Goal: Task Accomplishment & Management: Complete application form

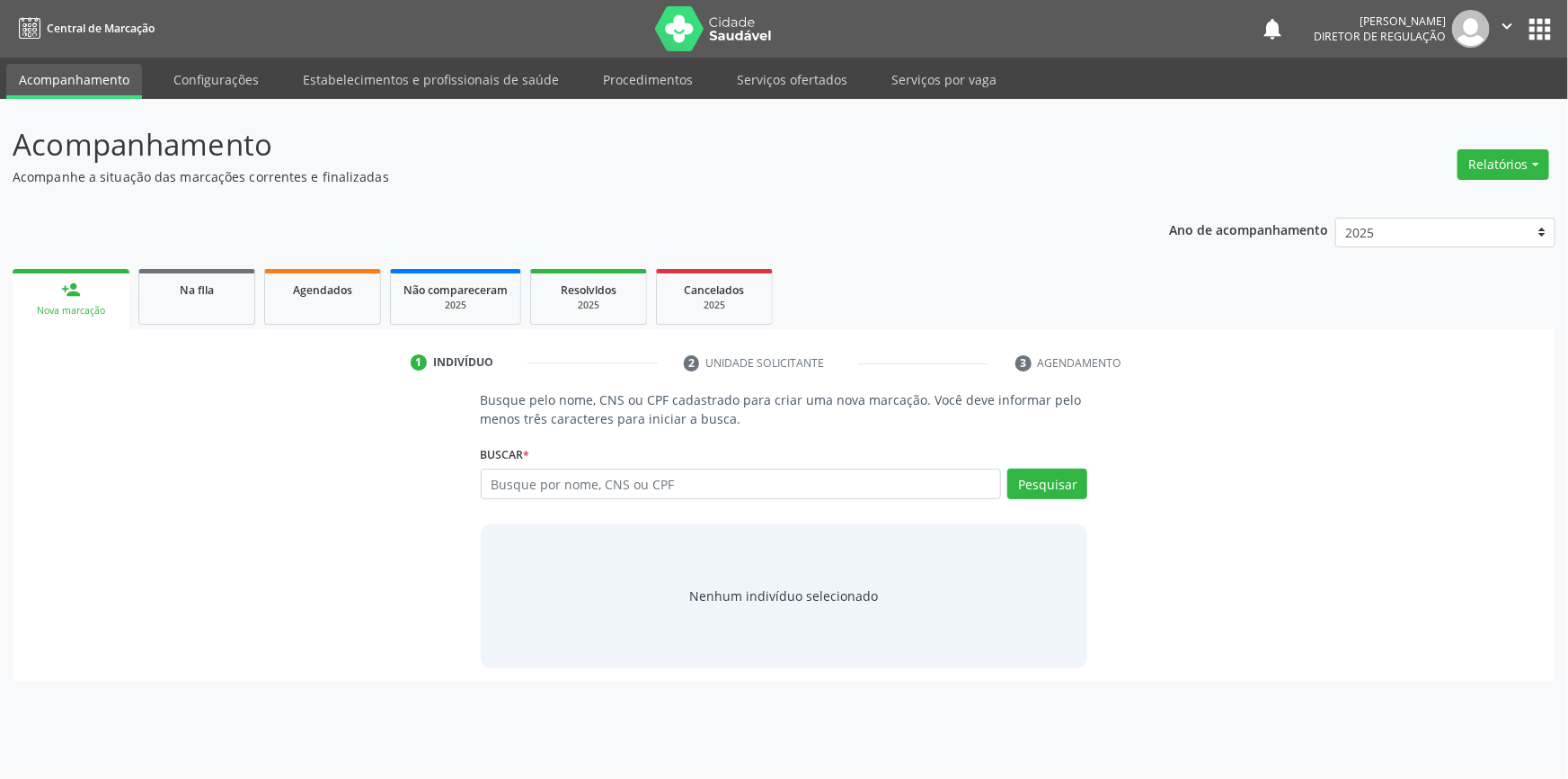
click at [774, 99] on div "Acompanhamento Acompanhe a situação das marcações correntes e finalizadas Relat…" at bounding box center [784, 438] width 1568 height 680
click at [789, 73] on link "Serviços ofertados" at bounding box center [792, 79] width 136 height 32
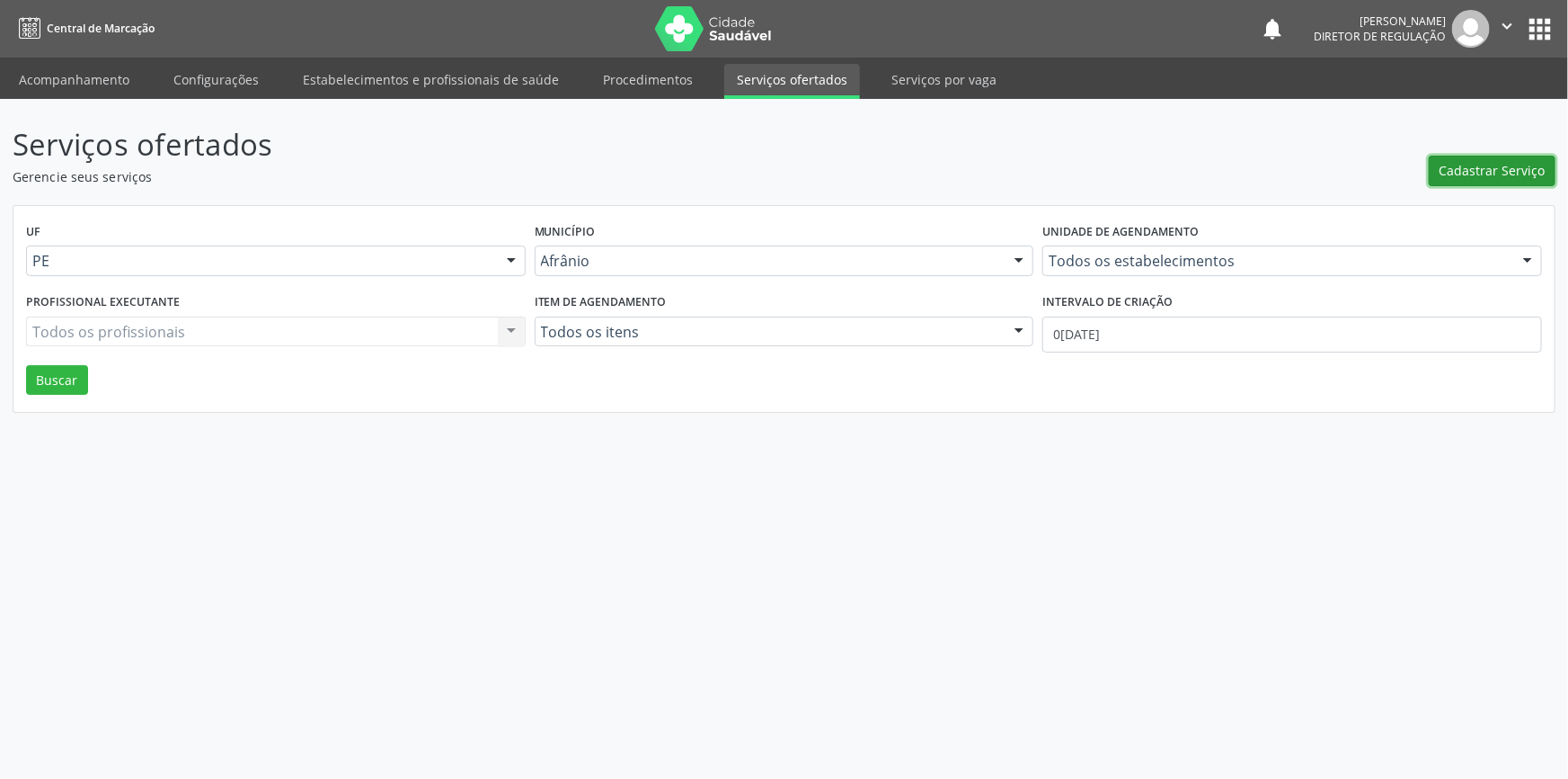
click at [1458, 178] on span "Cadastrar Serviço" at bounding box center [1492, 170] width 106 height 19
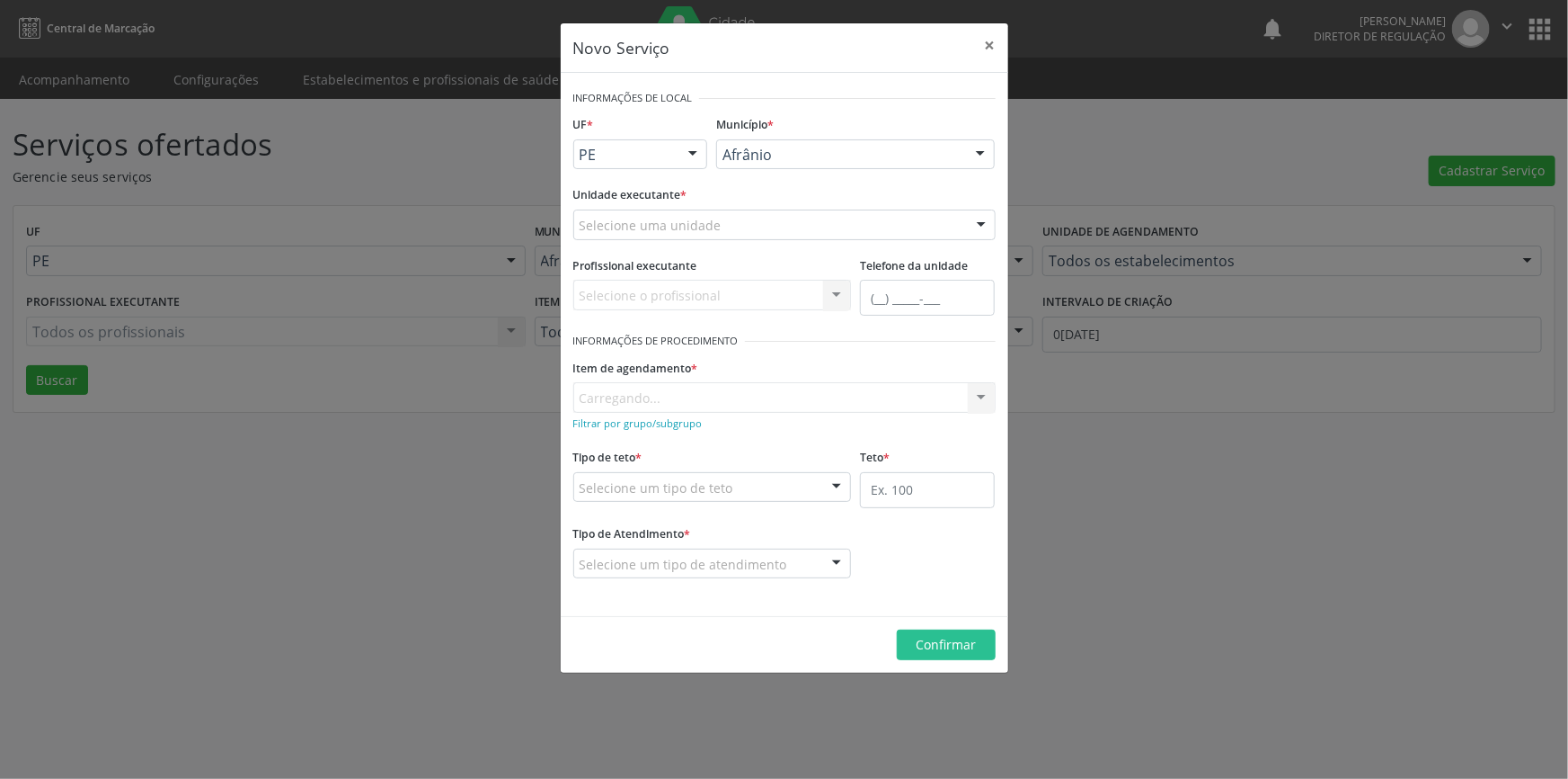
click at [747, 228] on div "Selecione uma unidade" at bounding box center [784, 225] width 423 height 31
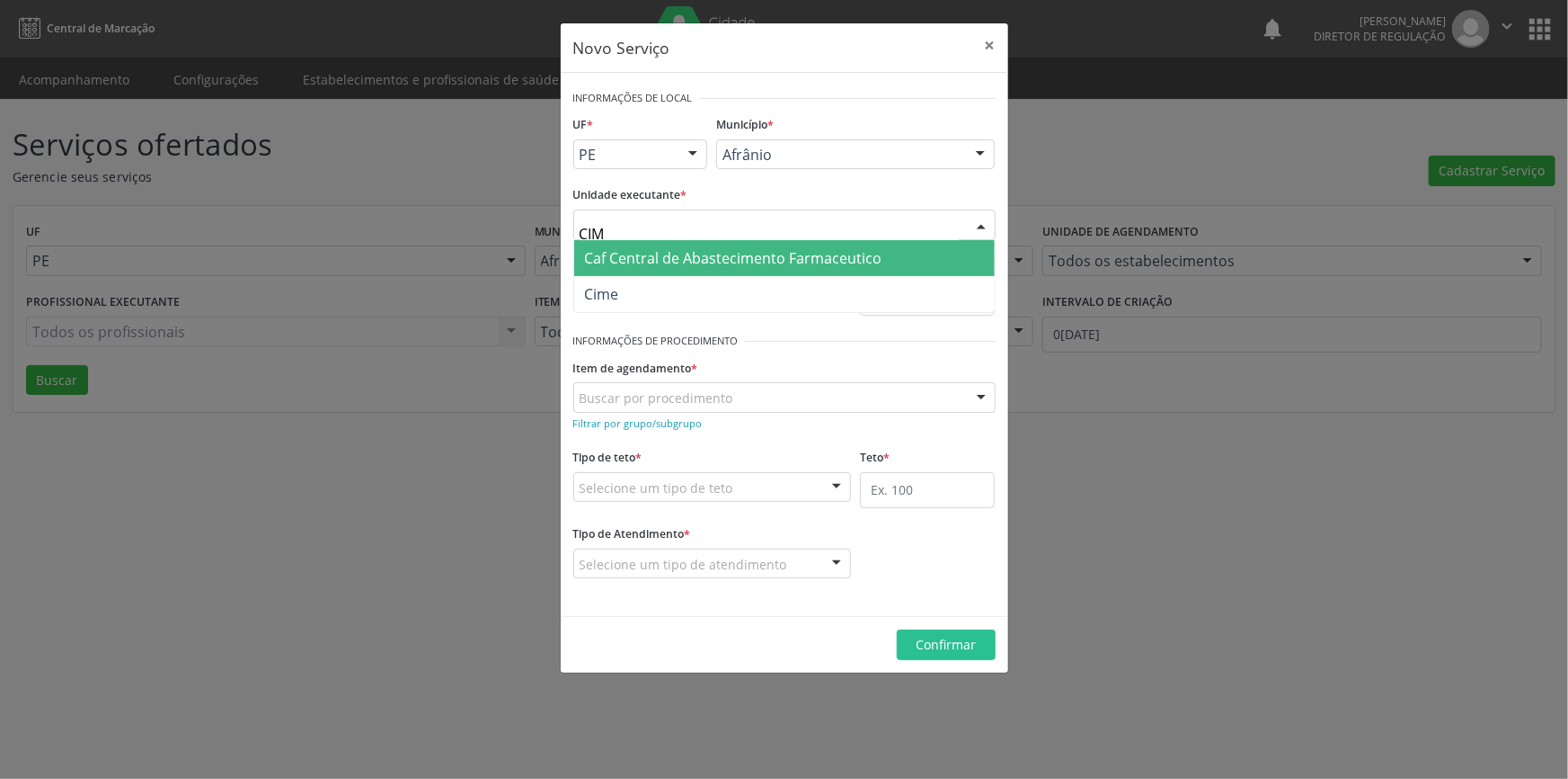
type input "CIME"
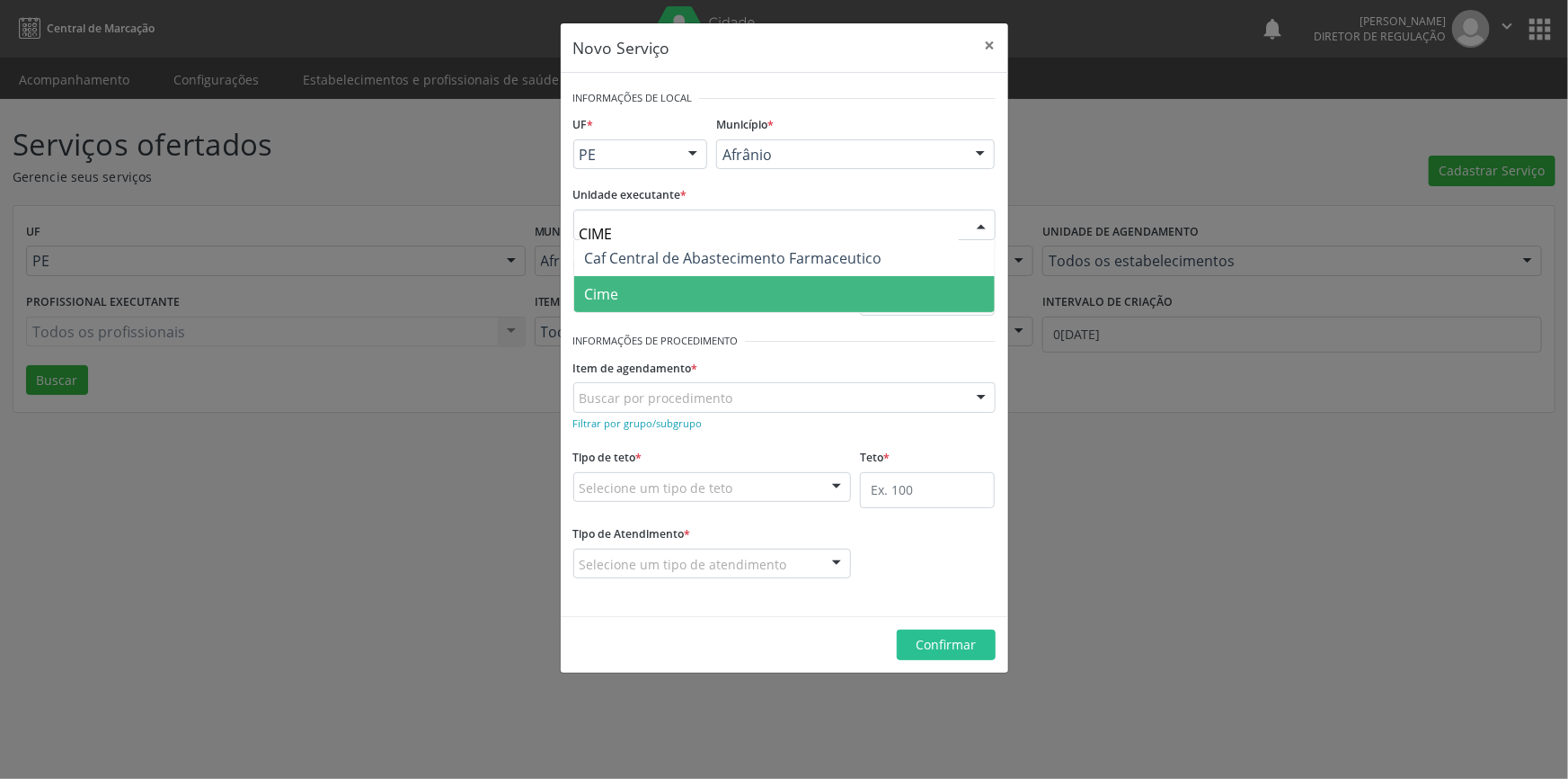
click at [672, 303] on span "Cime" at bounding box center [784, 294] width 421 height 36
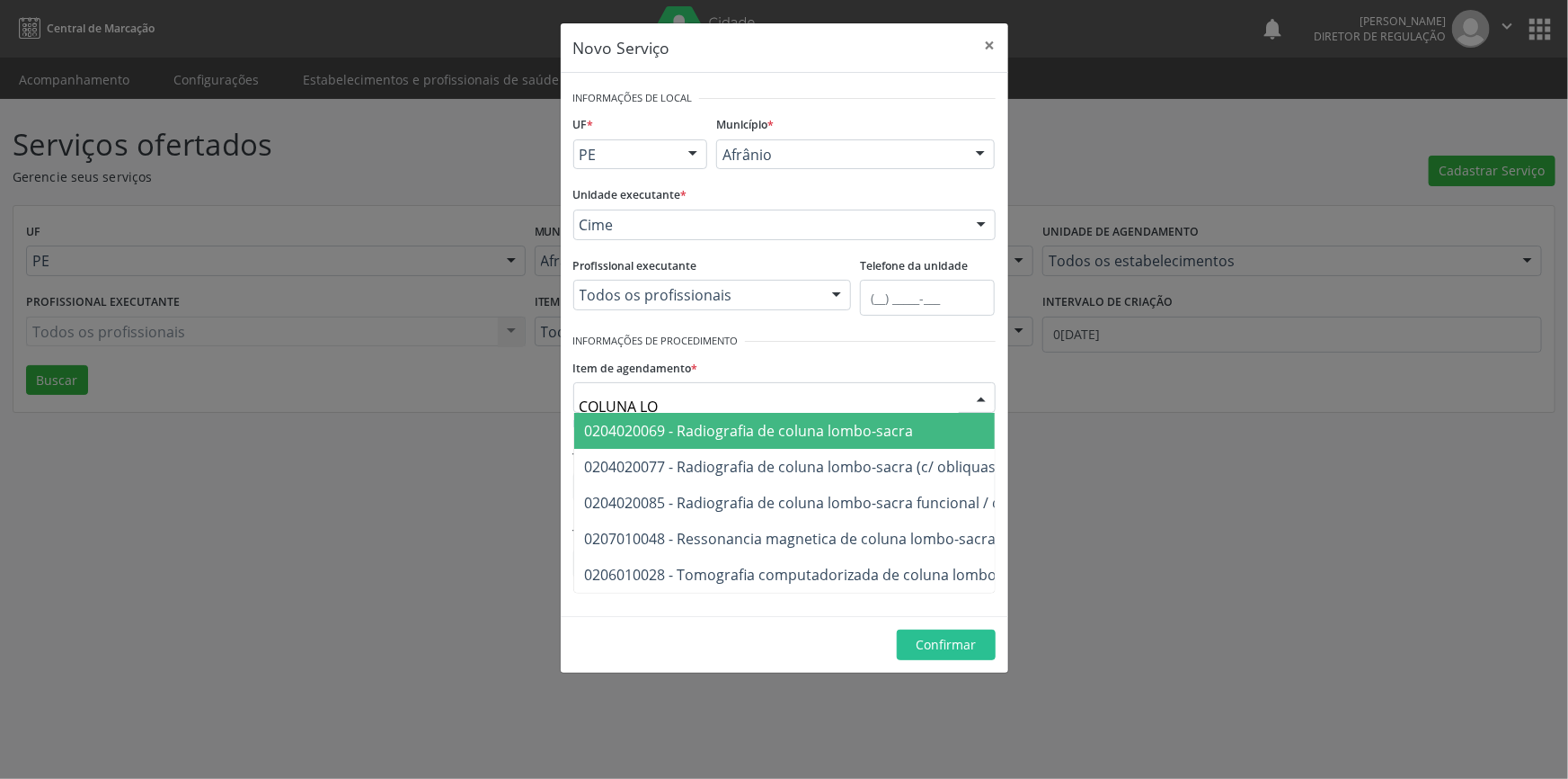
type input "[PERSON_NAME]"
click at [785, 433] on span "0204020069 - Radiografia de coluna lombo-sacra" at bounding box center [749, 431] width 329 height 20
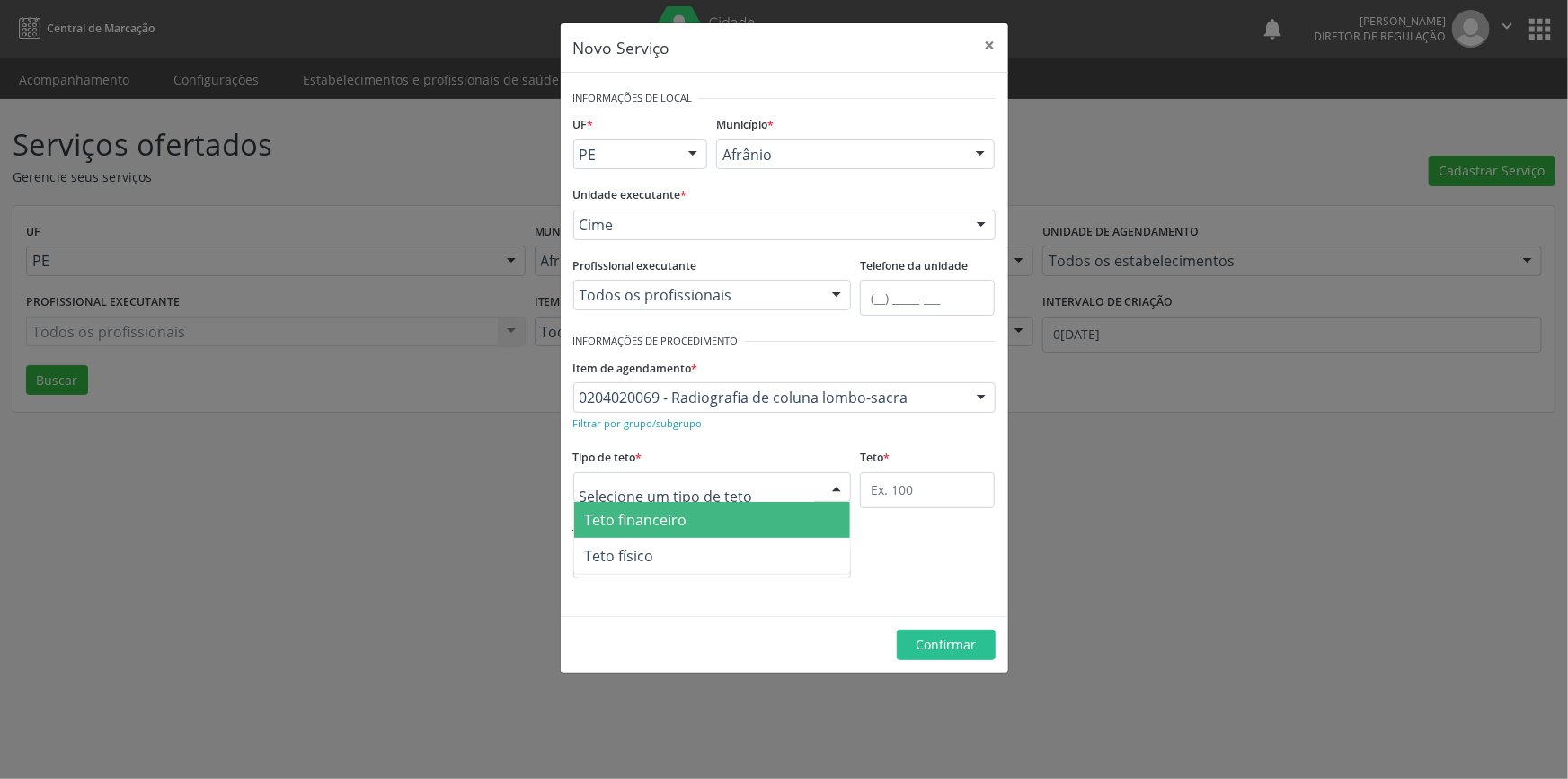
click at [737, 475] on div at bounding box center [712, 487] width 279 height 31
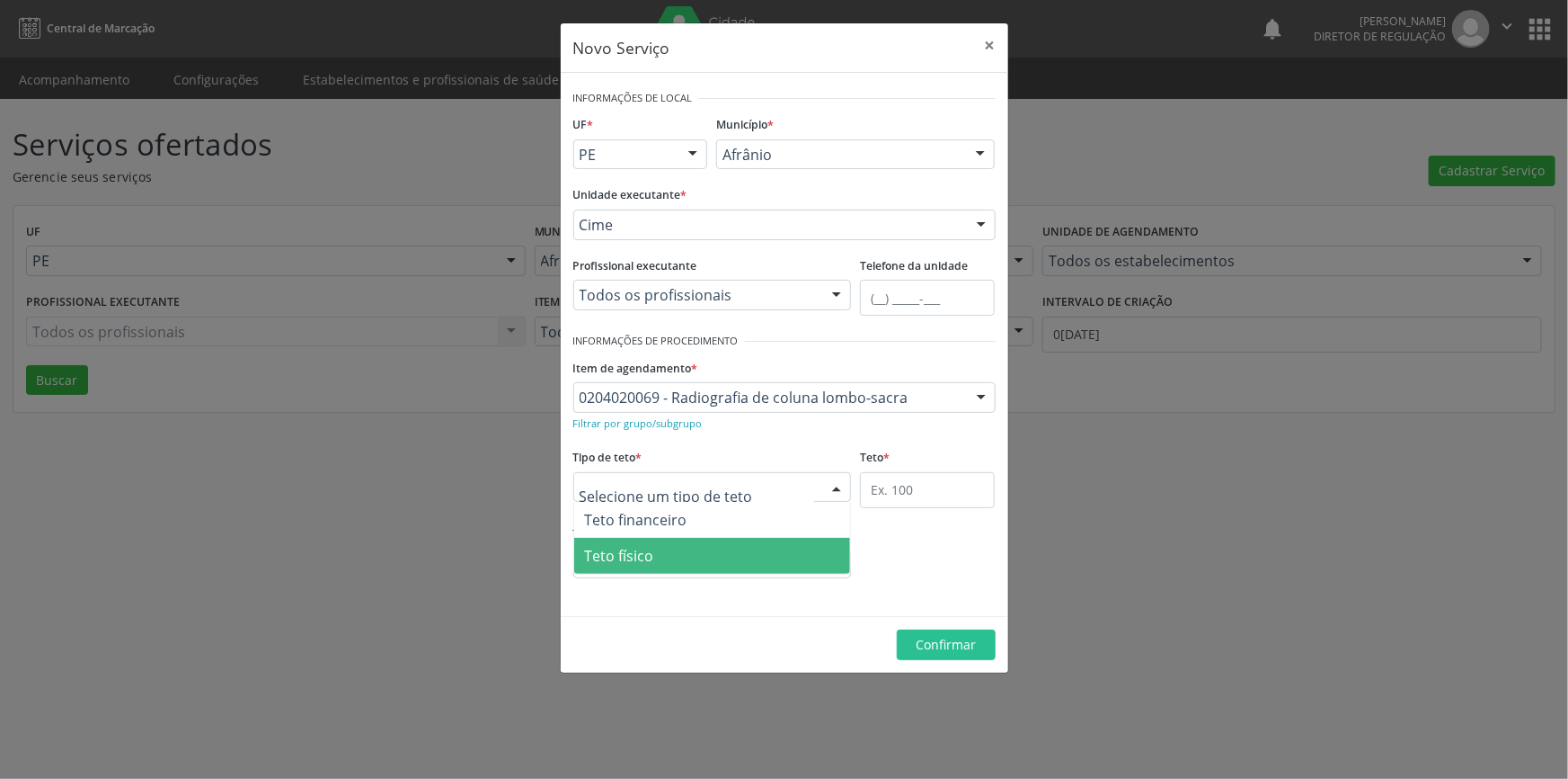
click at [674, 567] on span "Teto físico" at bounding box center [712, 556] width 277 height 36
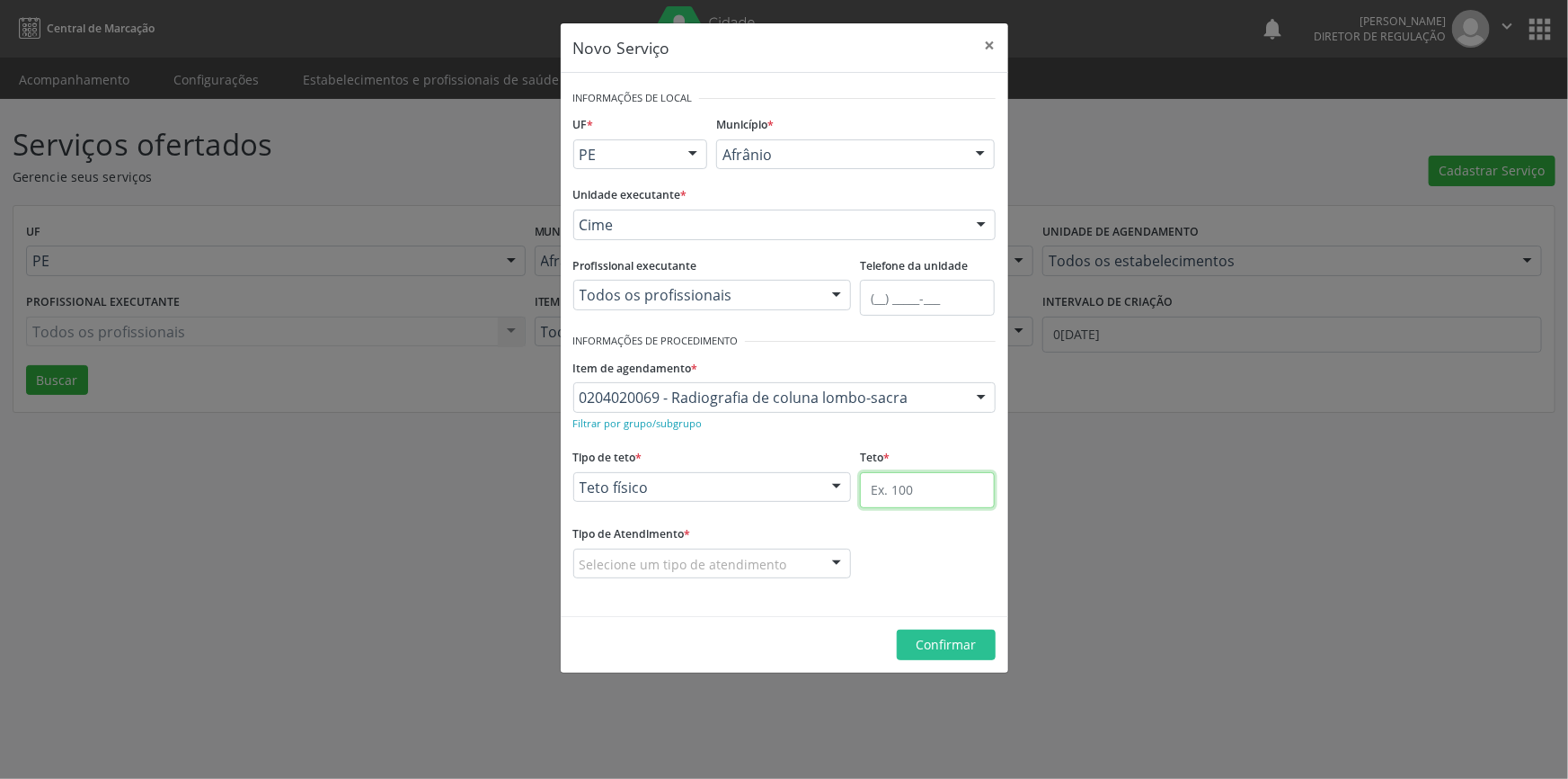
click at [884, 483] on input "text" at bounding box center [927, 490] width 135 height 36
type input "1"
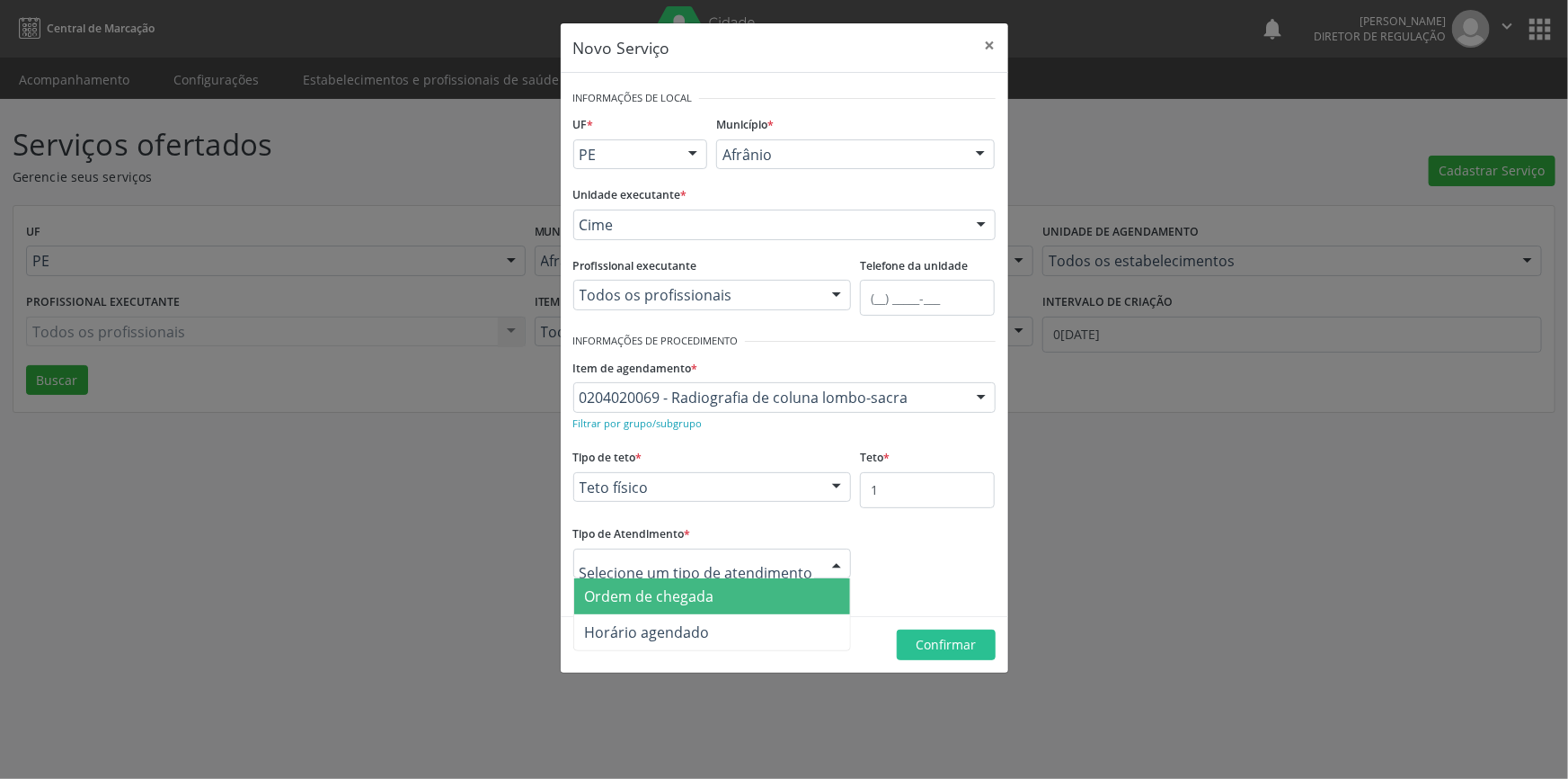
click at [652, 594] on span "Ordem de chegada" at bounding box center [649, 596] width 129 height 20
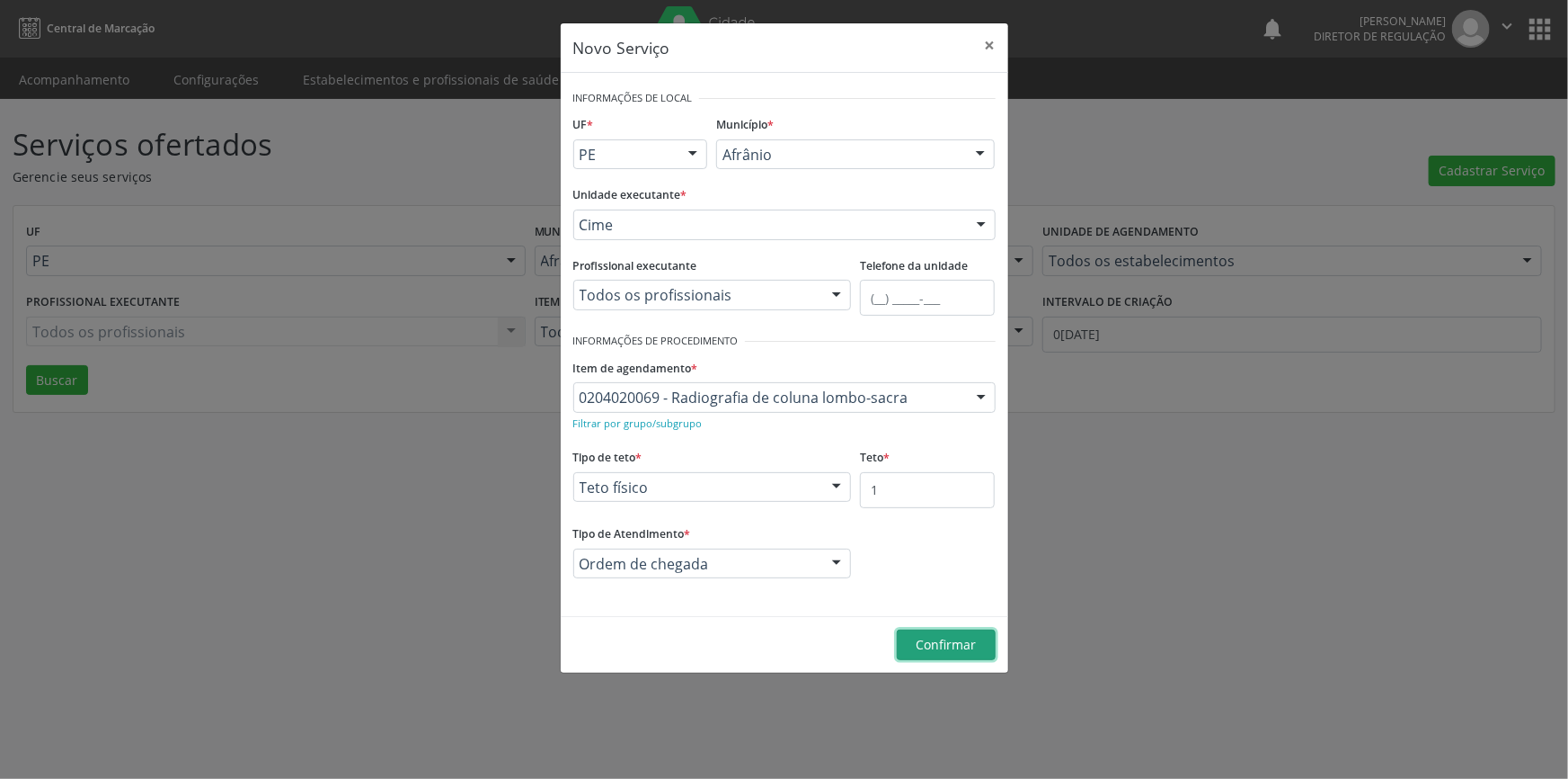
click at [928, 652] on span "Confirmar" at bounding box center [946, 644] width 61 height 17
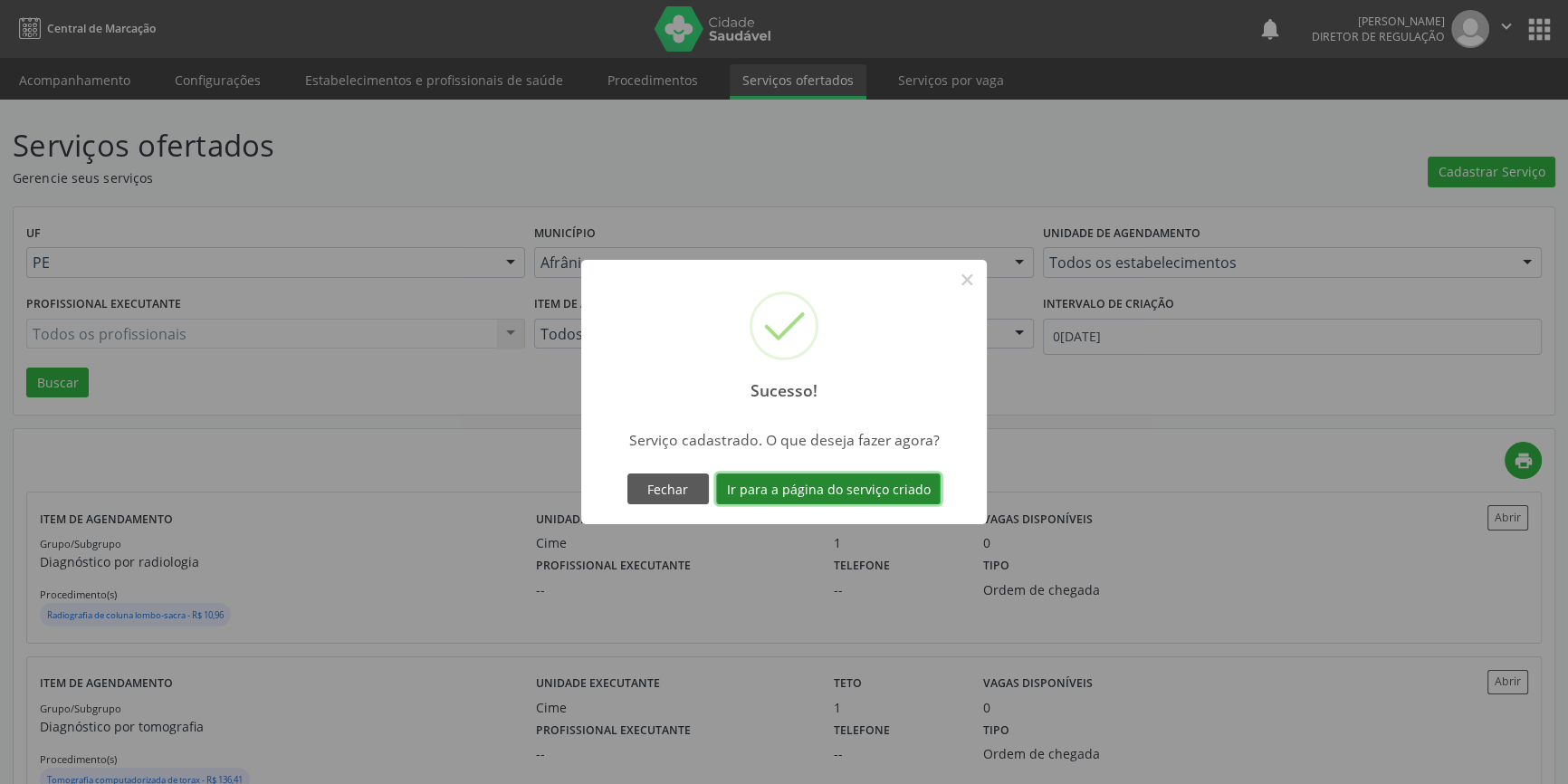
click at [774, 491] on button "Ir para a página do serviço criado" at bounding box center [828, 489] width 224 height 31
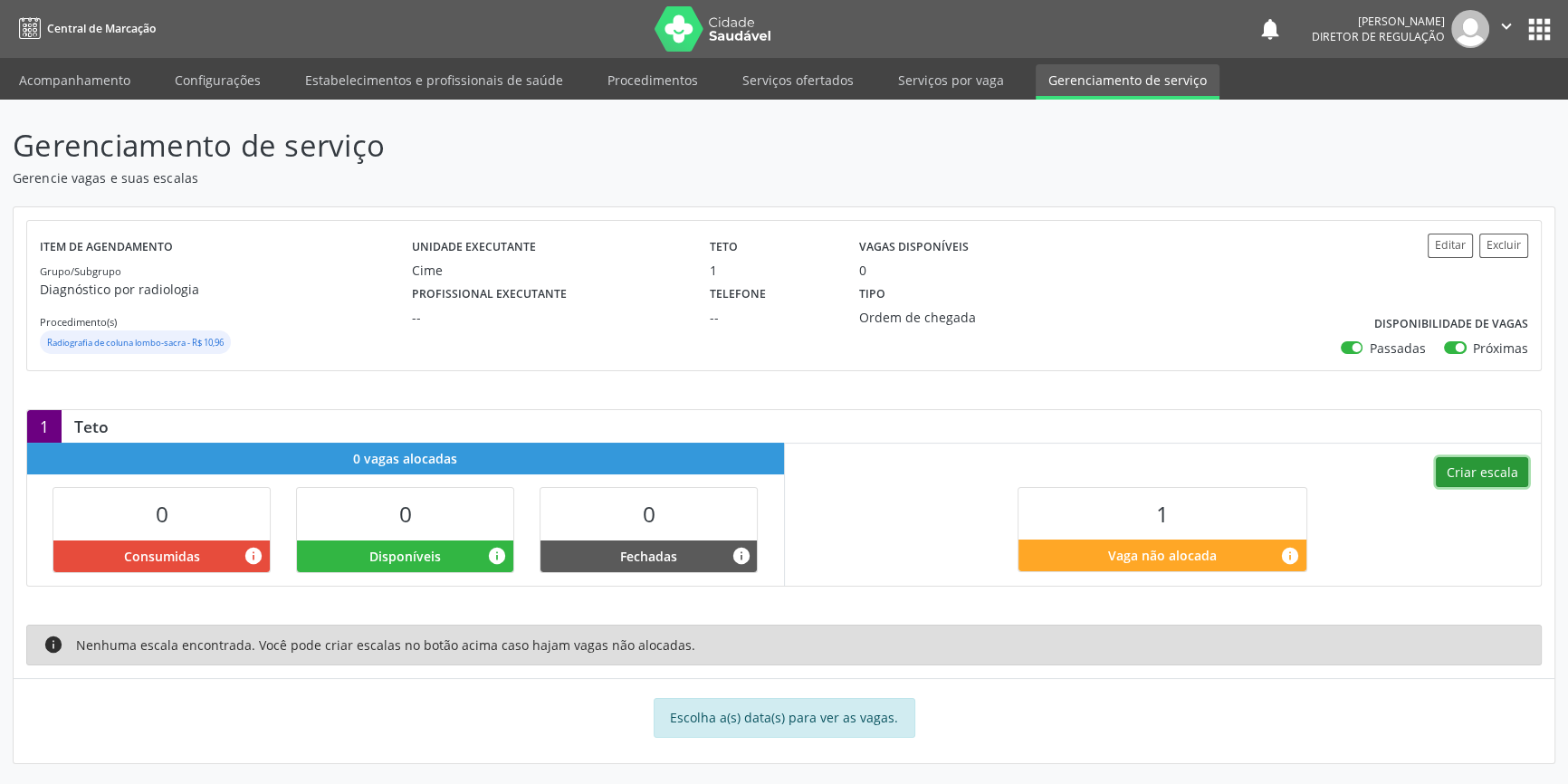
click at [1442, 466] on button "Criar escala" at bounding box center [1481, 472] width 92 height 31
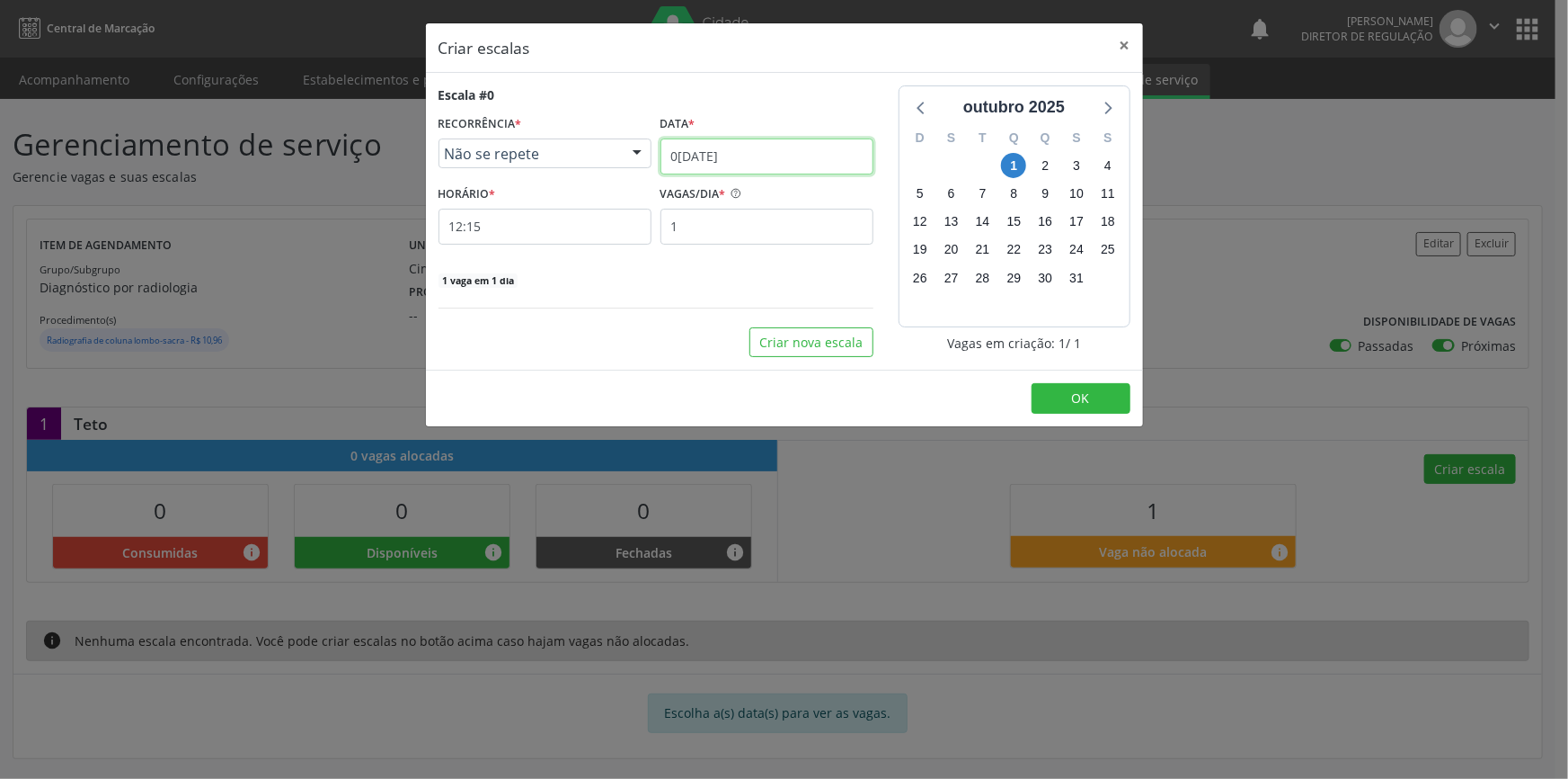
click at [755, 150] on input "0[DATE]" at bounding box center [767, 157] width 213 height 36
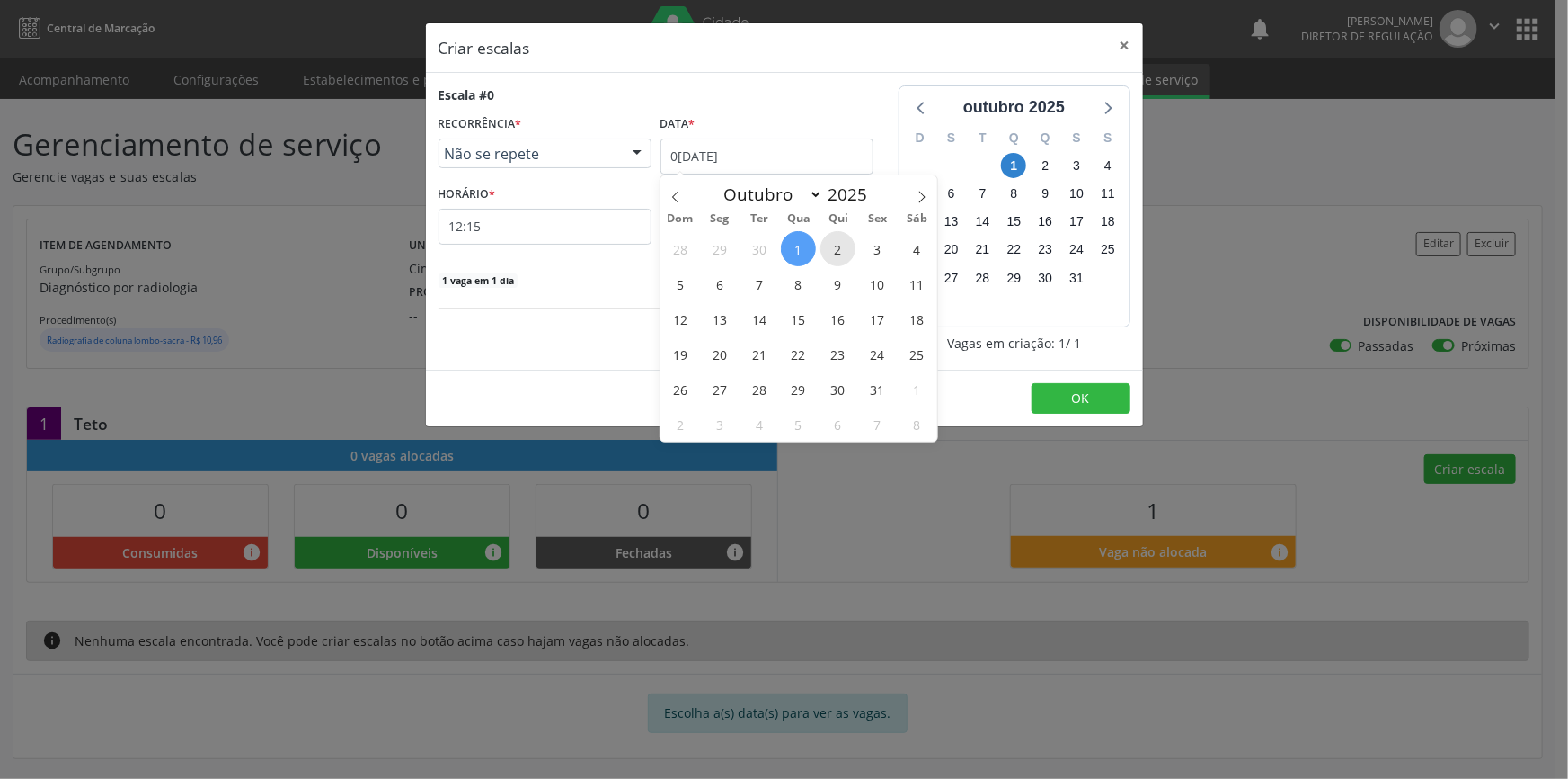
click at [841, 262] on span "2" at bounding box center [837, 248] width 35 height 35
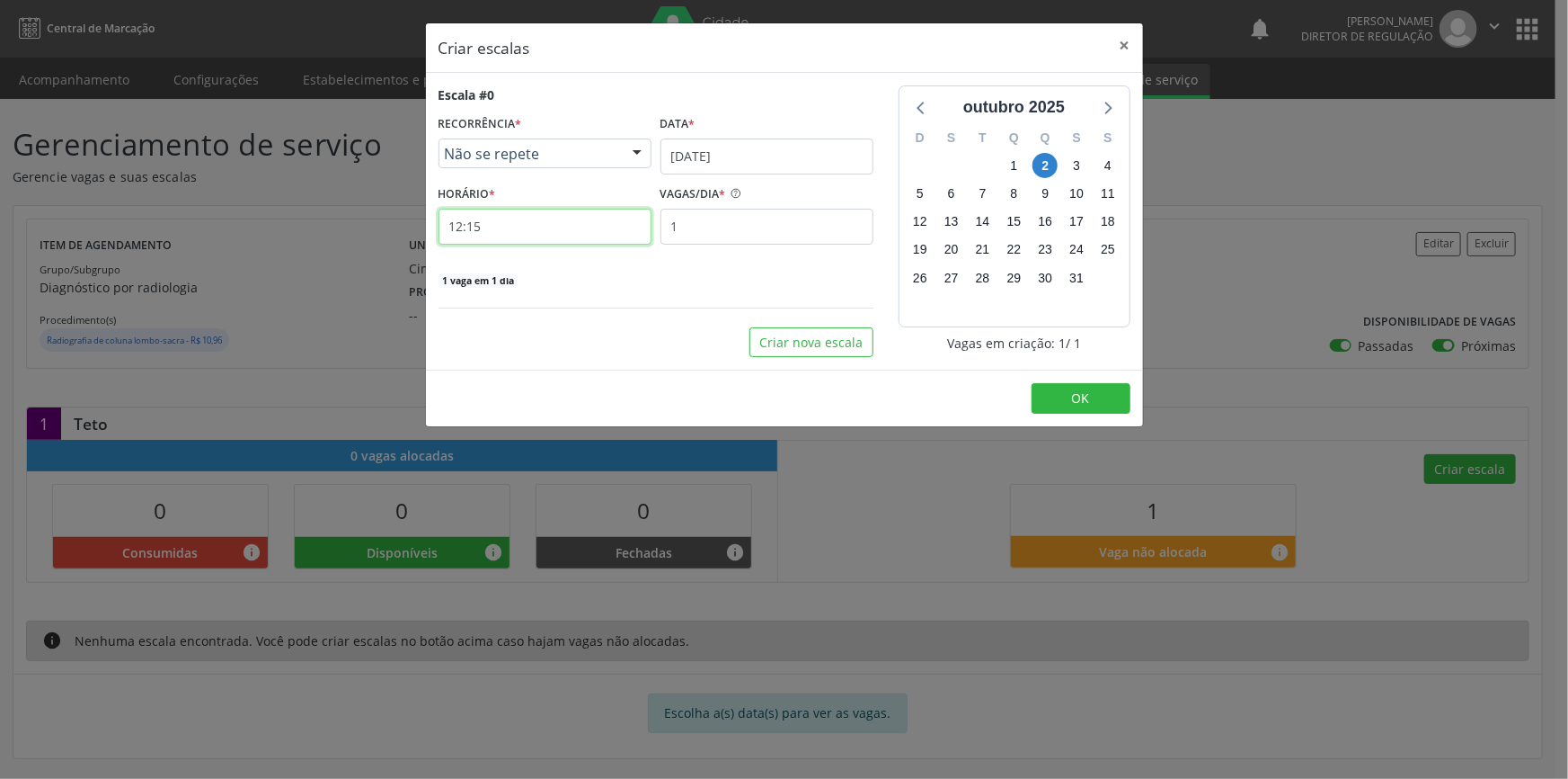
click at [533, 226] on input "12:15" at bounding box center [544, 226] width 213 height 36
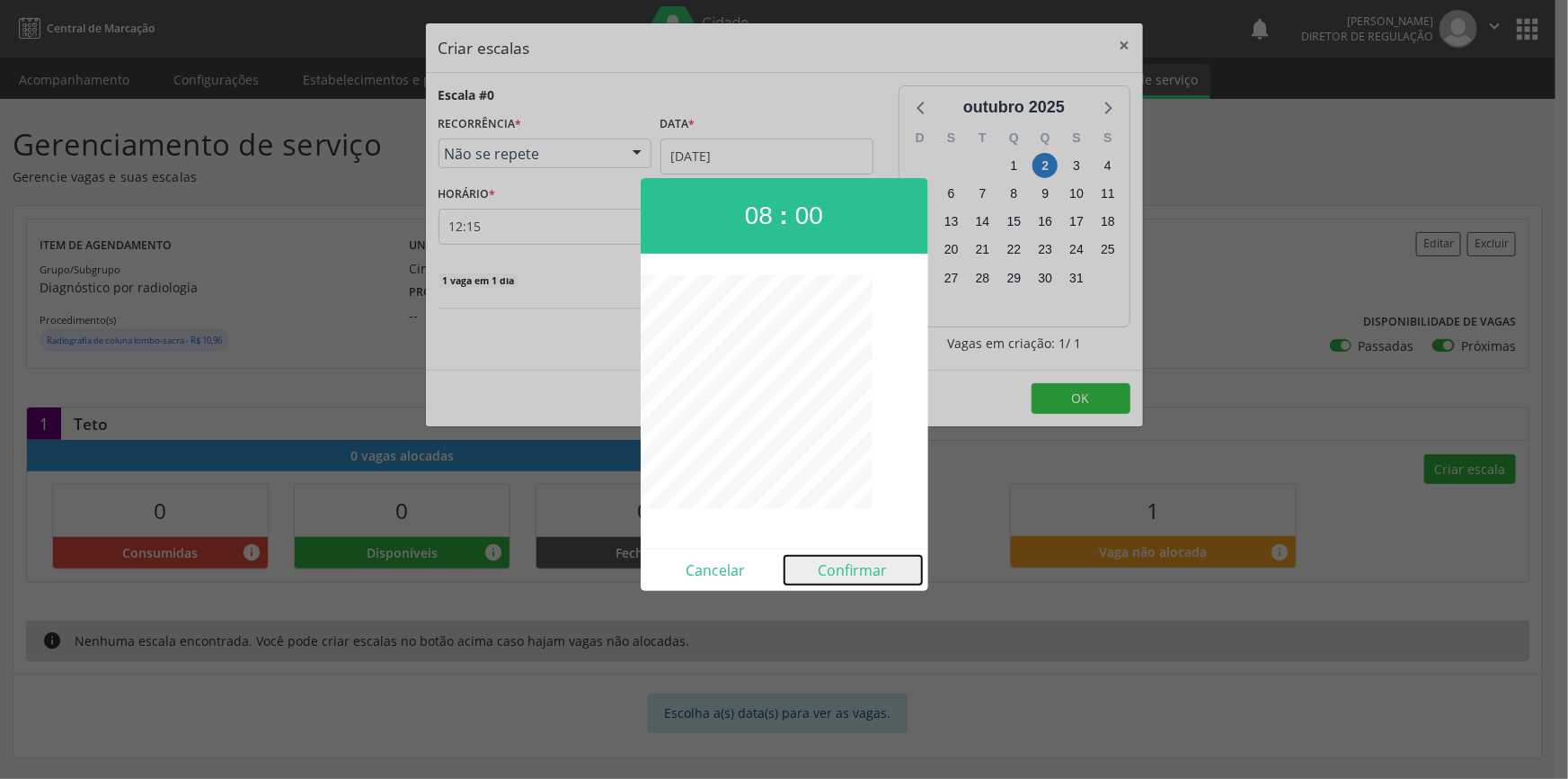
click at [839, 567] on button "Confirmar" at bounding box center [854, 571] width 138 height 29
type input "08:00"
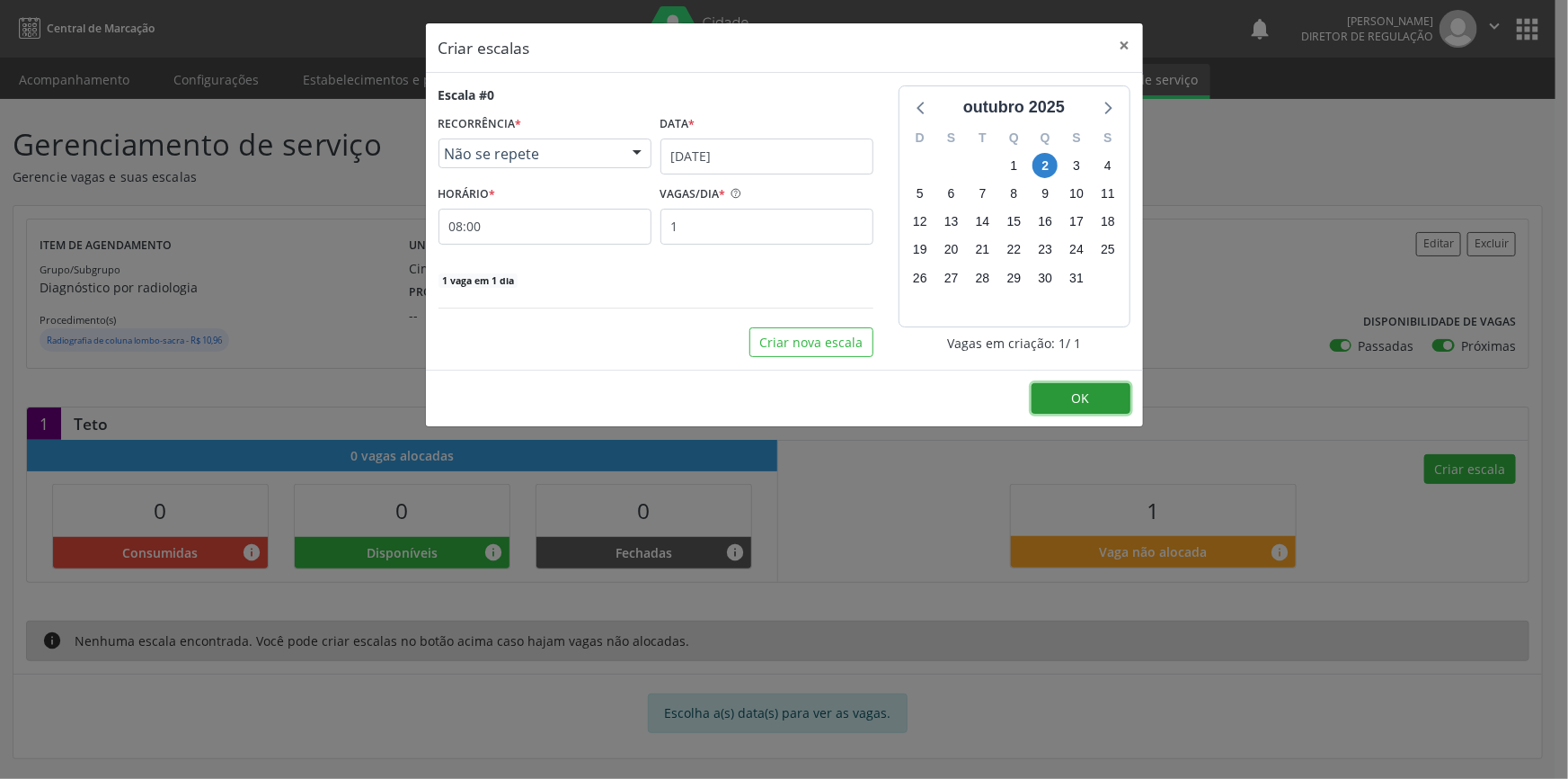
click at [1048, 390] on button "OK" at bounding box center [1081, 399] width 99 height 31
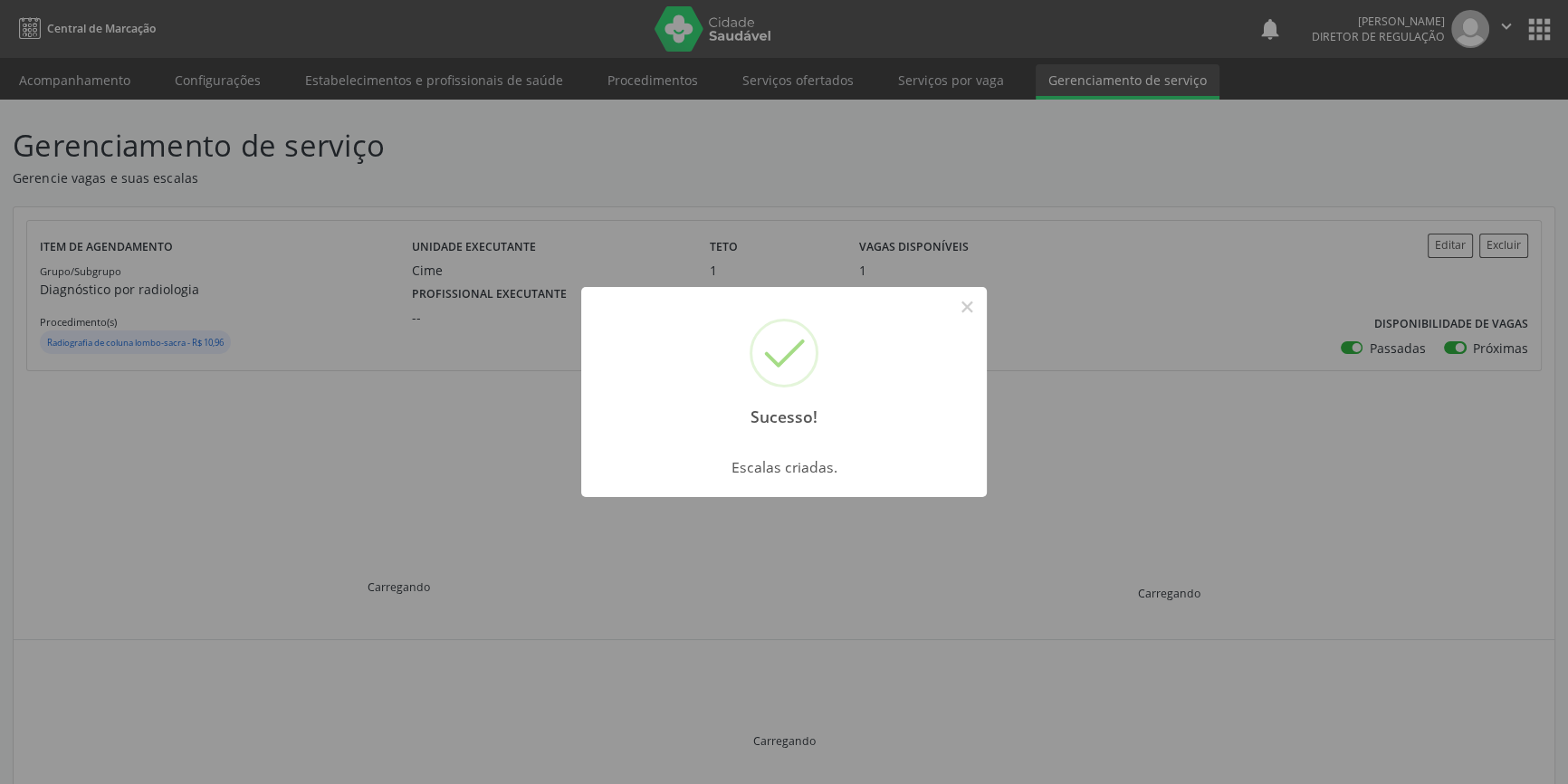
click at [489, 294] on div "Sucesso! × Escalas criadas. OK Cancel" at bounding box center [784, 392] width 1568 height 784
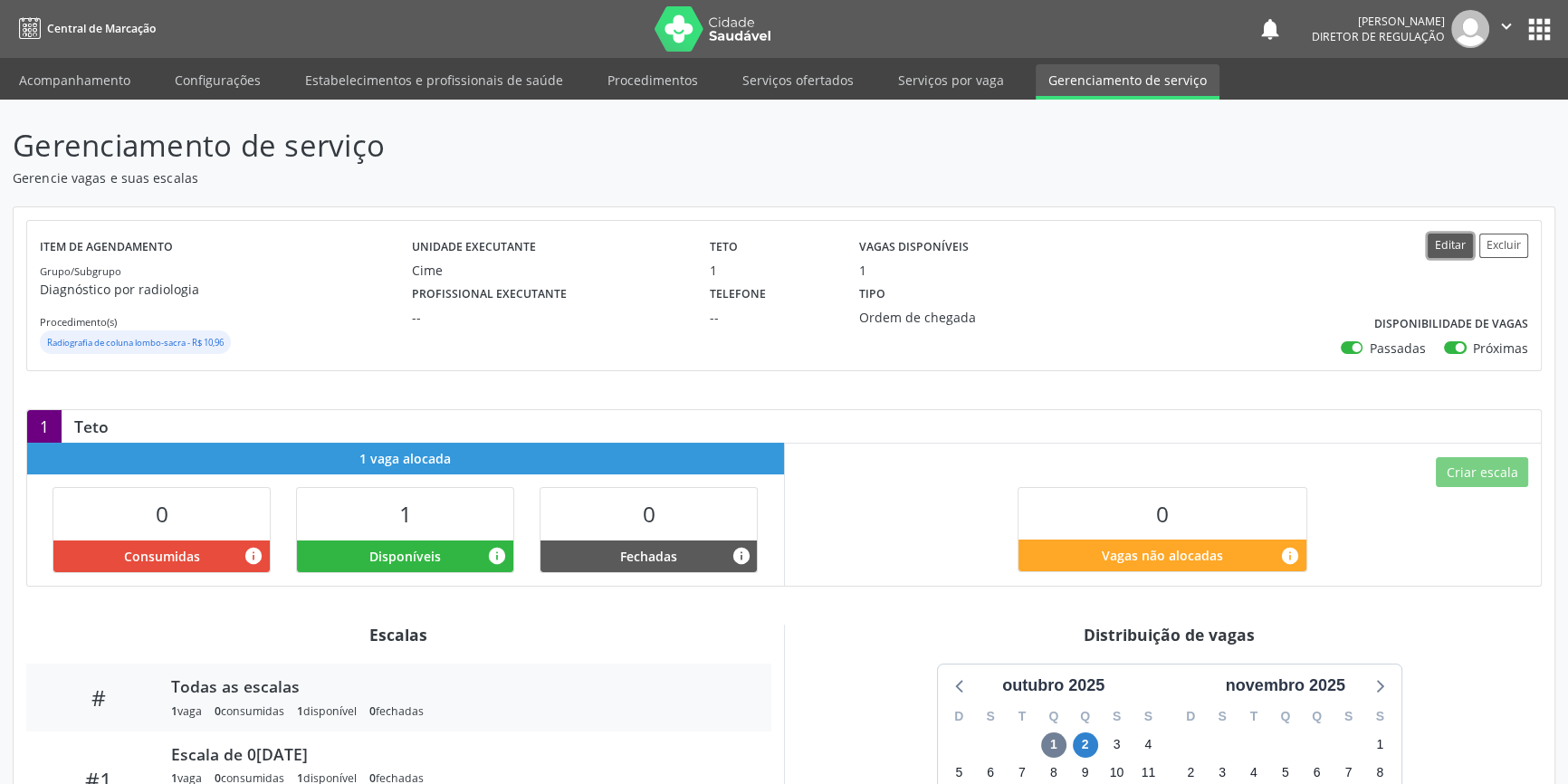
click at [1434, 239] on button "Editar" at bounding box center [1451, 245] width 46 height 25
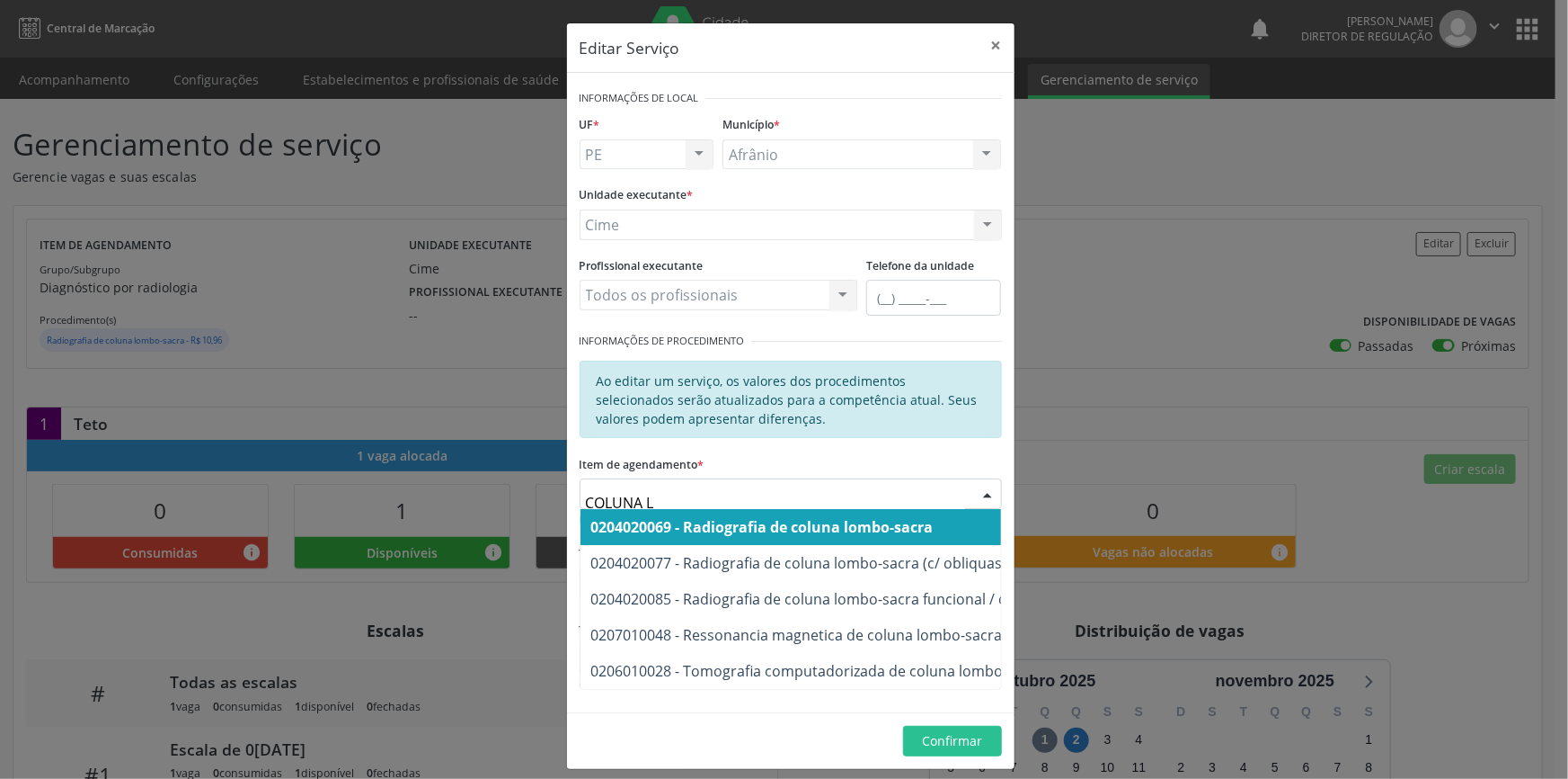
type input "COLUNA LO"
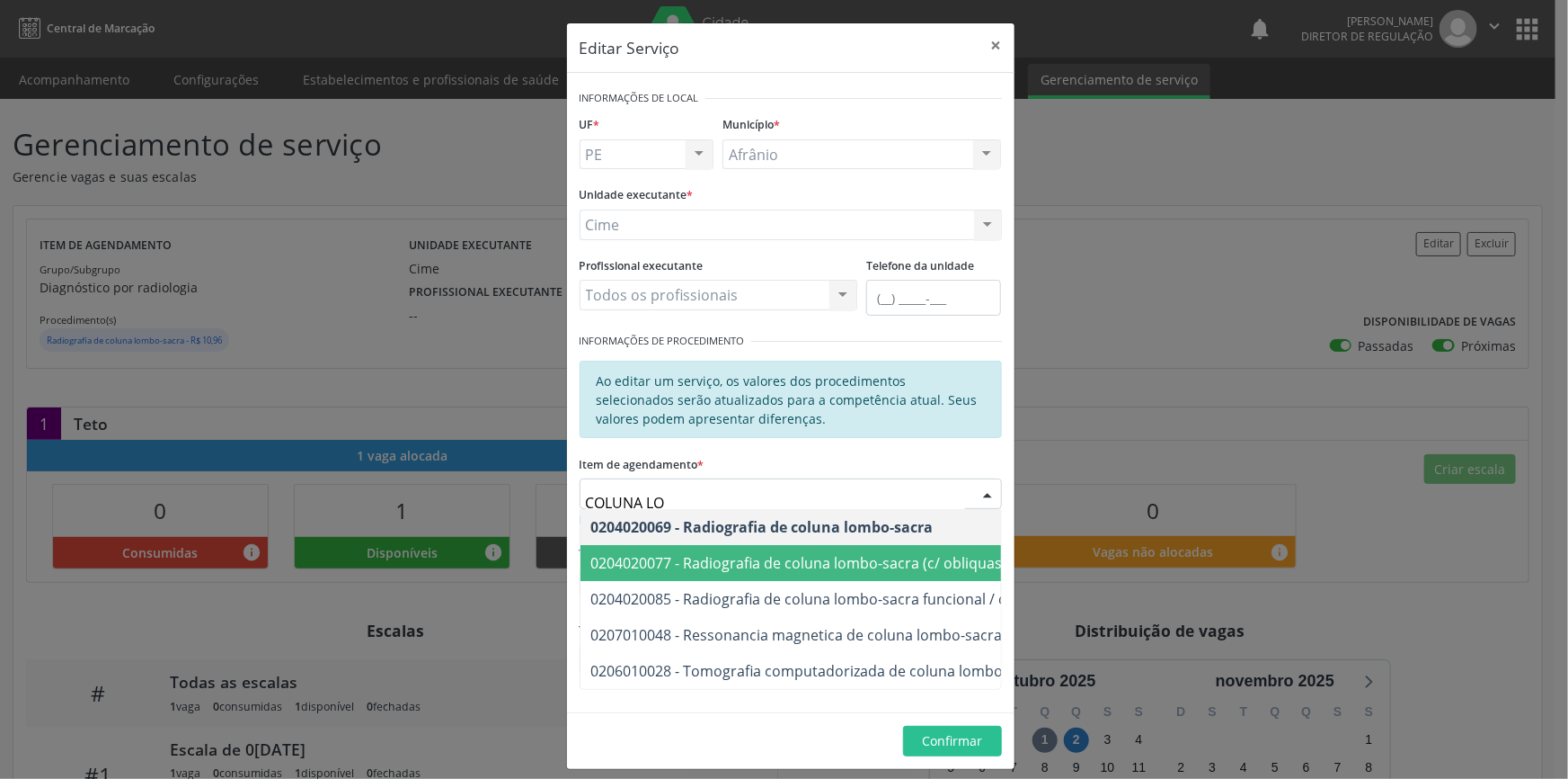
click at [1213, 315] on div "Editar Serviço × Informações de Local UF * PE BA PE Nenhum resultado encontrado…" at bounding box center [784, 390] width 1568 height 779
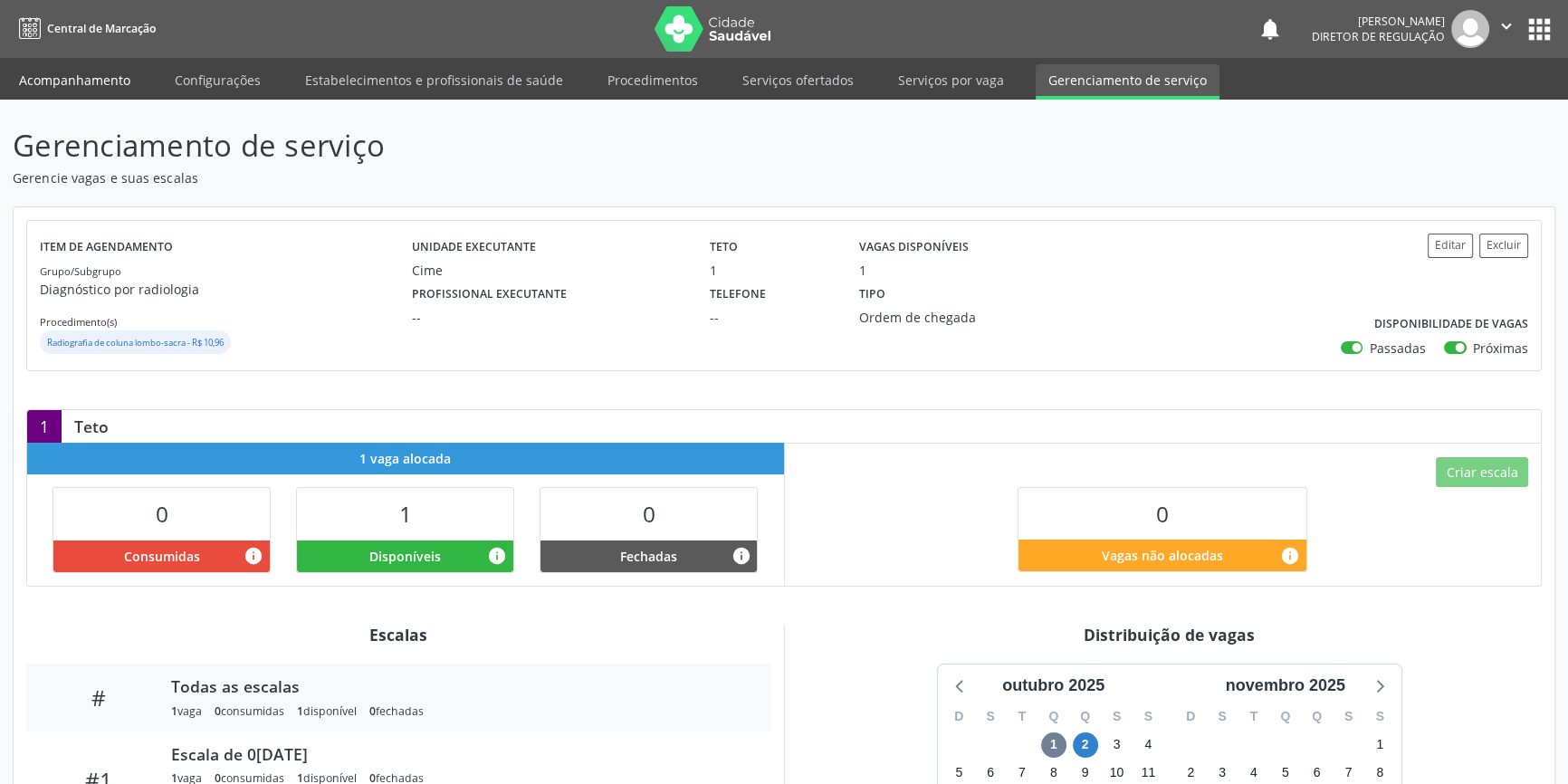
click at [88, 76] on link "Acompanhamento" at bounding box center [75, 79] width 137 height 32
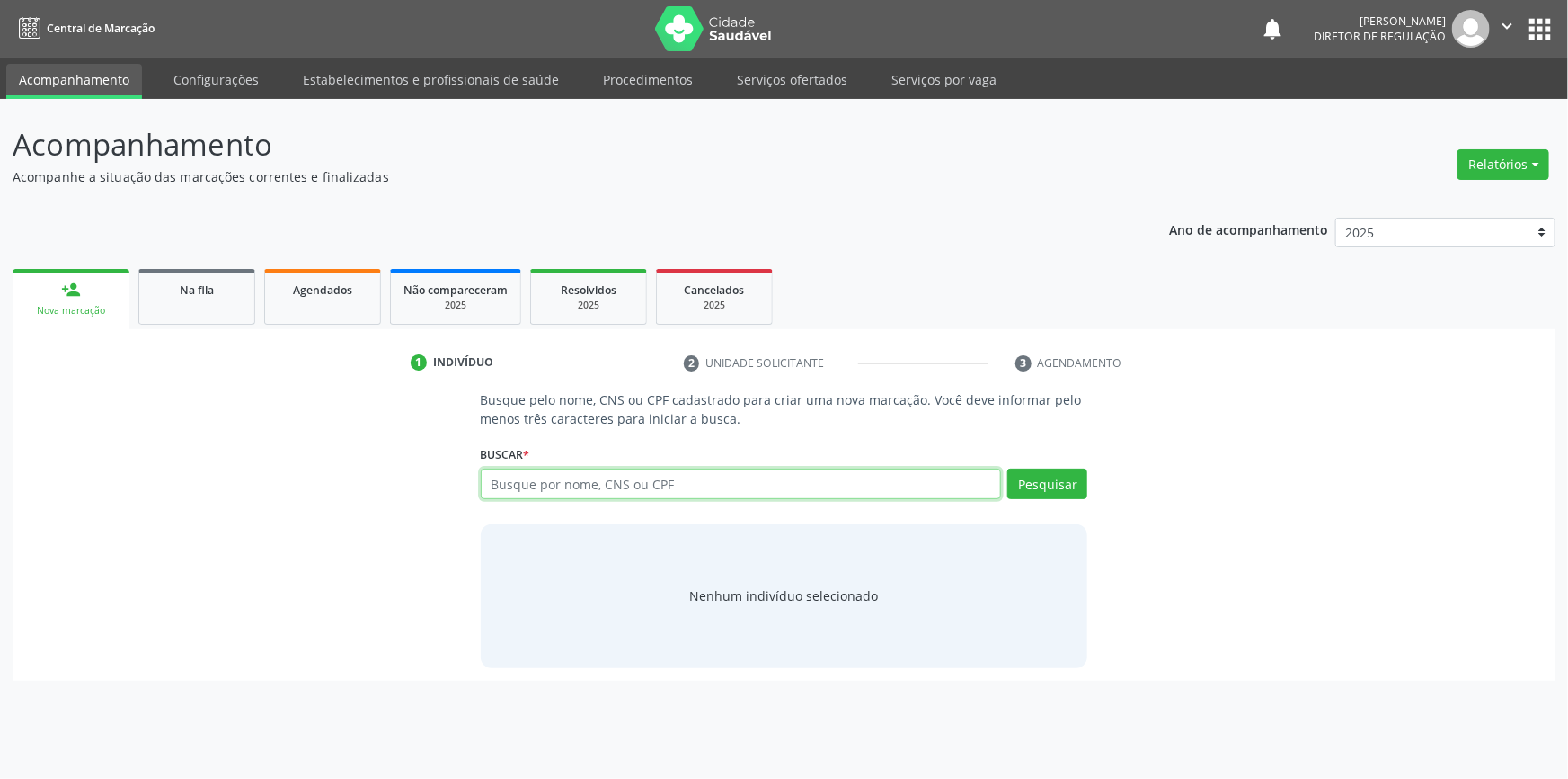
click at [521, 481] on input "text" at bounding box center [741, 484] width 521 height 31
type input "703600011174238"
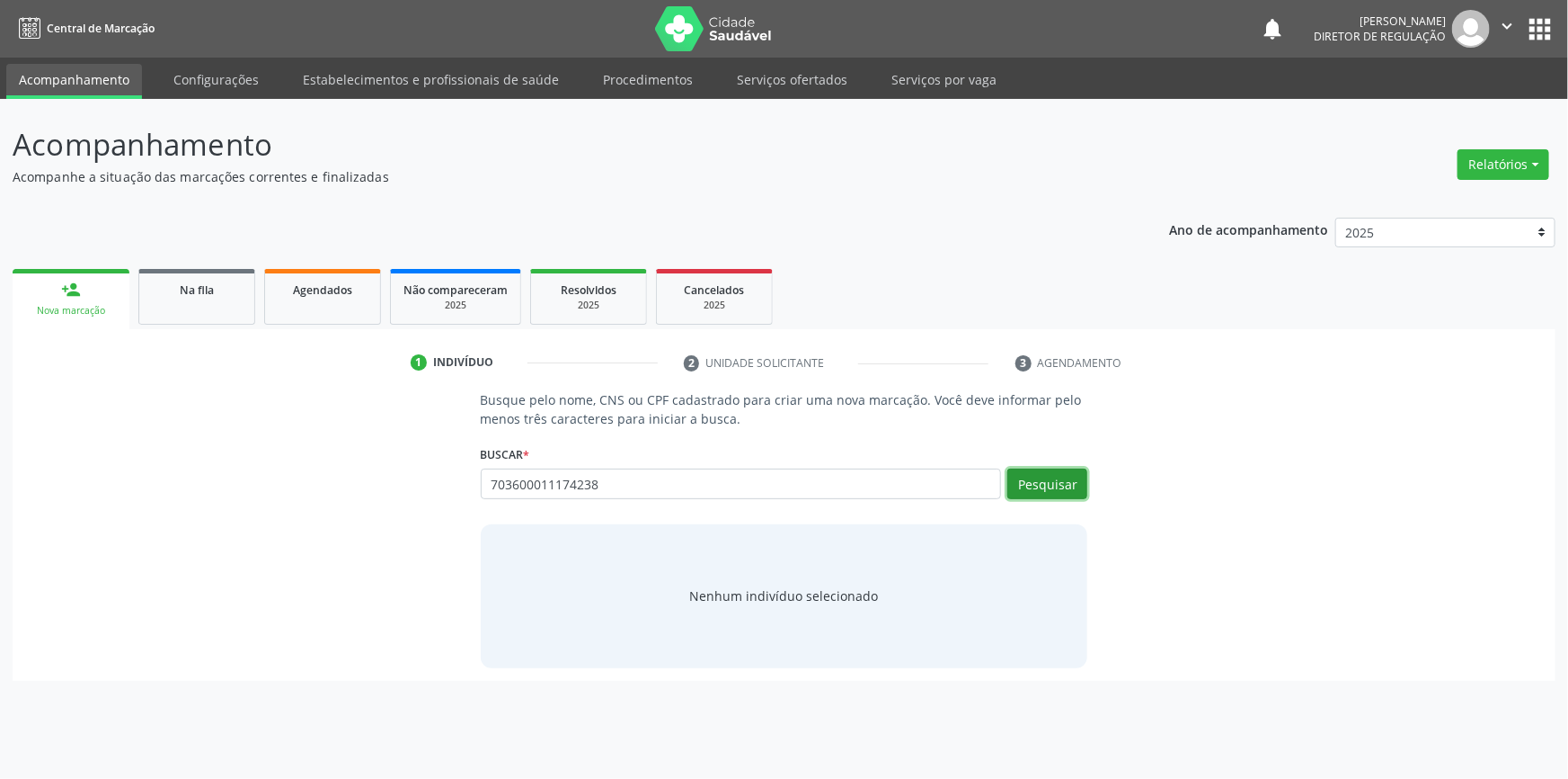
click at [1032, 490] on button "Pesquisar" at bounding box center [1047, 484] width 80 height 31
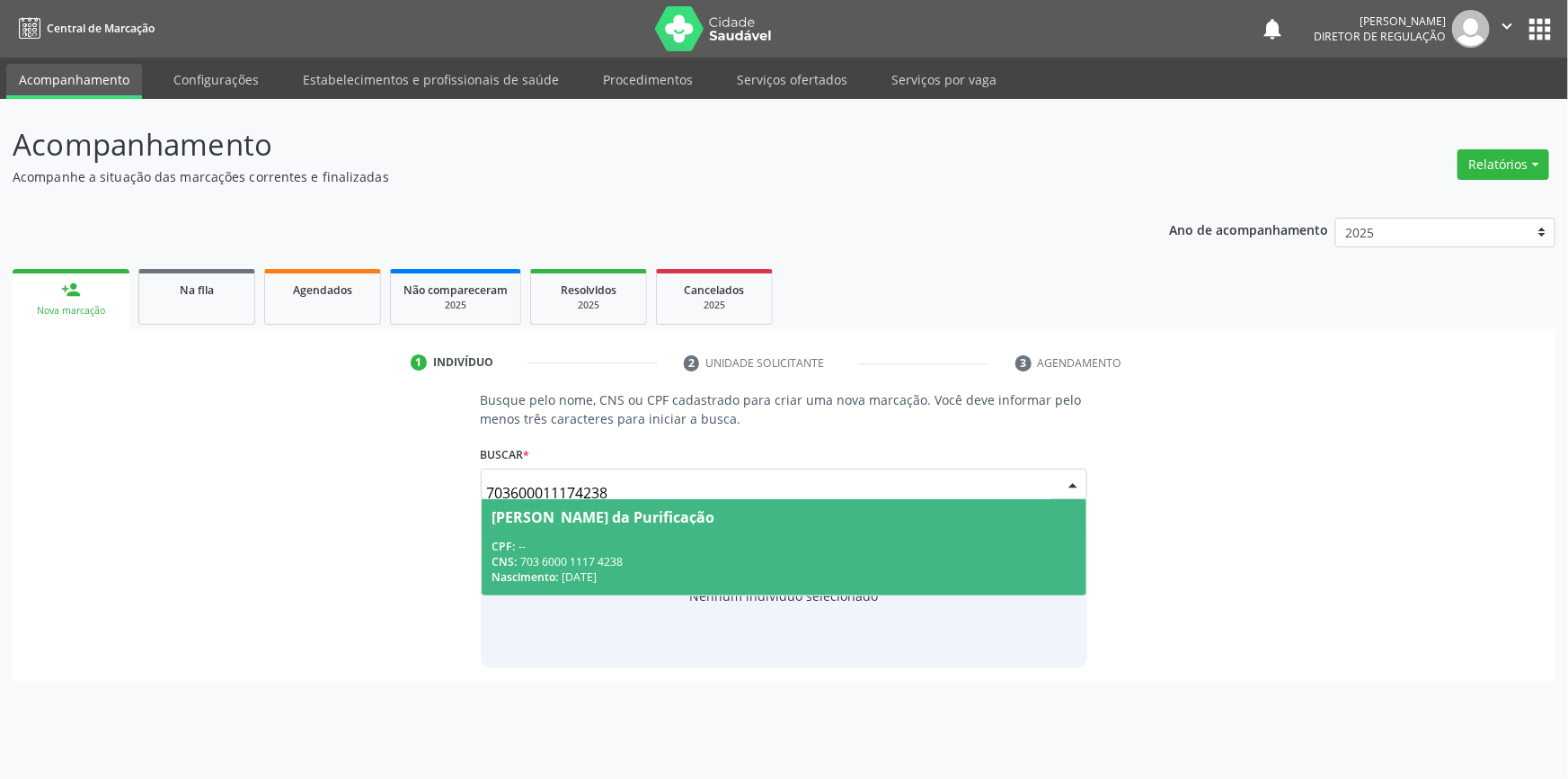
click at [569, 540] on div "CPF: --" at bounding box center [784, 546] width 584 height 15
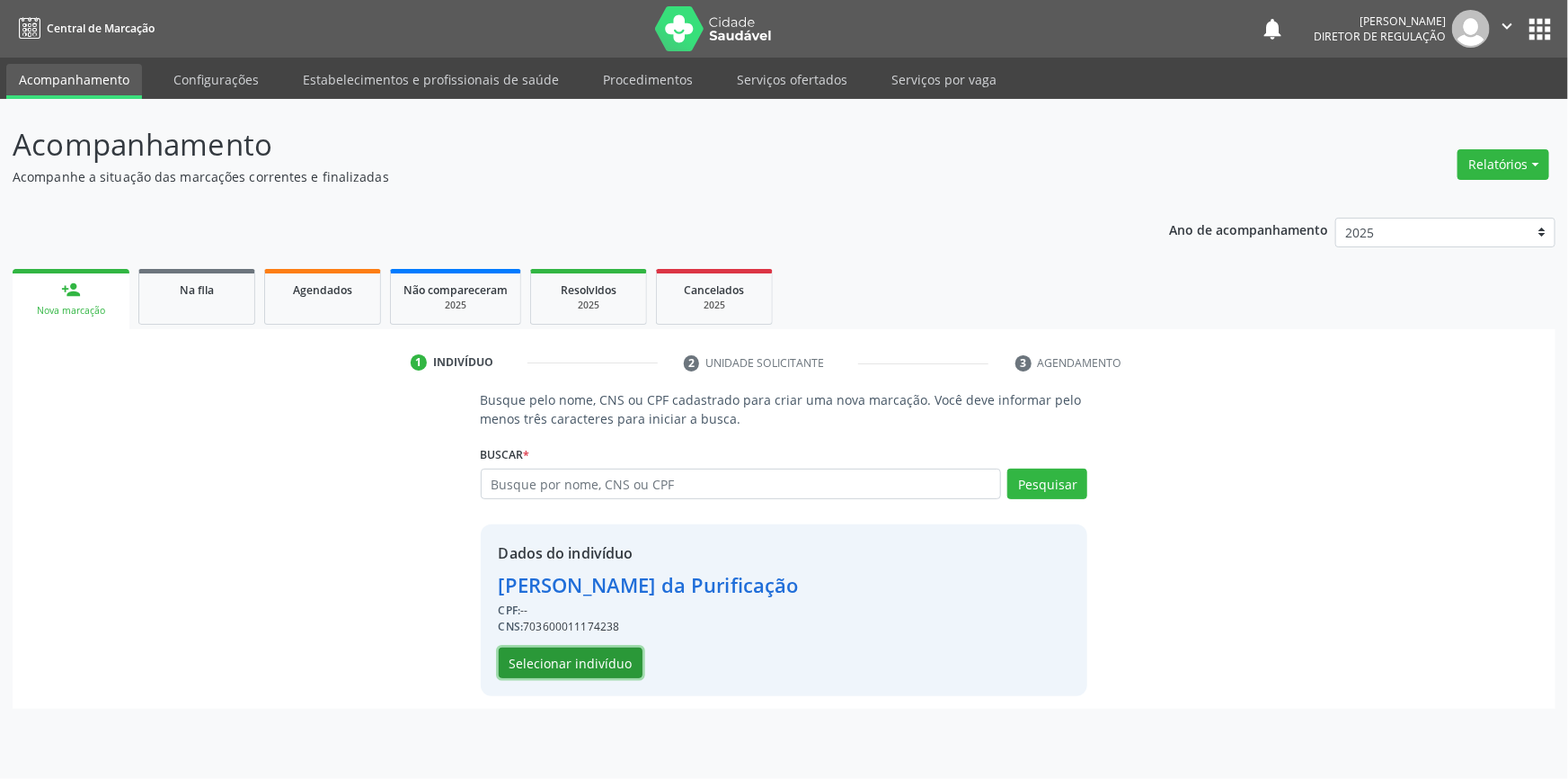
click at [567, 659] on button "Selecionar indivíduo" at bounding box center [570, 663] width 144 height 31
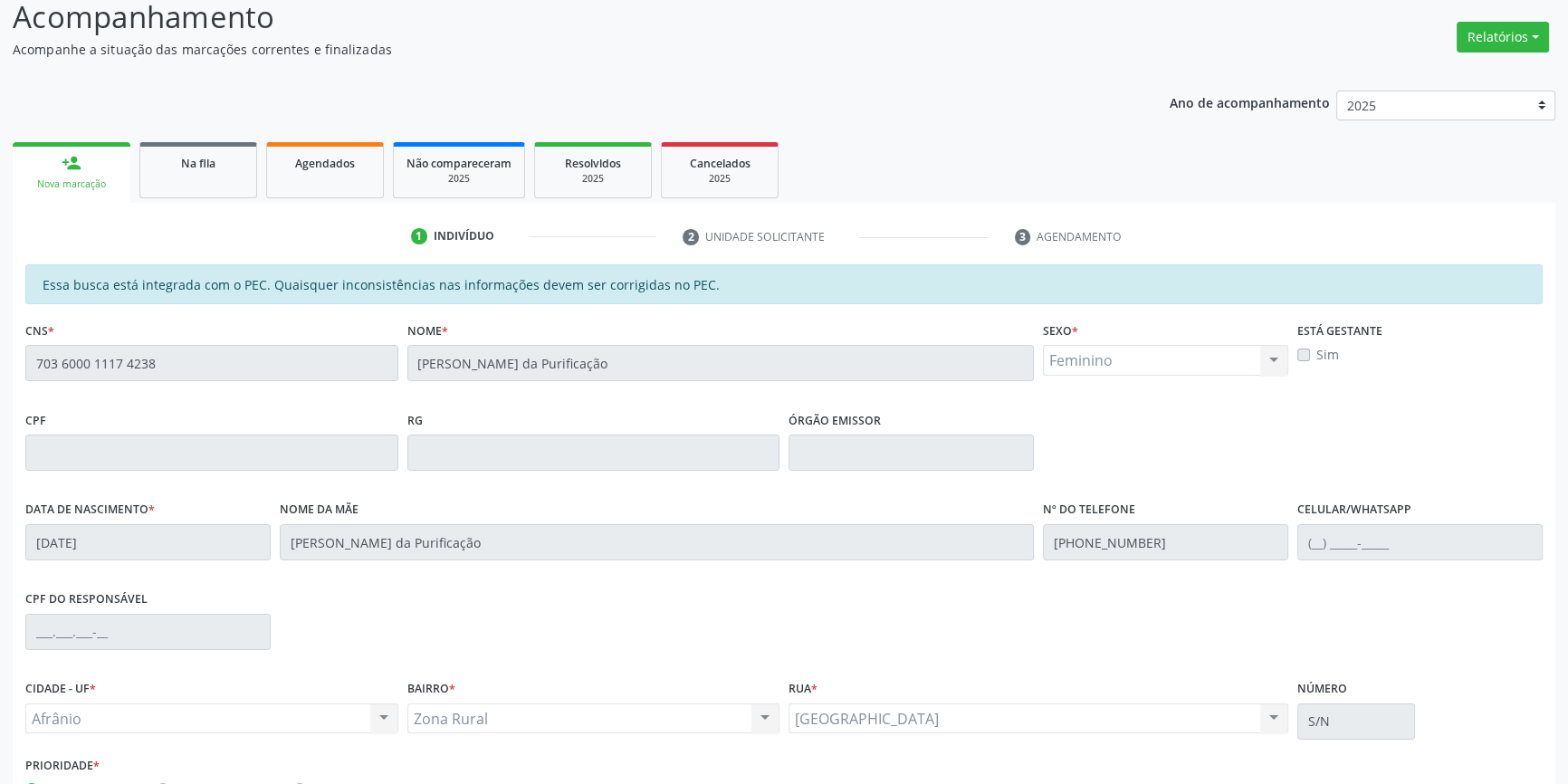
scroll to position [248, 0]
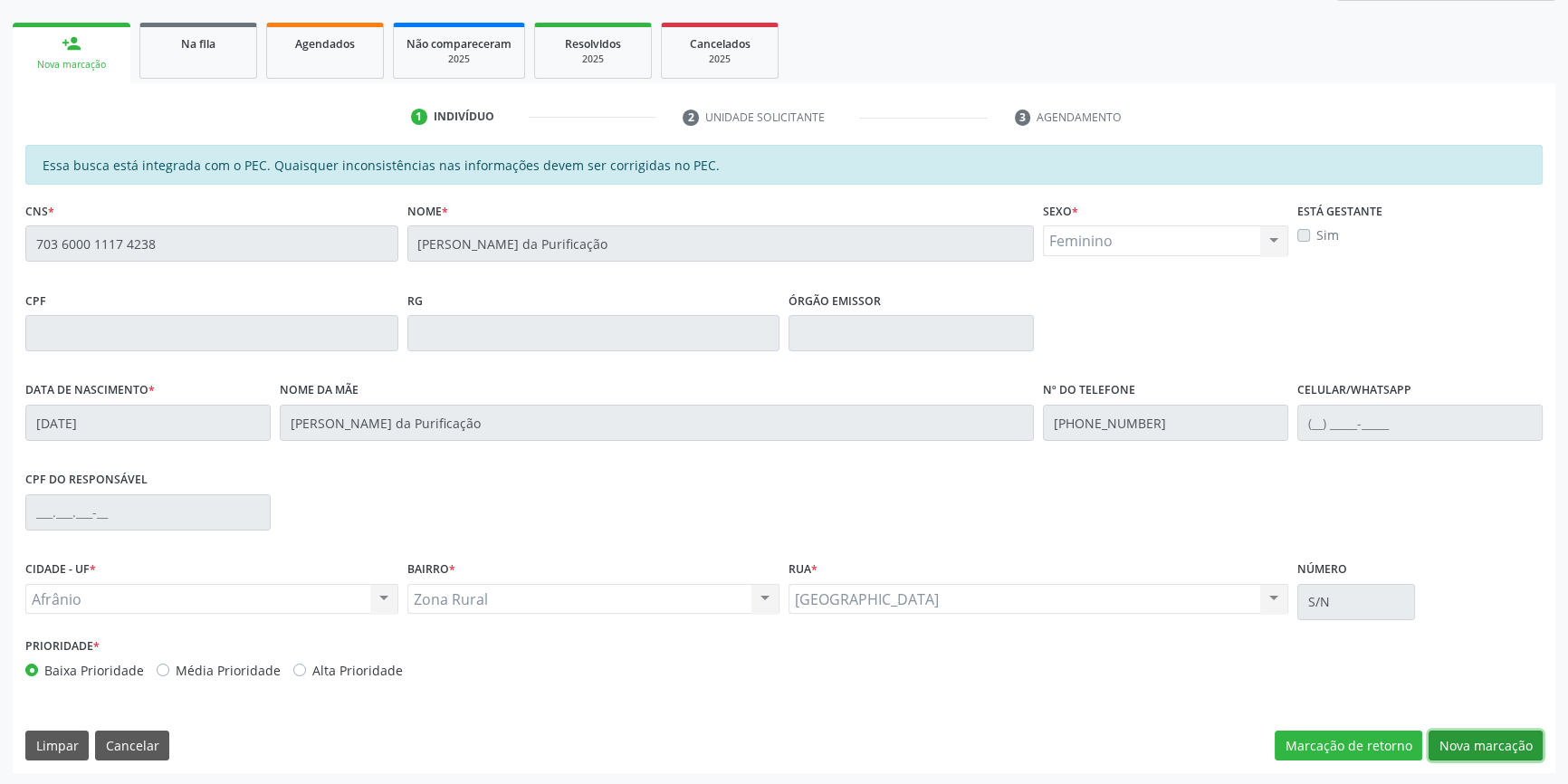
click at [1523, 748] on button "Nova marcação" at bounding box center [1486, 746] width 114 height 31
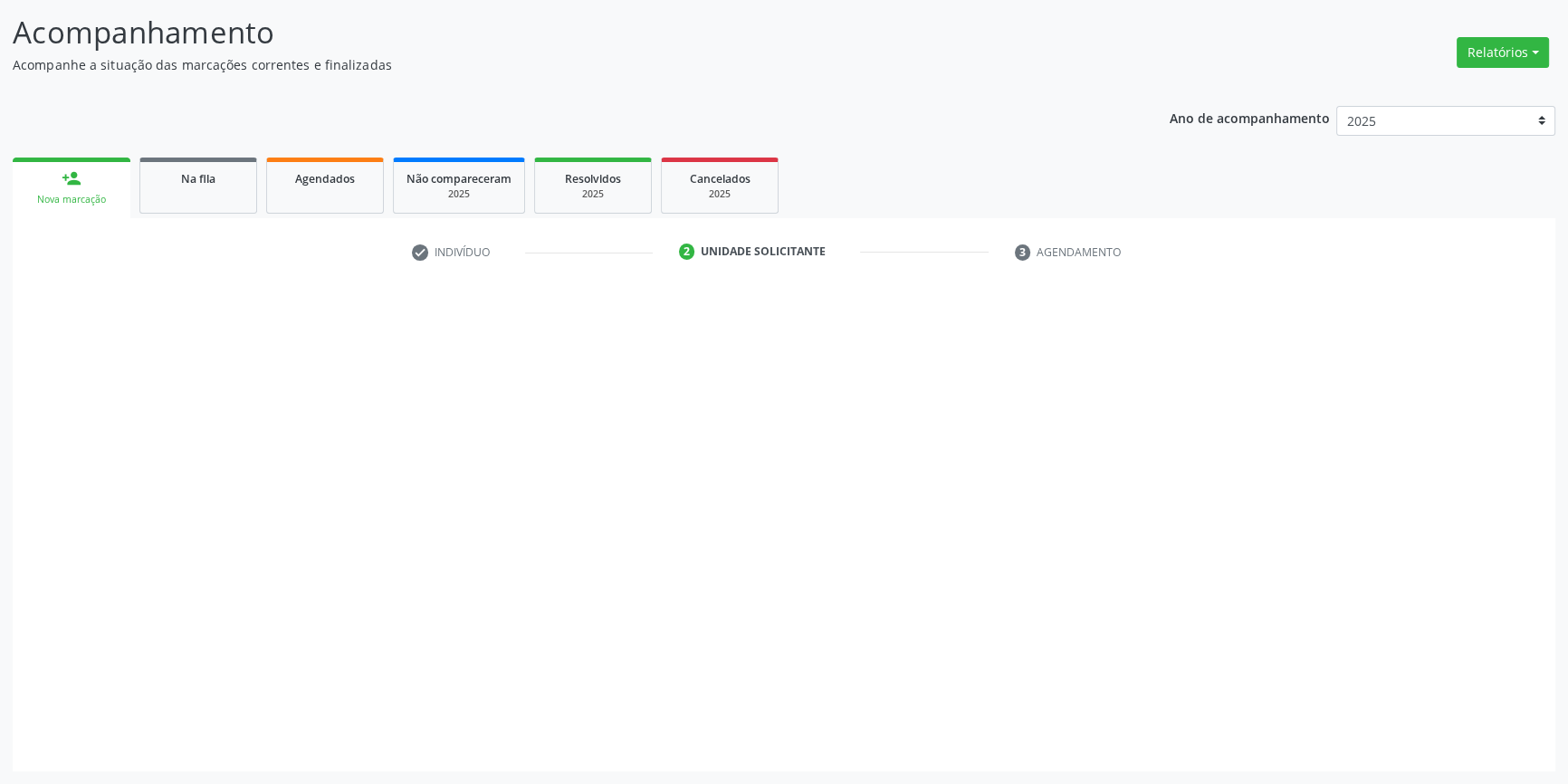
scroll to position [111, 0]
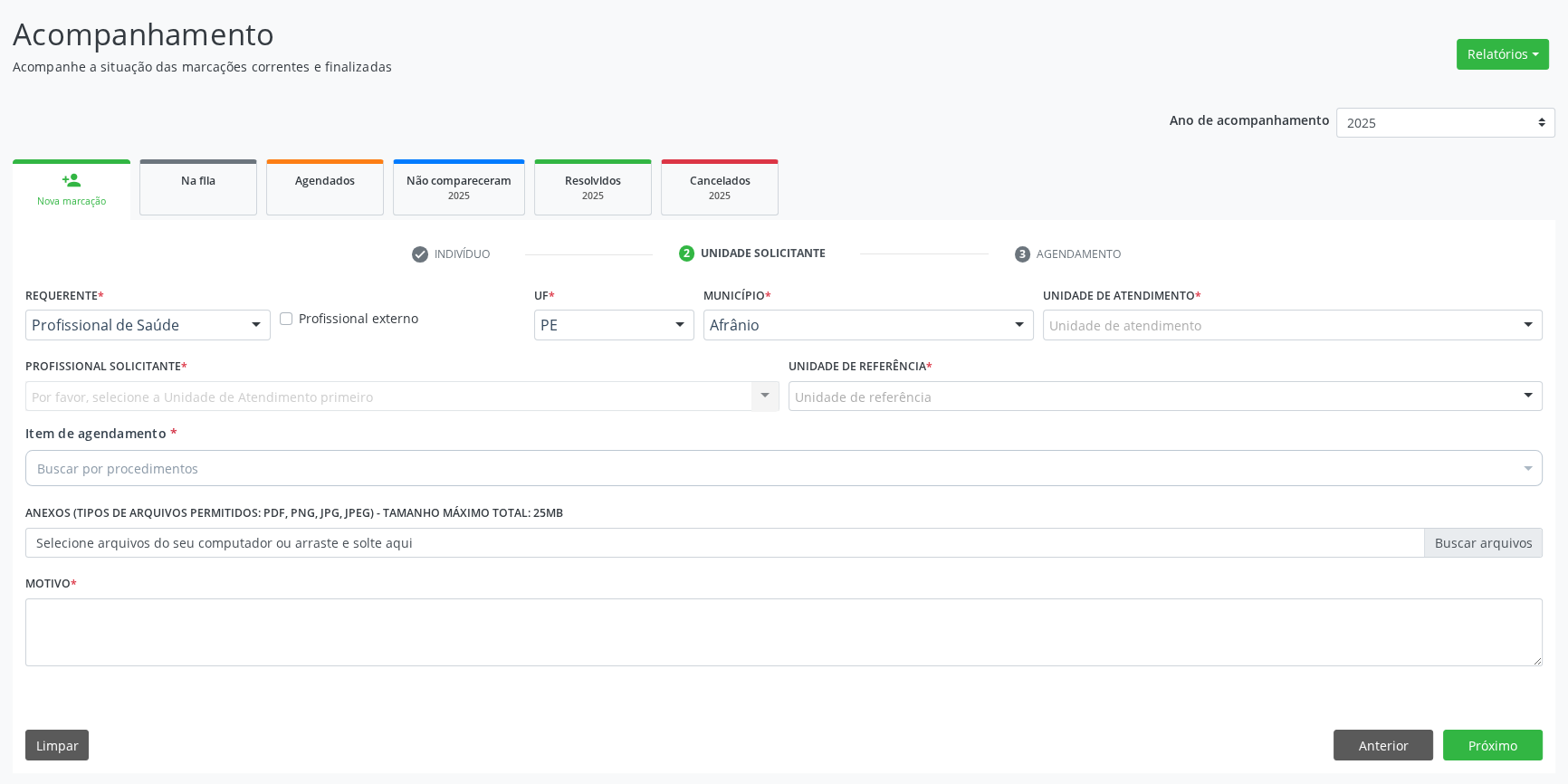
click at [1158, 340] on div "Unidade de atendimento * Unidade de atendimento Academia da Saude de Afranio Ac…" at bounding box center [1293, 316] width 509 height 70
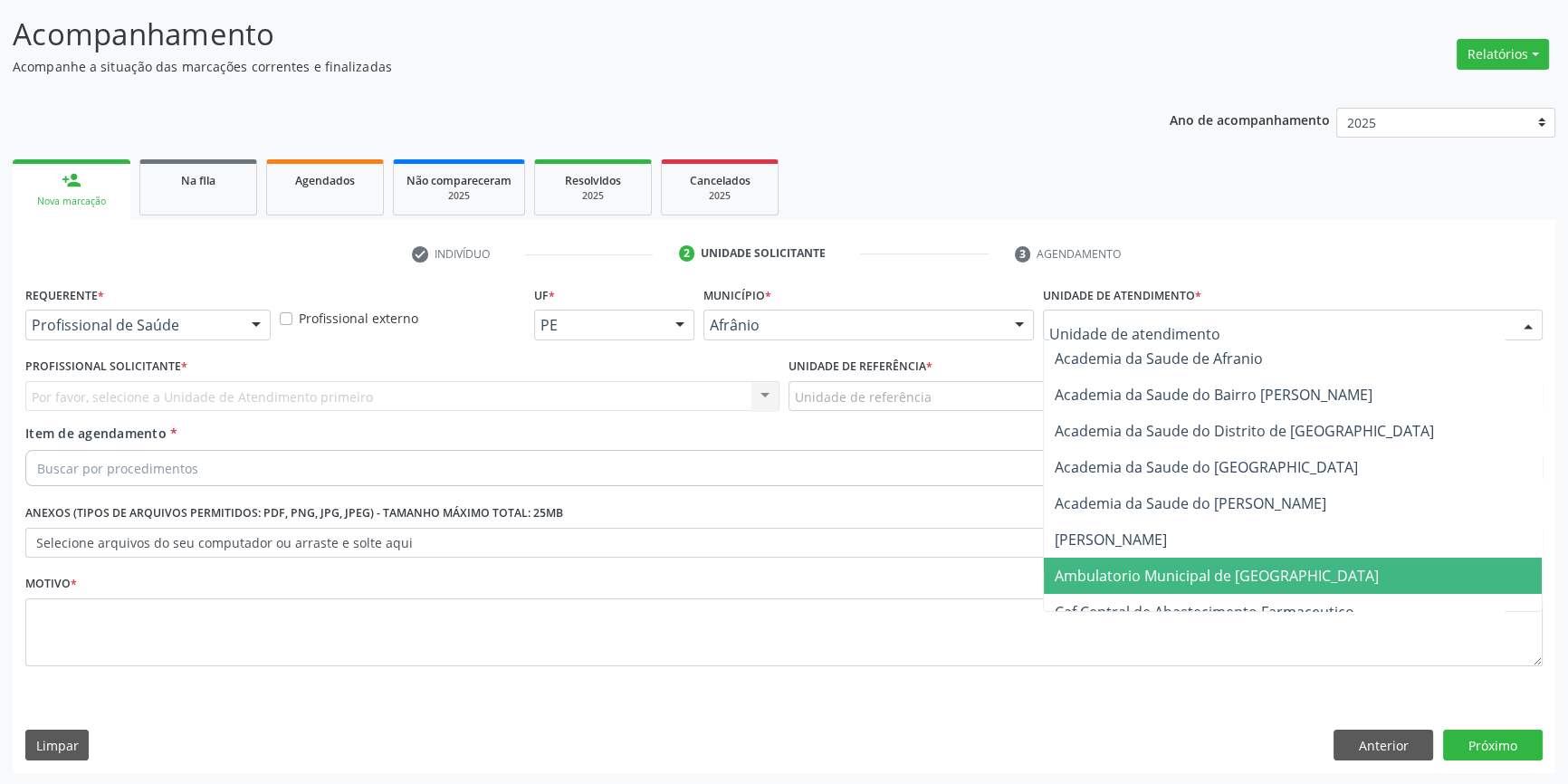
drag, startPoint x: 1131, startPoint y: 569, endPoint x: 971, endPoint y: 484, distance: 181.2
click at [1126, 570] on span "Ambulatorio Municipal de [GEOGRAPHIC_DATA]" at bounding box center [1217, 575] width 324 height 20
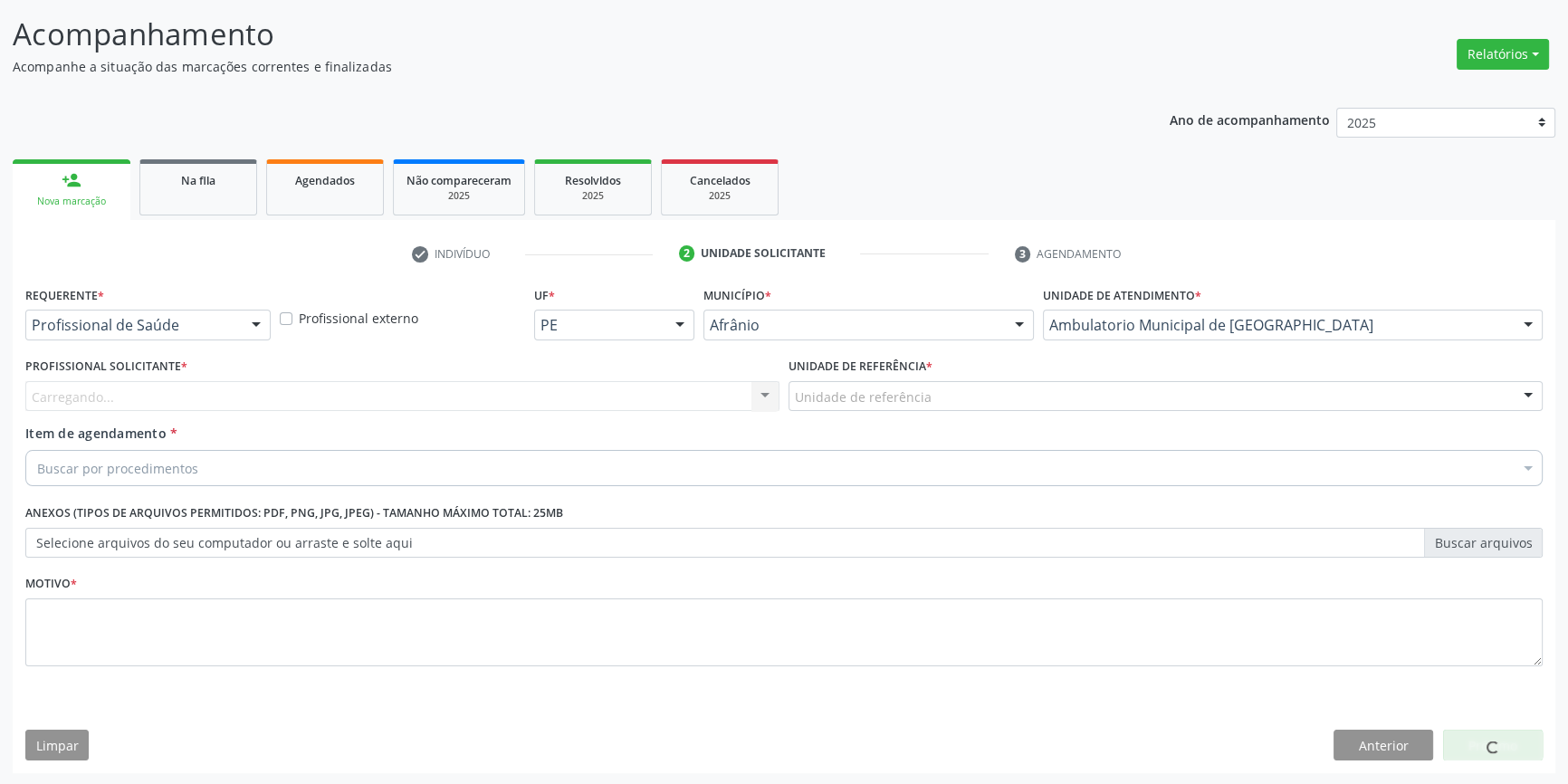
click at [896, 420] on div "Unidade de referência * Unidade de referência ESF de Extrema ESF de Barra das M…" at bounding box center [1166, 387] width 763 height 70
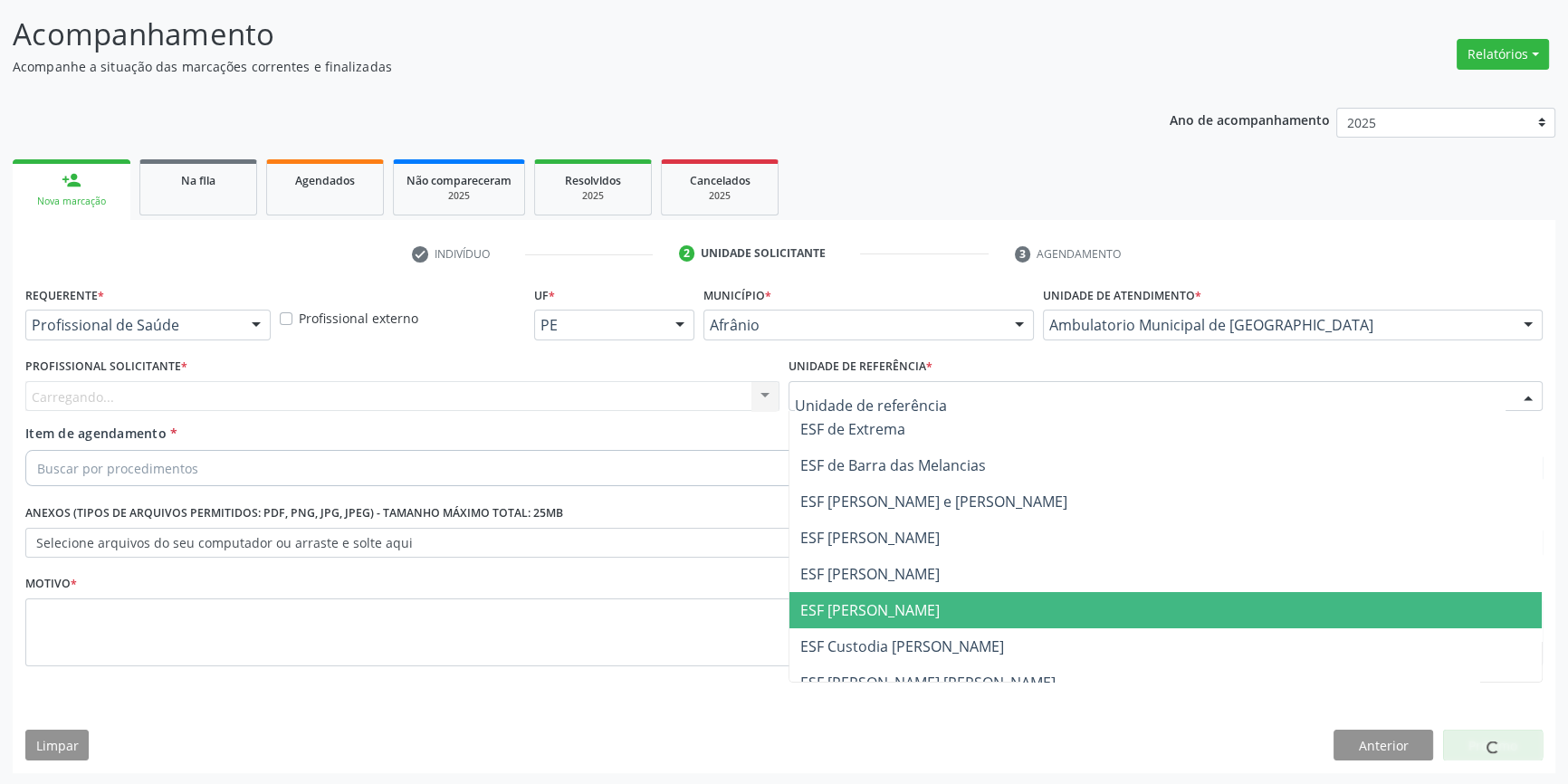
click at [884, 593] on span "ESF [PERSON_NAME]" at bounding box center [1166, 610] width 753 height 36
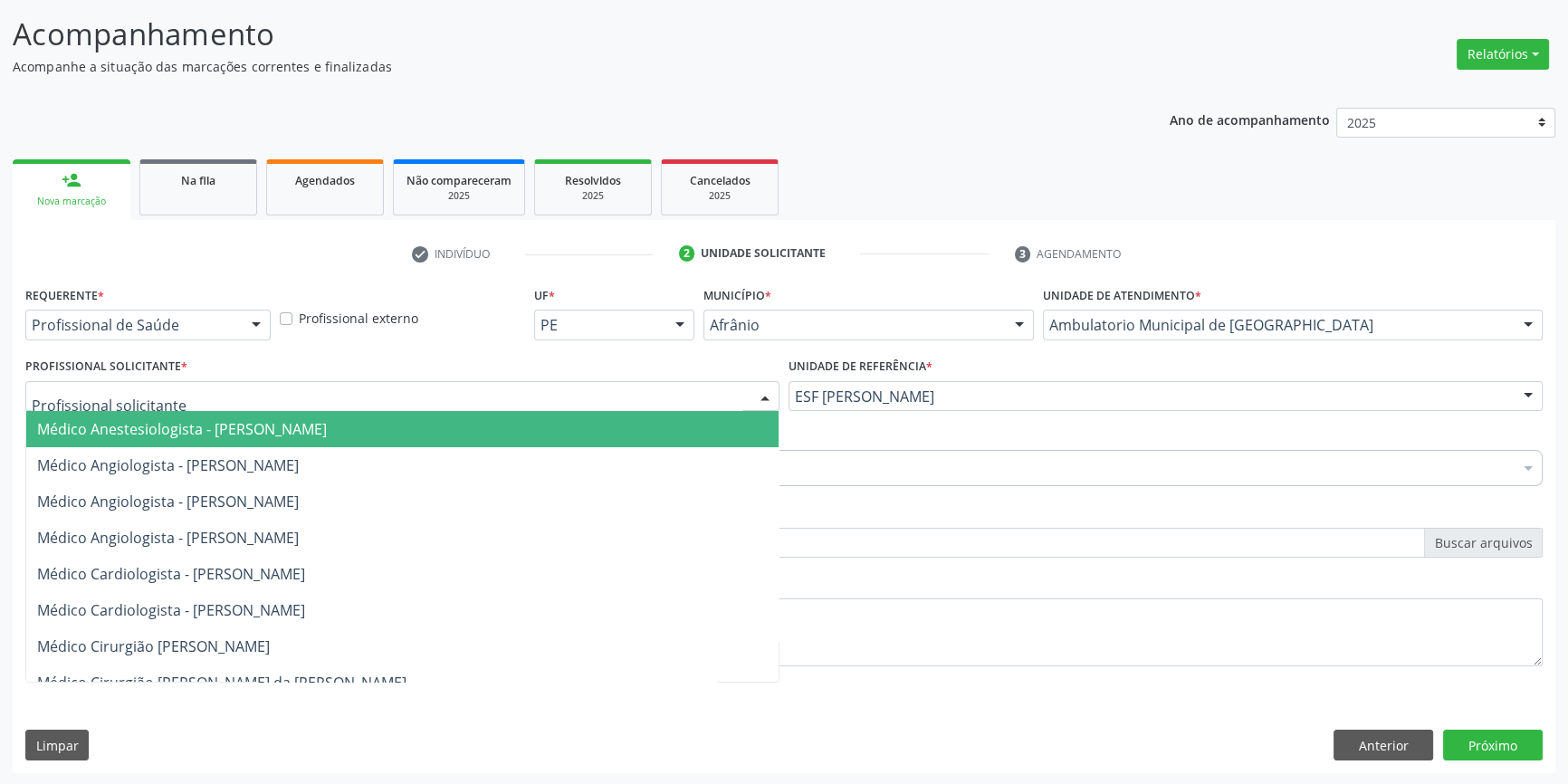
click at [521, 402] on div at bounding box center [402, 397] width 754 height 31
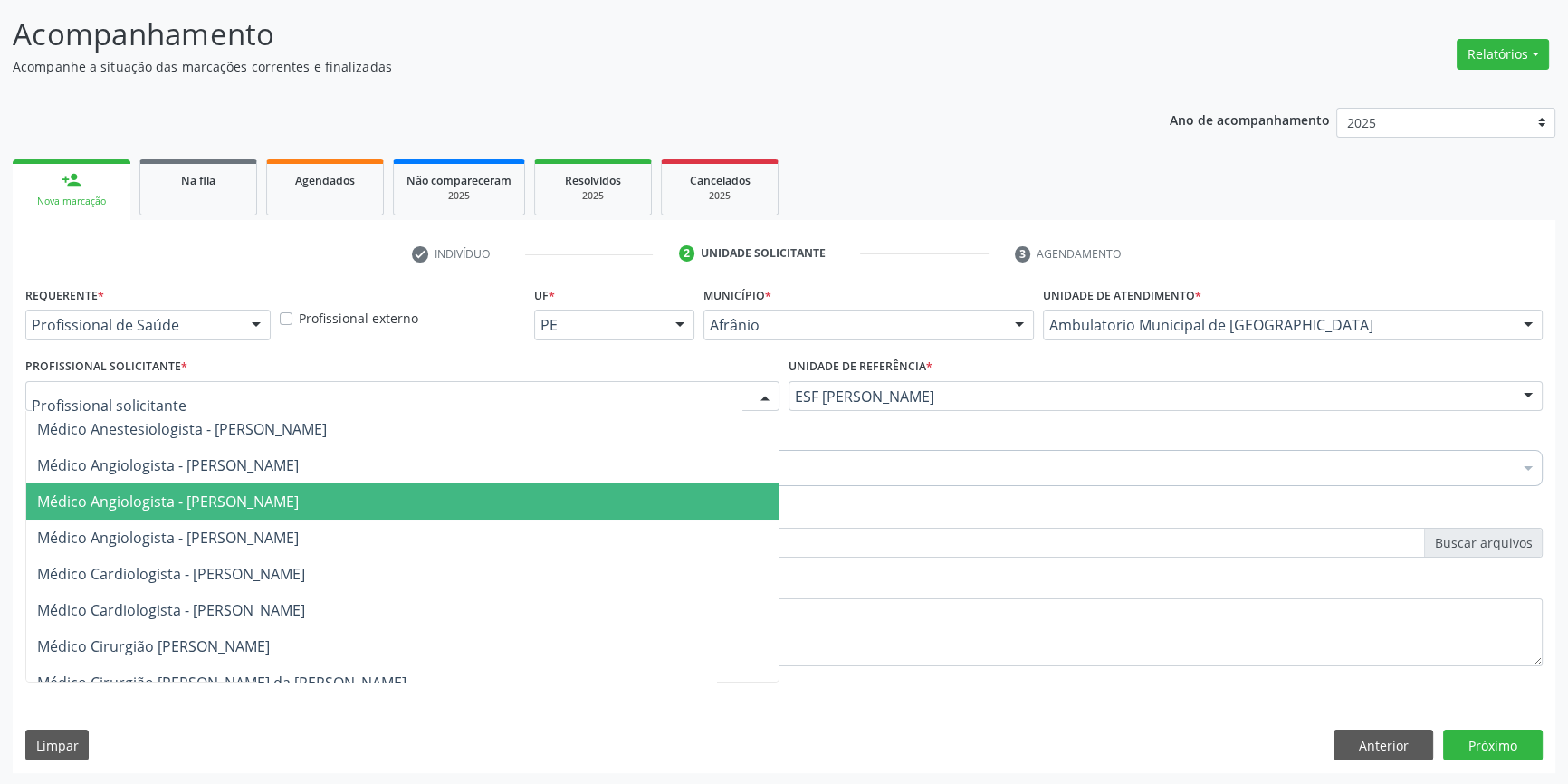
click at [326, 514] on span "Médico Angiologista - [PERSON_NAME]" at bounding box center [402, 501] width 753 height 36
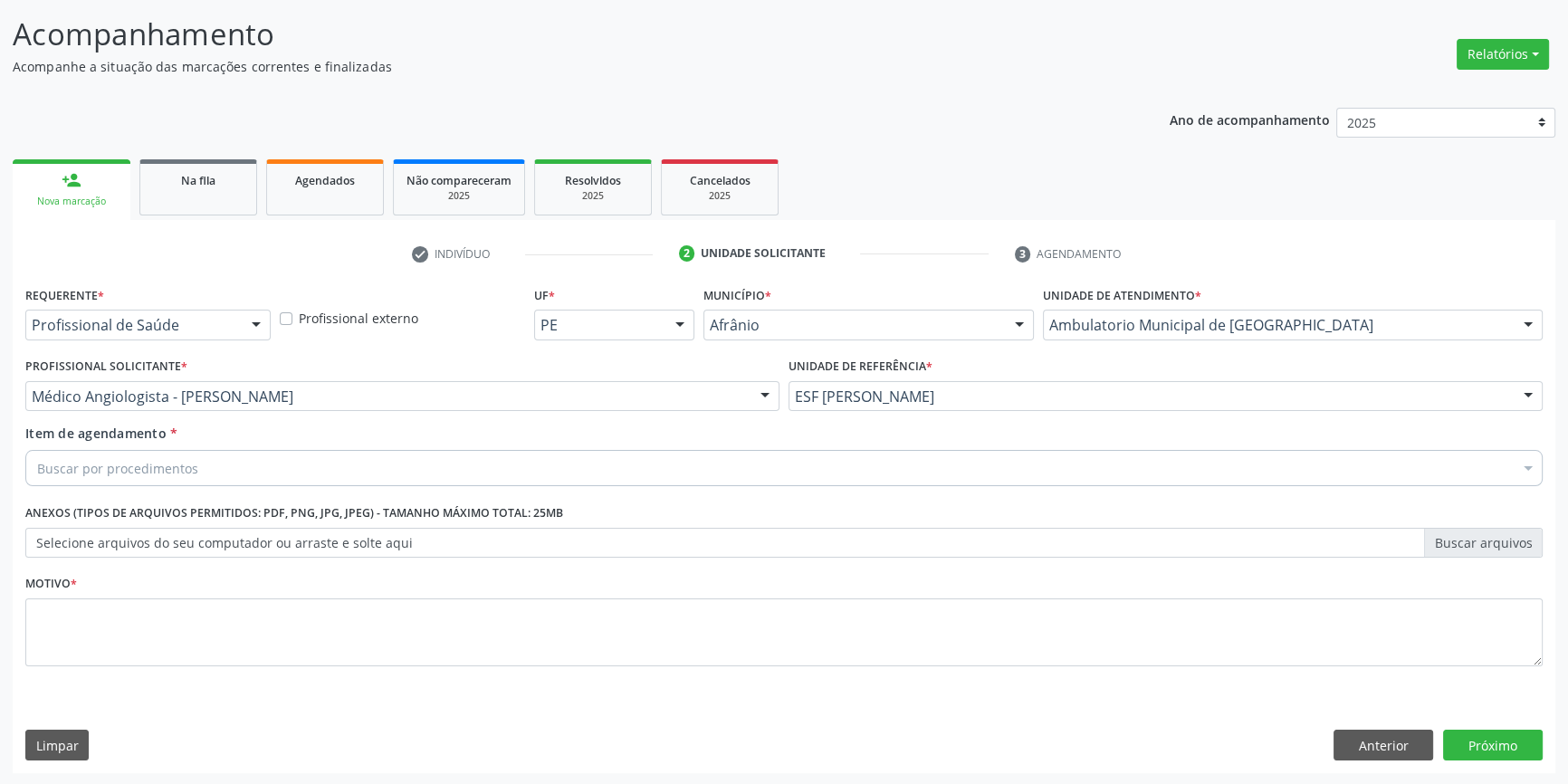
click at [207, 464] on div "Buscar por procedimentos" at bounding box center [784, 468] width 1518 height 36
type input "COLUNA L"
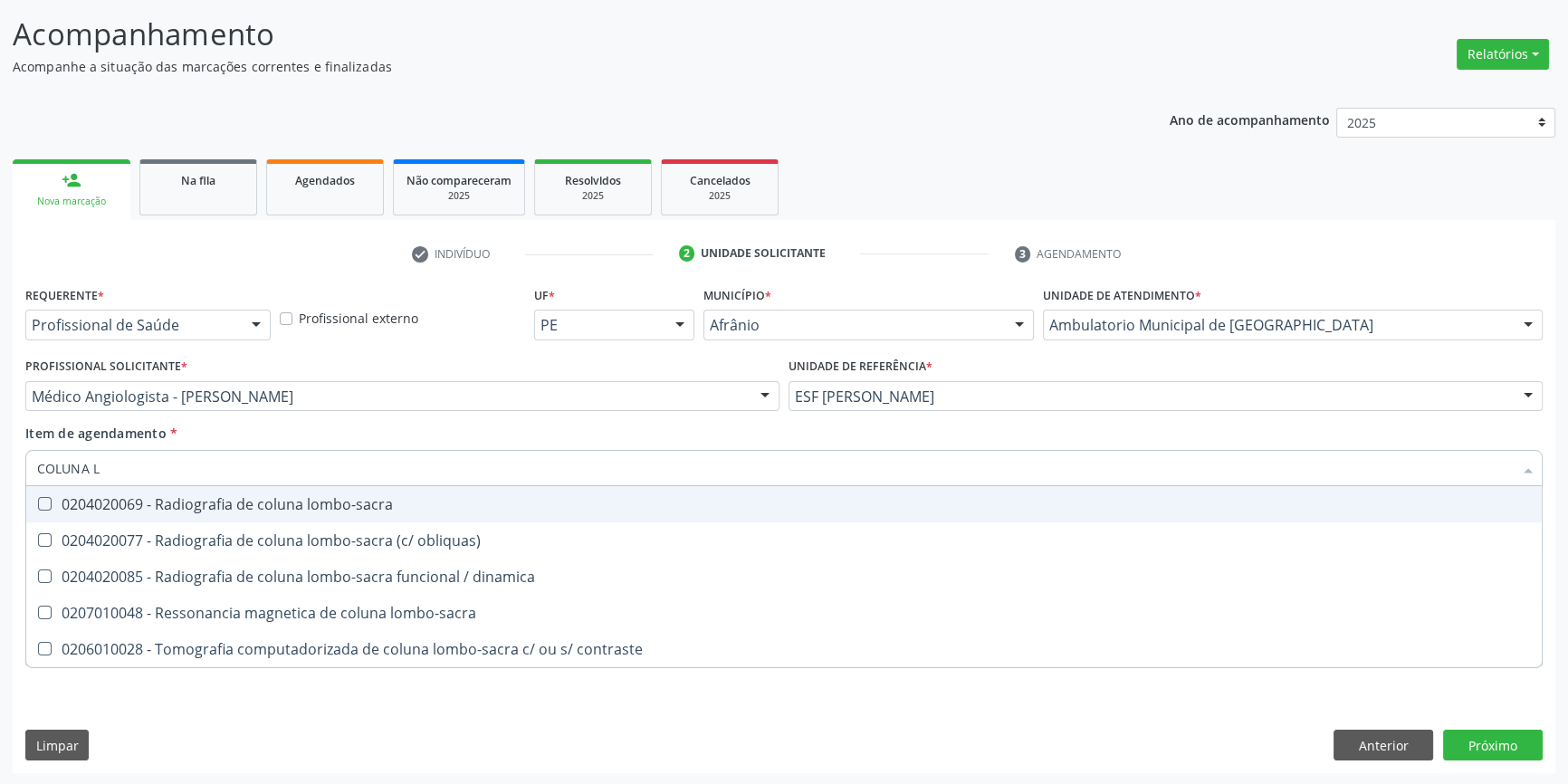
click at [371, 500] on div "0204020069 - Radiografia de coluna lombo-sacra" at bounding box center [784, 504] width 1494 height 15
checkbox lombo-sacra "true"
click at [407, 444] on div "Item de agendamento * COLUNA L Desfazer seleção 0204020069 - Radiografia de col…" at bounding box center [784, 452] width 1518 height 57
checkbox obliquas\) "true"
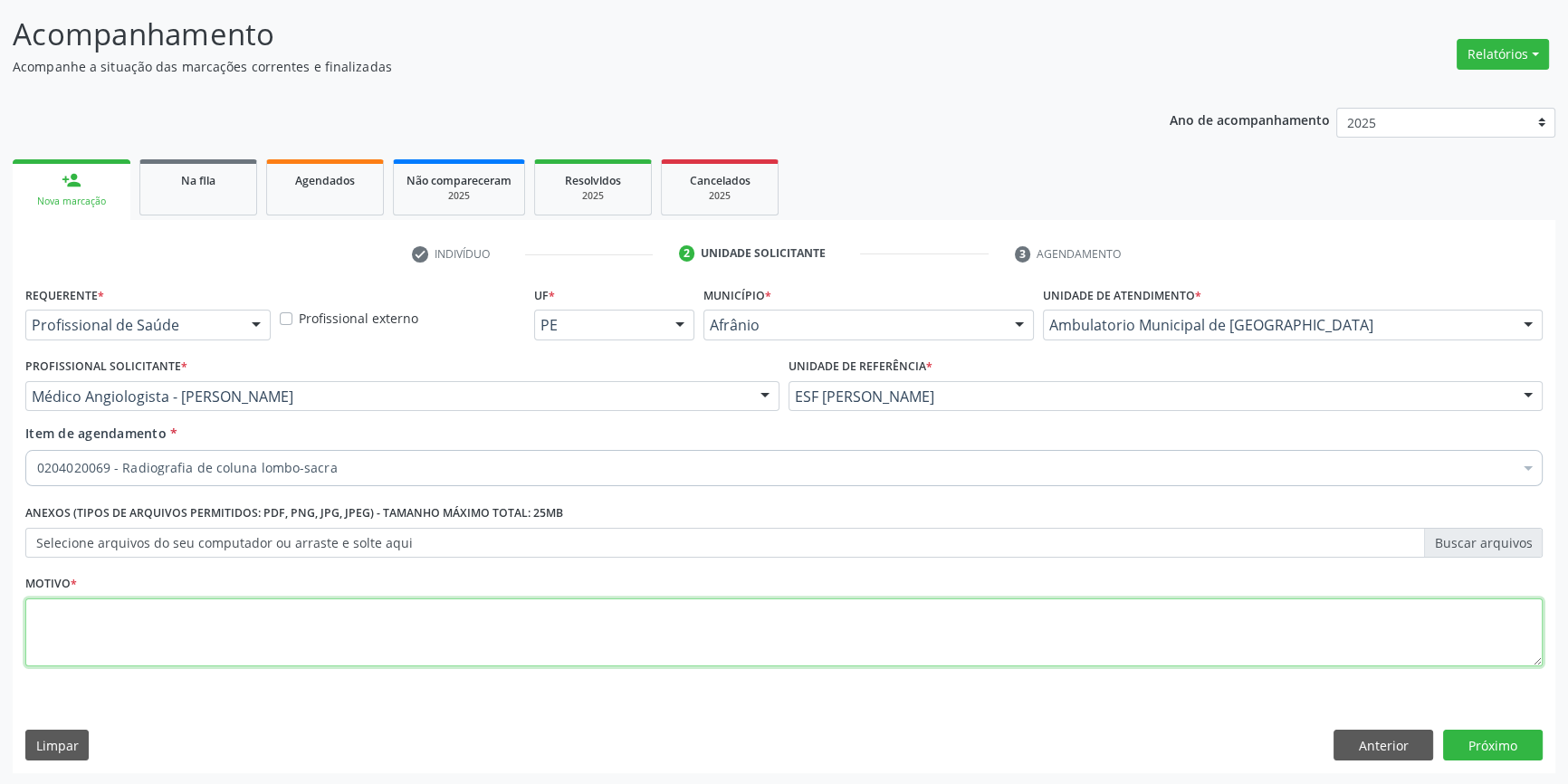
click at [273, 638] on textarea at bounding box center [784, 632] width 1518 height 68
type textarea "'"
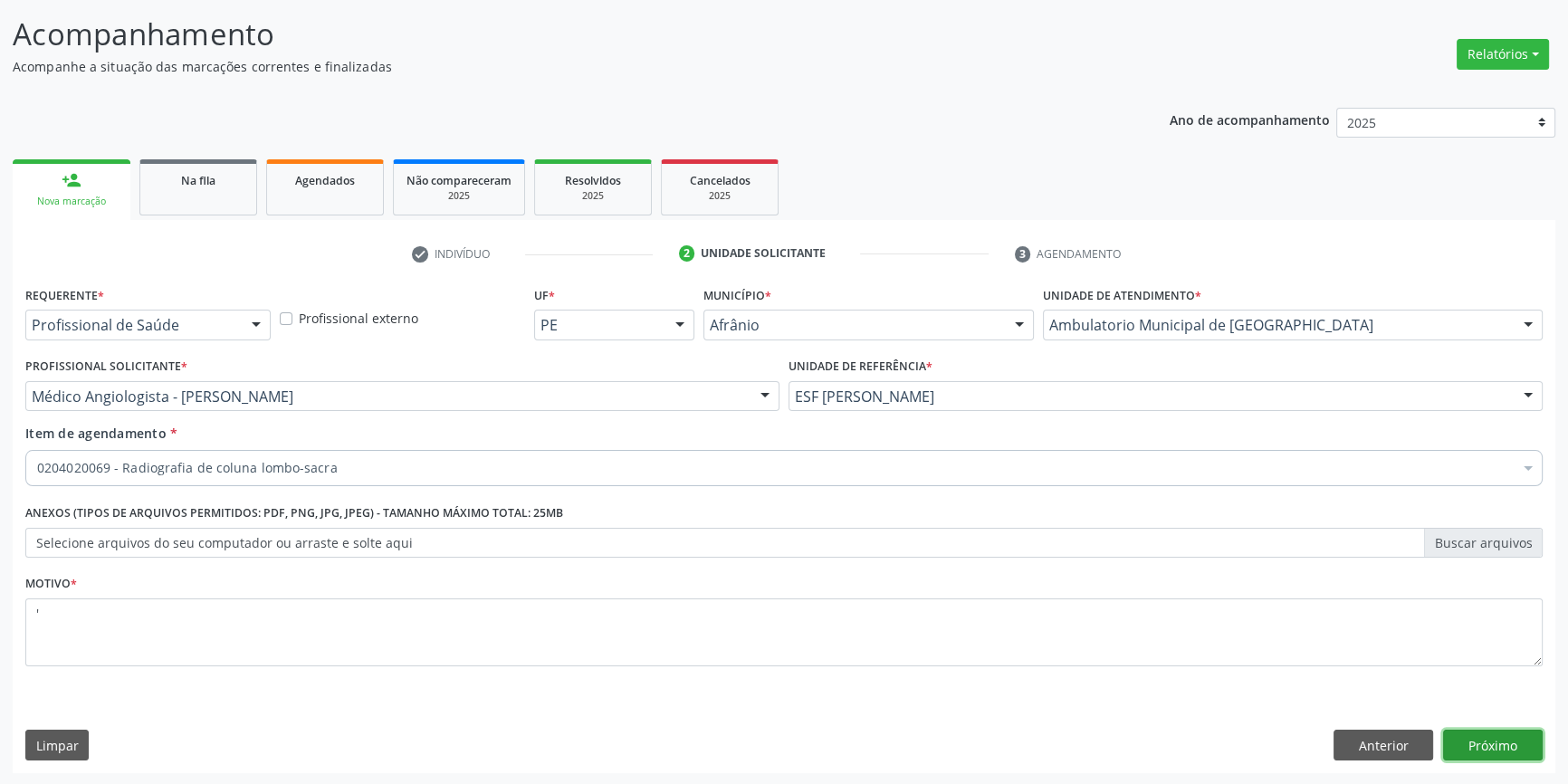
click at [1483, 734] on button "Próximo" at bounding box center [1492, 745] width 99 height 31
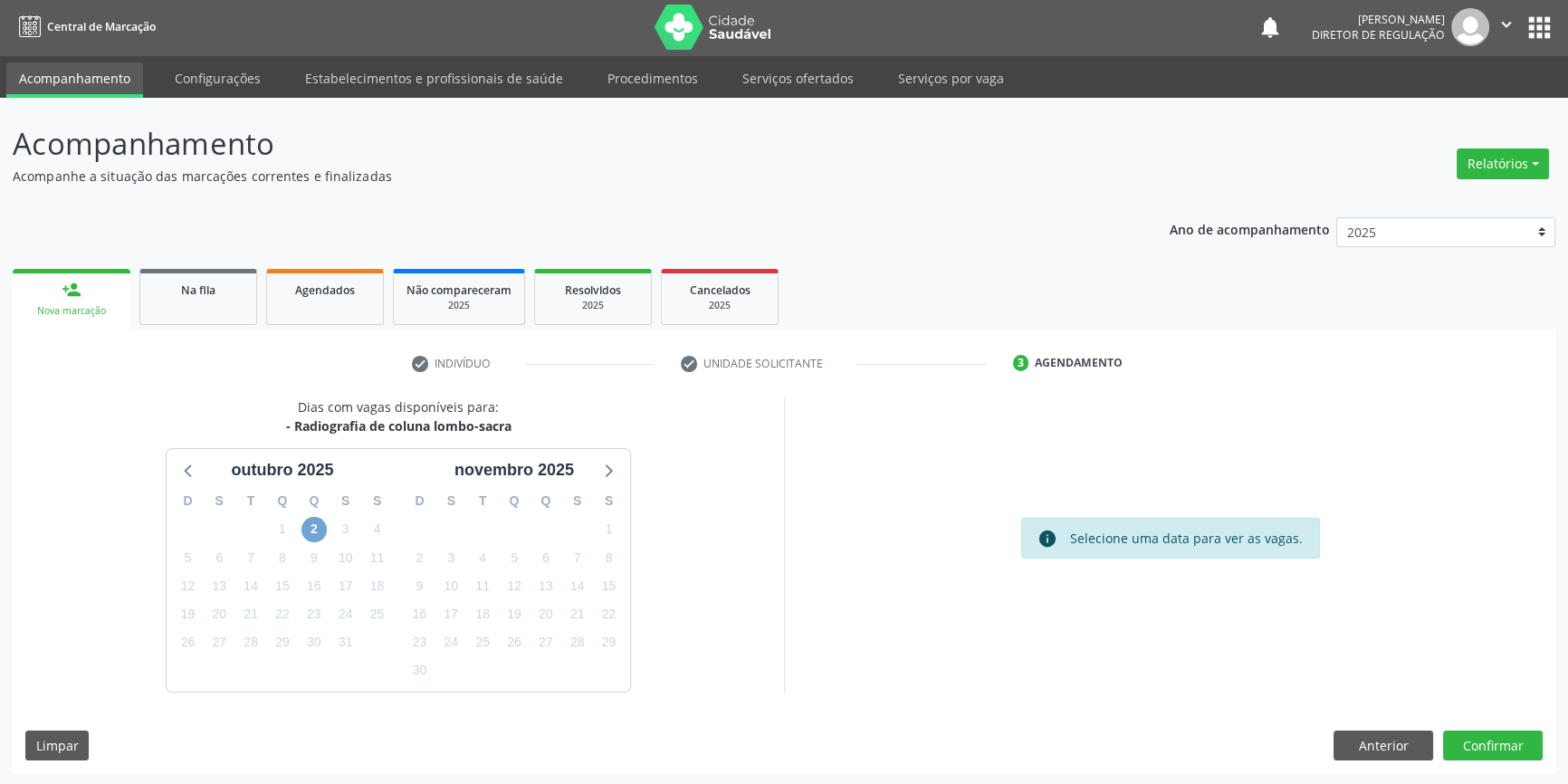
click at [308, 525] on span "2" at bounding box center [315, 530] width 26 height 26
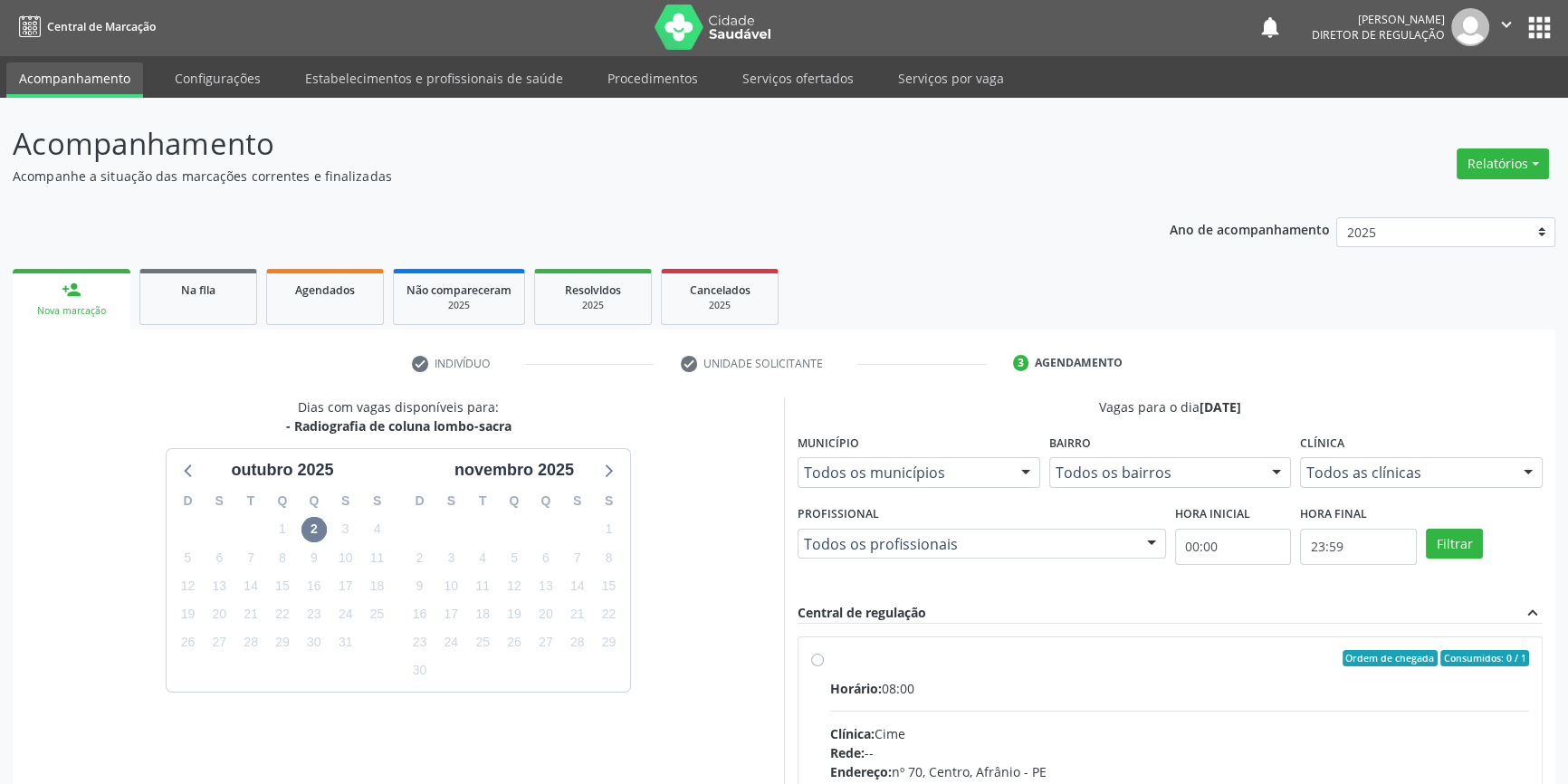
click at [931, 672] on label "Ordem de chegada Consumidos: 0 / 1 Horário: 08:00 Clínica: Cime Rede: -- Endere…" at bounding box center [1179, 789] width 699 height 278
click at [824, 666] on input "Ordem de chegada Consumidos: 0 / 1 Horário: 08:00 Clínica: Cime Rede: -- Endere…" at bounding box center [817, 658] width 13 height 16
radio input "true"
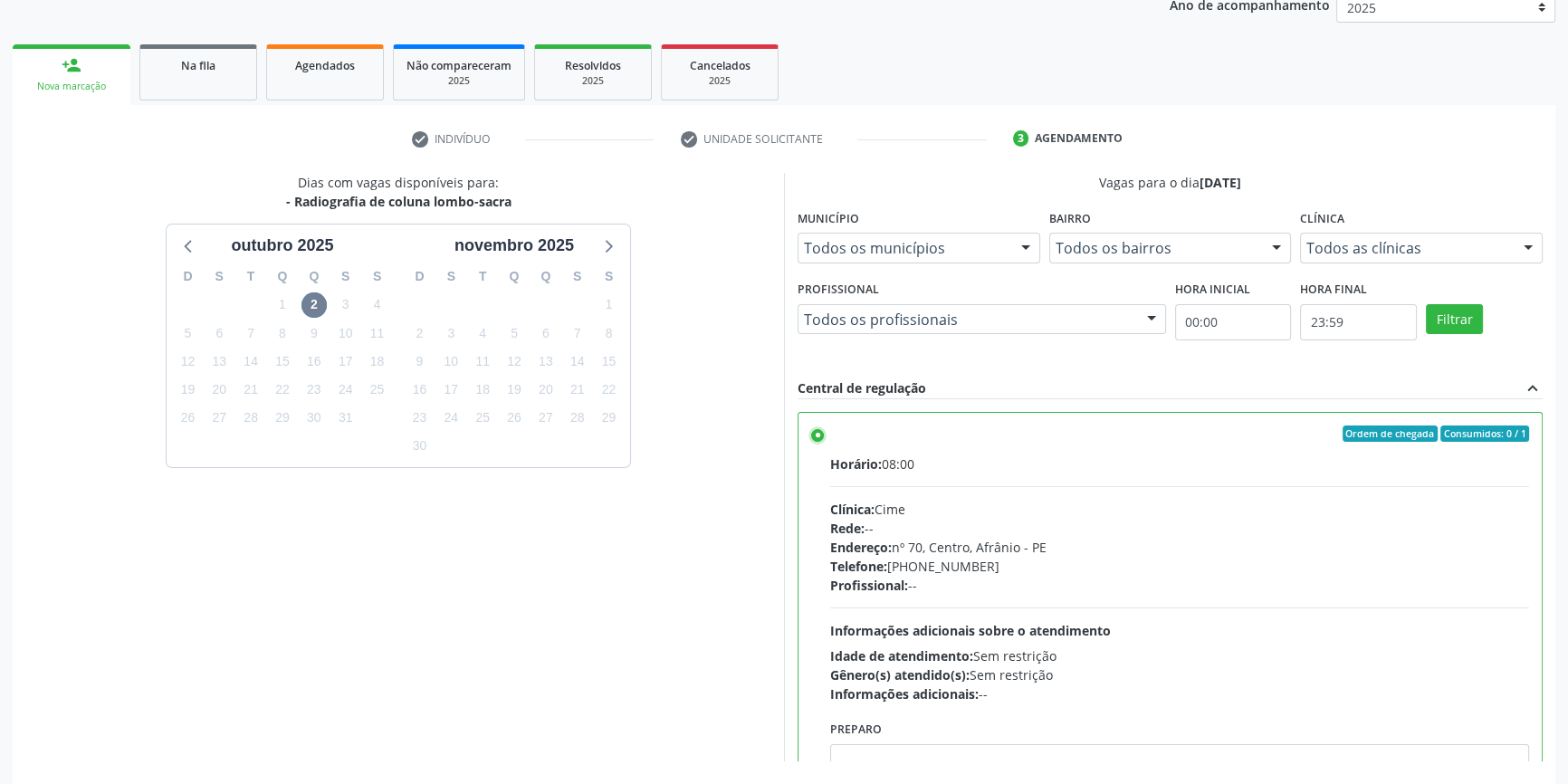
scroll to position [296, 0]
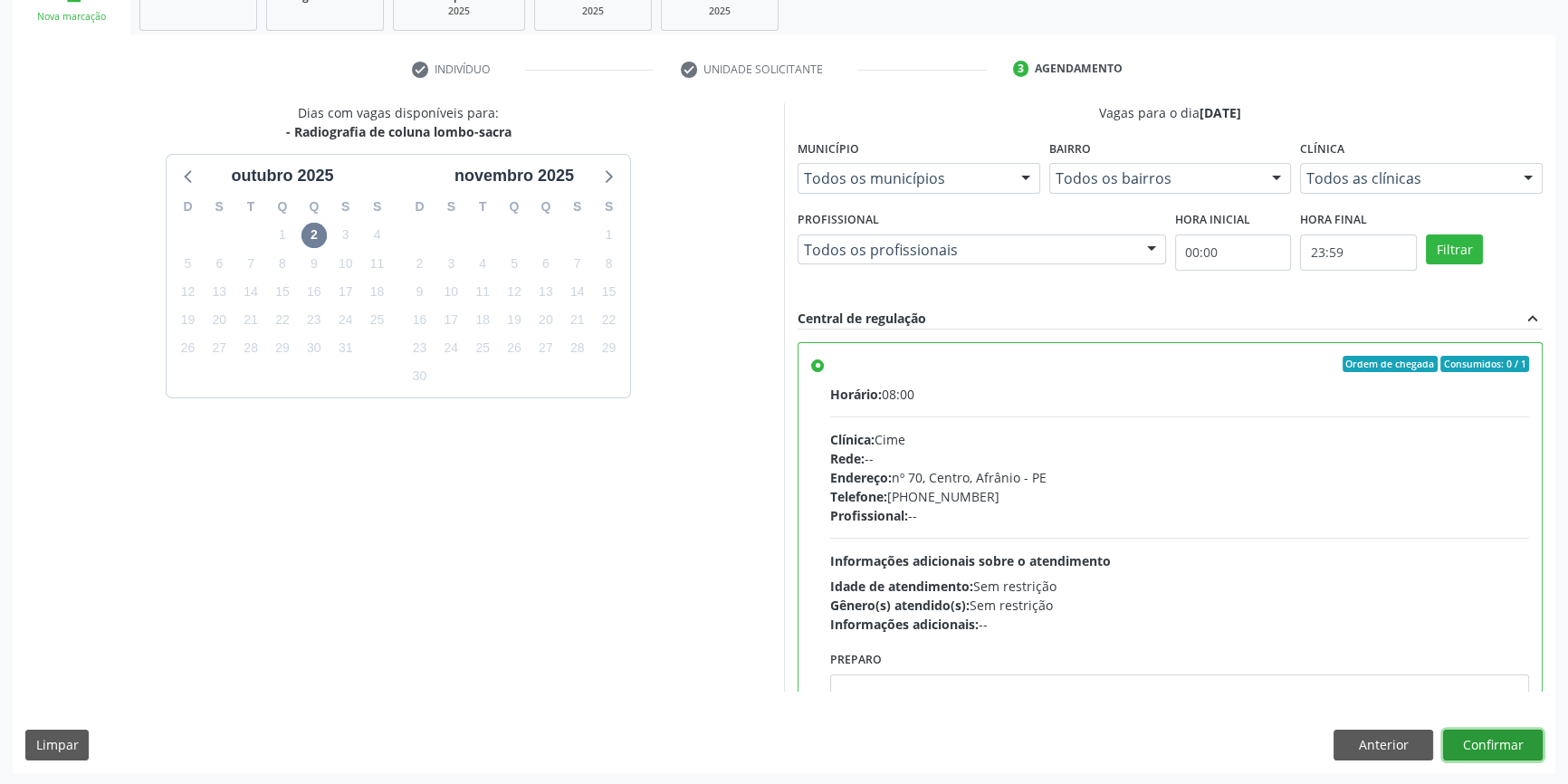
click at [1490, 734] on button "Confirmar" at bounding box center [1492, 745] width 99 height 31
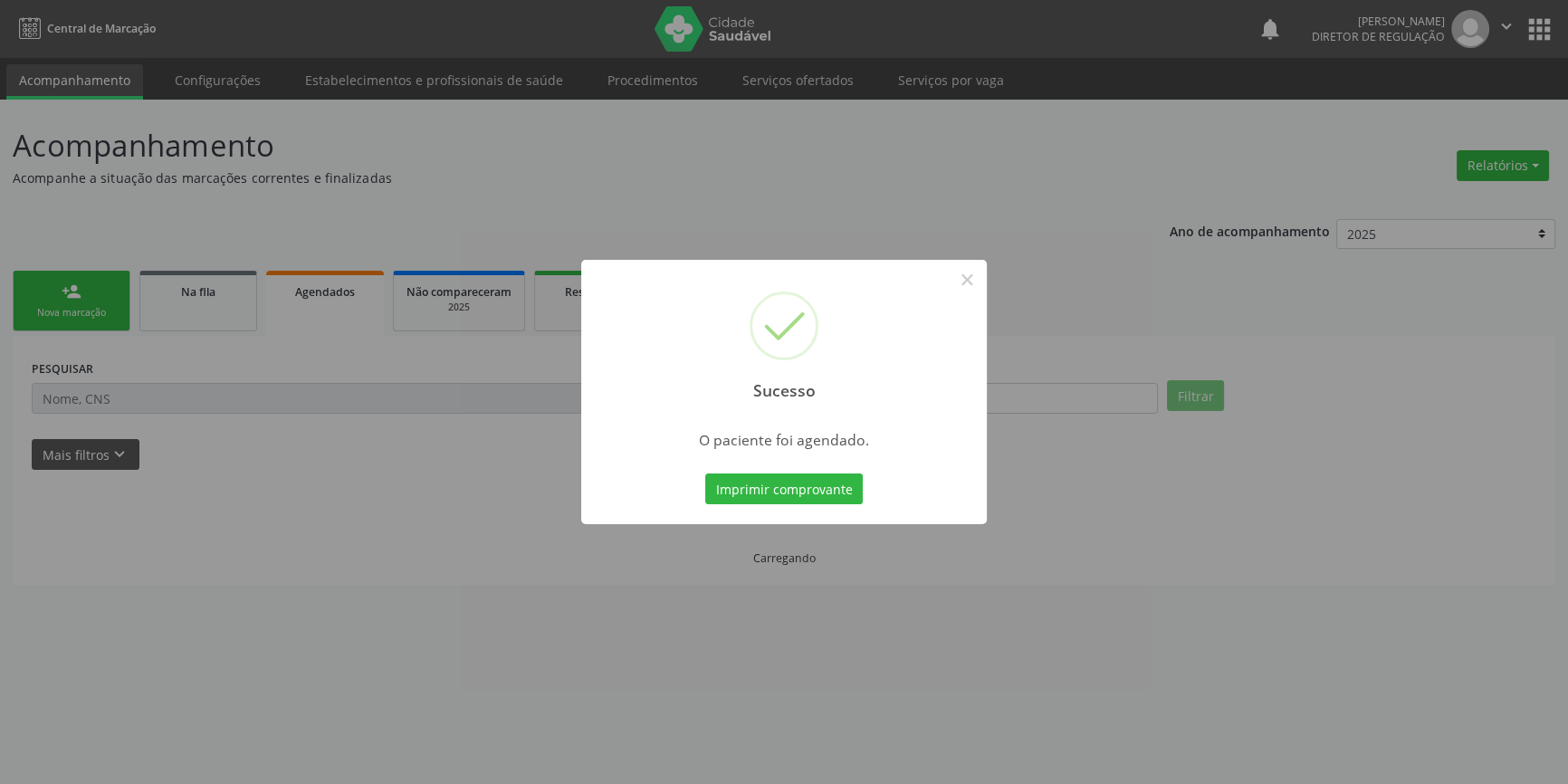
scroll to position [0, 0]
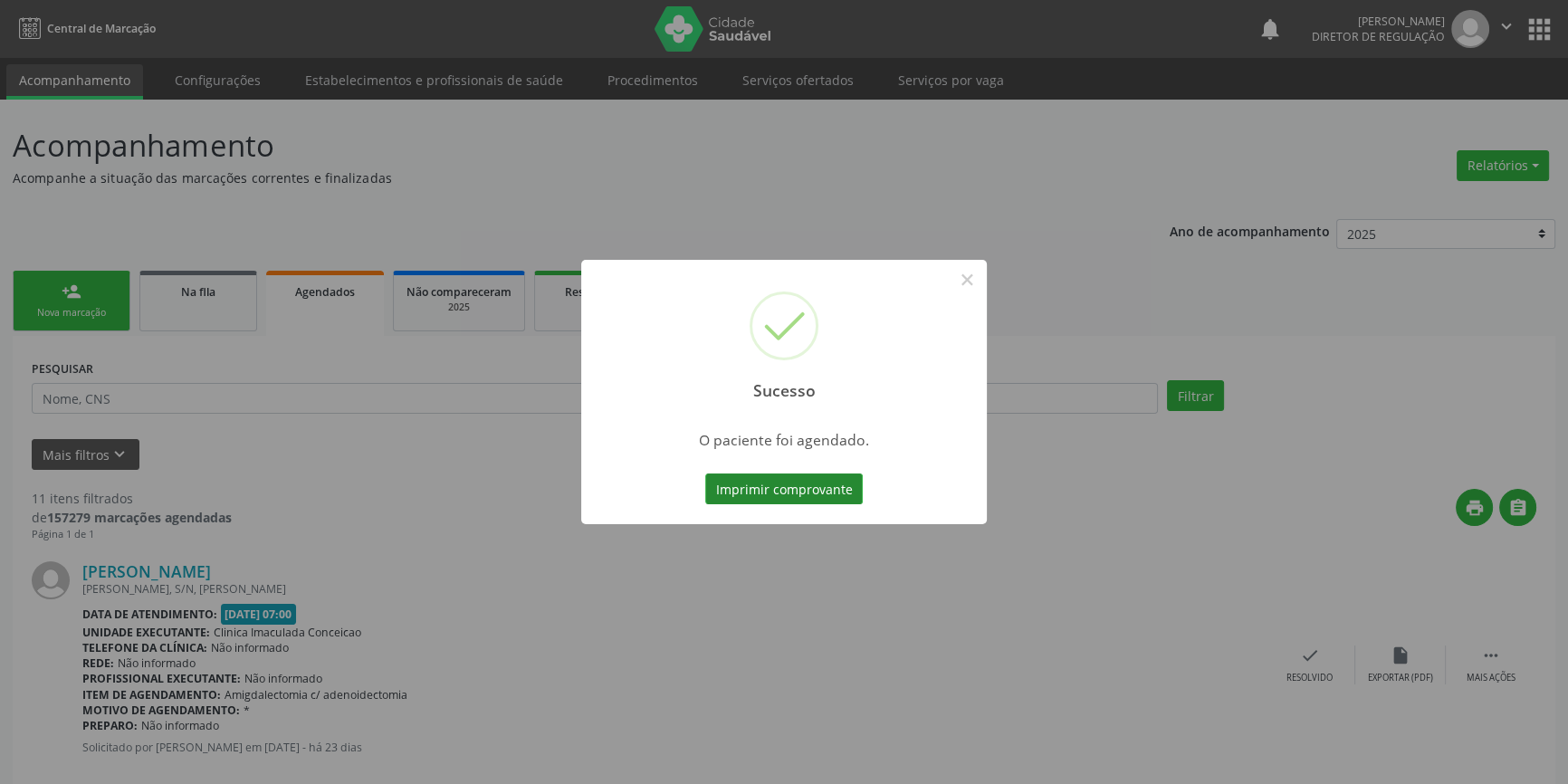
click at [802, 492] on button "Imprimir comprovante" at bounding box center [784, 489] width 158 height 31
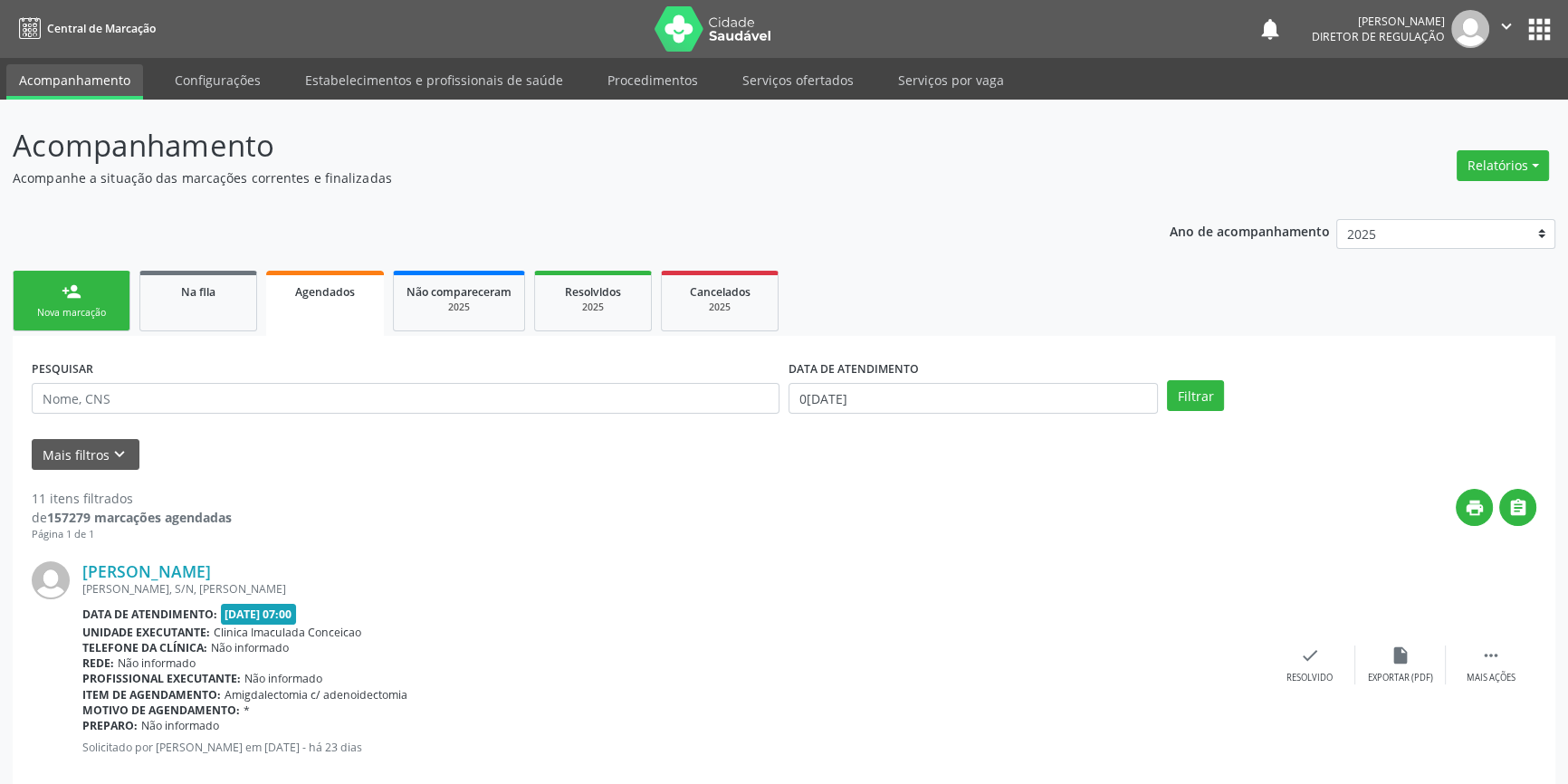
click at [37, 279] on link "person_add Nova marcação" at bounding box center [71, 301] width 118 height 61
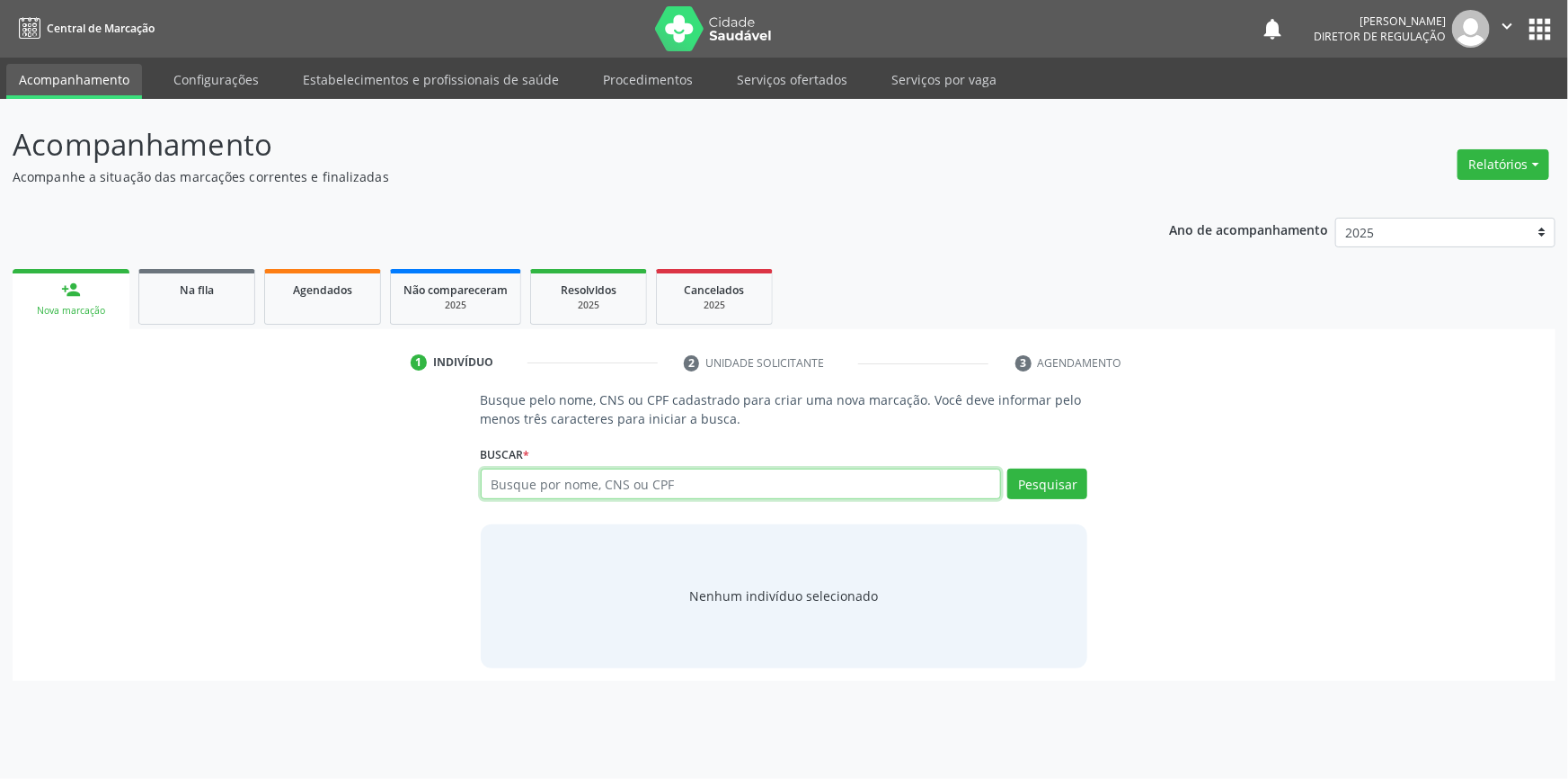
click at [701, 482] on input "text" at bounding box center [741, 484] width 521 height 31
click at [160, 285] on div "Na fila" at bounding box center [196, 289] width 90 height 19
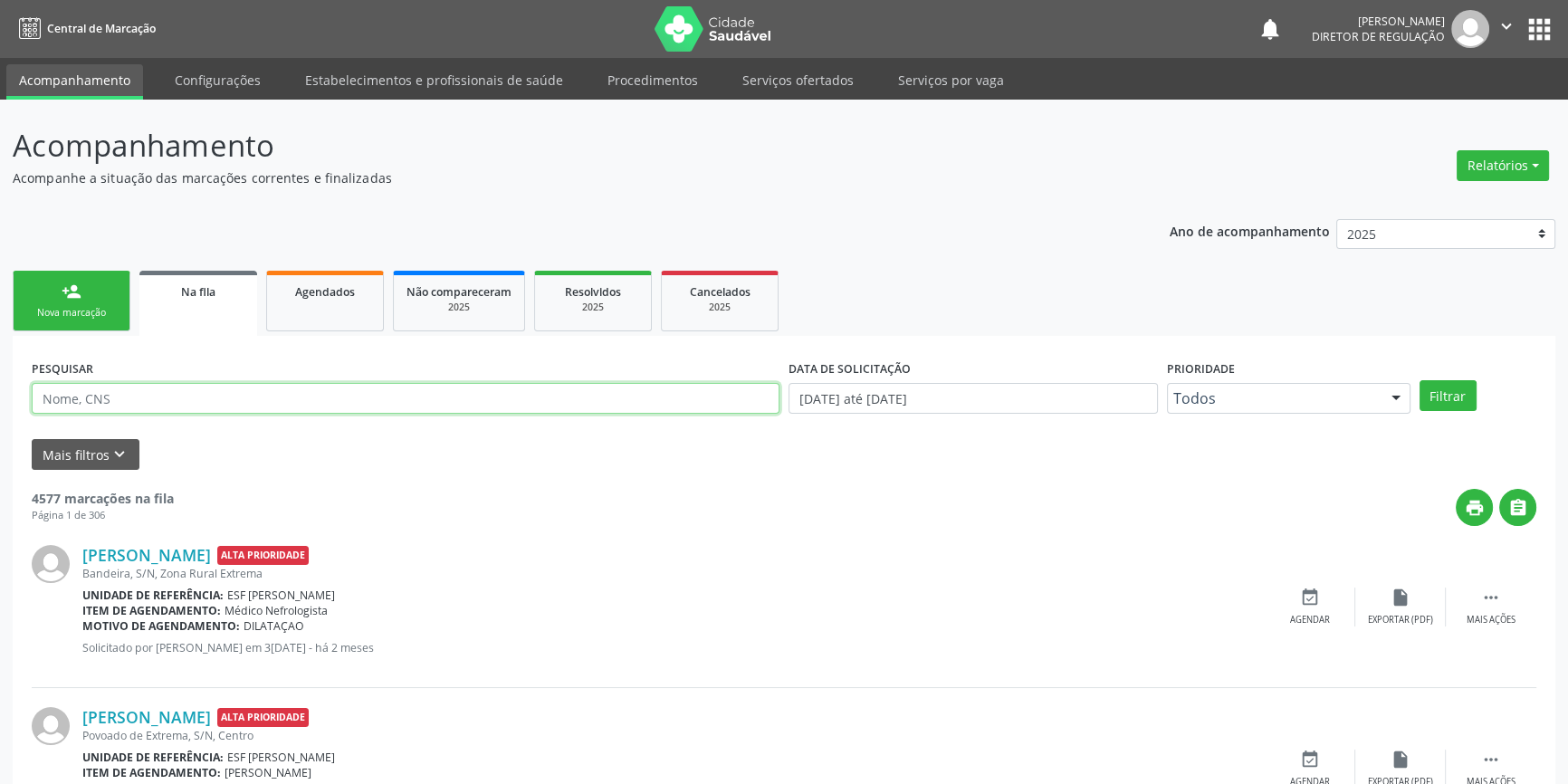
click at [224, 390] on input "text" at bounding box center [406, 398] width 748 height 31
type input "706901139288232"
click at [1438, 407] on button "Filtrar" at bounding box center [1449, 396] width 57 height 31
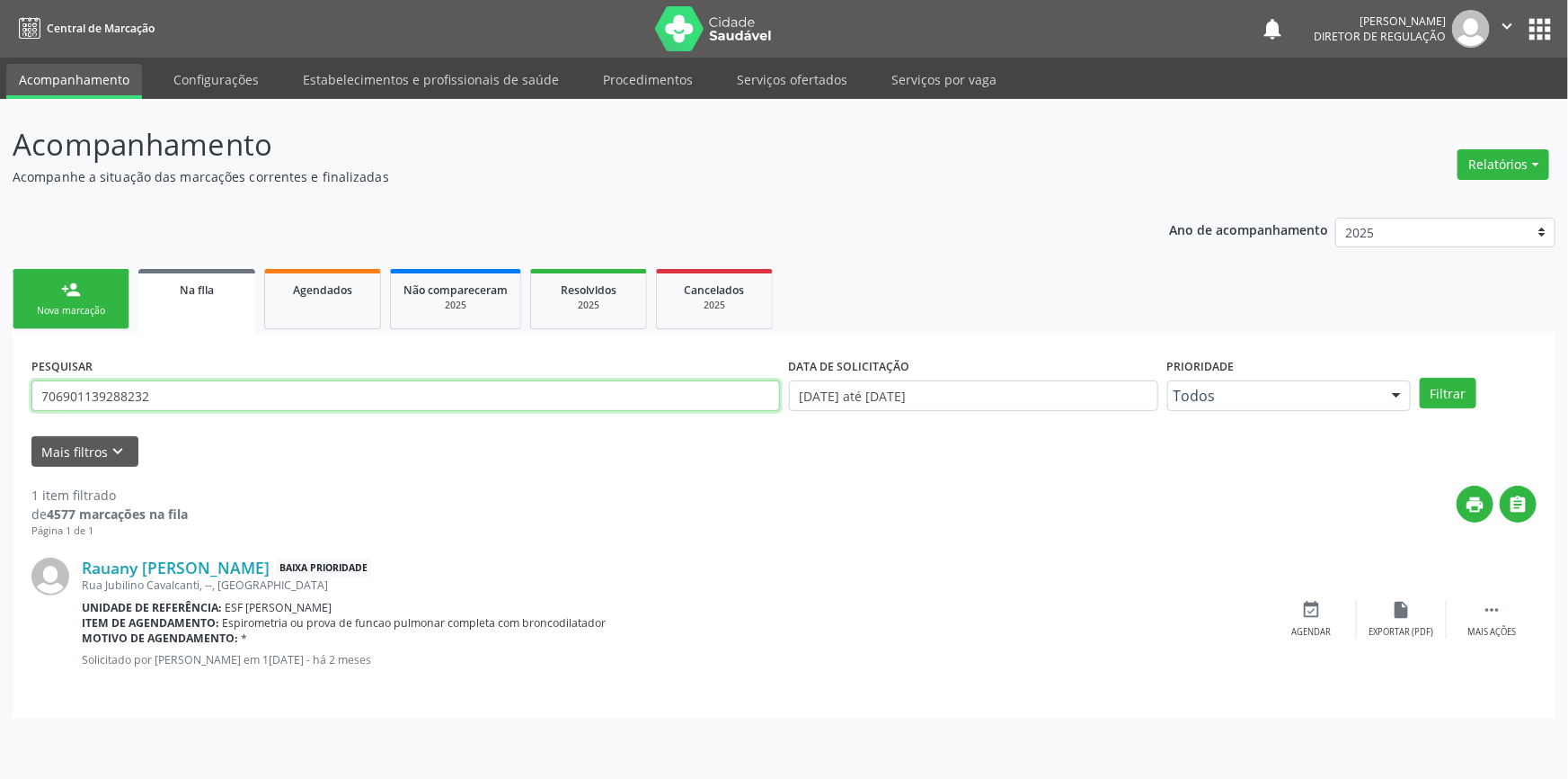
drag, startPoint x: 202, startPoint y: 399, endPoint x: 0, endPoint y: 392, distance: 202.1
click at [0, 392] on div "Acompanhamento Acompanhe a situação das marcações correntes e finalizadas Relat…" at bounding box center [784, 438] width 1568 height 680
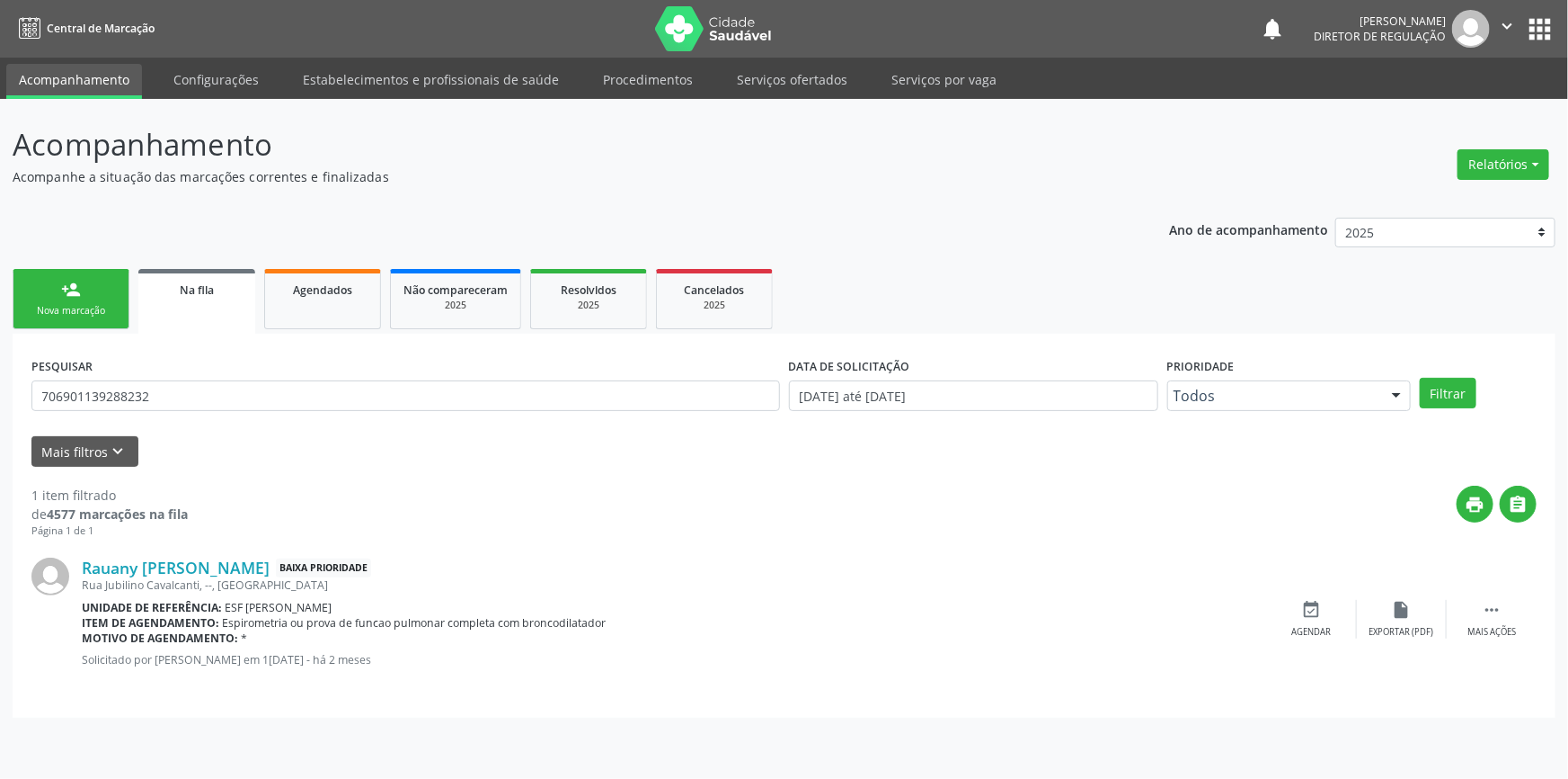
click at [94, 276] on link "person_add Nova marcação" at bounding box center [71, 299] width 117 height 61
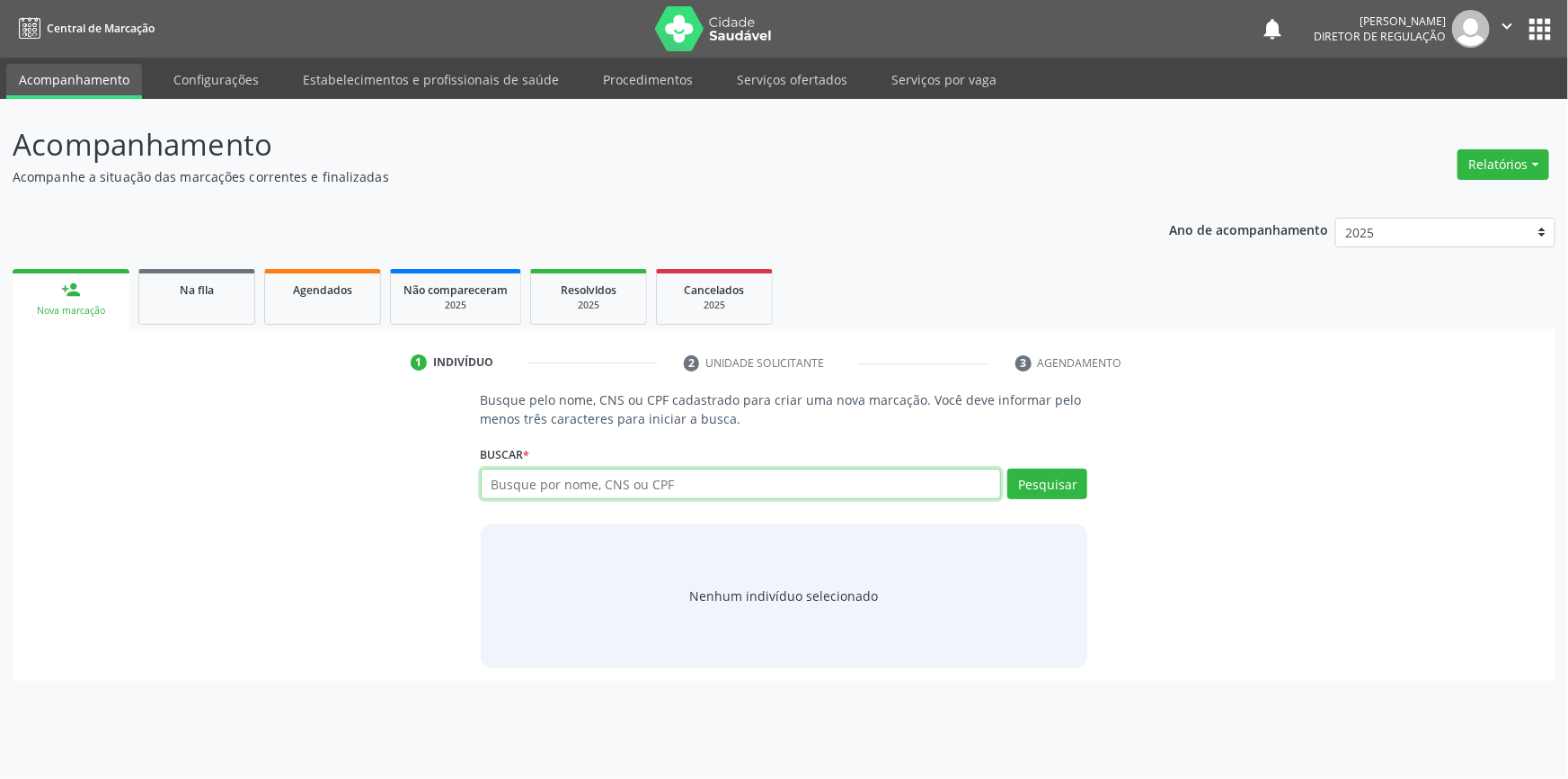
click at [583, 495] on input "text" at bounding box center [741, 484] width 521 height 31
paste input "706901139288232"
type input "706901139288232"
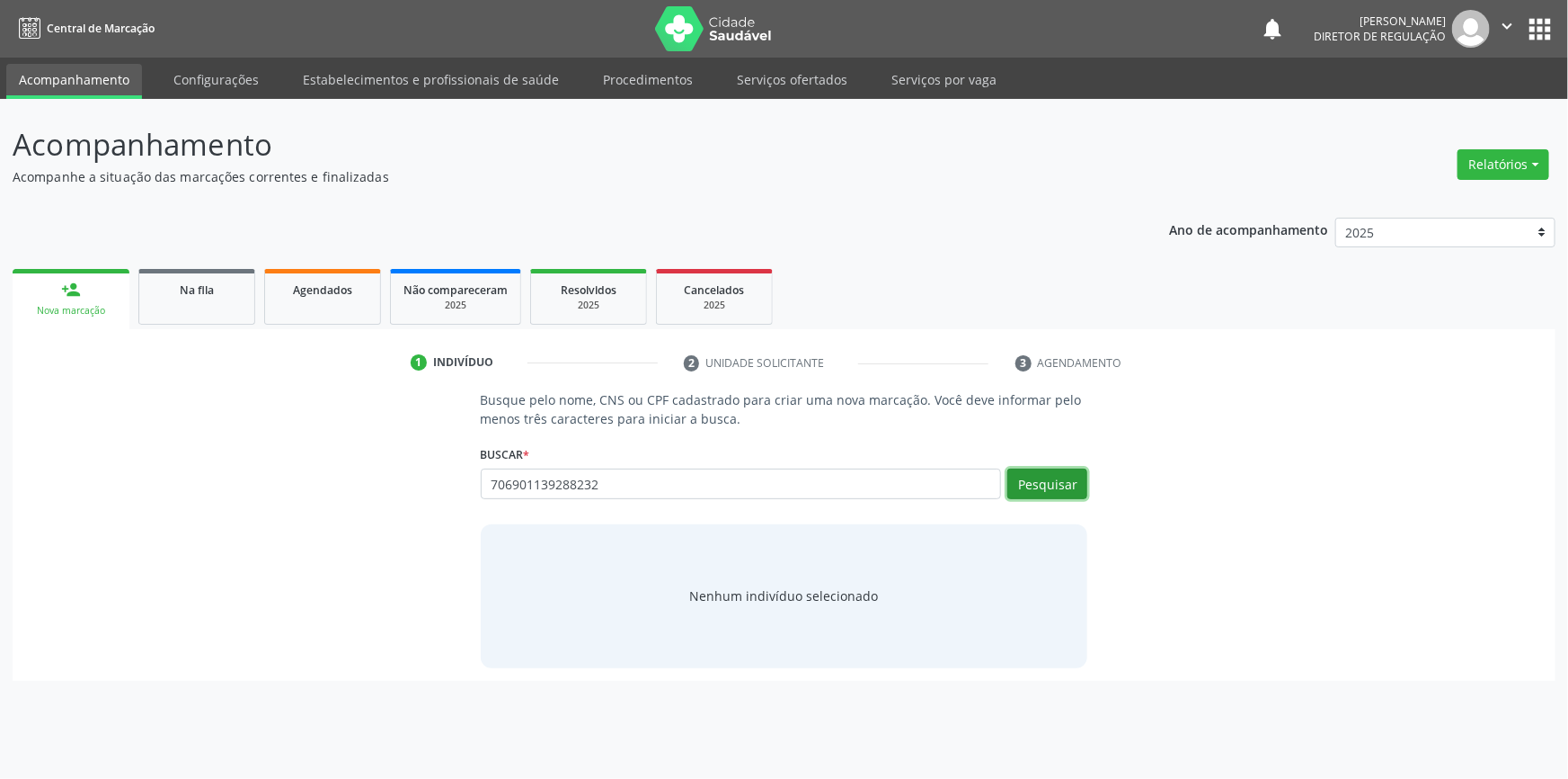
click at [1016, 479] on button "Pesquisar" at bounding box center [1047, 484] width 80 height 31
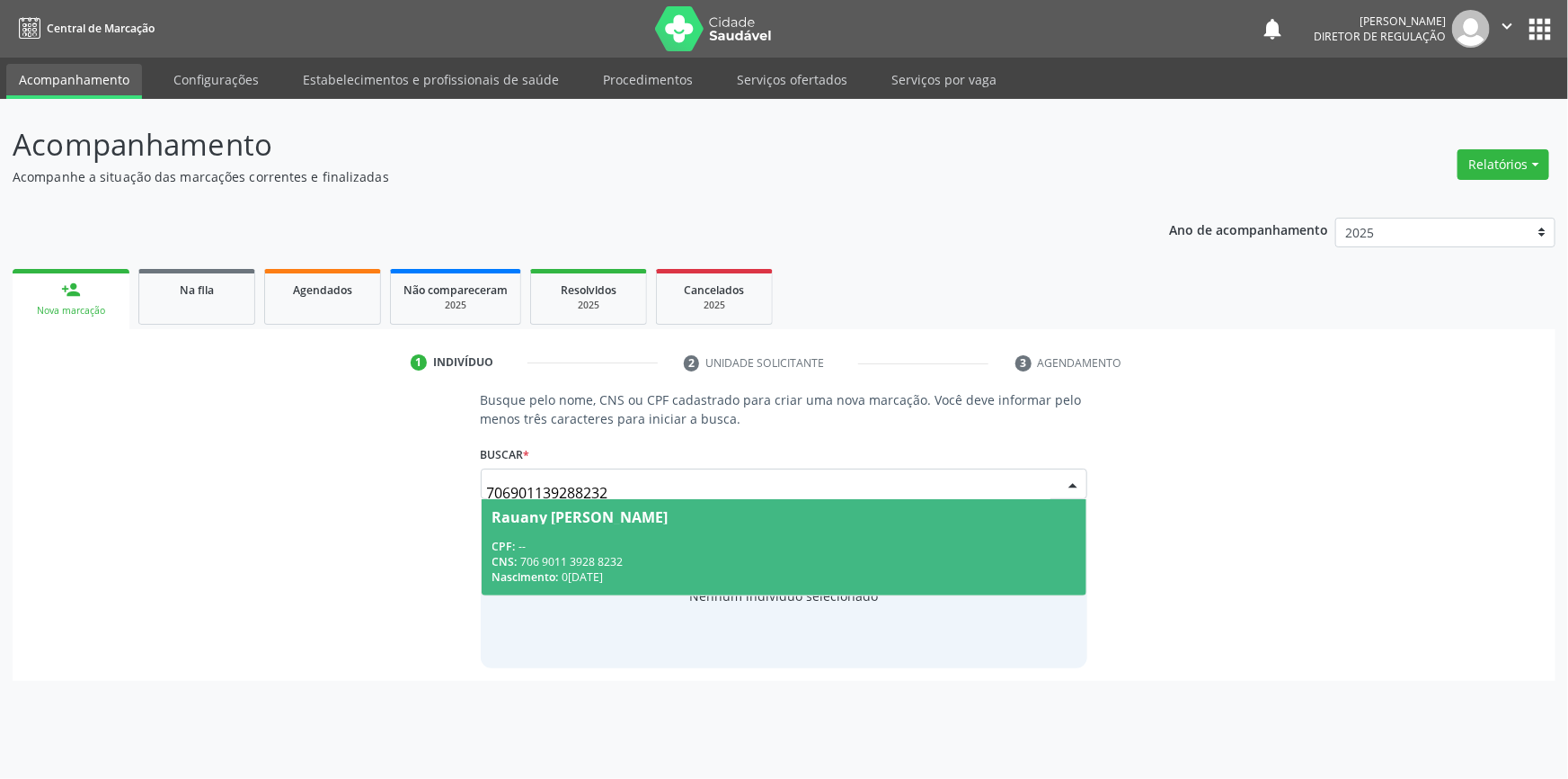
click at [718, 543] on div "CPF: --" at bounding box center [784, 546] width 584 height 15
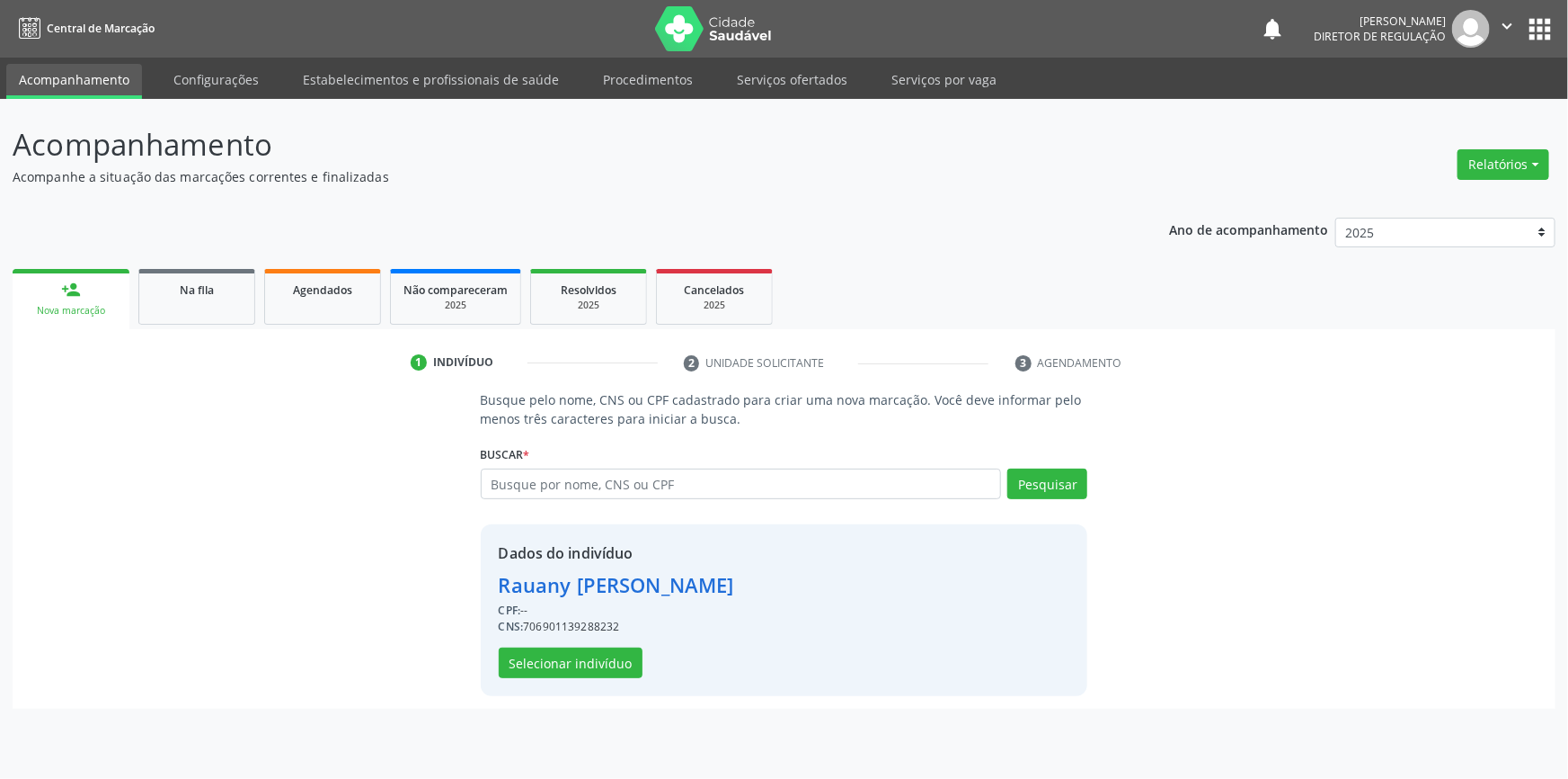
click at [557, 690] on div "Dados do indivíduo Rauany Evellyn Feitoza Lubarino CPF: -- CNS: 706901139288232…" at bounding box center [784, 611] width 607 height 172
click at [557, 678] on div "Dados do indivíduo Rauany Evellyn Feitoza Lubarino CPF: -- CNS: 706901139288232…" at bounding box center [784, 611] width 607 height 172
click at [558, 669] on button "Selecionar indivíduo" at bounding box center [570, 663] width 144 height 31
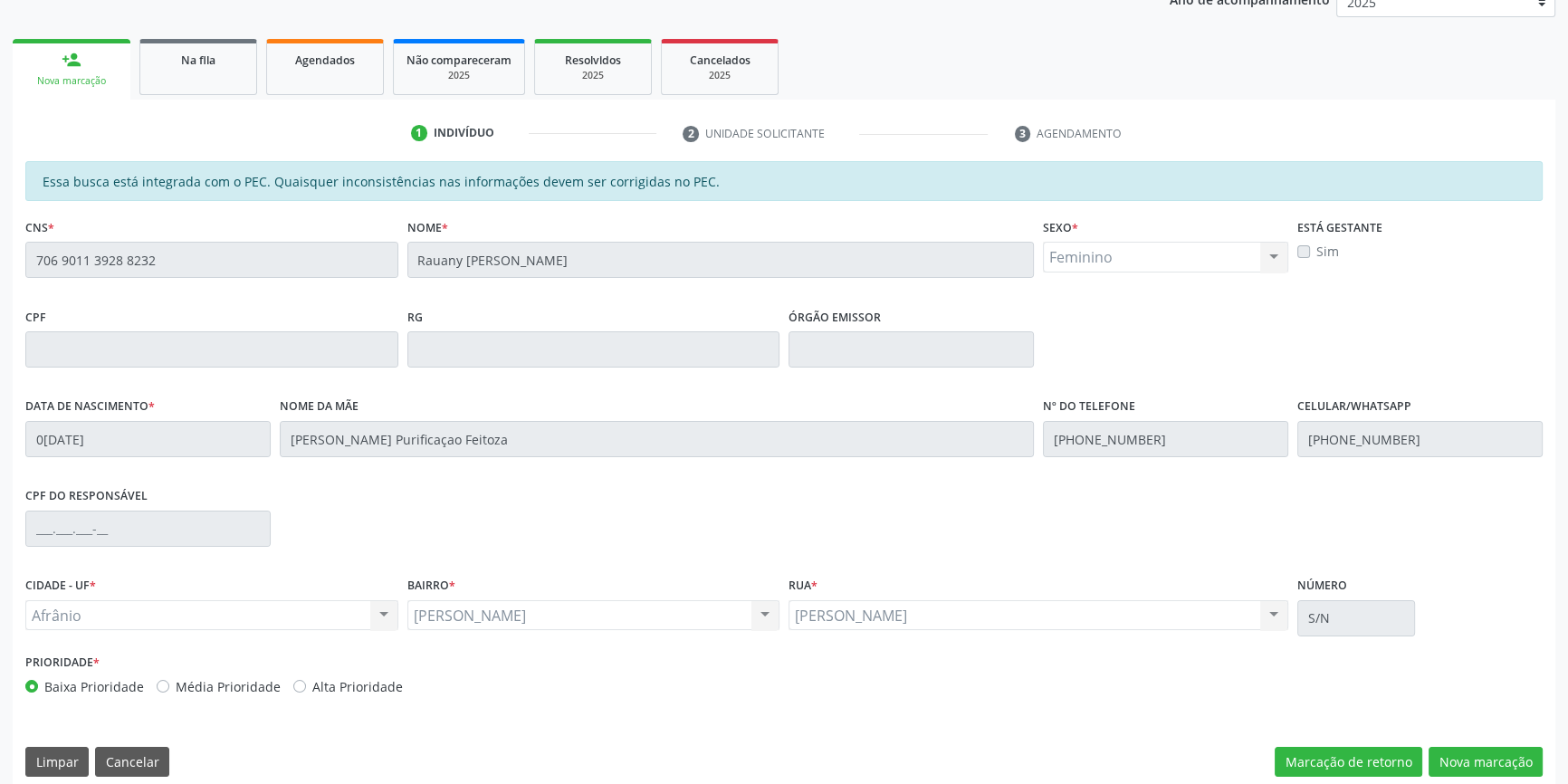
scroll to position [248, 0]
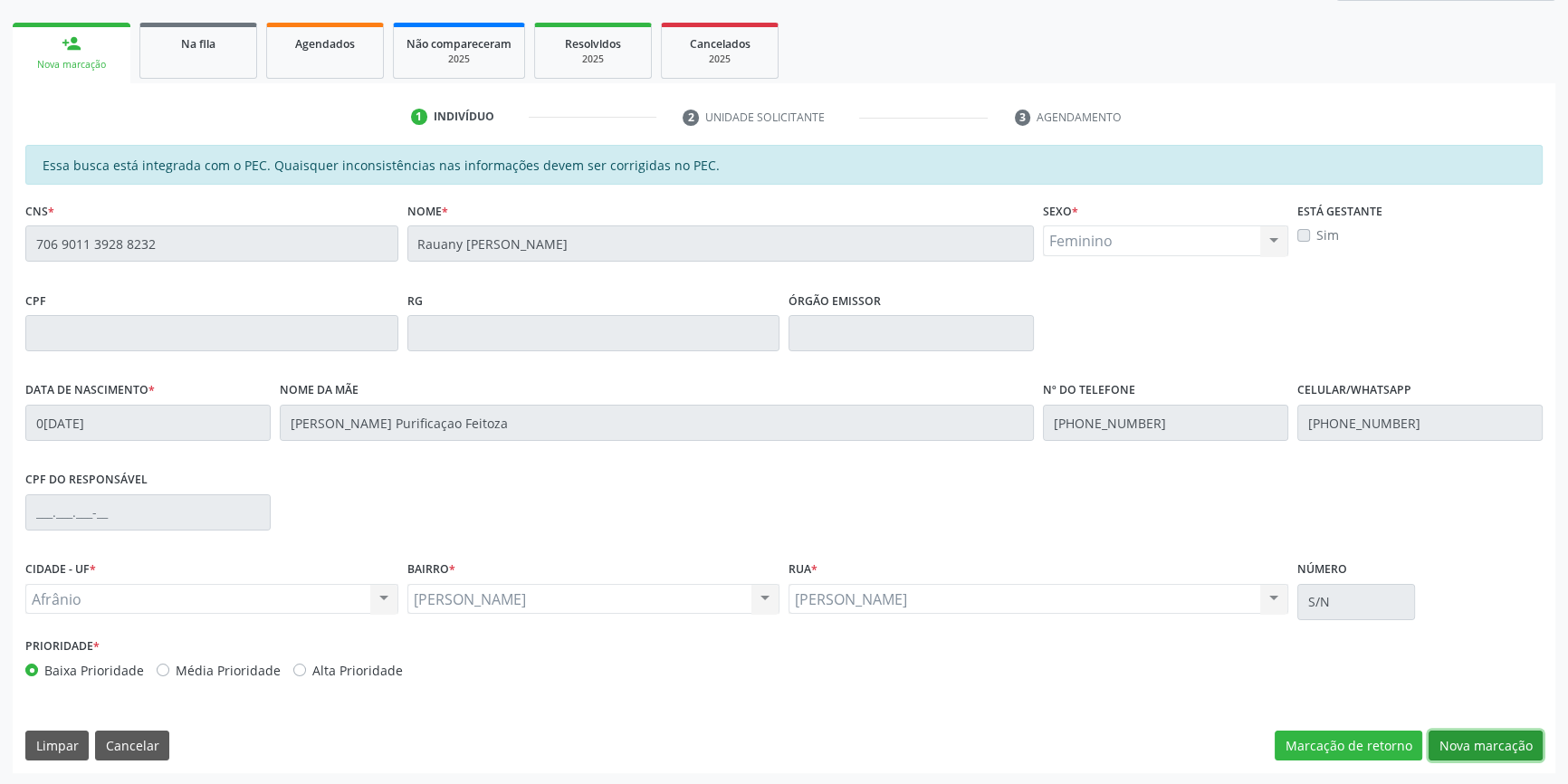
click at [1495, 757] on button "Nova marcação" at bounding box center [1486, 746] width 114 height 31
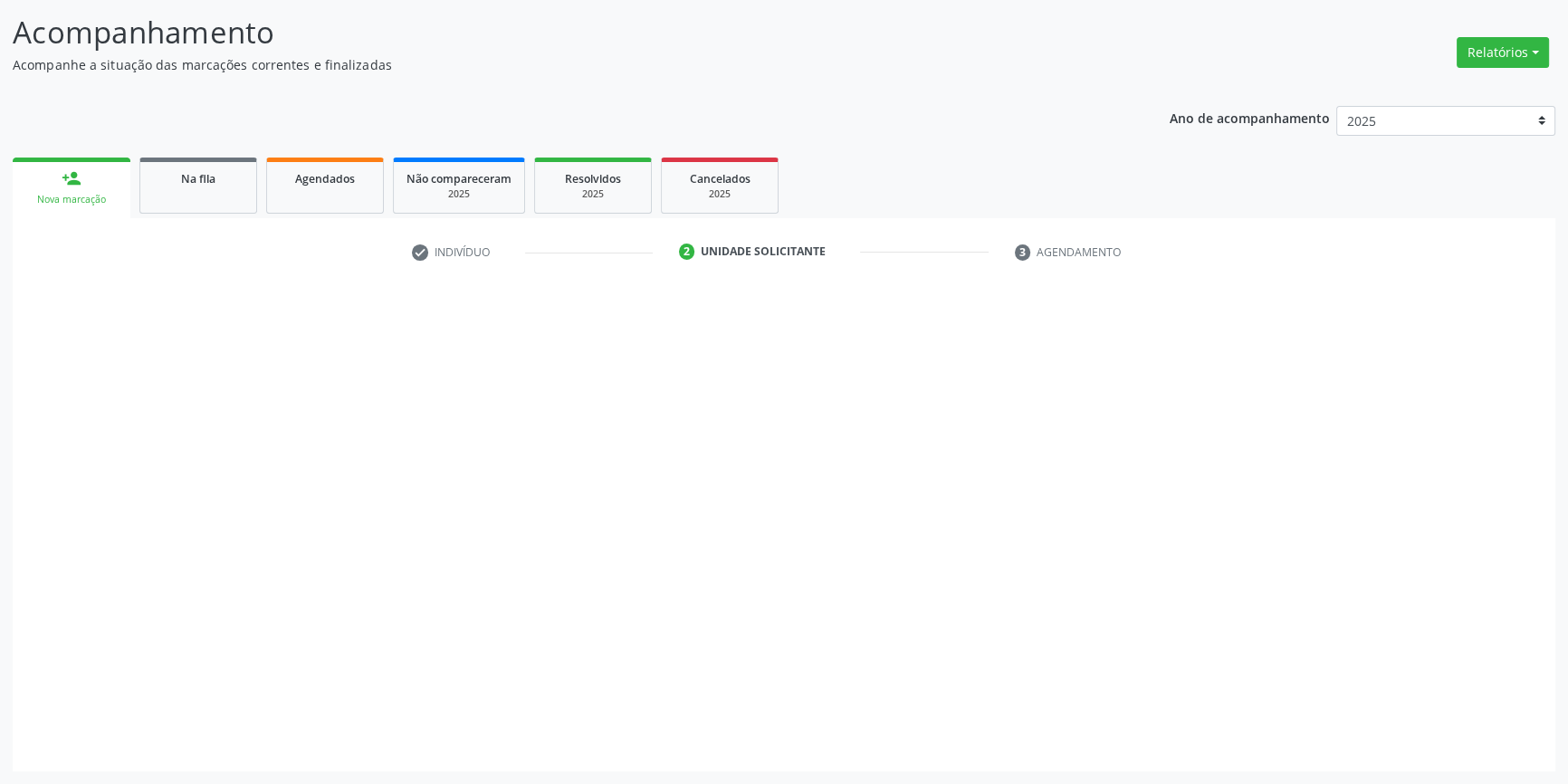
scroll to position [111, 0]
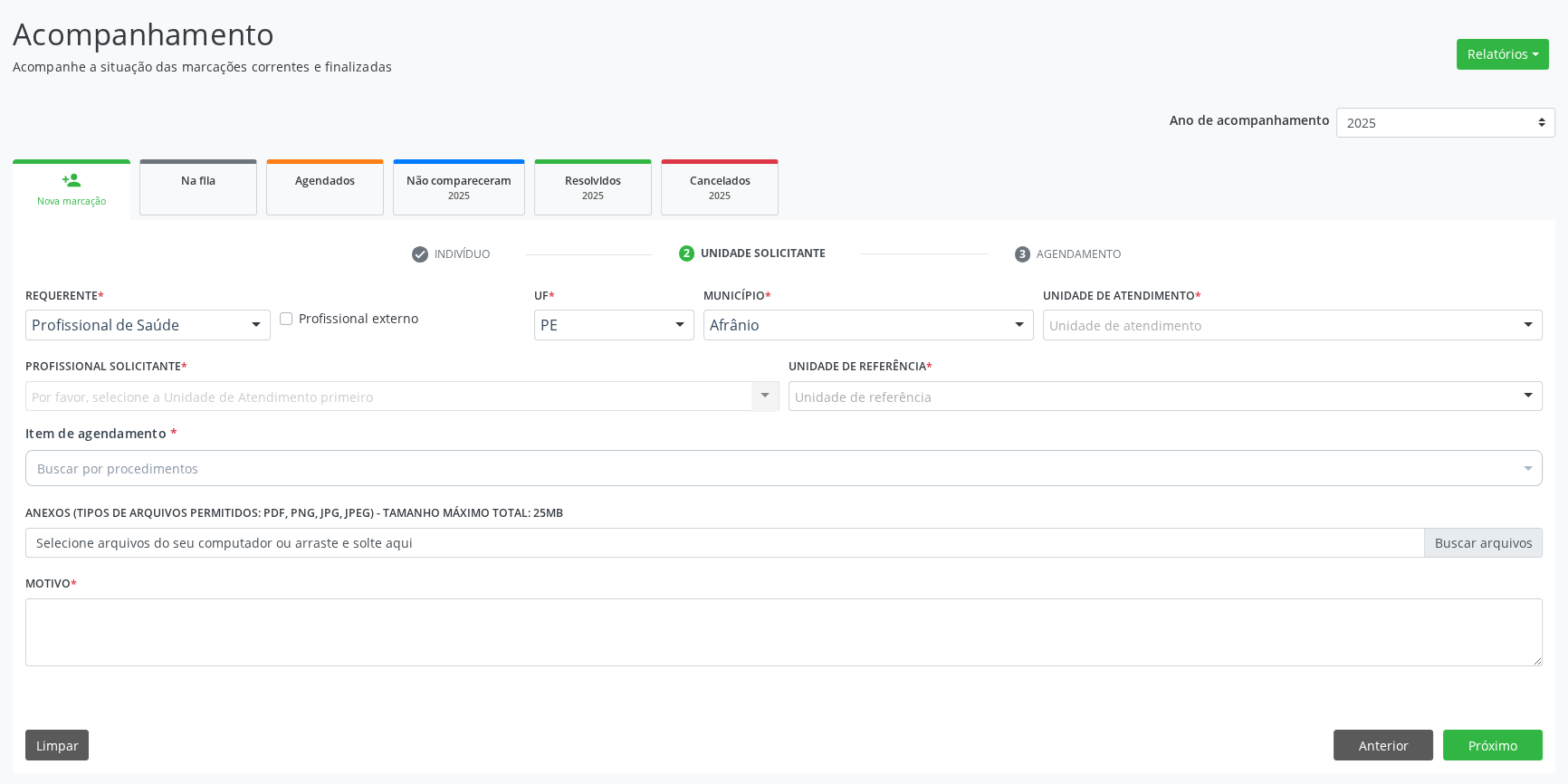
click at [1199, 324] on div "Unidade de atendimento" at bounding box center [1293, 325] width 500 height 31
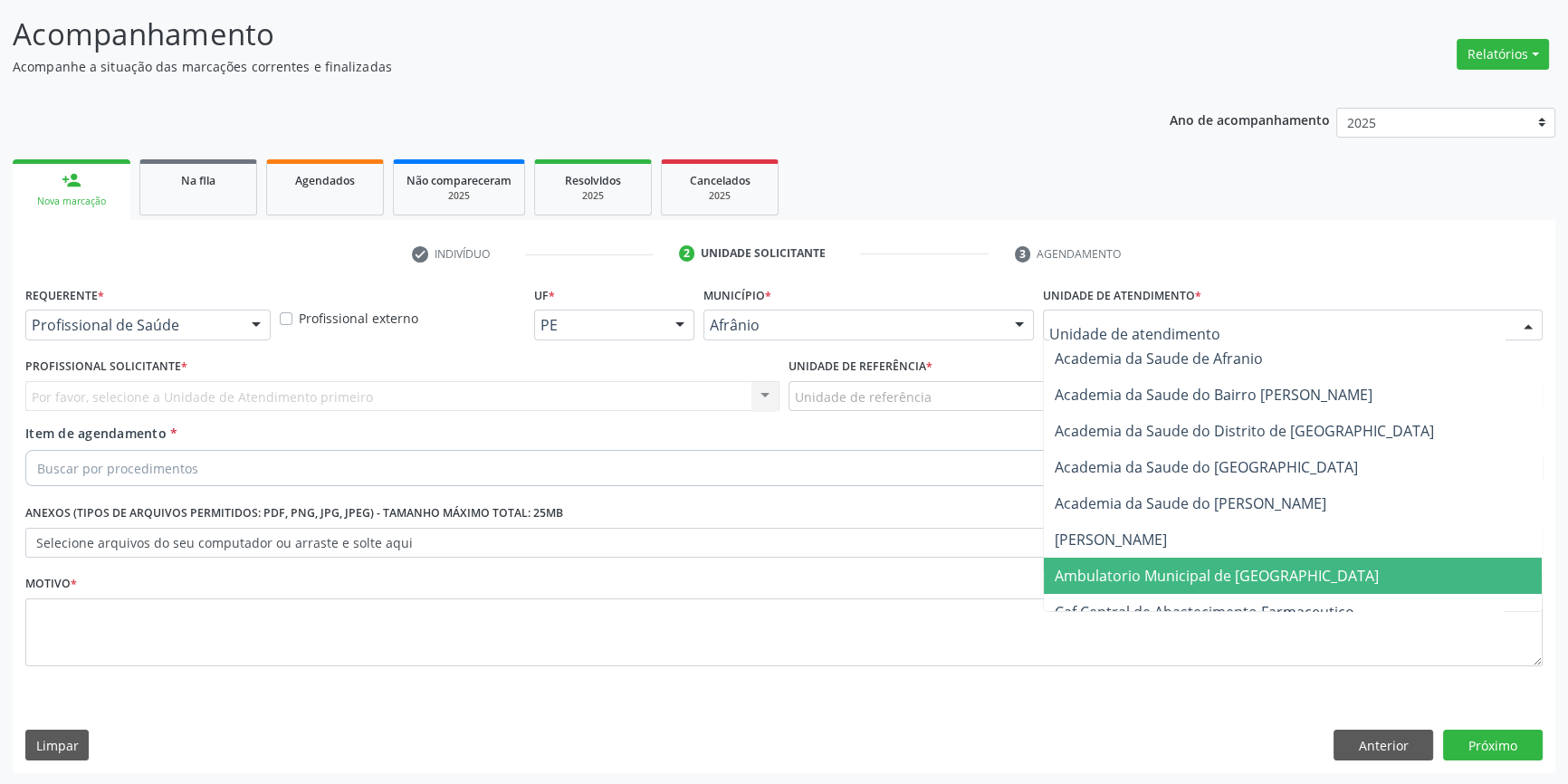
click at [1145, 574] on span "Ambulatorio Municipal de [GEOGRAPHIC_DATA]" at bounding box center [1217, 575] width 324 height 20
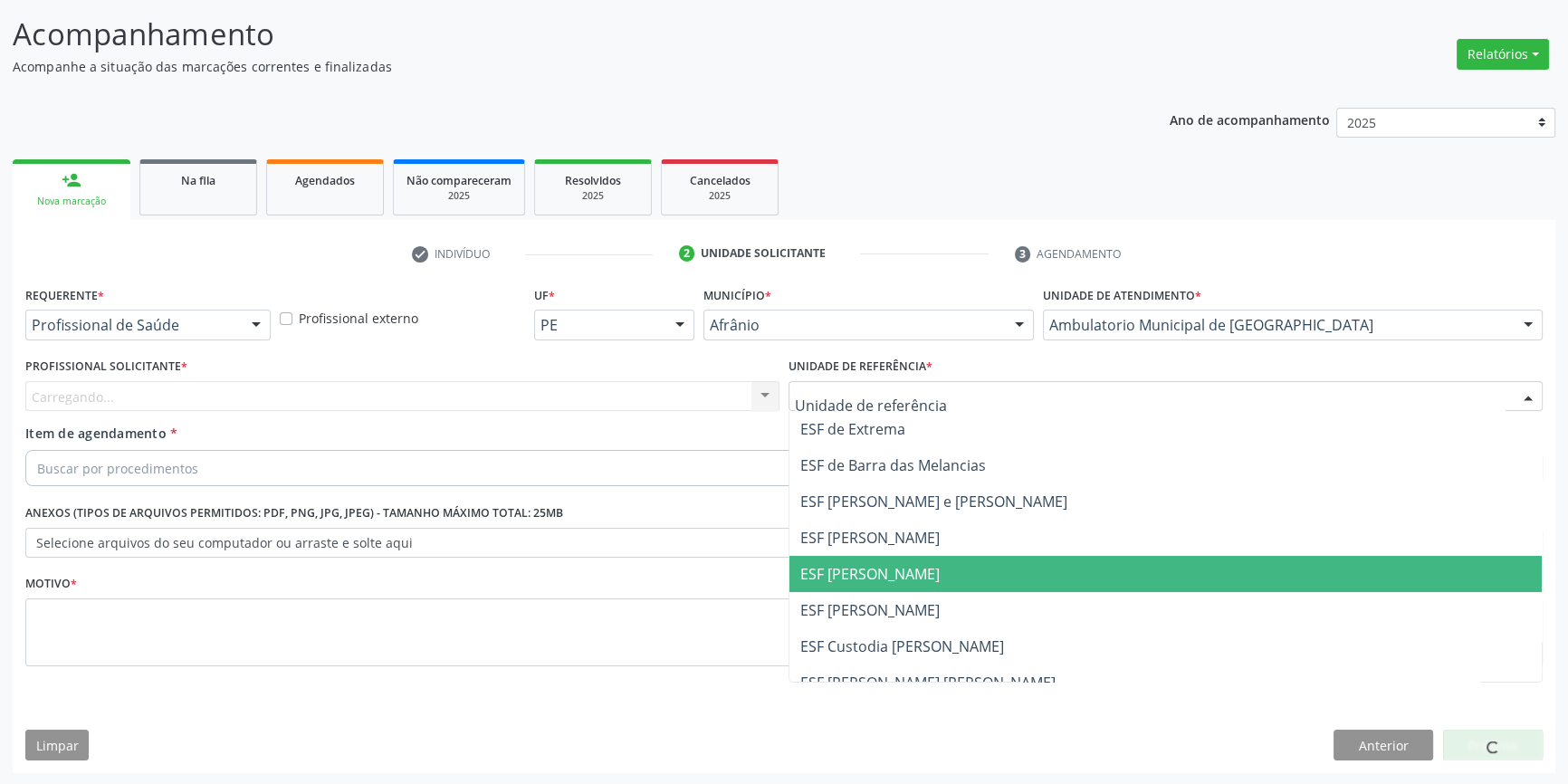
click at [895, 565] on span "ESF [PERSON_NAME]" at bounding box center [870, 573] width 140 height 20
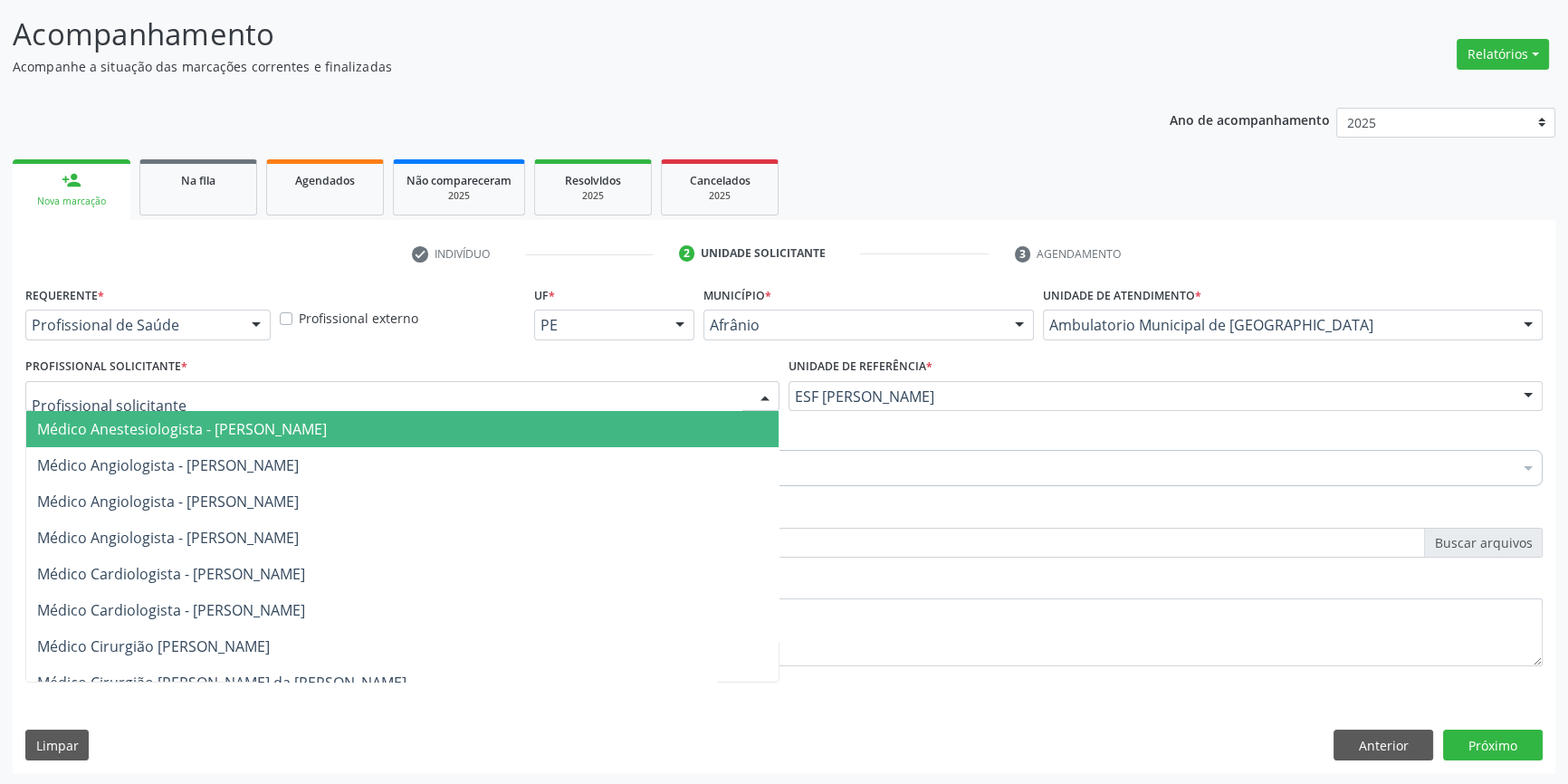
drag, startPoint x: 530, startPoint y: 387, endPoint x: 491, endPoint y: 399, distance: 40.8
click at [504, 396] on div at bounding box center [402, 397] width 754 height 31
click at [430, 407] on input "text" at bounding box center [387, 406] width 711 height 36
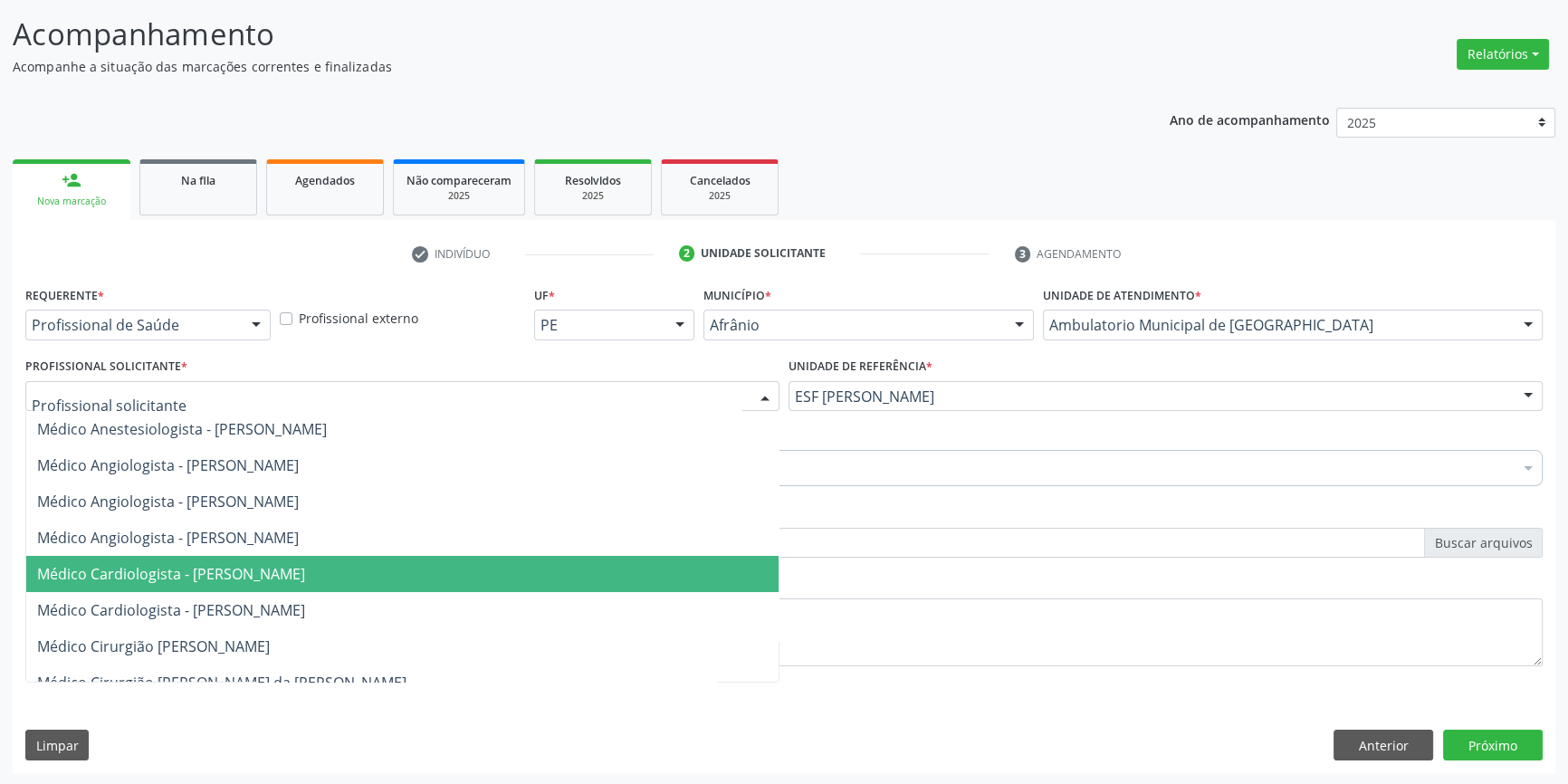
click at [271, 564] on span "Médico Cardiologista - [PERSON_NAME]" at bounding box center [171, 573] width 268 height 20
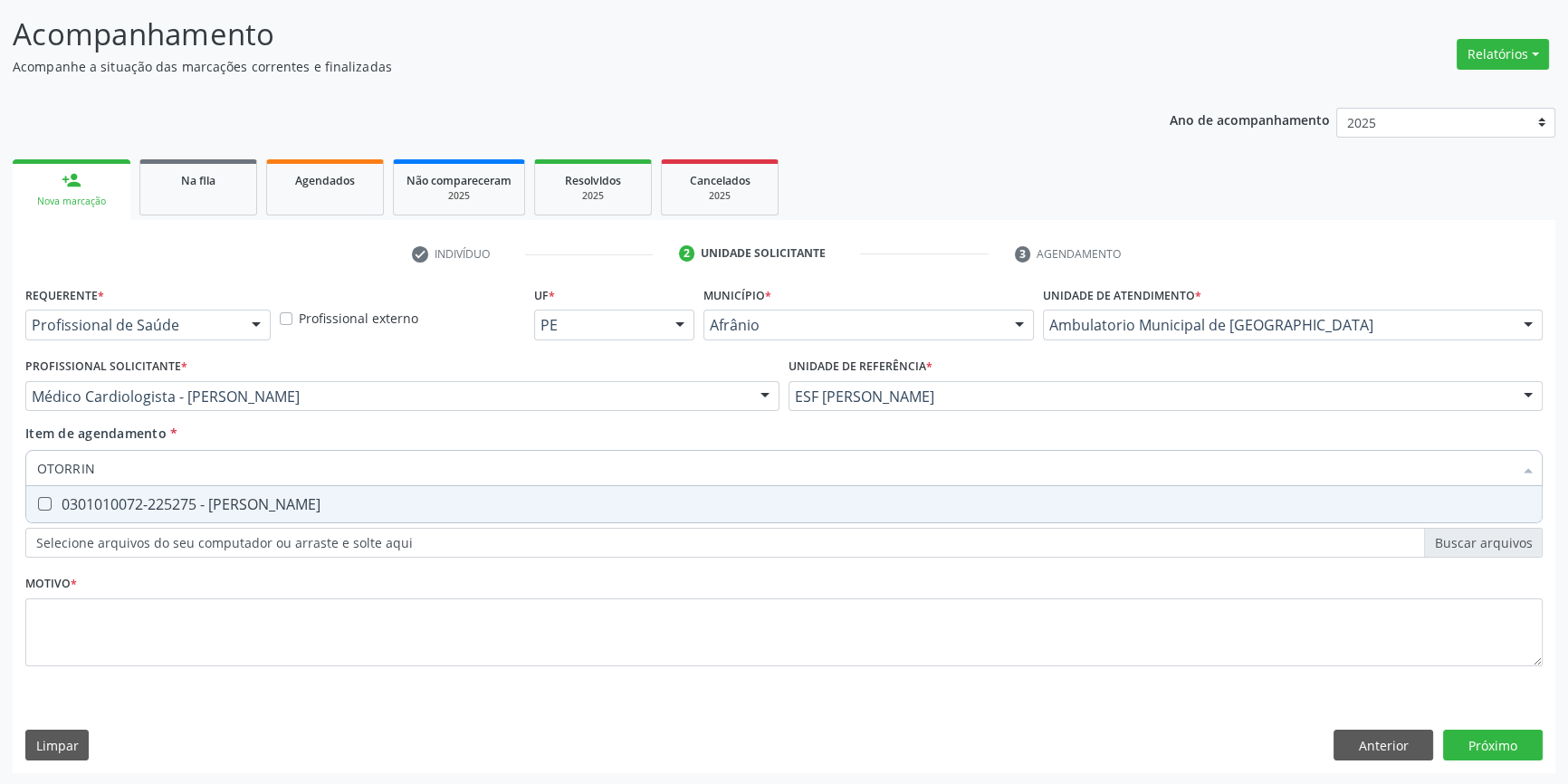
type input "OTORRINO"
click at [248, 491] on span "0301010072-225275 - [PERSON_NAME]" at bounding box center [784, 504] width 1516 height 36
checkbox Otorrinolaringologista "true"
click at [214, 583] on div "Requerente * Profissional de Saúde Profissional de Saúde Paciente Nenhum result…" at bounding box center [784, 487] width 1518 height 410
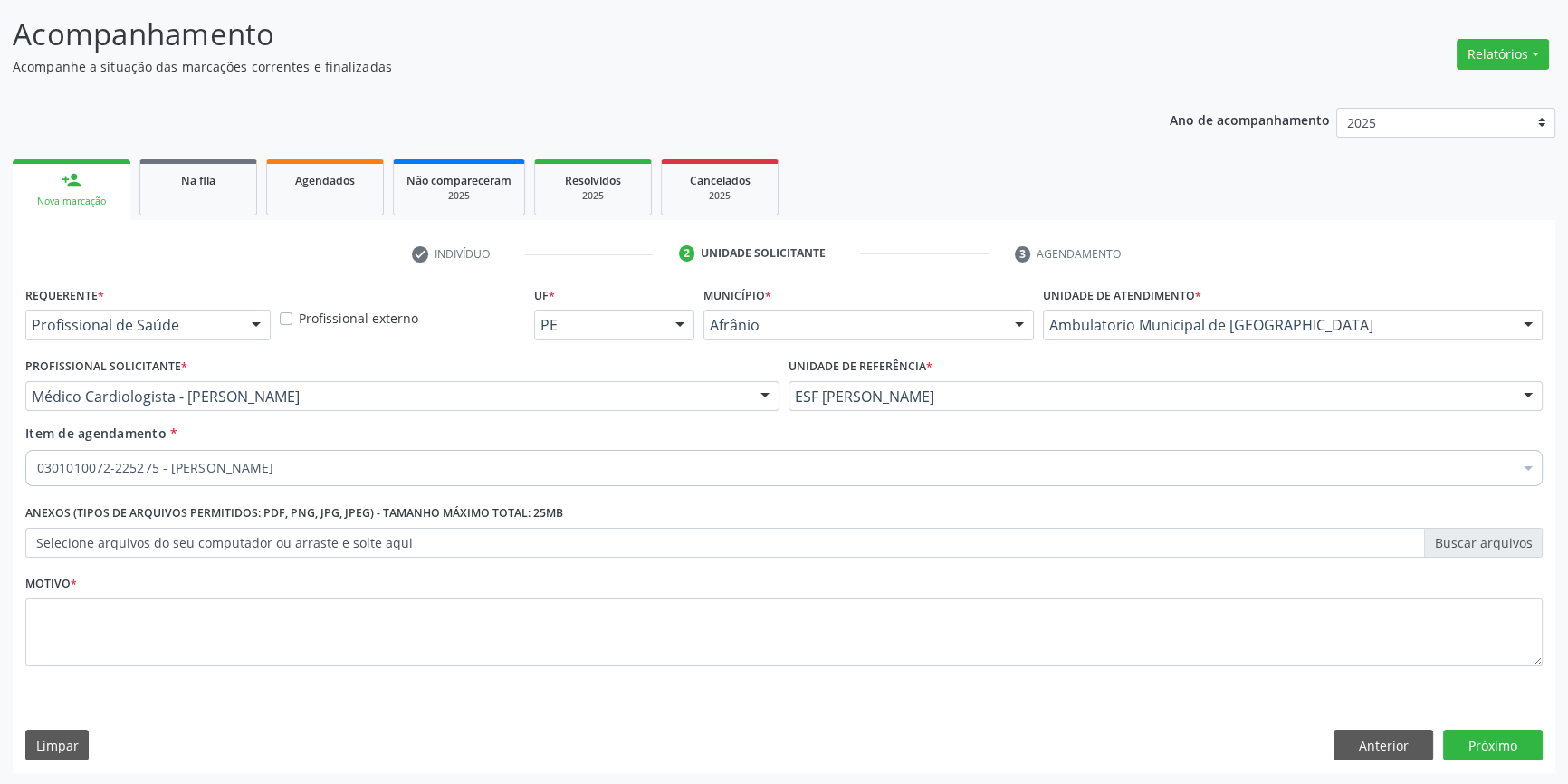
click at [200, 619] on li "Não selecionados" at bounding box center [784, 643] width 1516 height 48
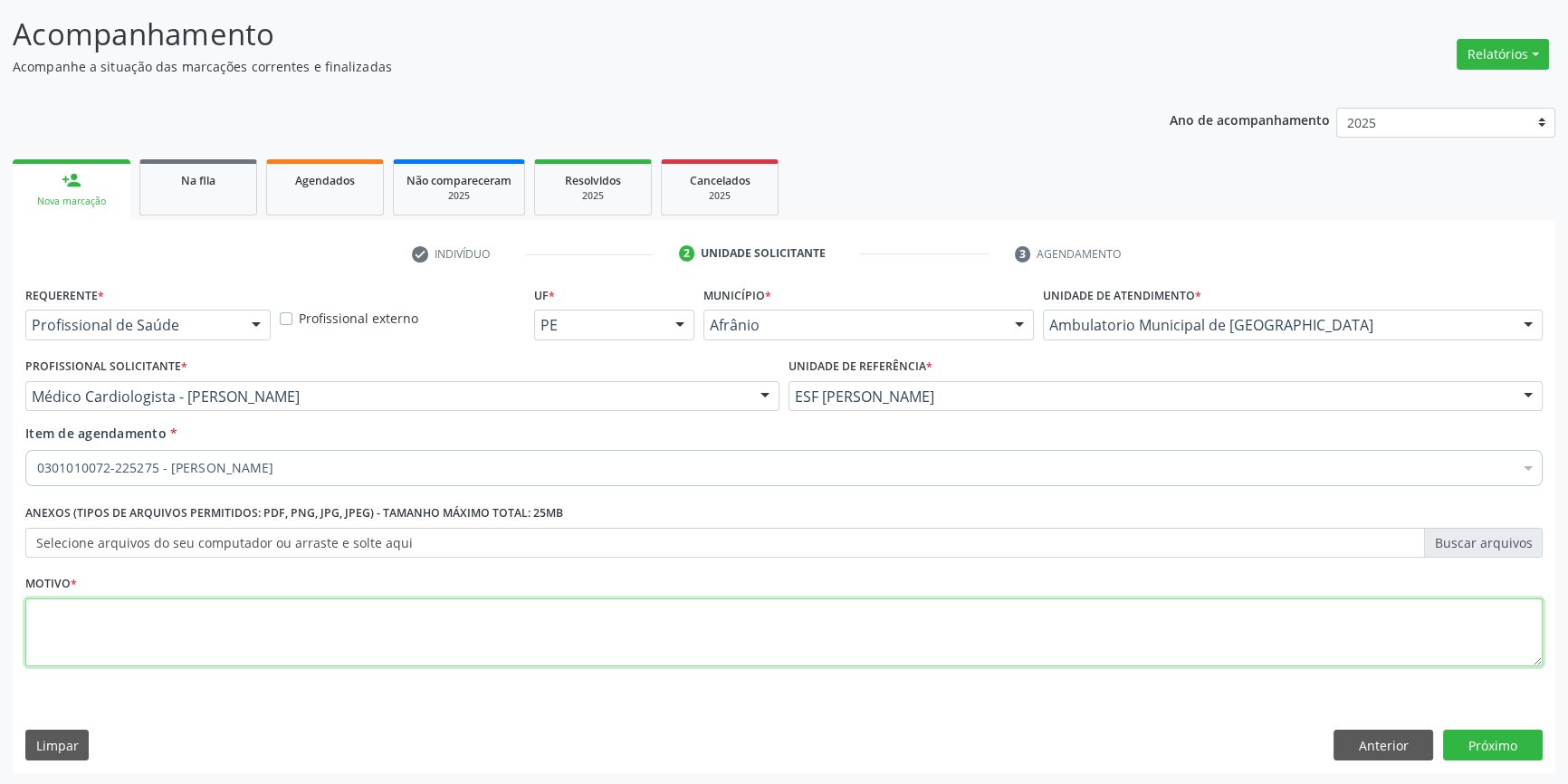
click at [215, 611] on textarea at bounding box center [784, 632] width 1518 height 68
type textarea "'"
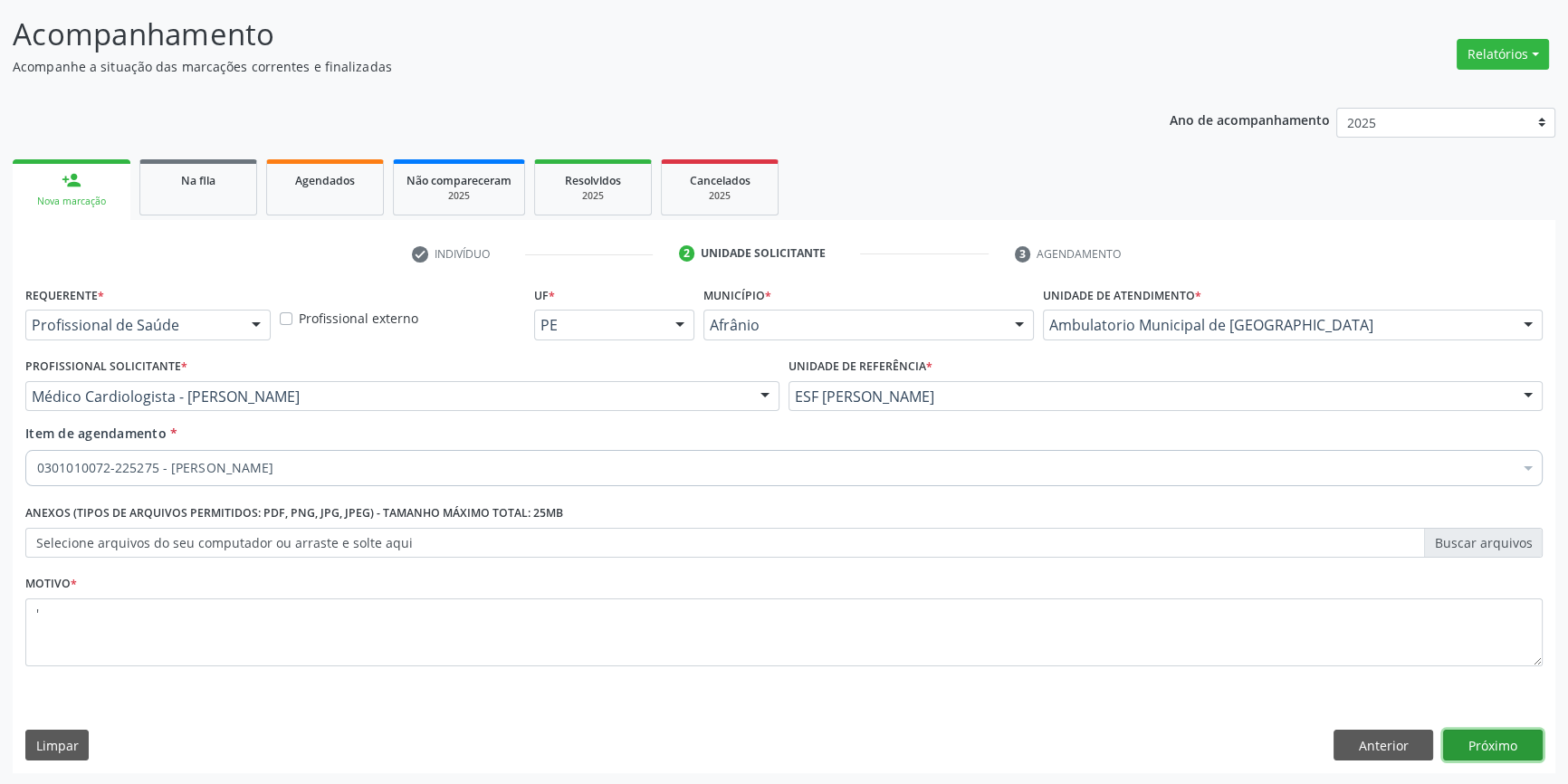
click at [1479, 744] on button "Próximo" at bounding box center [1492, 745] width 99 height 31
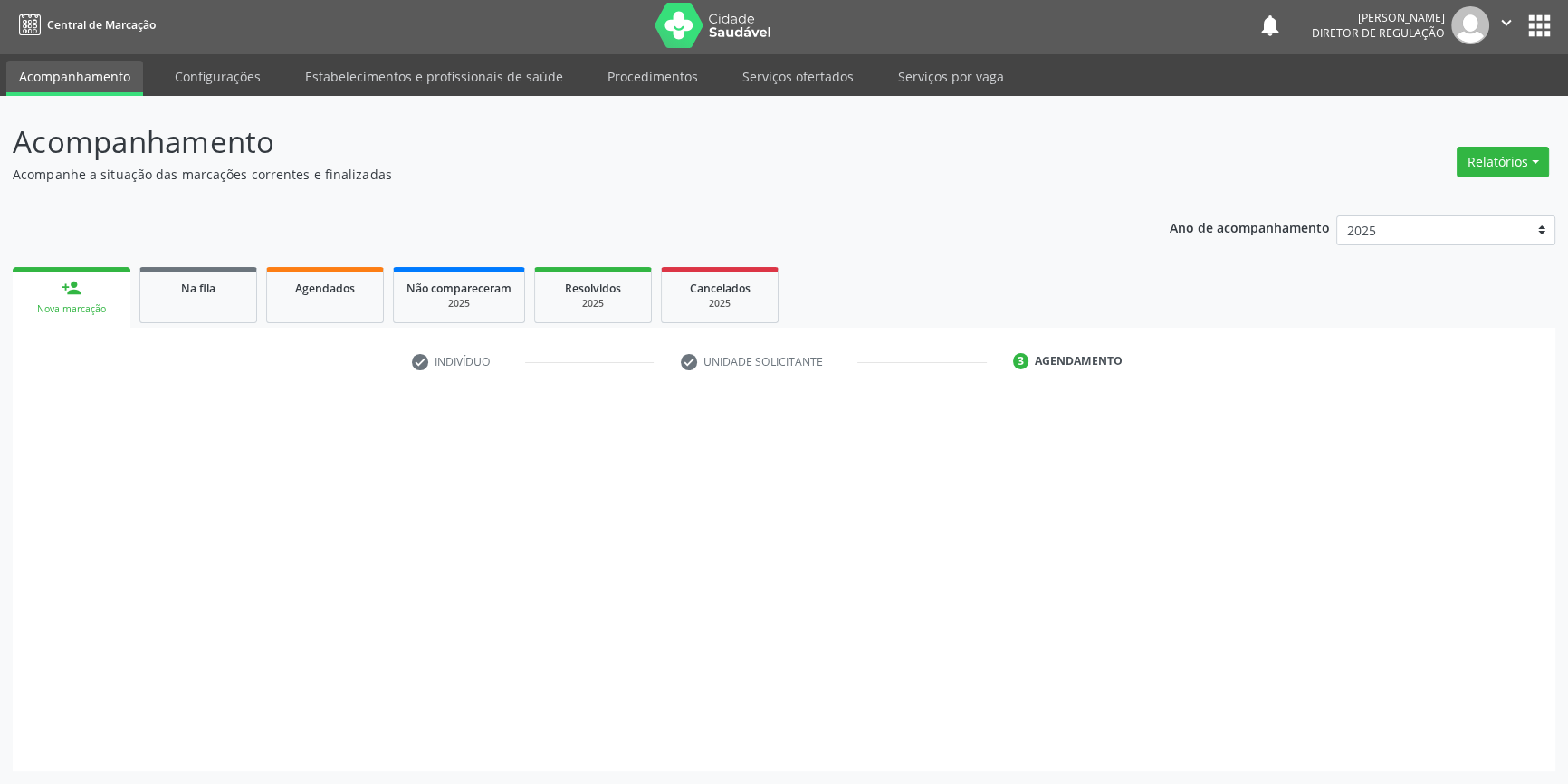
scroll to position [2, 0]
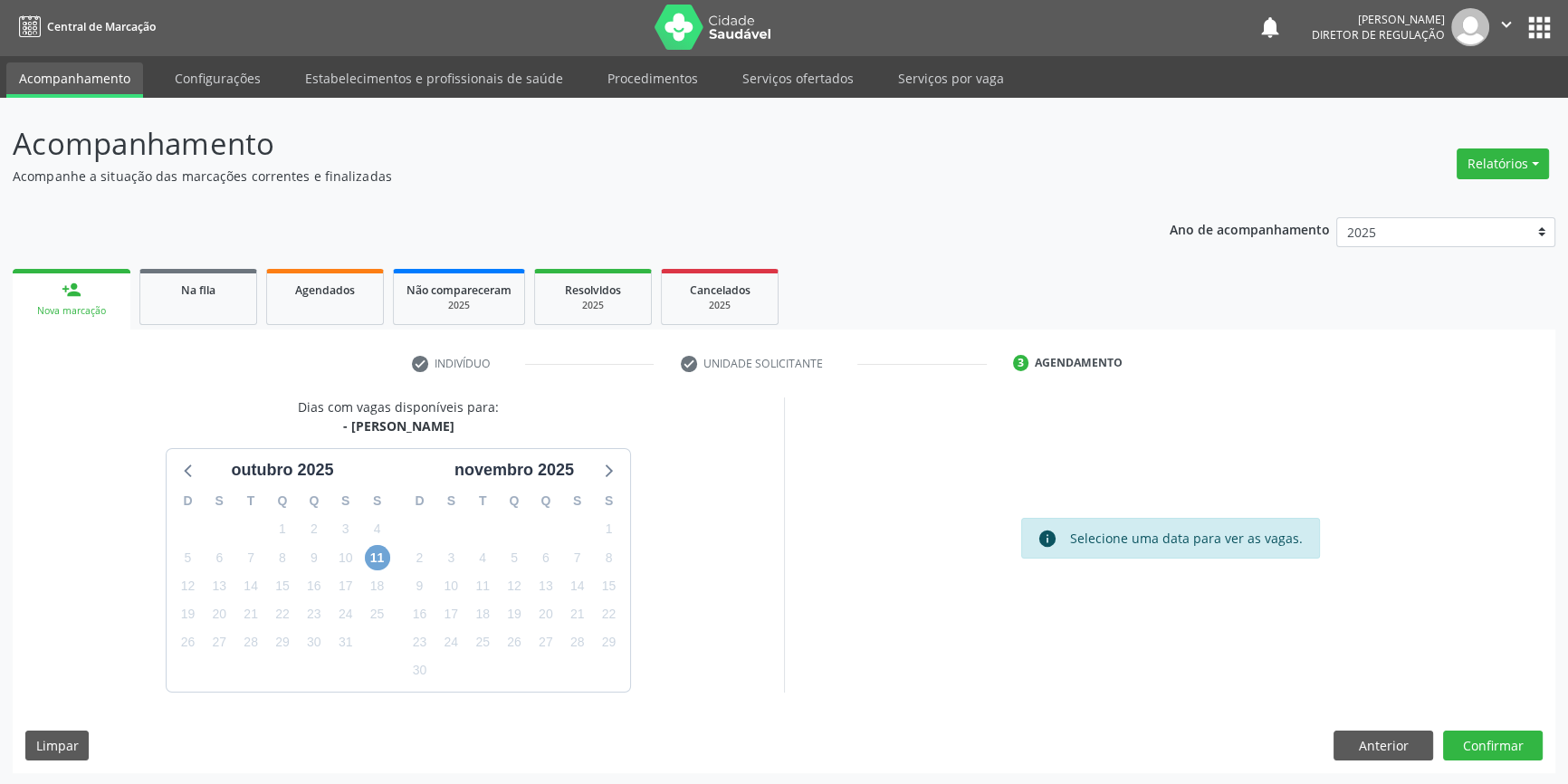
click at [371, 561] on span "11" at bounding box center [378, 558] width 26 height 26
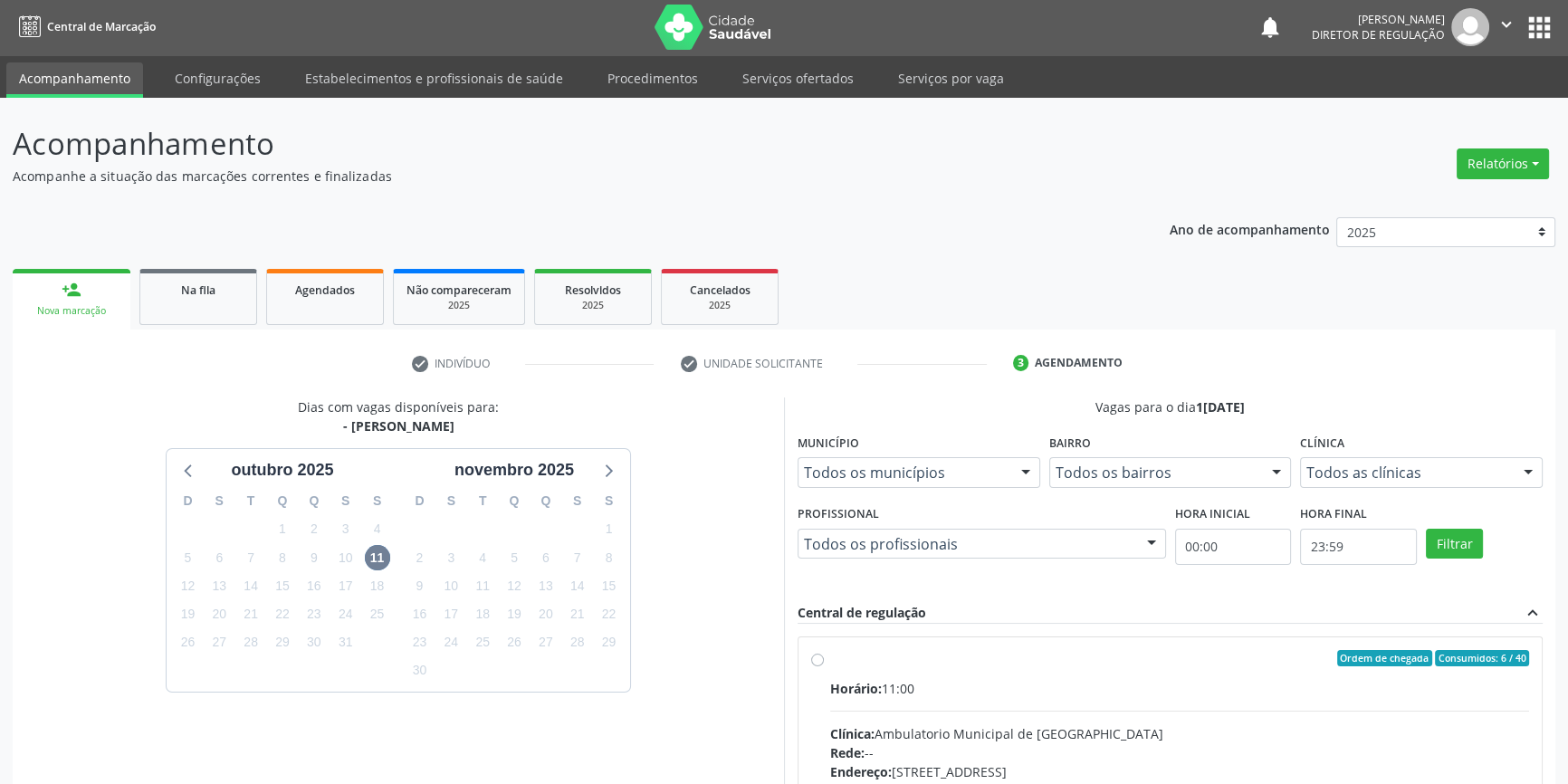
click at [826, 676] on div "Ordem de chegada Consumidos: 6 / 40 Horário: 11:00 Clínica: Ambulatorio Municip…" at bounding box center [1169, 789] width 718 height 278
radio input "true"
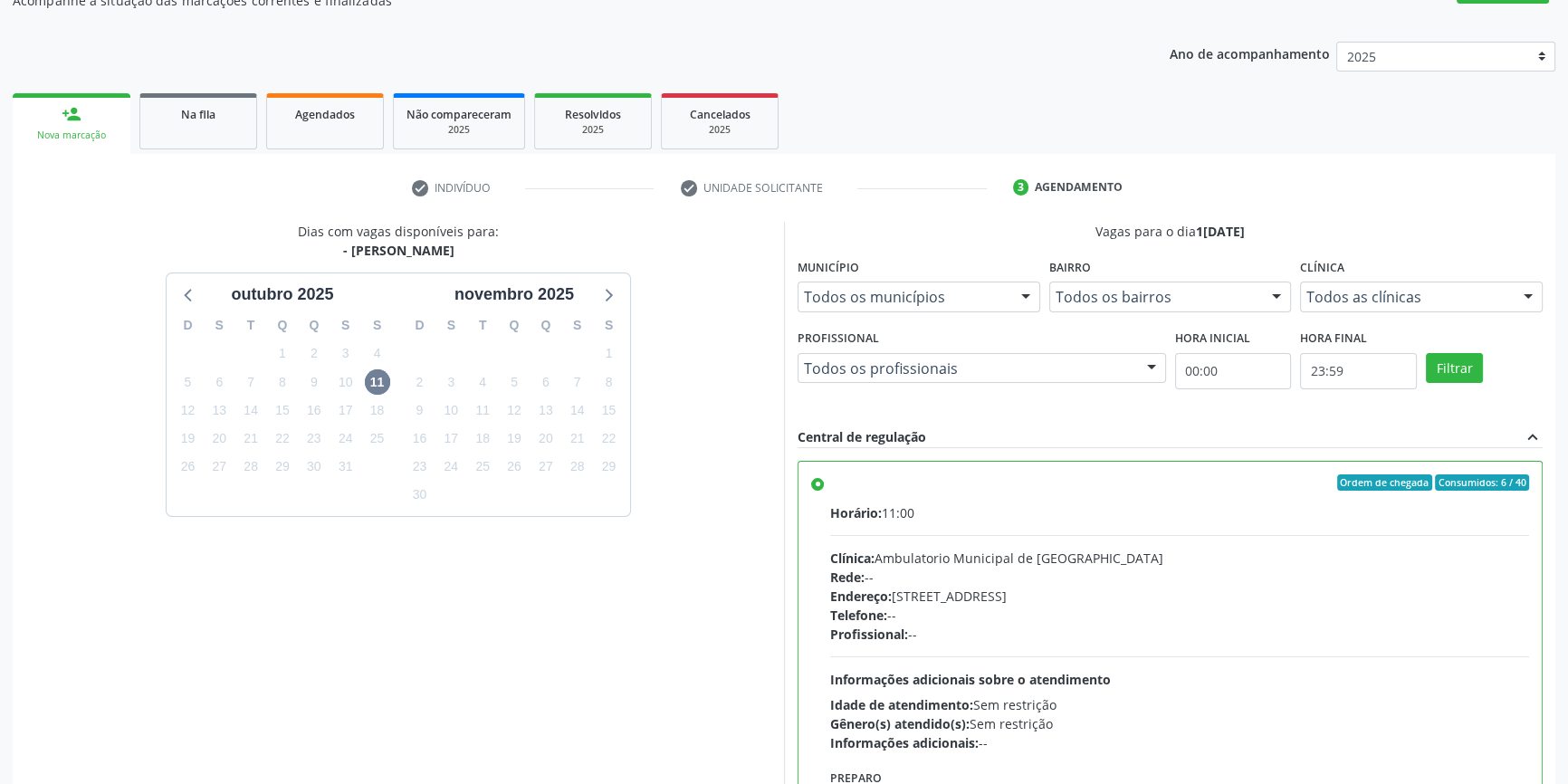
scroll to position [296, 0]
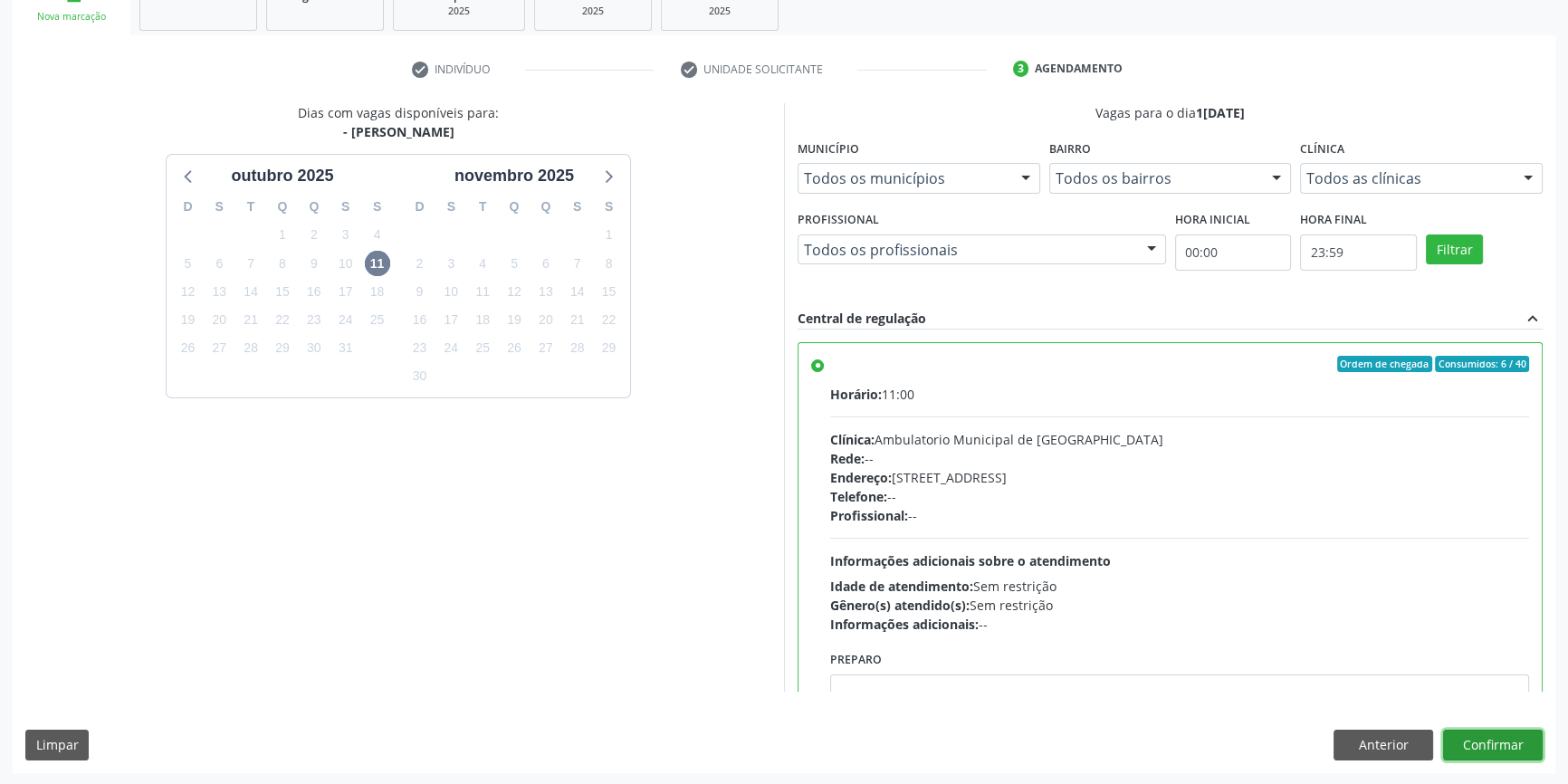
click at [1469, 729] on button "Confirmar" at bounding box center [1492, 745] width 99 height 31
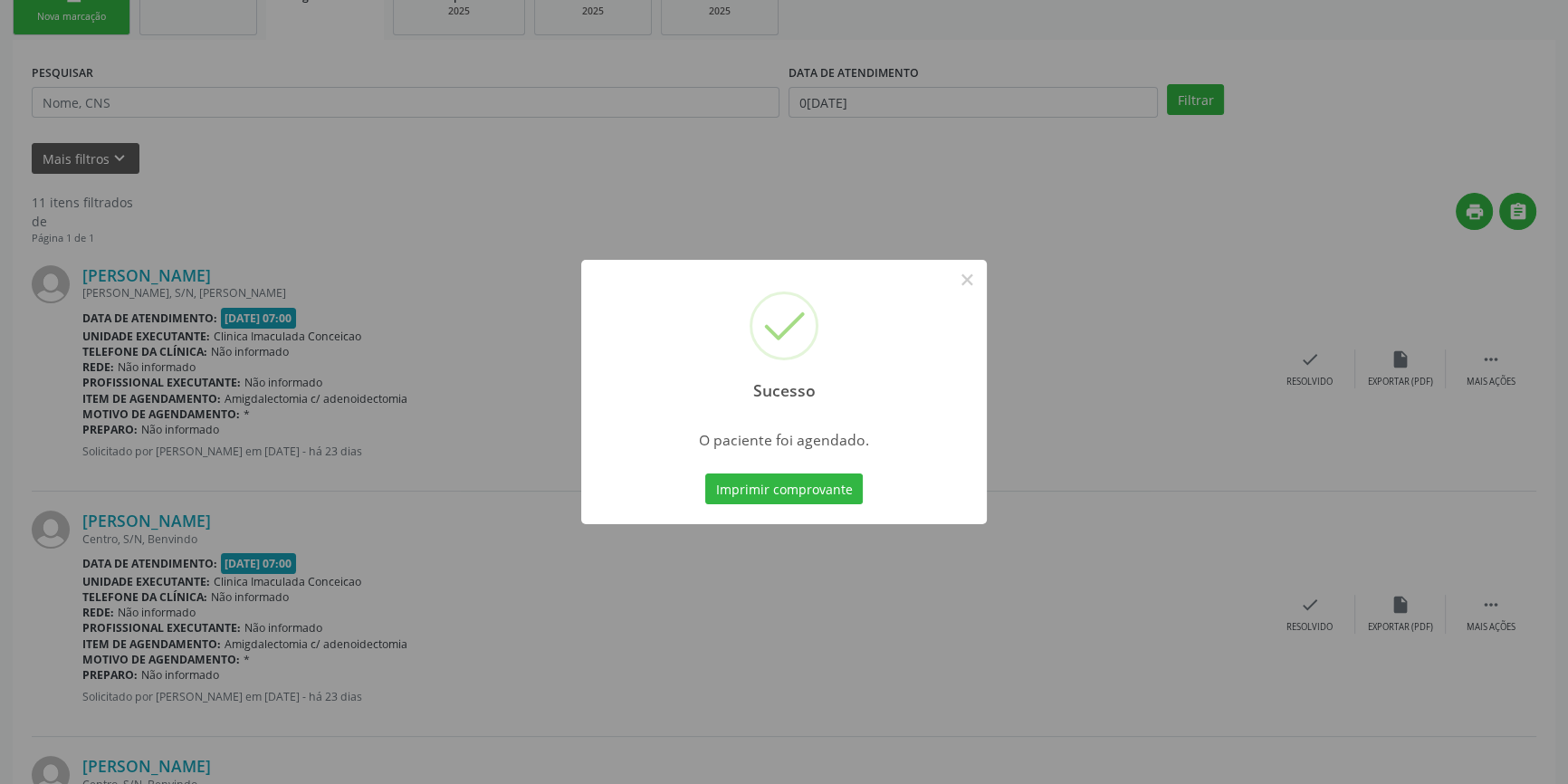
scroll to position [0, 0]
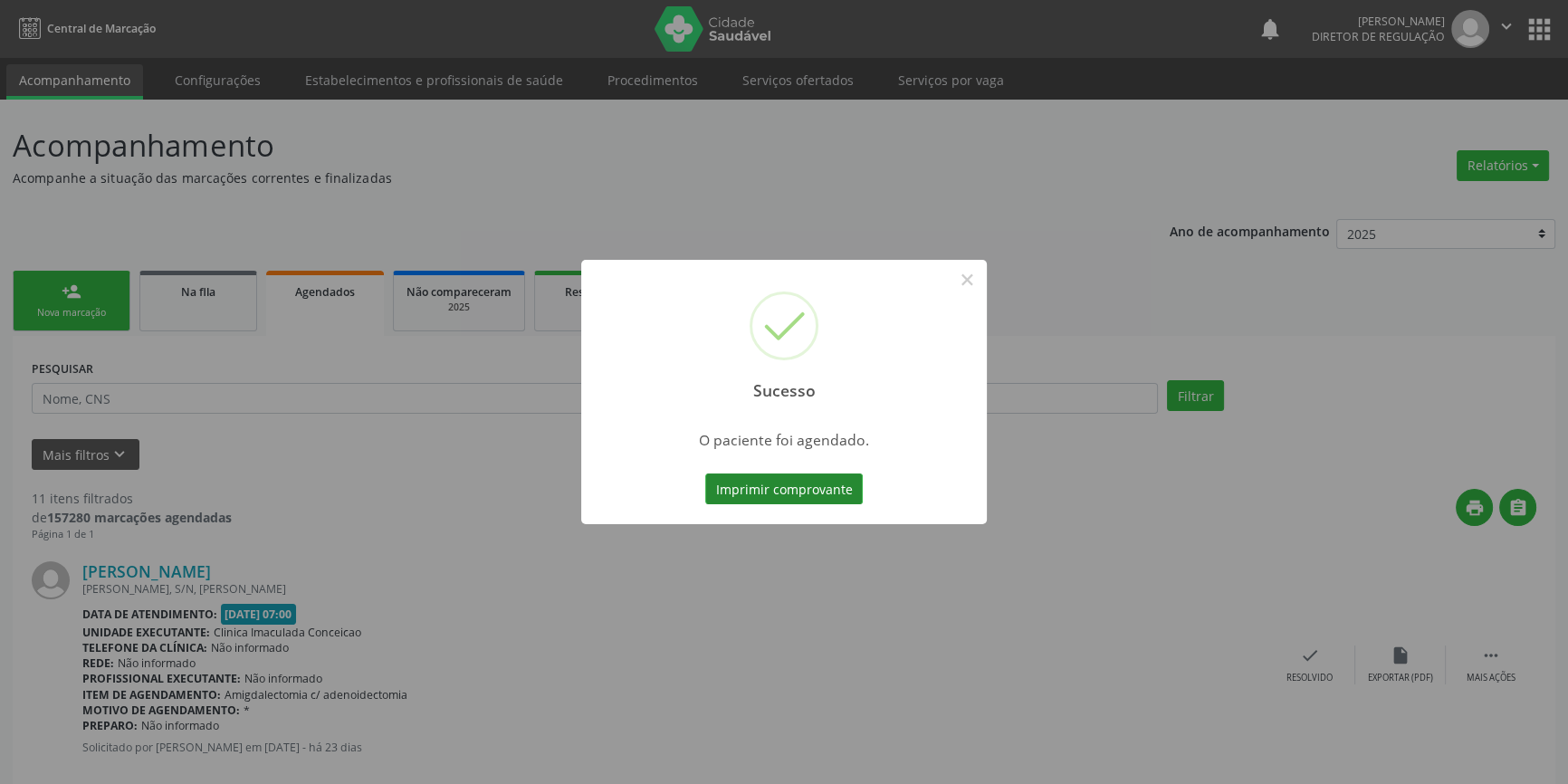
click at [843, 499] on button "Imprimir comprovante" at bounding box center [784, 489] width 158 height 31
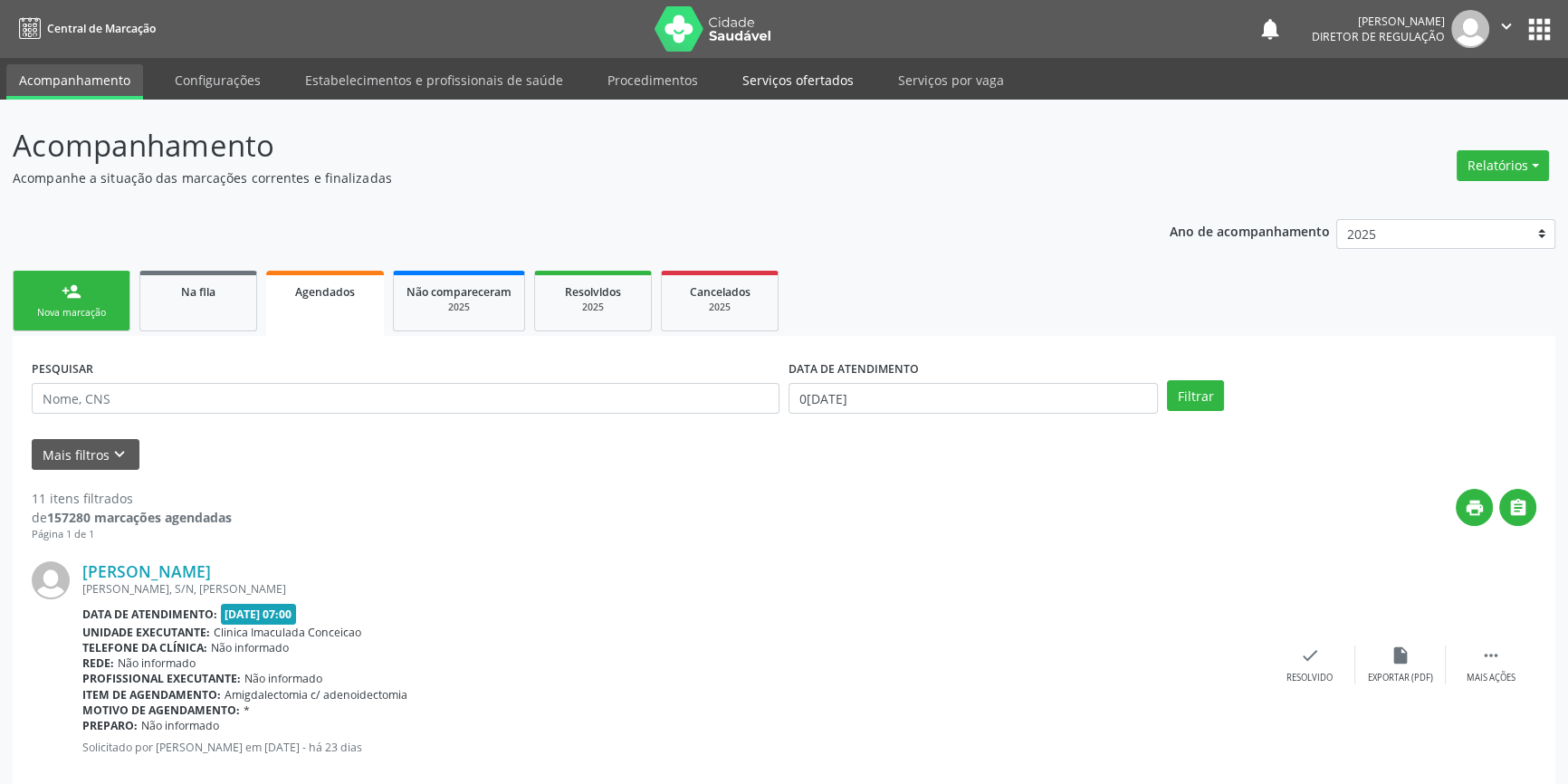
click at [759, 94] on link "Serviços ofertados" at bounding box center [798, 79] width 137 height 32
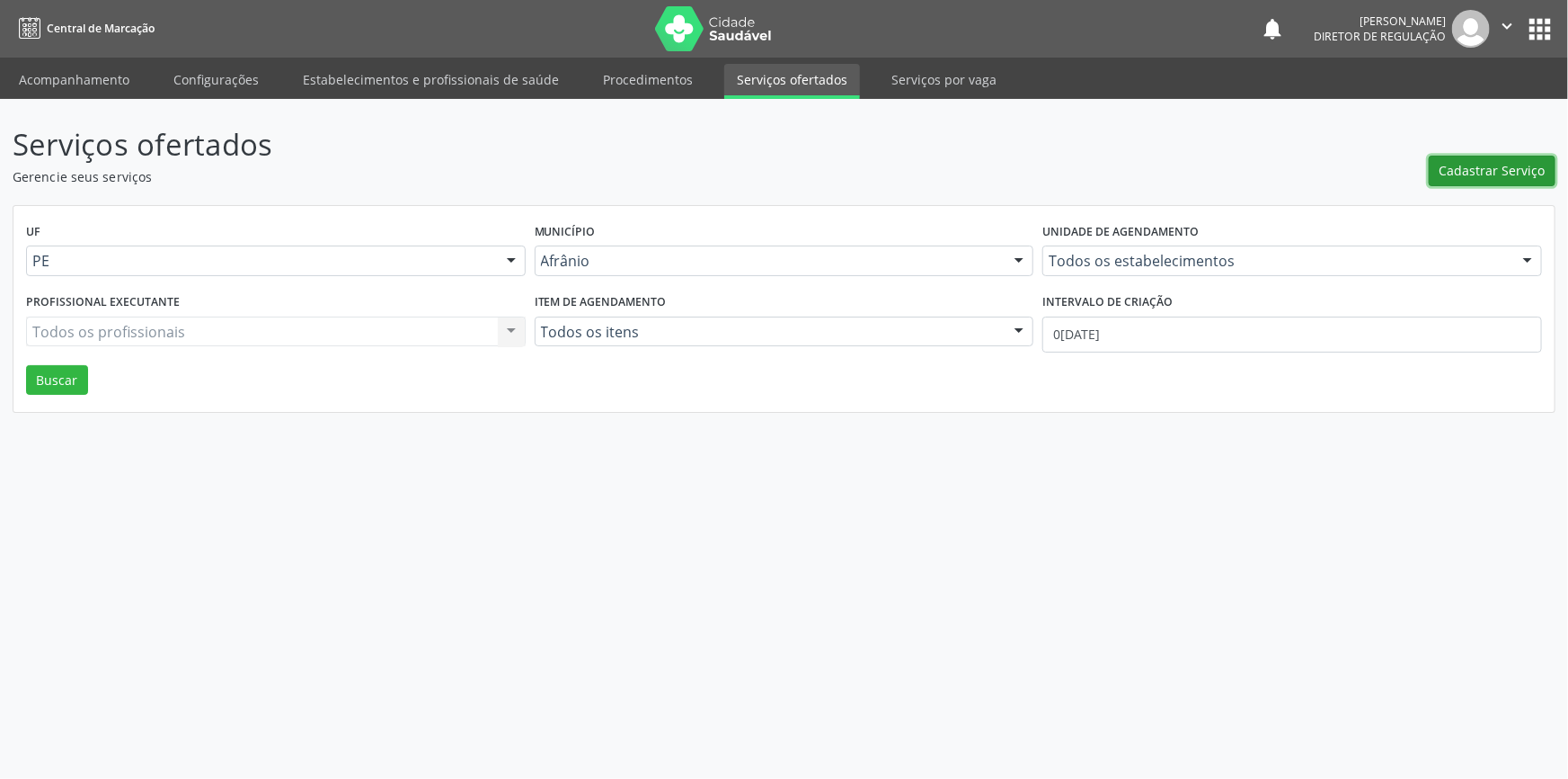
click at [1518, 180] on button "Cadastrar Serviço" at bounding box center [1492, 171] width 127 height 31
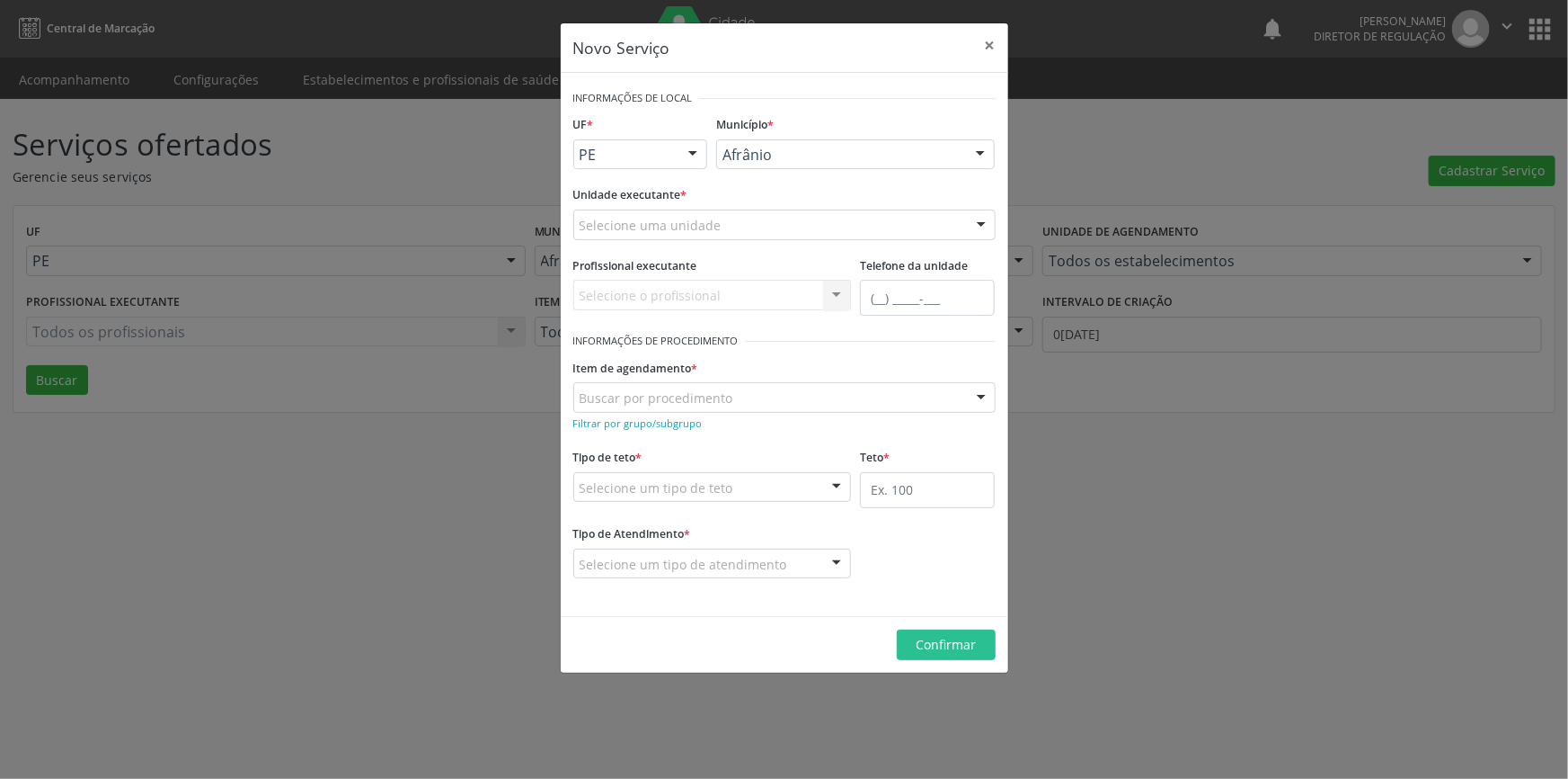
click at [779, 244] on div "Unidade executante * Selecione uma unidade Academia da Saude de Afranio Academi…" at bounding box center [784, 216] width 432 height 70
click at [774, 233] on div at bounding box center [784, 225] width 423 height 31
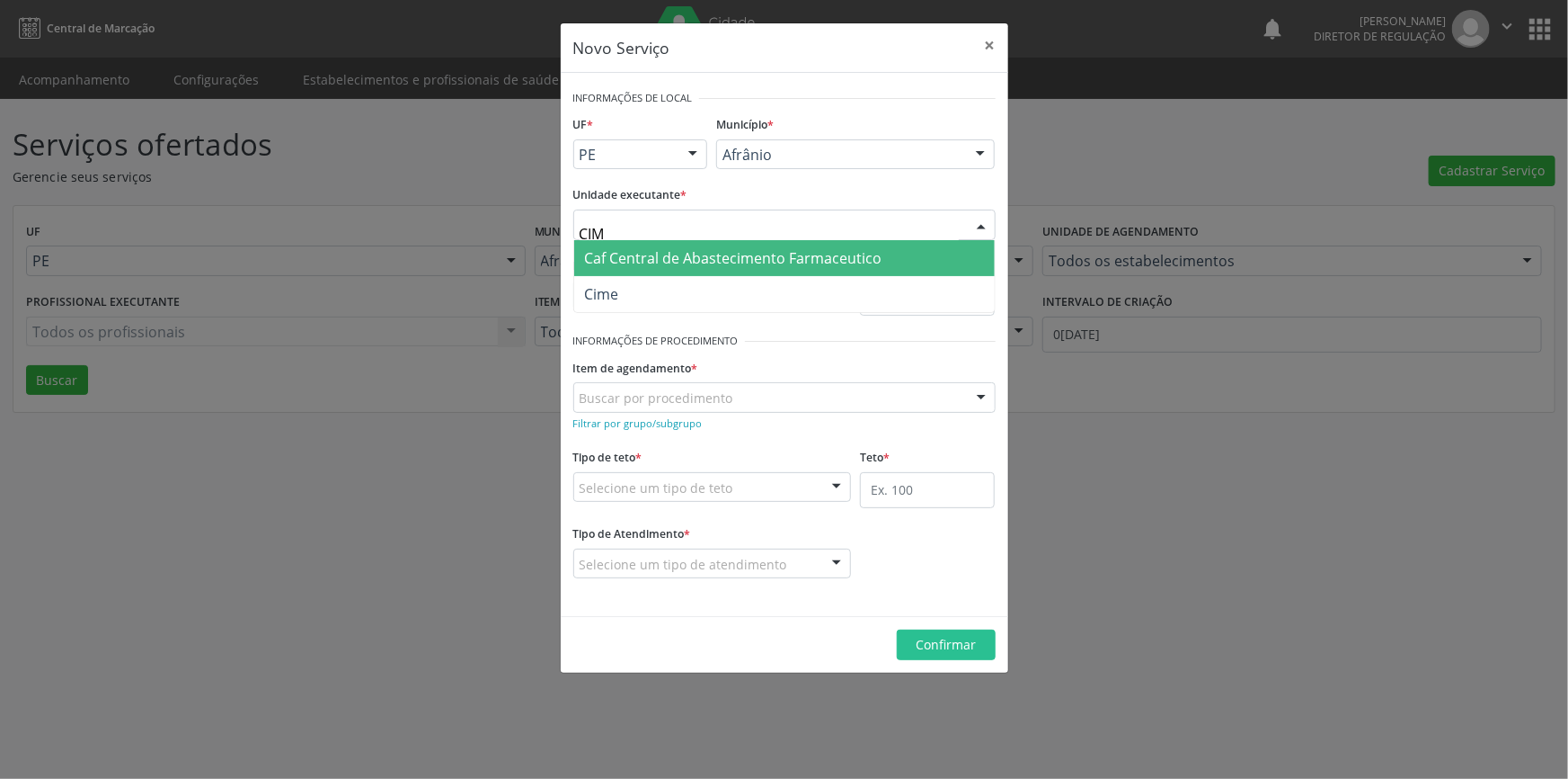
type input "CIME"
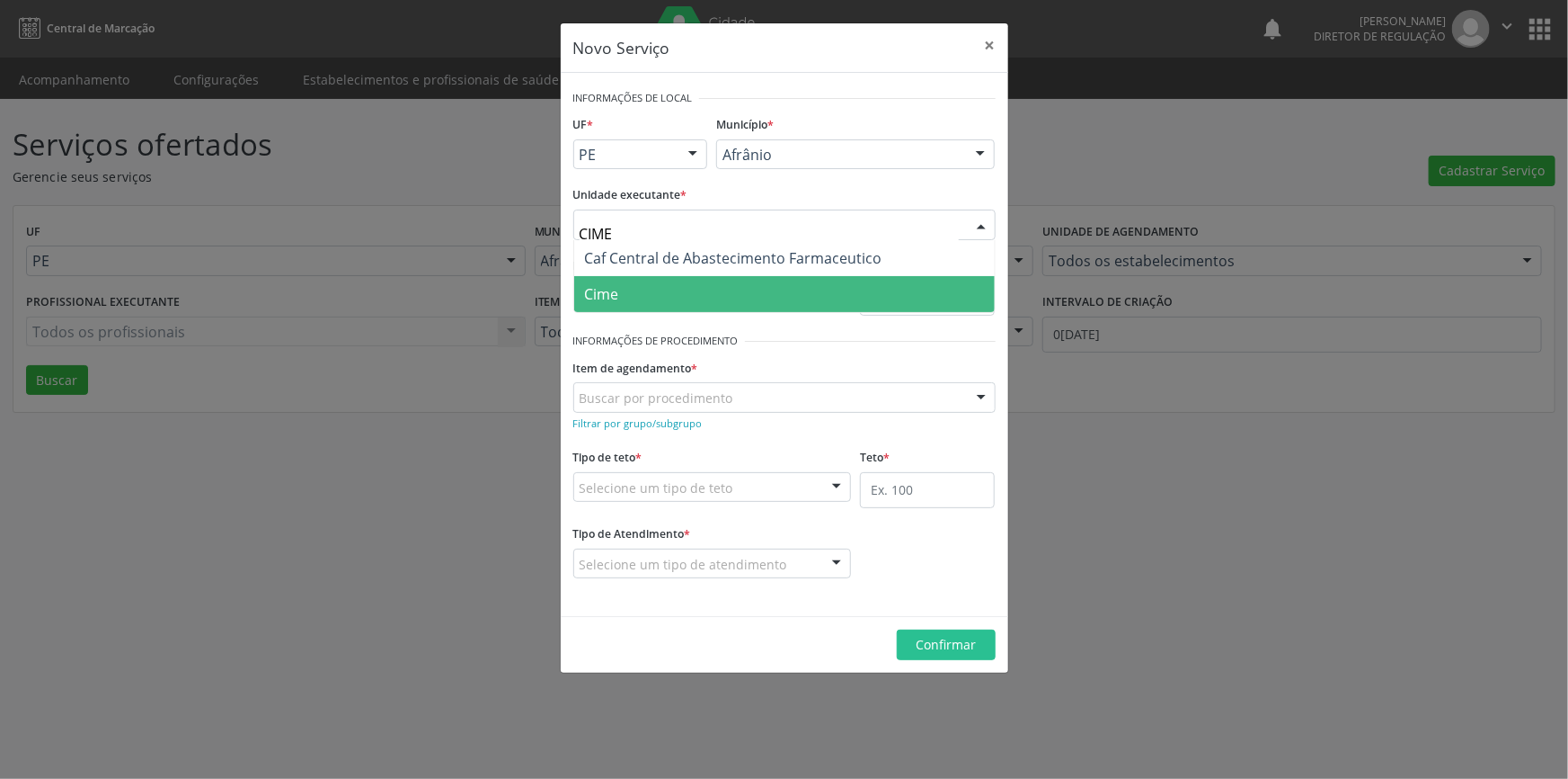
click at [709, 281] on span "Cime" at bounding box center [784, 294] width 421 height 36
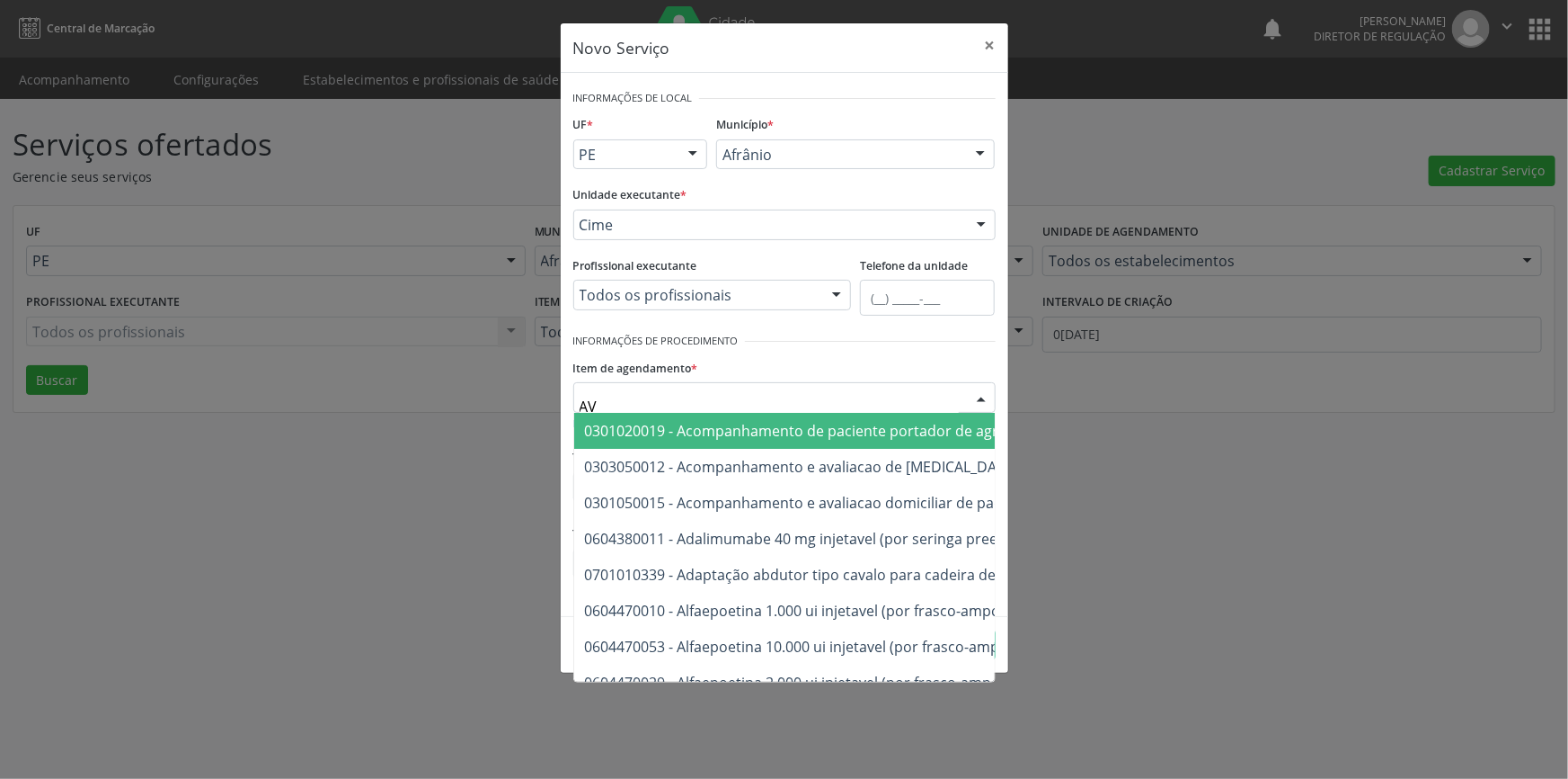
type input "A"
type input "ULTRASS"
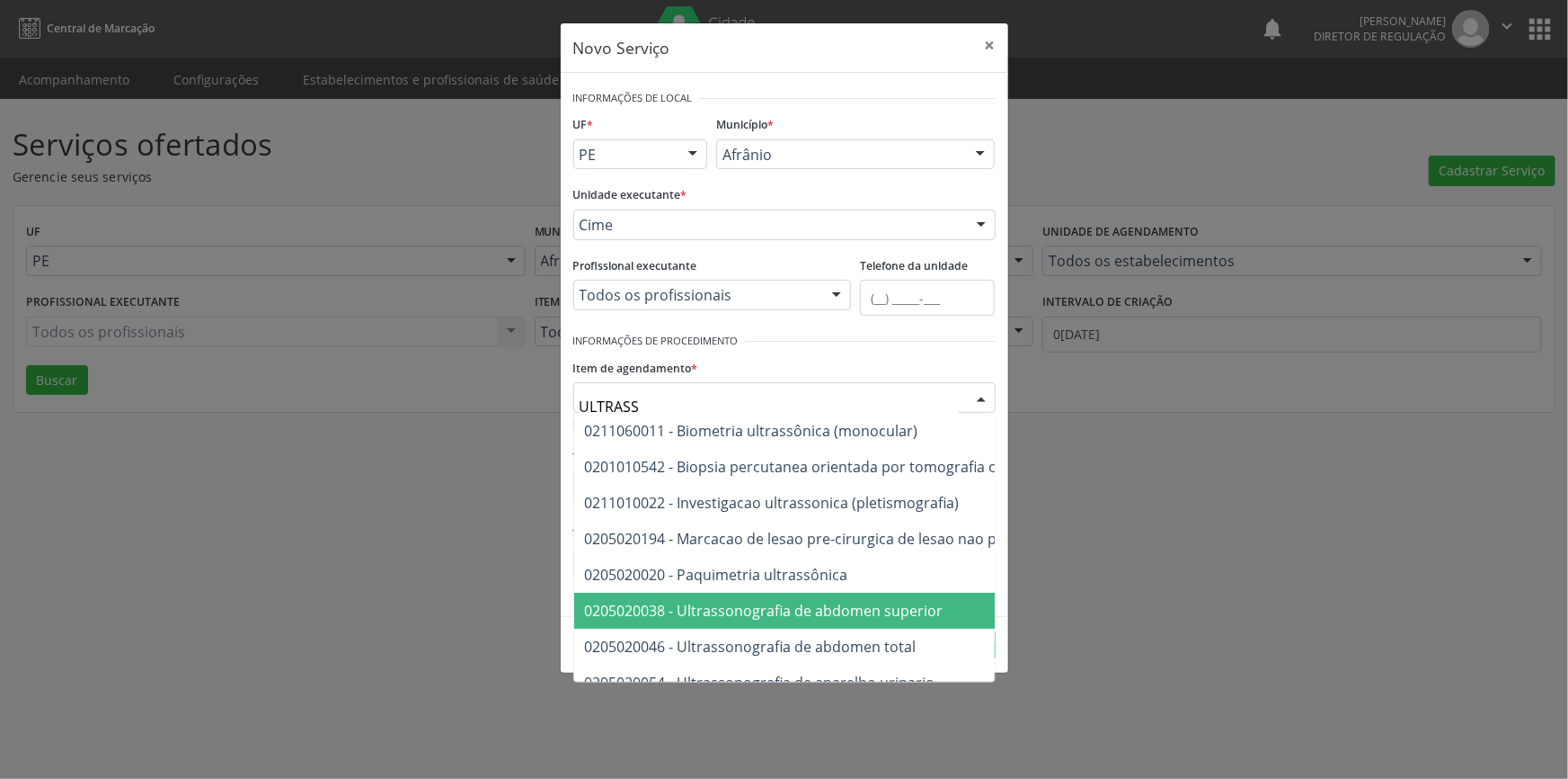
click at [831, 627] on span "0205020038 - Ultrassonografia de abdomen superior" at bounding box center [1019, 611] width 892 height 36
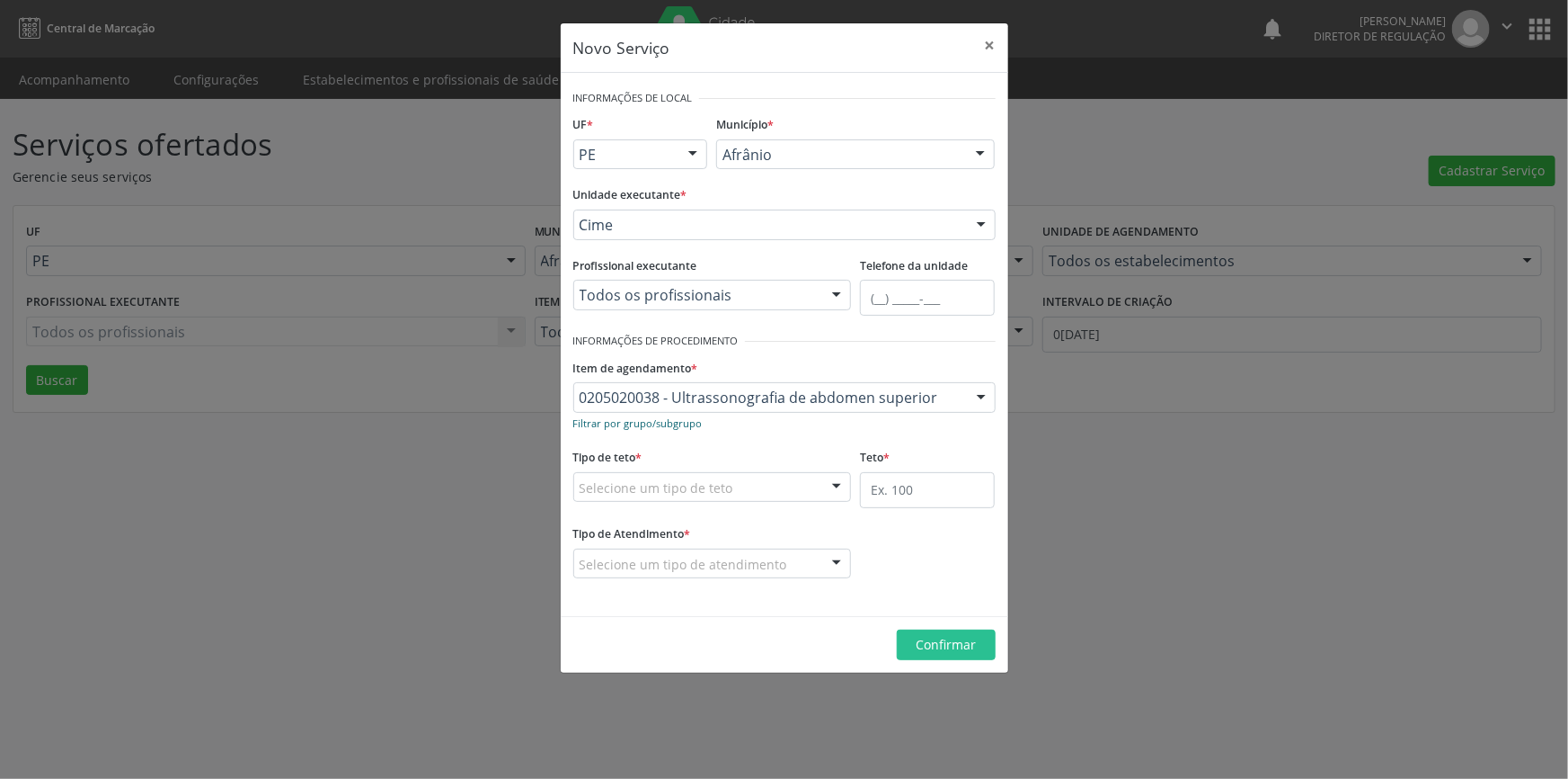
click at [674, 422] on small "Filtrar por grupo/subgrupo" at bounding box center [637, 423] width 129 height 14
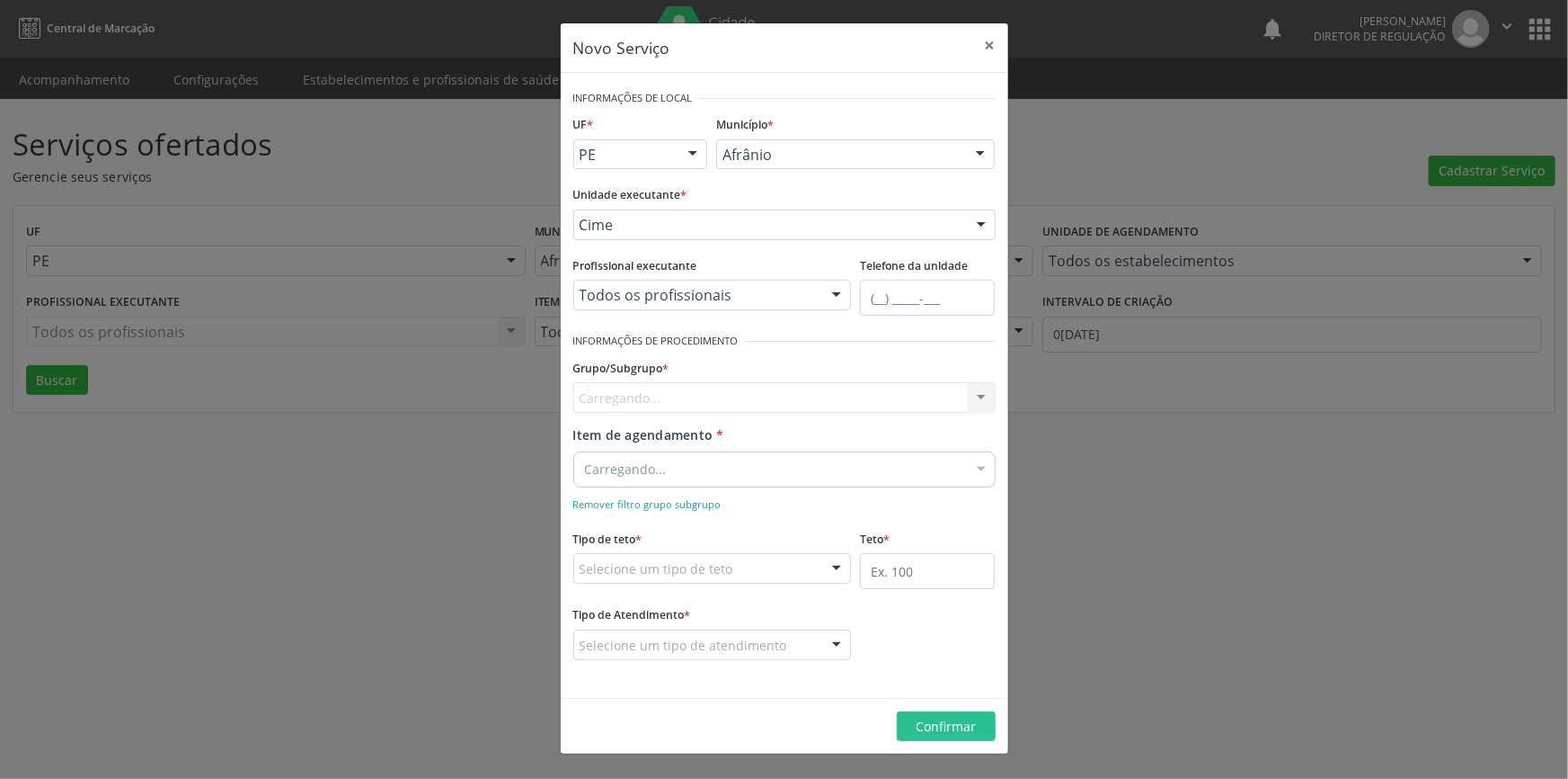
click at [698, 404] on div "Carregando... Nenhum resultado encontrado para: " " Nenhuma opção encontrada" at bounding box center [784, 398] width 423 height 31
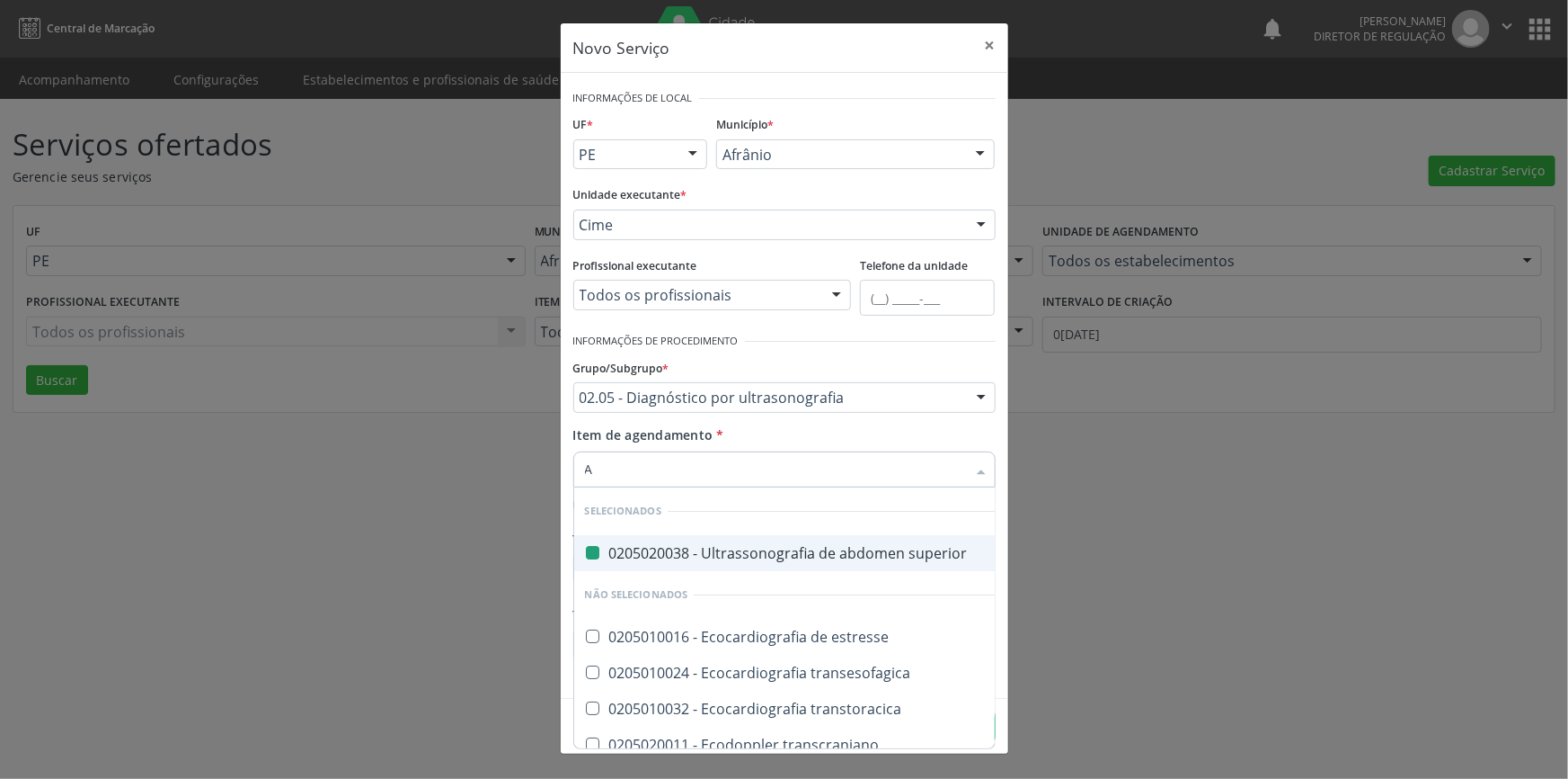
type input "AP"
checkbox superior "false"
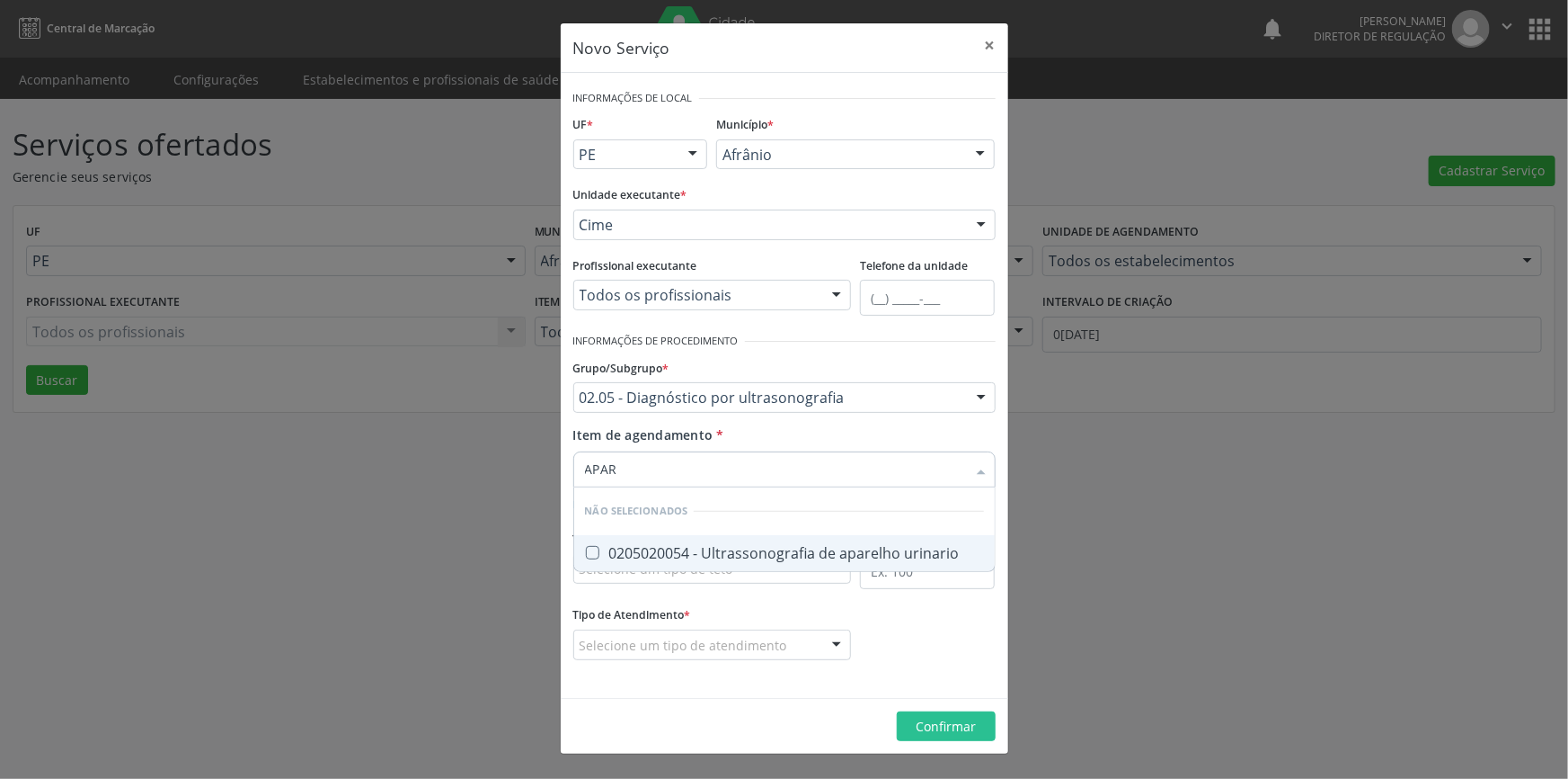
type input "APARE"
click at [696, 556] on div "0205020054 - Ultrassonografia de aparelho urinario" at bounding box center [784, 553] width 399 height 14
checkbox urinario "true"
click at [704, 605] on form "Informações de Local UF * PE BA PE Nenhum resultado encontrado para: " " Não há…" at bounding box center [784, 385] width 423 height 600
click at [713, 580] on div "Selecione um tipo de teto" at bounding box center [712, 569] width 279 height 31
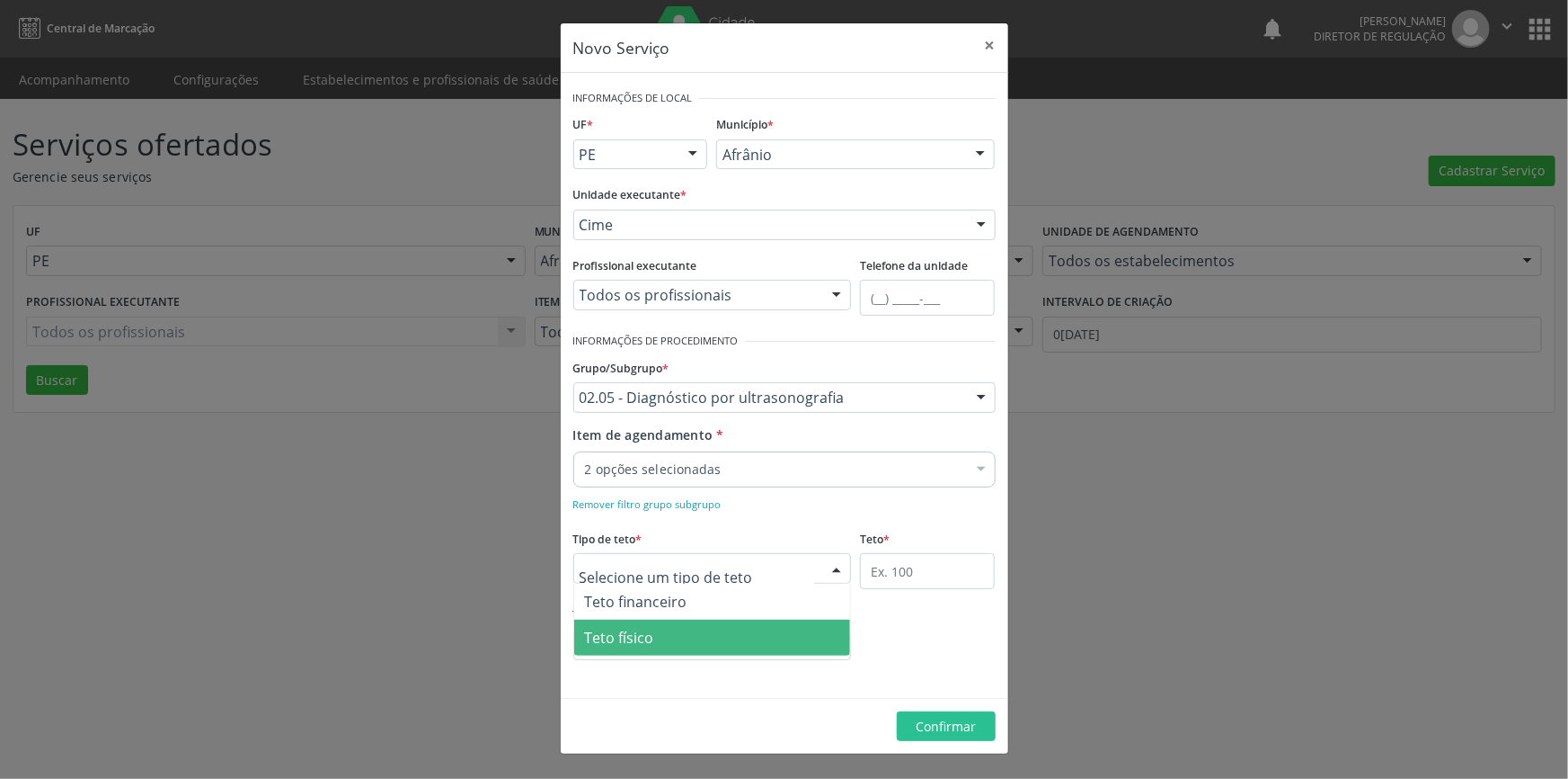
drag, startPoint x: 681, startPoint y: 629, endPoint x: 843, endPoint y: 634, distance: 162.1
click at [682, 629] on span "Teto físico" at bounding box center [712, 638] width 277 height 36
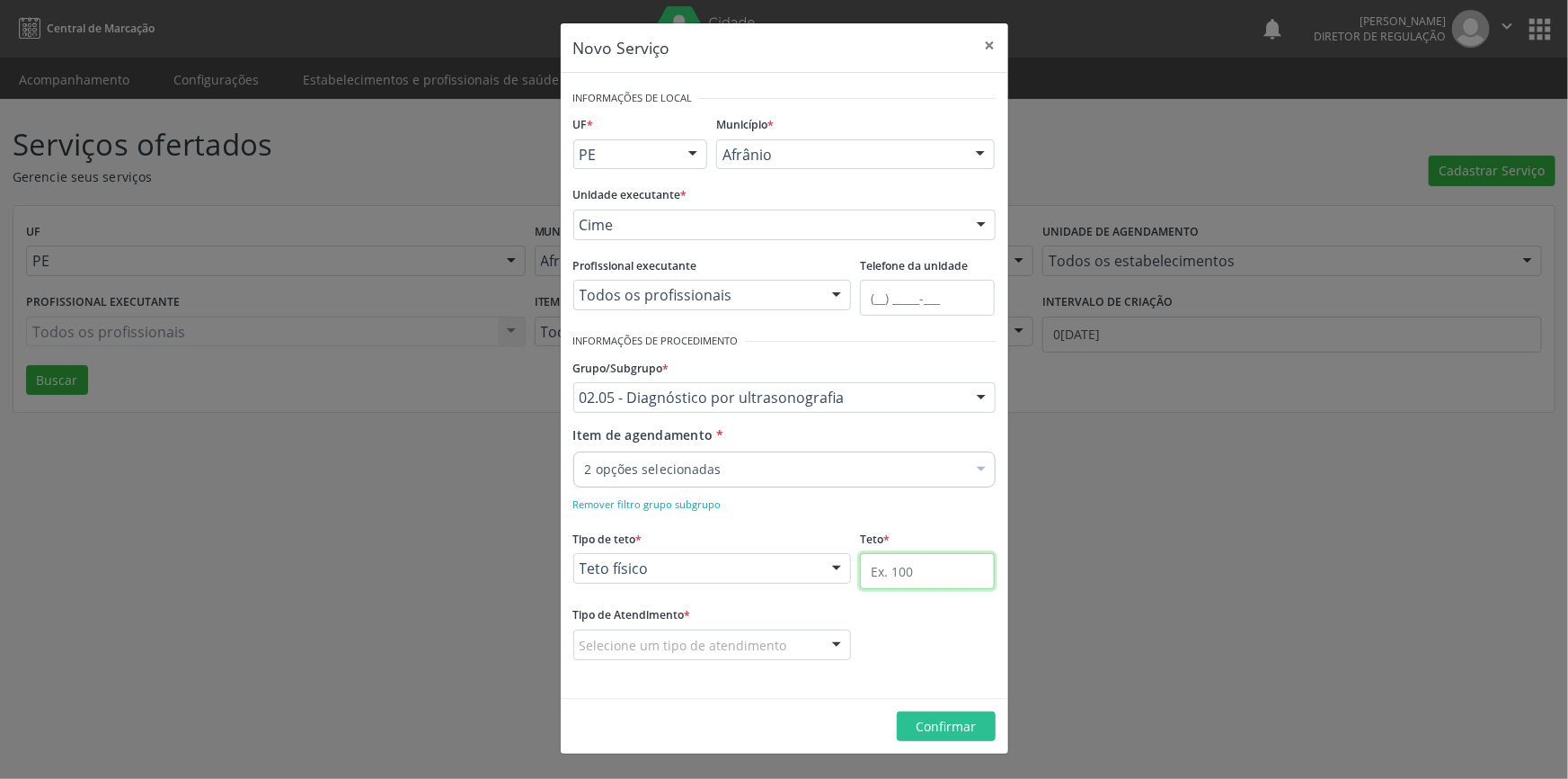
click at [916, 586] on input "text" at bounding box center [927, 572] width 135 height 36
type input "1"
click at [749, 657] on div "Selecione um tipo de atendimento" at bounding box center [712, 645] width 279 height 31
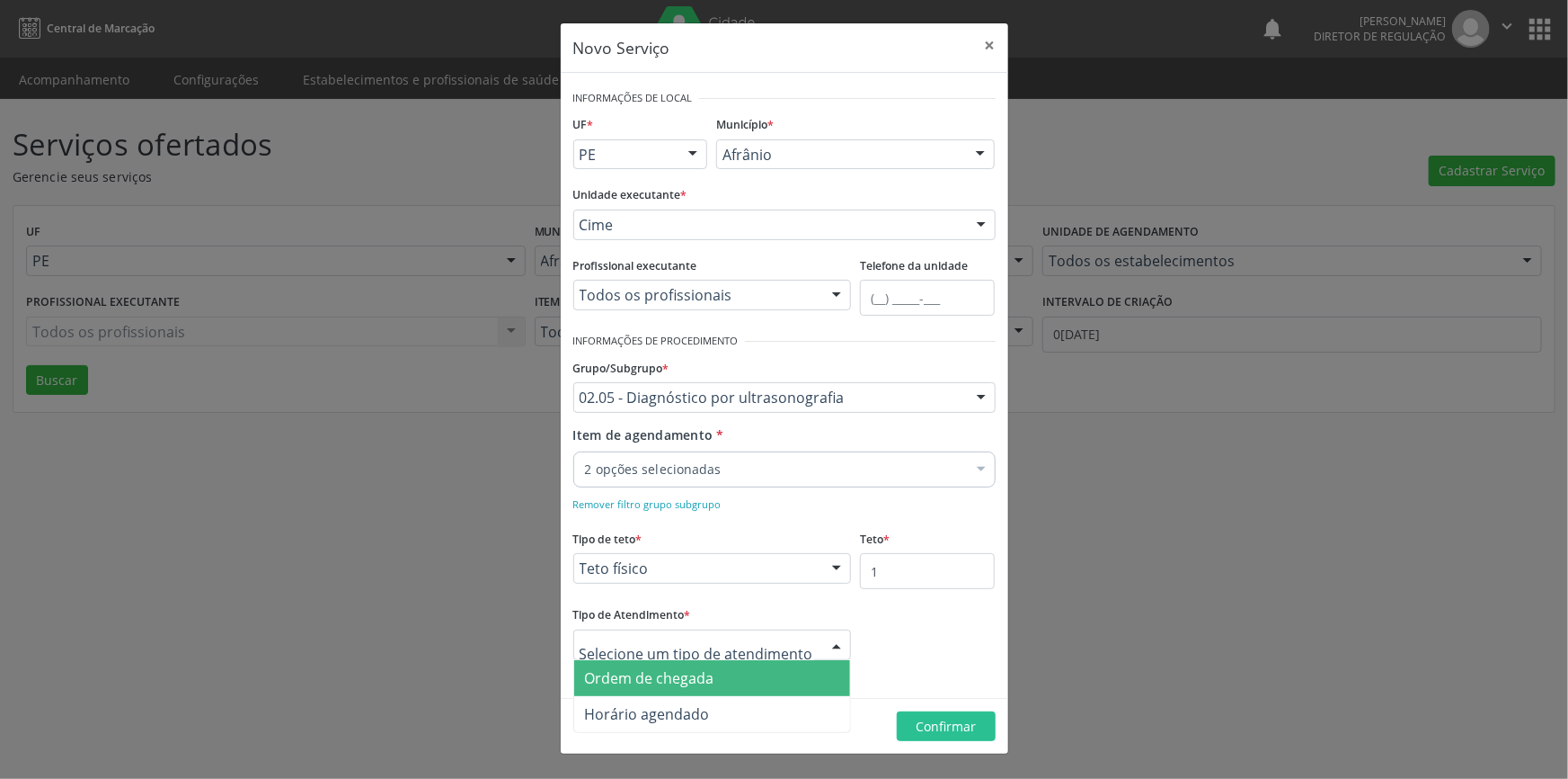
click at [714, 674] on span "Ordem de chegada" at bounding box center [712, 678] width 277 height 36
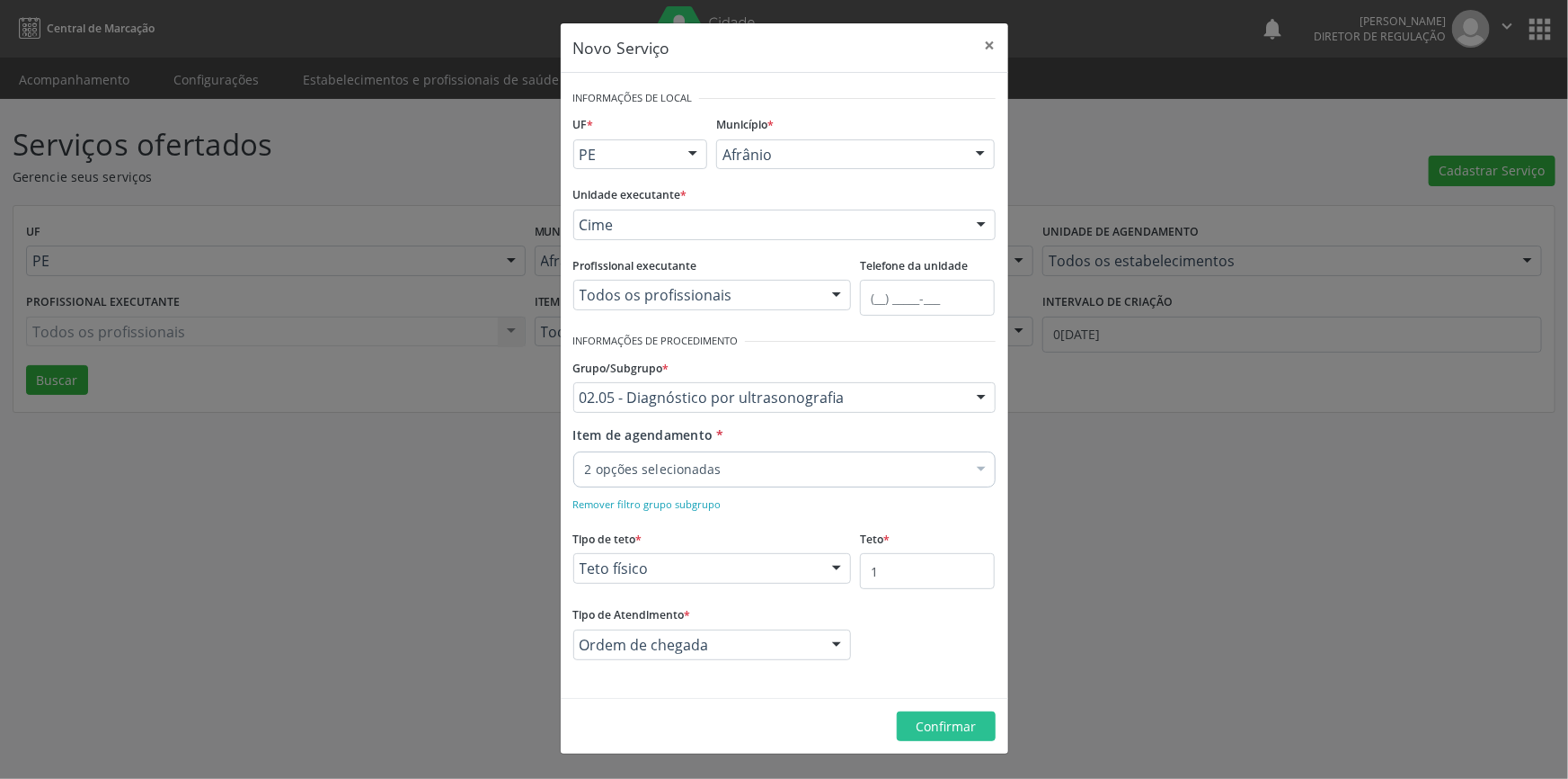
click at [963, 742] on footer "Confirmar" at bounding box center [784, 726] width 447 height 57
click at [952, 726] on span "Confirmar" at bounding box center [946, 726] width 61 height 17
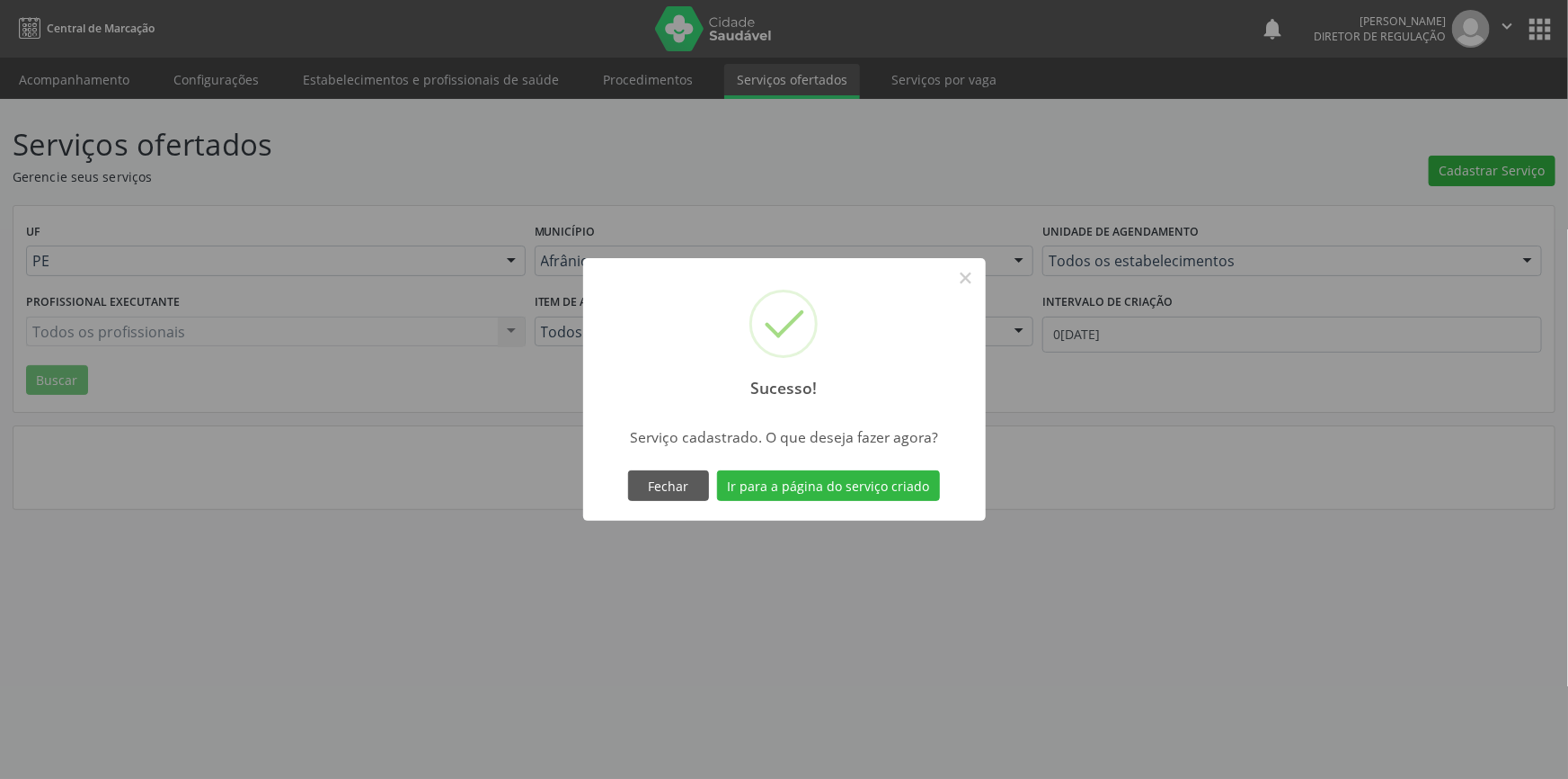
click at [853, 504] on div "Fechar Ir para a página do serviço criado" at bounding box center [784, 486] width 320 height 38
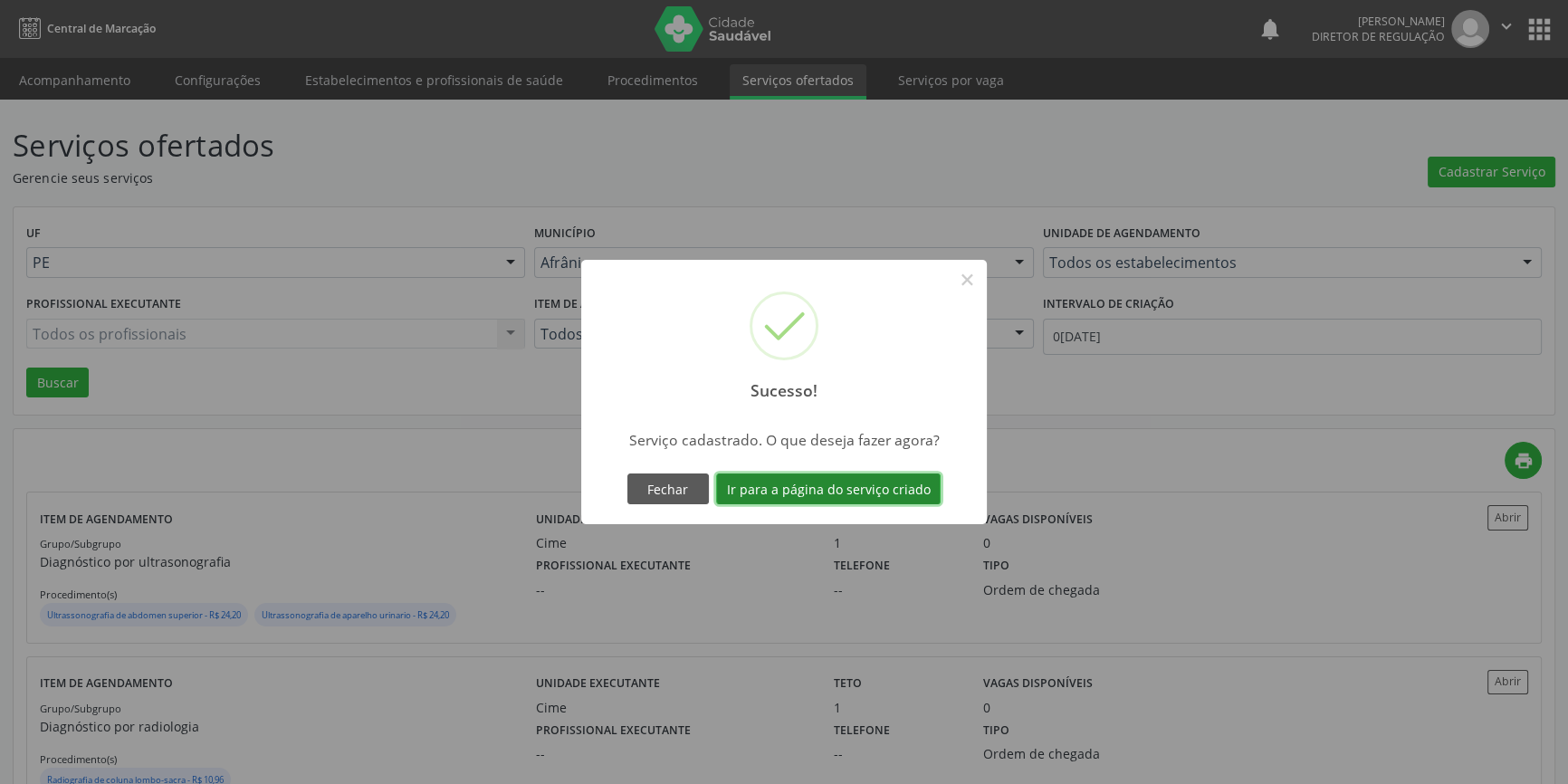
click at [867, 487] on button "Ir para a página do serviço criado" at bounding box center [828, 489] width 224 height 31
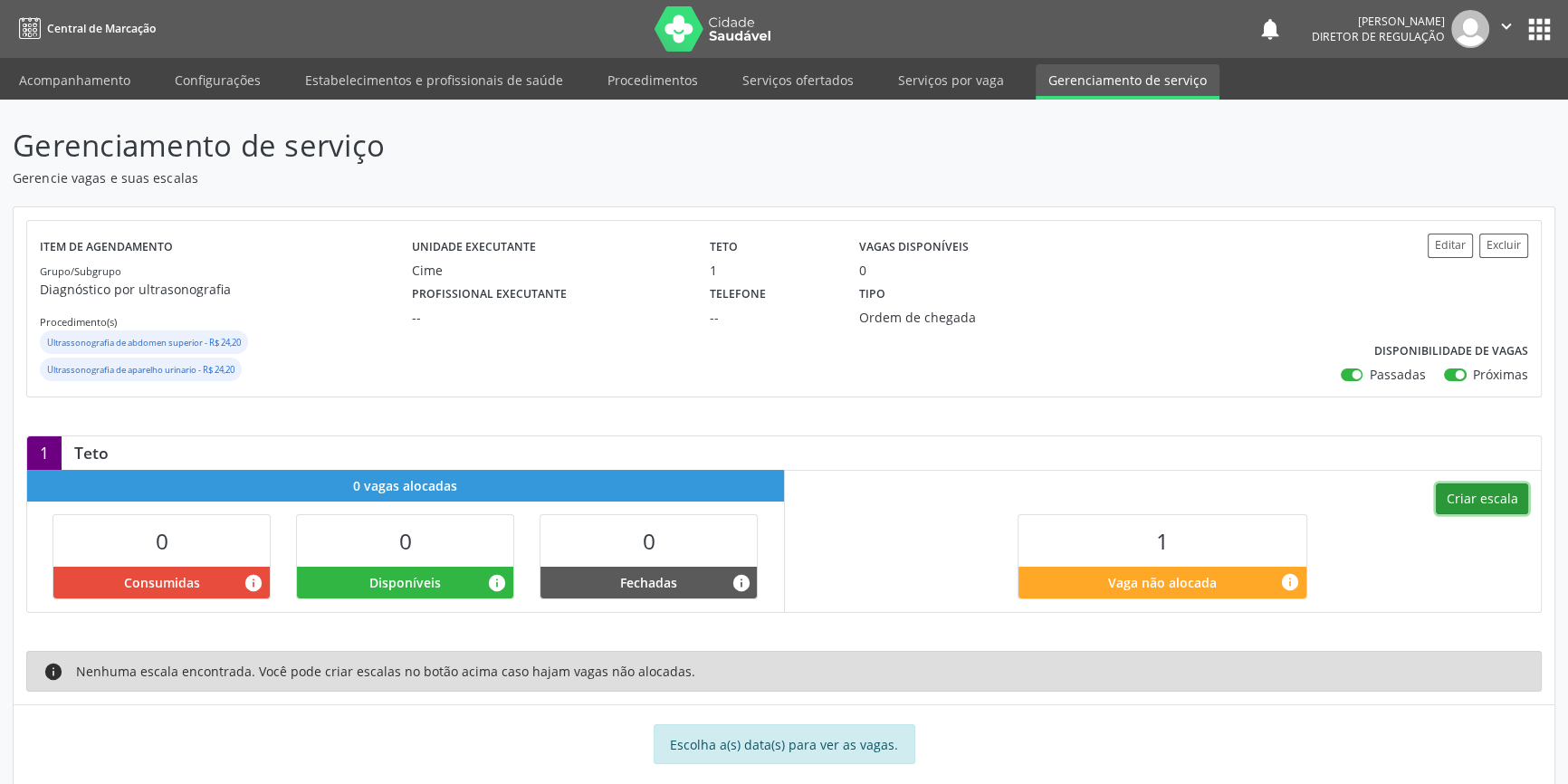
click at [1501, 501] on button "Criar escala" at bounding box center [1481, 499] width 92 height 31
select select "9"
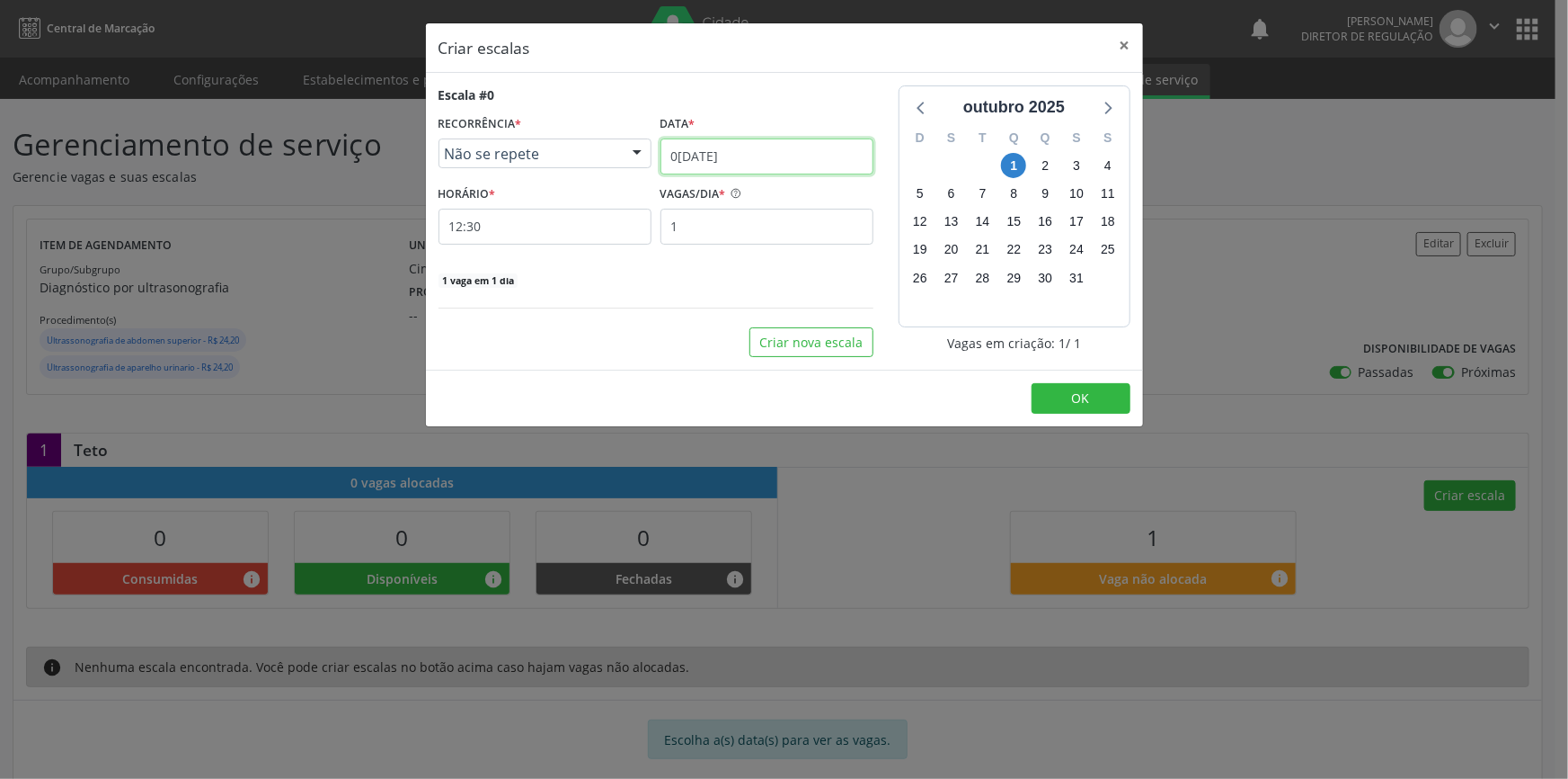
click at [789, 164] on input "0[DATE]" at bounding box center [767, 157] width 213 height 36
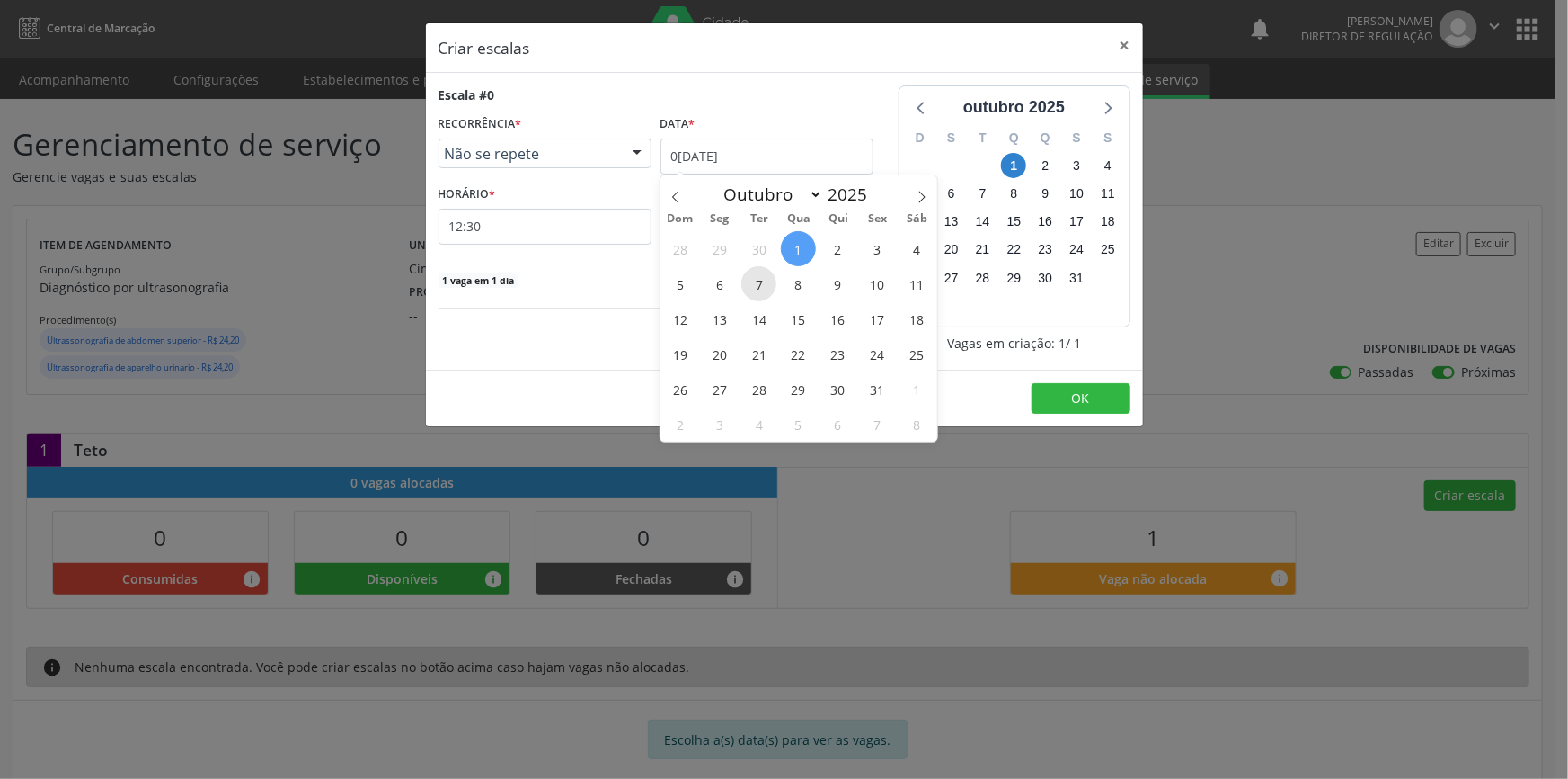
click at [755, 288] on span "7" at bounding box center [759, 284] width 35 height 35
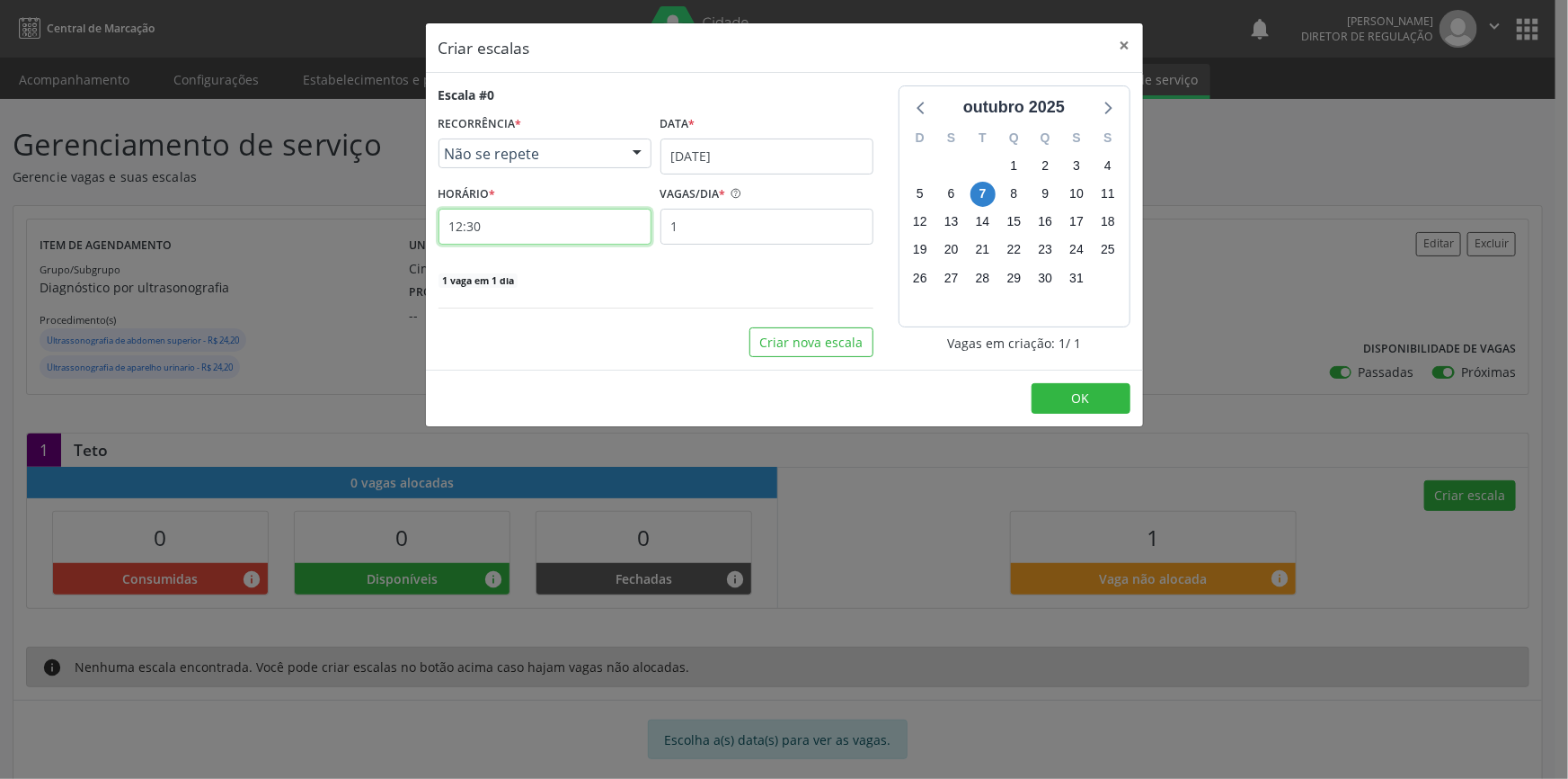
click at [517, 224] on input "12:30" at bounding box center [544, 226] width 213 height 36
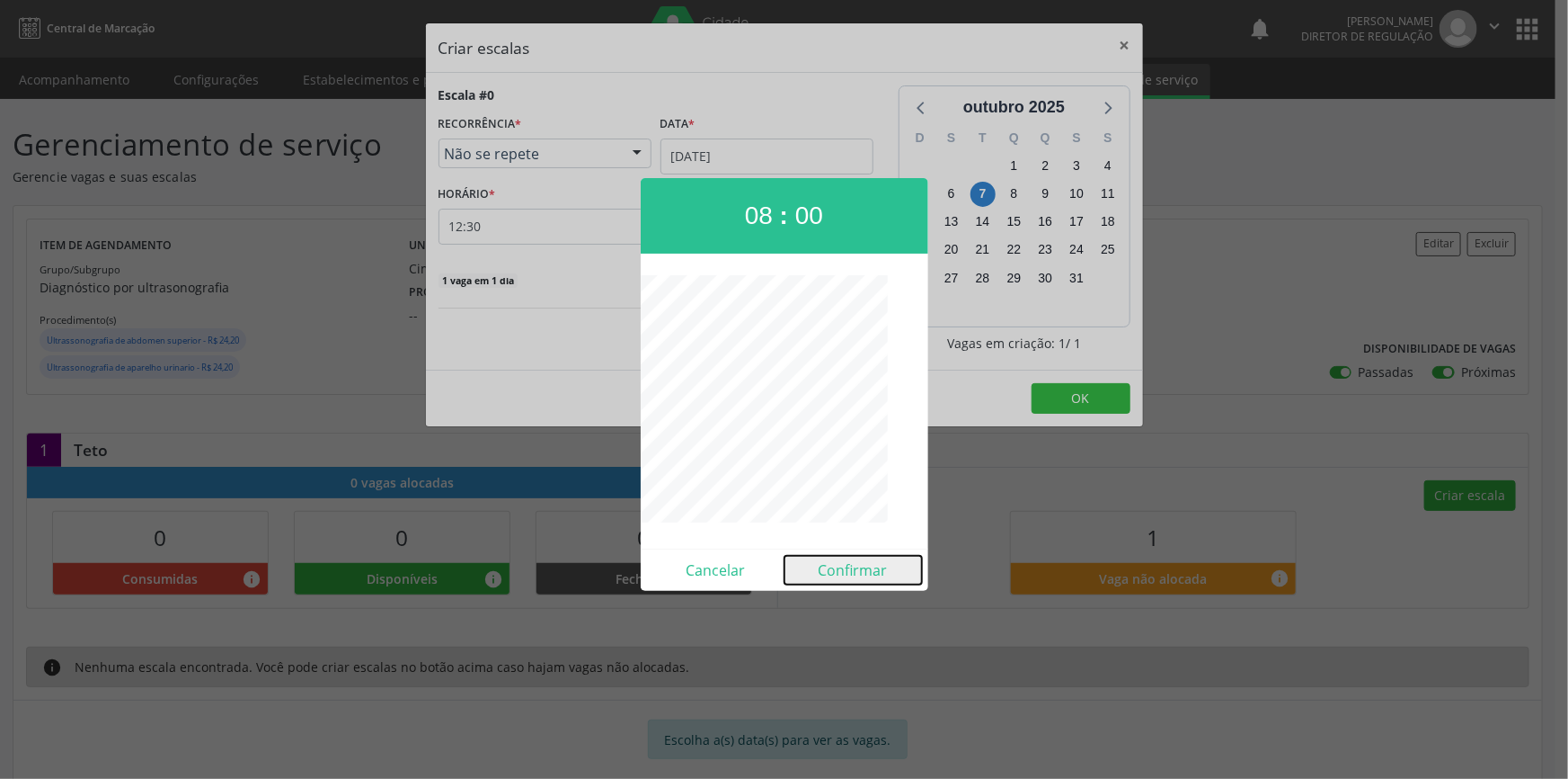
click at [856, 572] on button "Confirmar" at bounding box center [854, 571] width 138 height 29
type input "08:00"
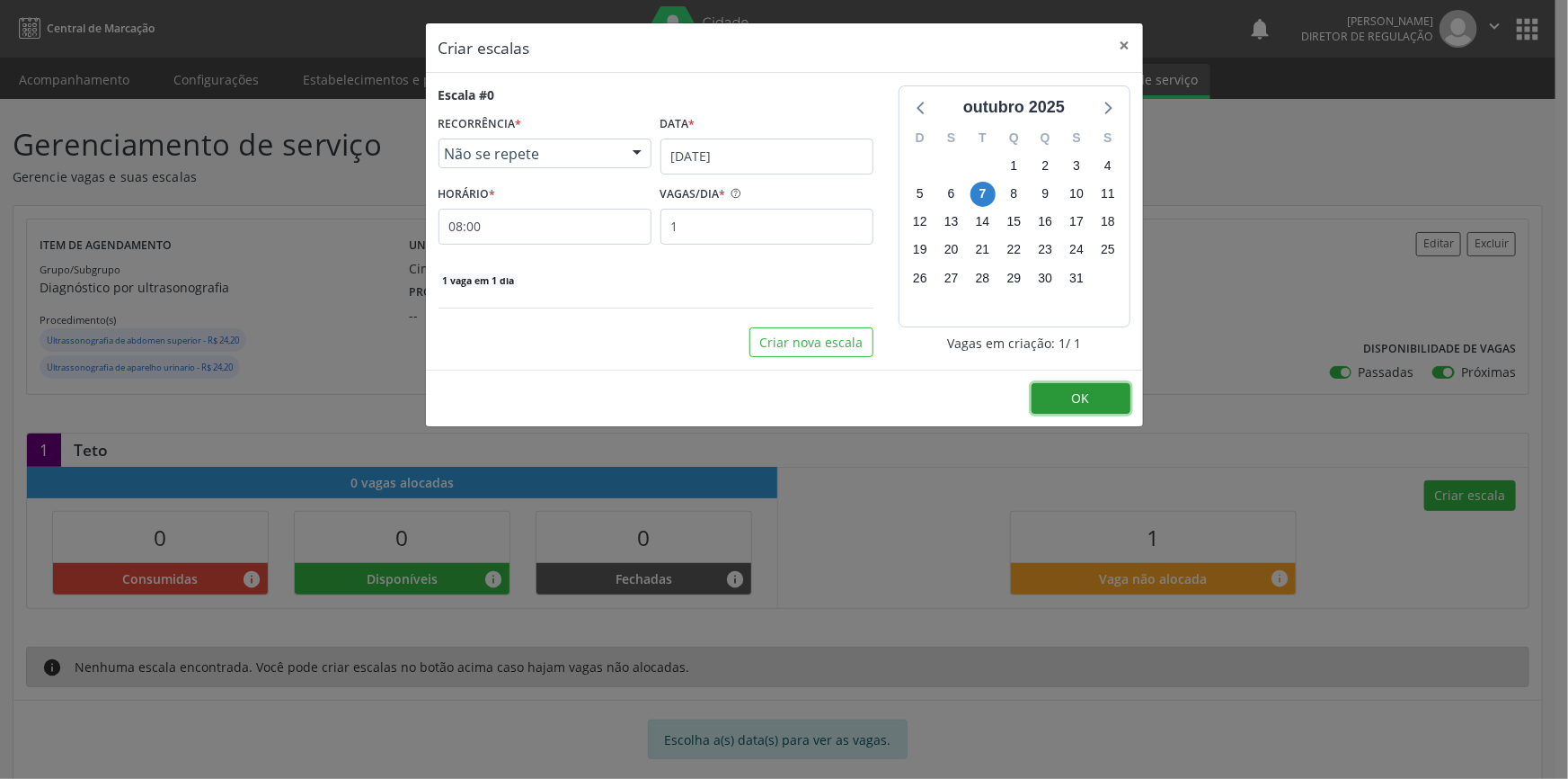
click at [1075, 395] on span "OK" at bounding box center [1081, 398] width 18 height 17
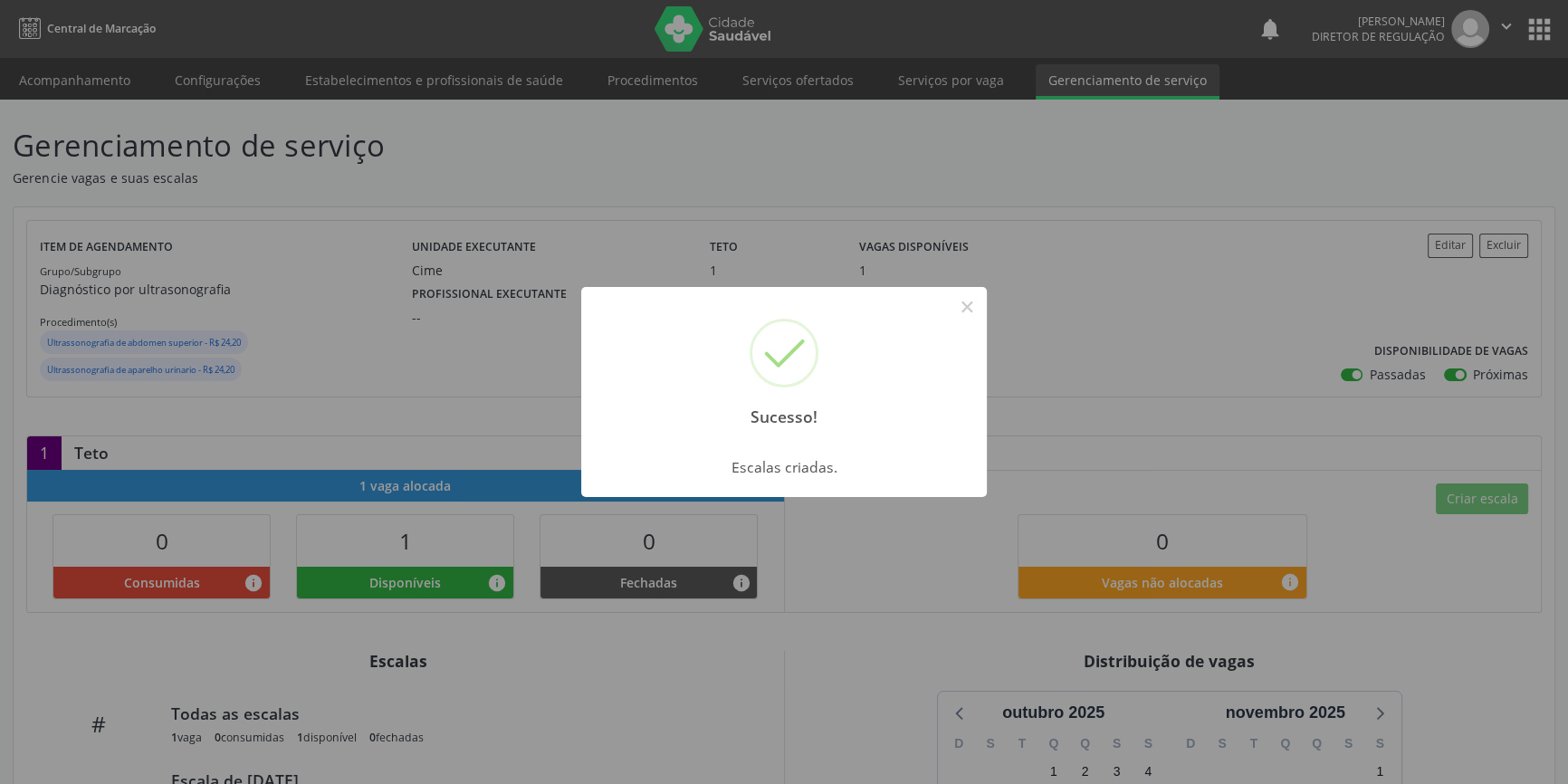
click at [1053, 253] on div "Sucesso! × Escalas criadas. OK Cancel" at bounding box center [784, 392] width 1568 height 784
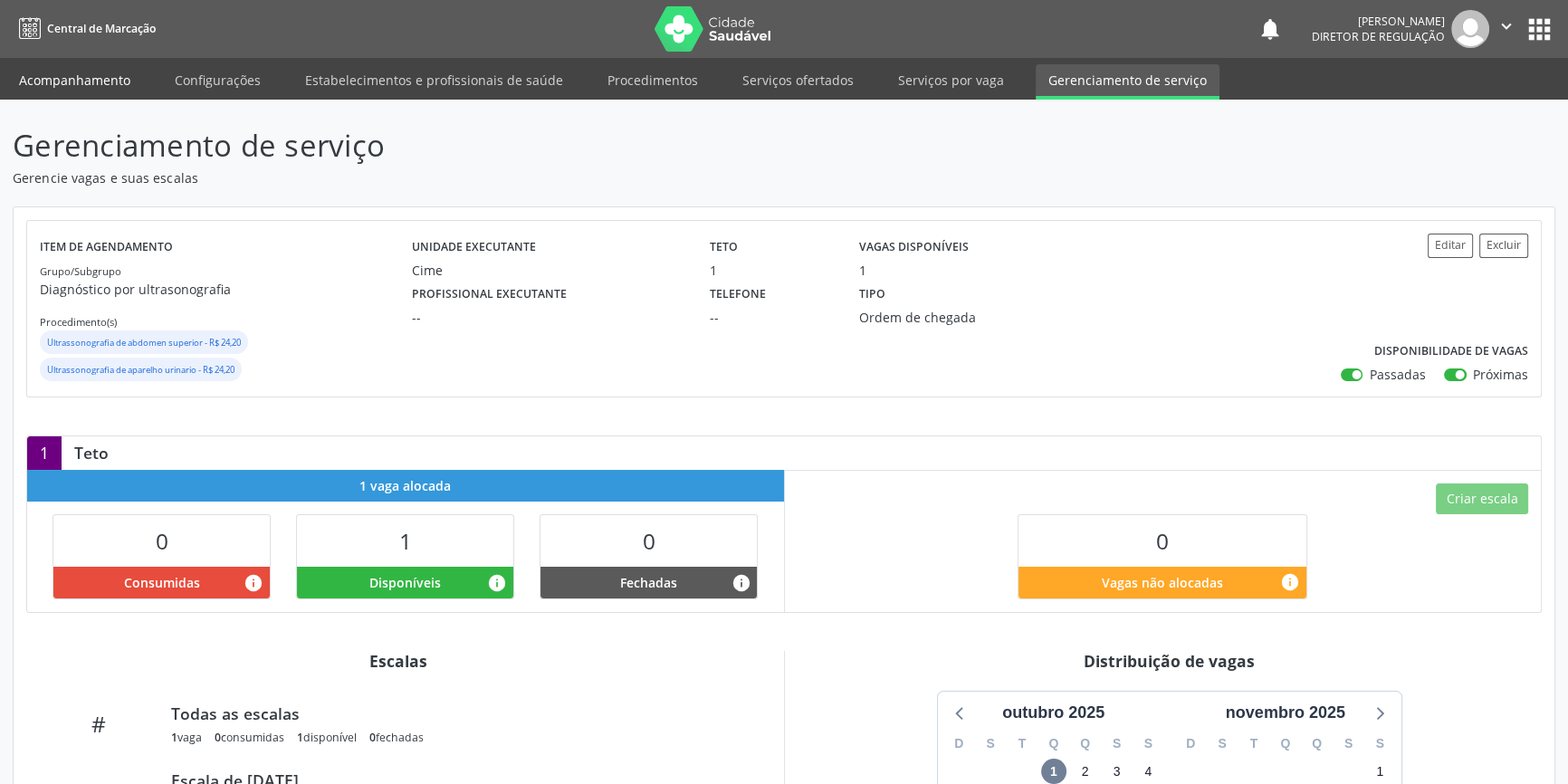
click at [99, 80] on link "Acompanhamento" at bounding box center [75, 79] width 137 height 32
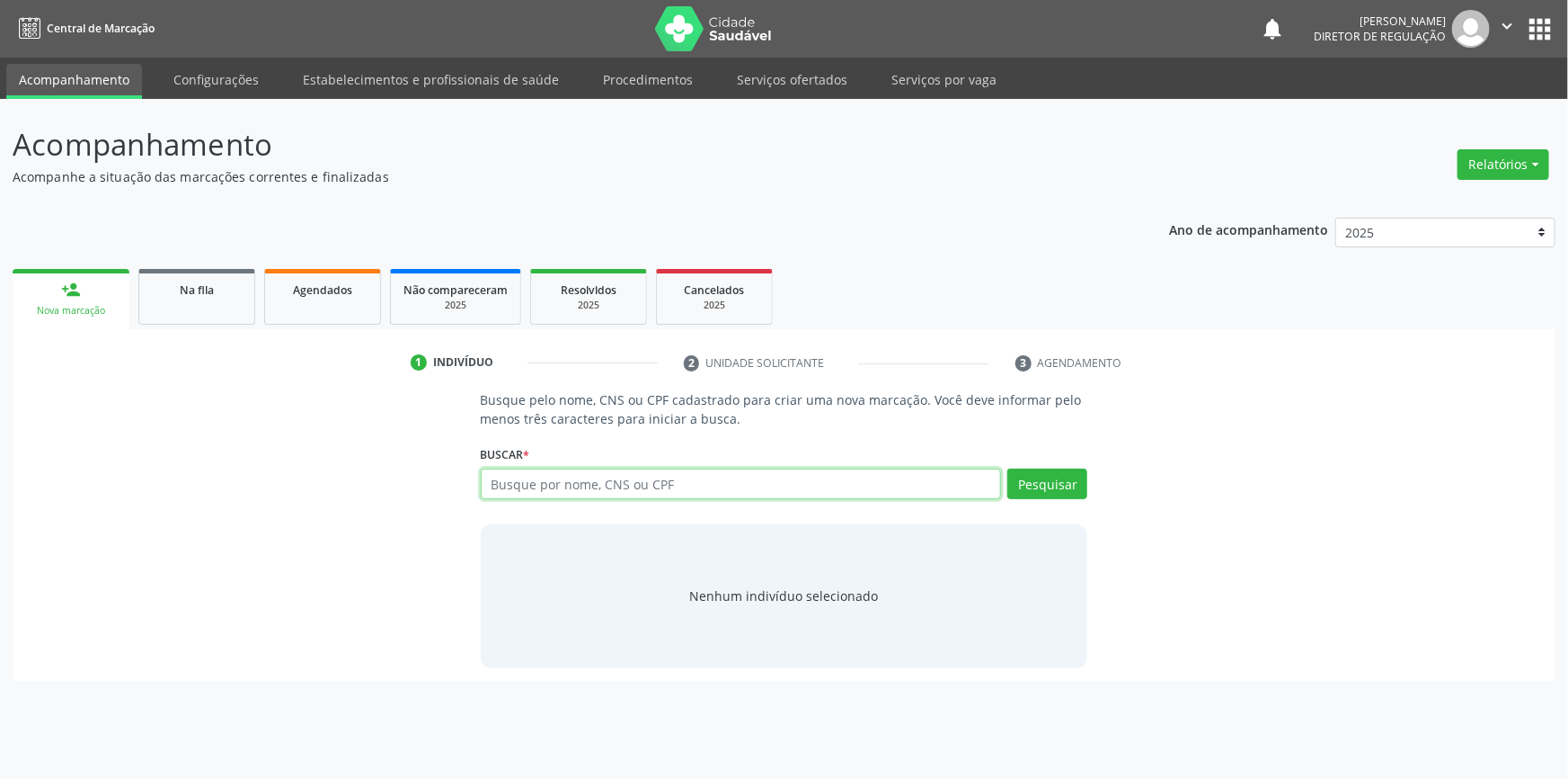
click at [517, 472] on input "text" at bounding box center [741, 484] width 521 height 31
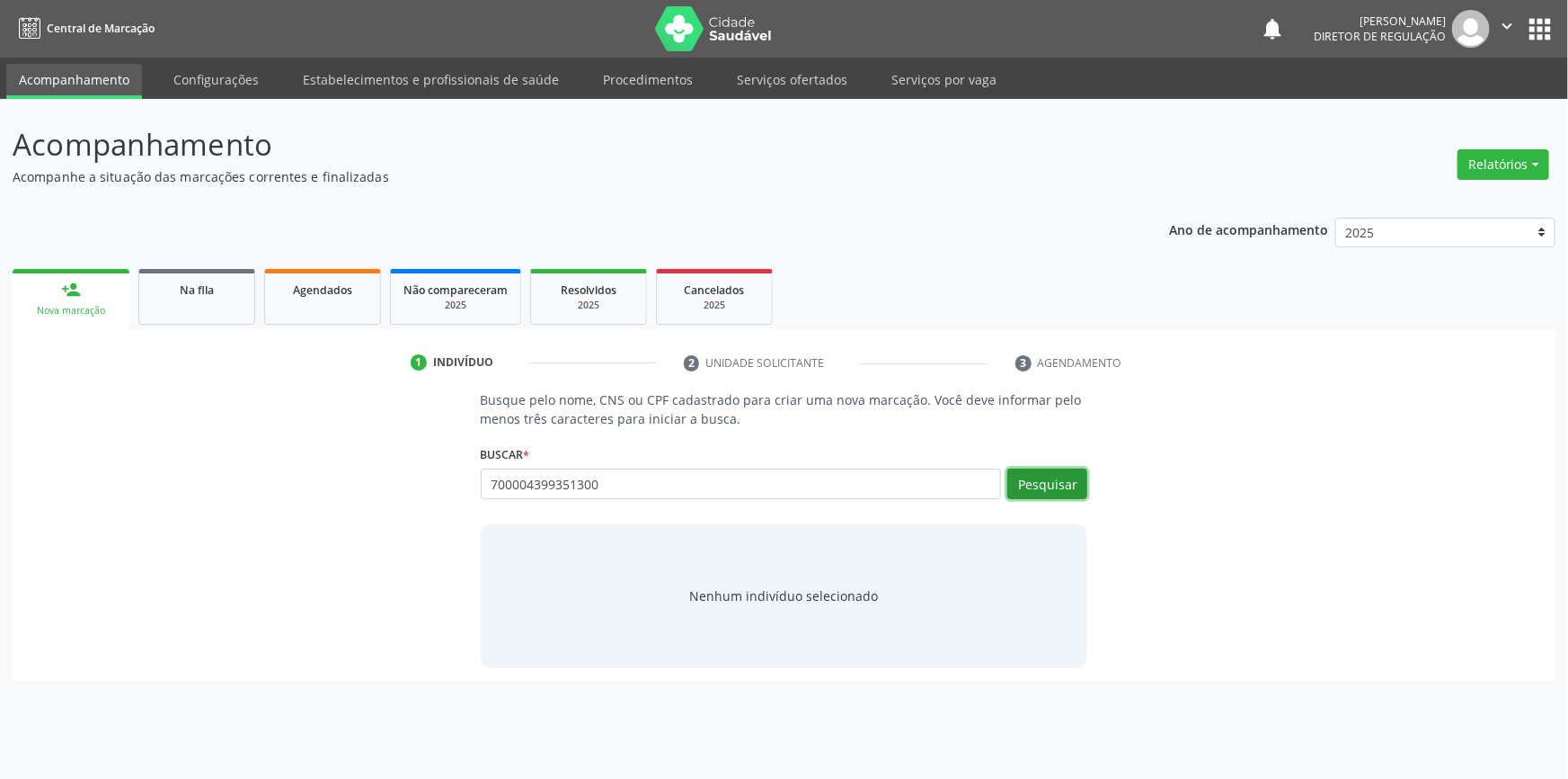
click at [1065, 484] on button "Pesquisar" at bounding box center [1047, 484] width 80 height 31
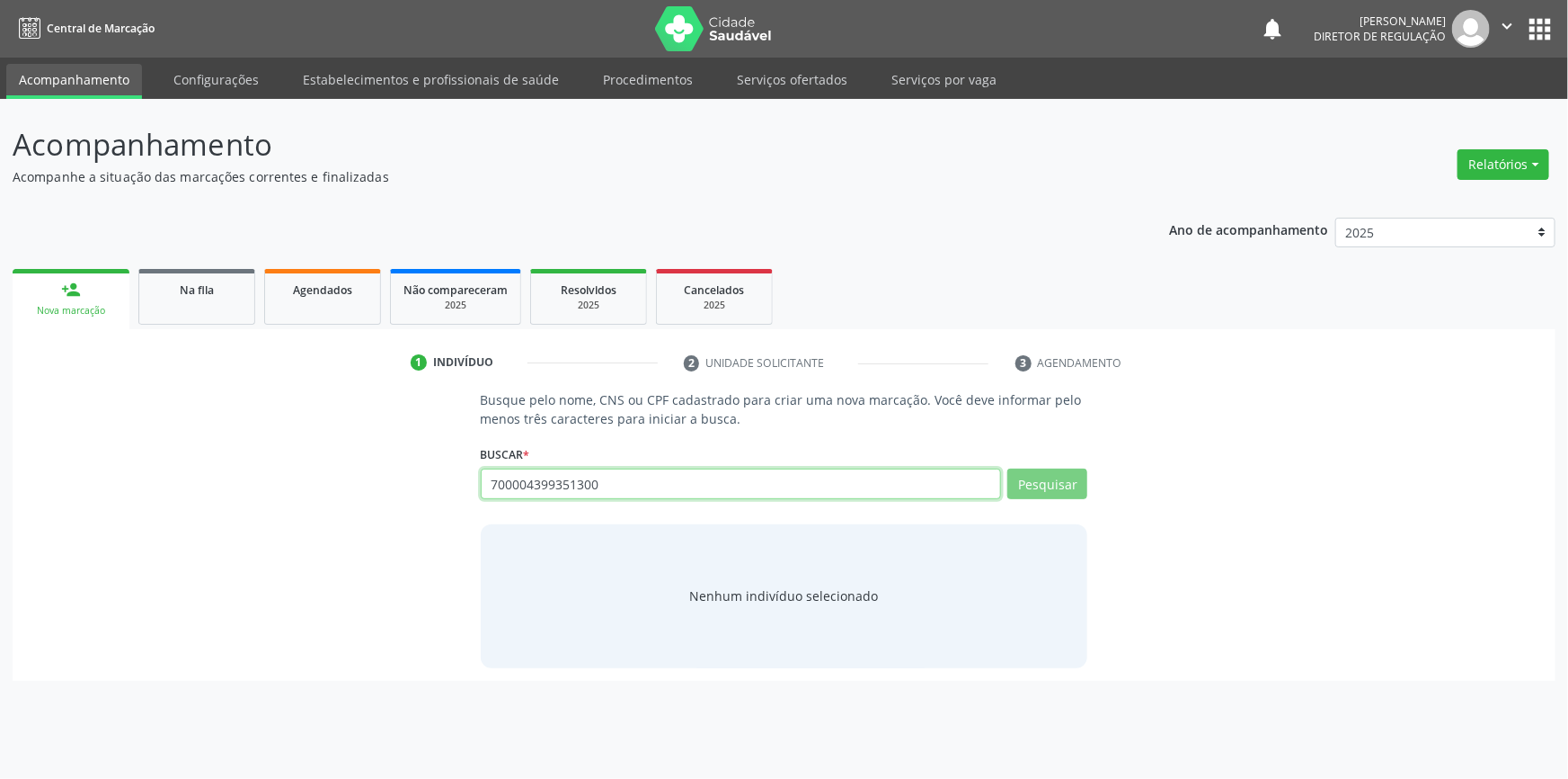
drag, startPoint x: 630, startPoint y: 486, endPoint x: 217, endPoint y: 489, distance: 413.0
click at [217, 489] on div "Busque pelo nome, CNS ou CPF cadastrado para criar uma nova marcação. Você deve…" at bounding box center [784, 529] width 1518 height 277
type input "700004399351300"
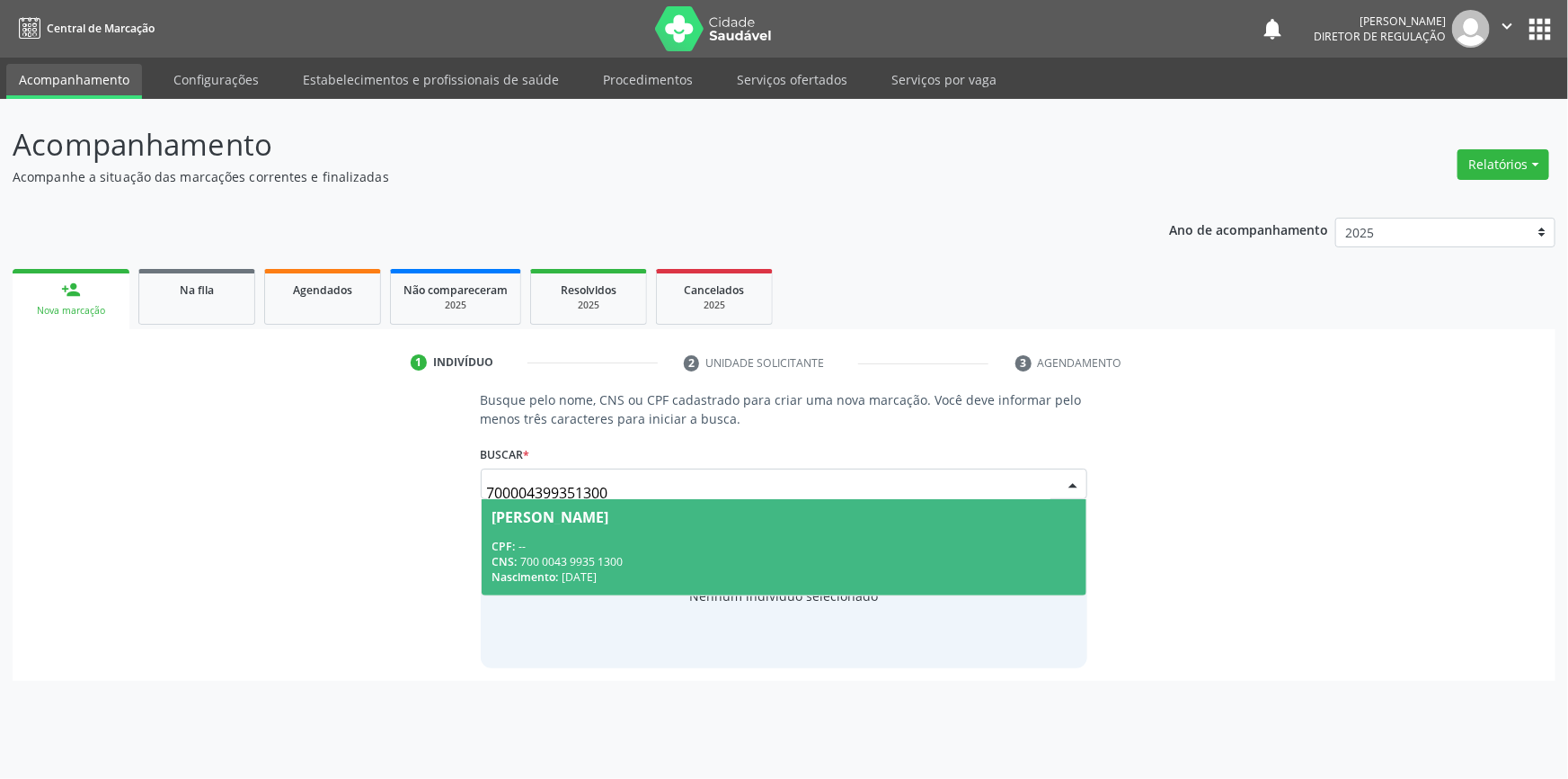
click at [589, 524] on span "[PERSON_NAME] CPF: -- CNS: 700 0043 9935 1300 Nascimento: [DATE]" at bounding box center [784, 547] width 606 height 96
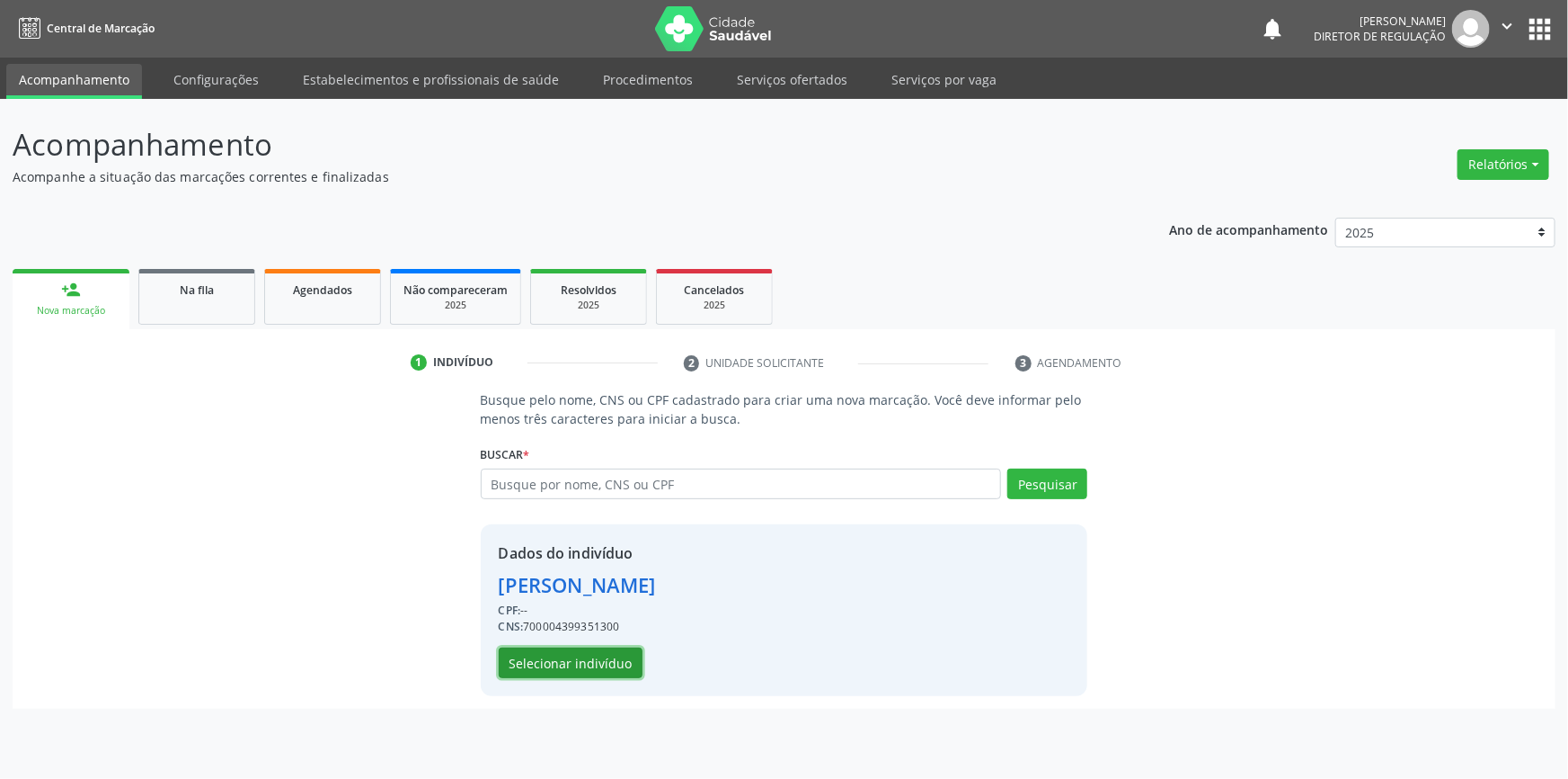
click at [584, 666] on button "Selecionar indivíduo" at bounding box center [570, 663] width 144 height 31
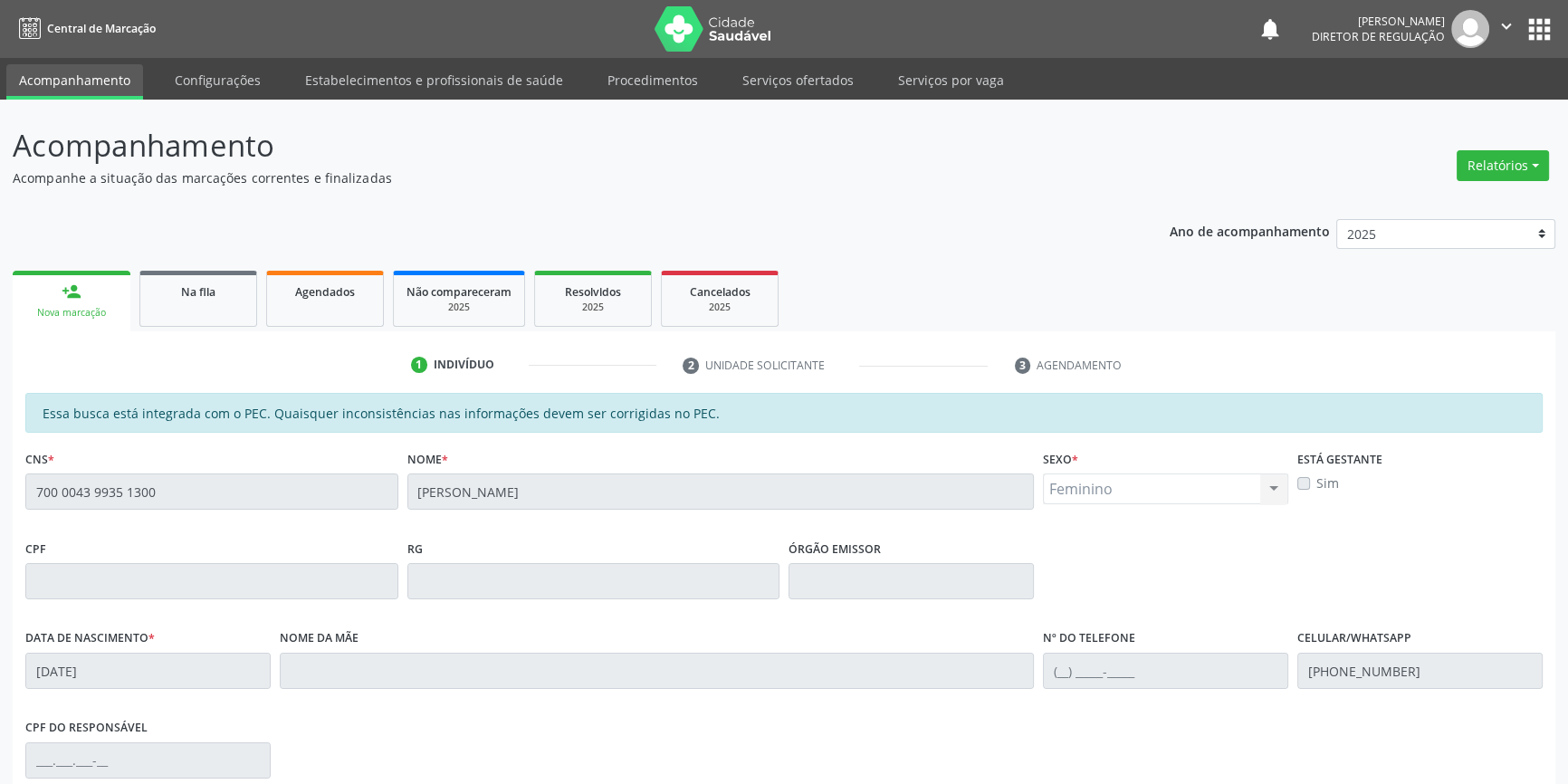
scroll to position [248, 0]
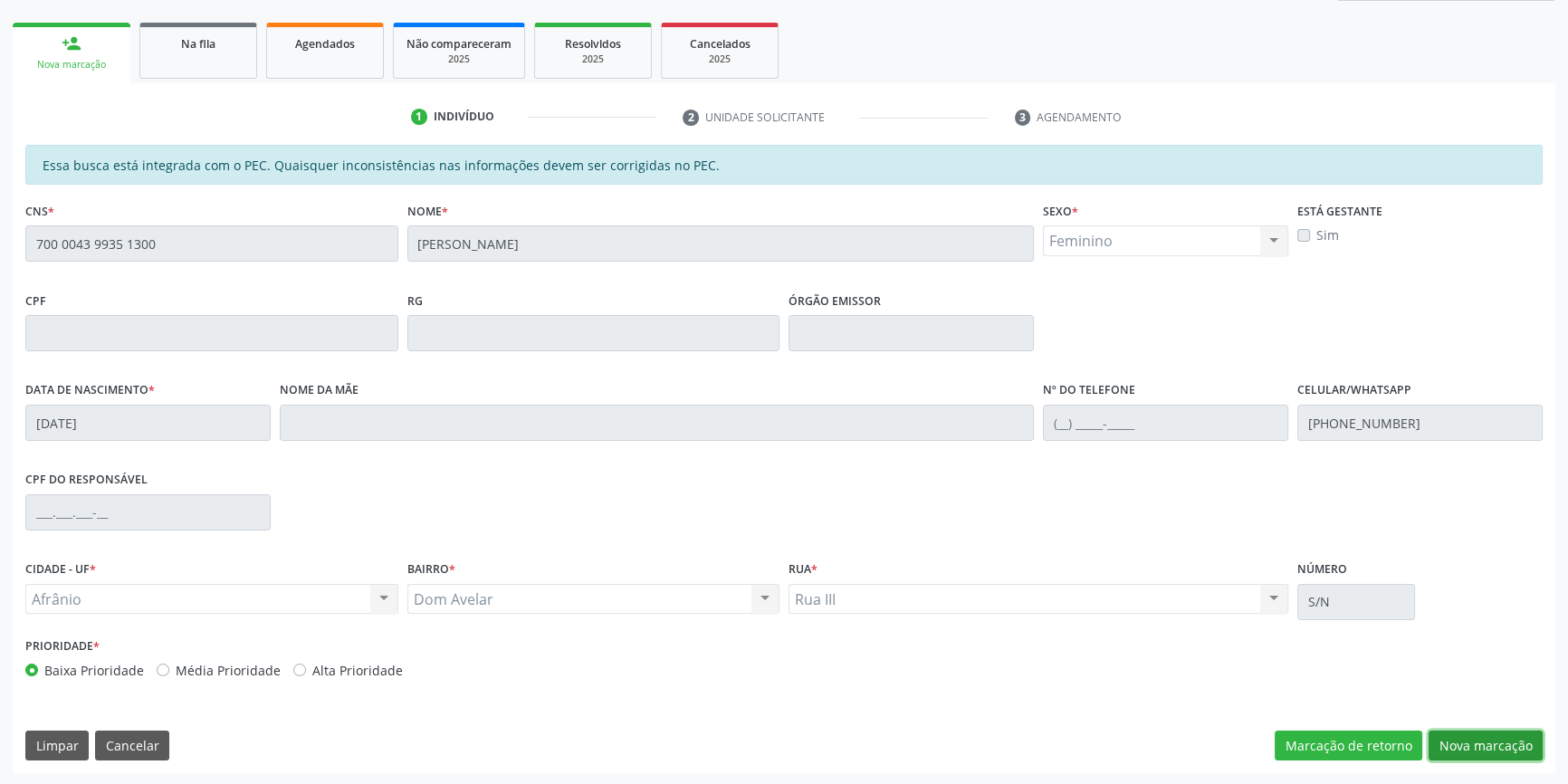
click at [1453, 738] on button "Nova marcação" at bounding box center [1486, 746] width 114 height 31
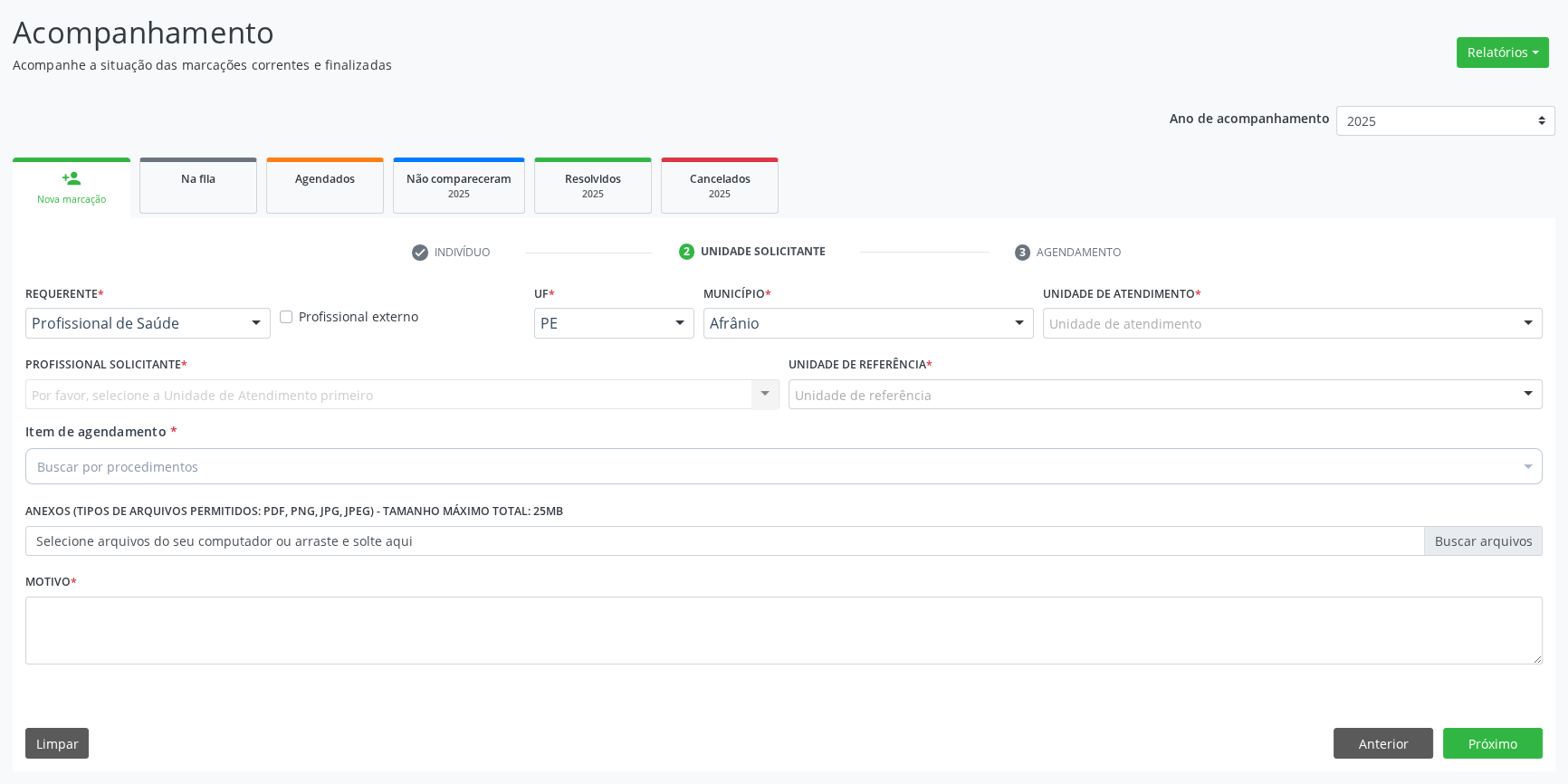
scroll to position [111, 0]
click at [1182, 355] on div "Unidade de referência * Unidade de referência ESF de Extrema ESF de Barra das M…" at bounding box center [1166, 382] width 754 height 58
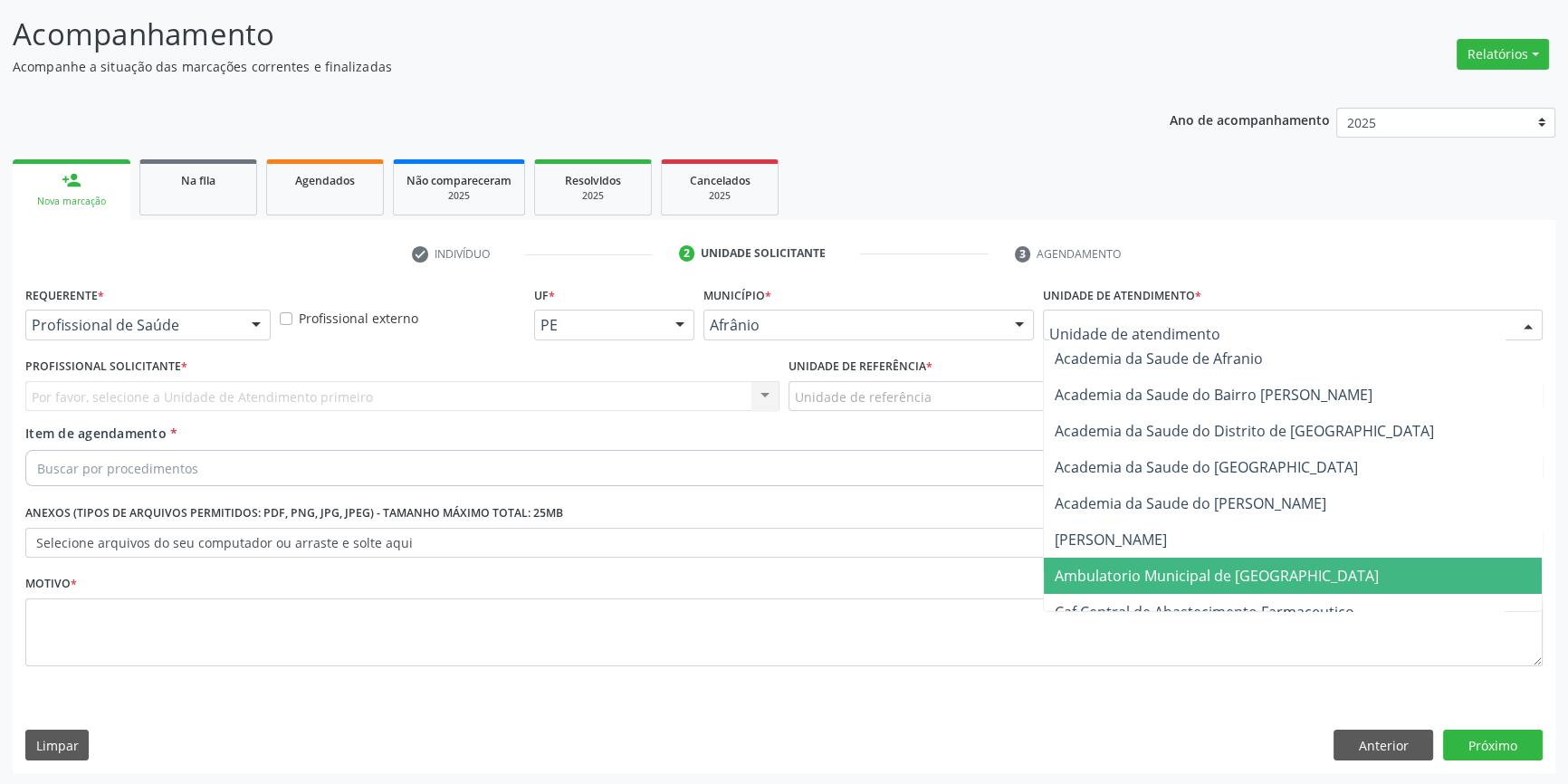
click at [1133, 576] on span "Ambulatorio Municipal de [GEOGRAPHIC_DATA]" at bounding box center [1217, 575] width 324 height 20
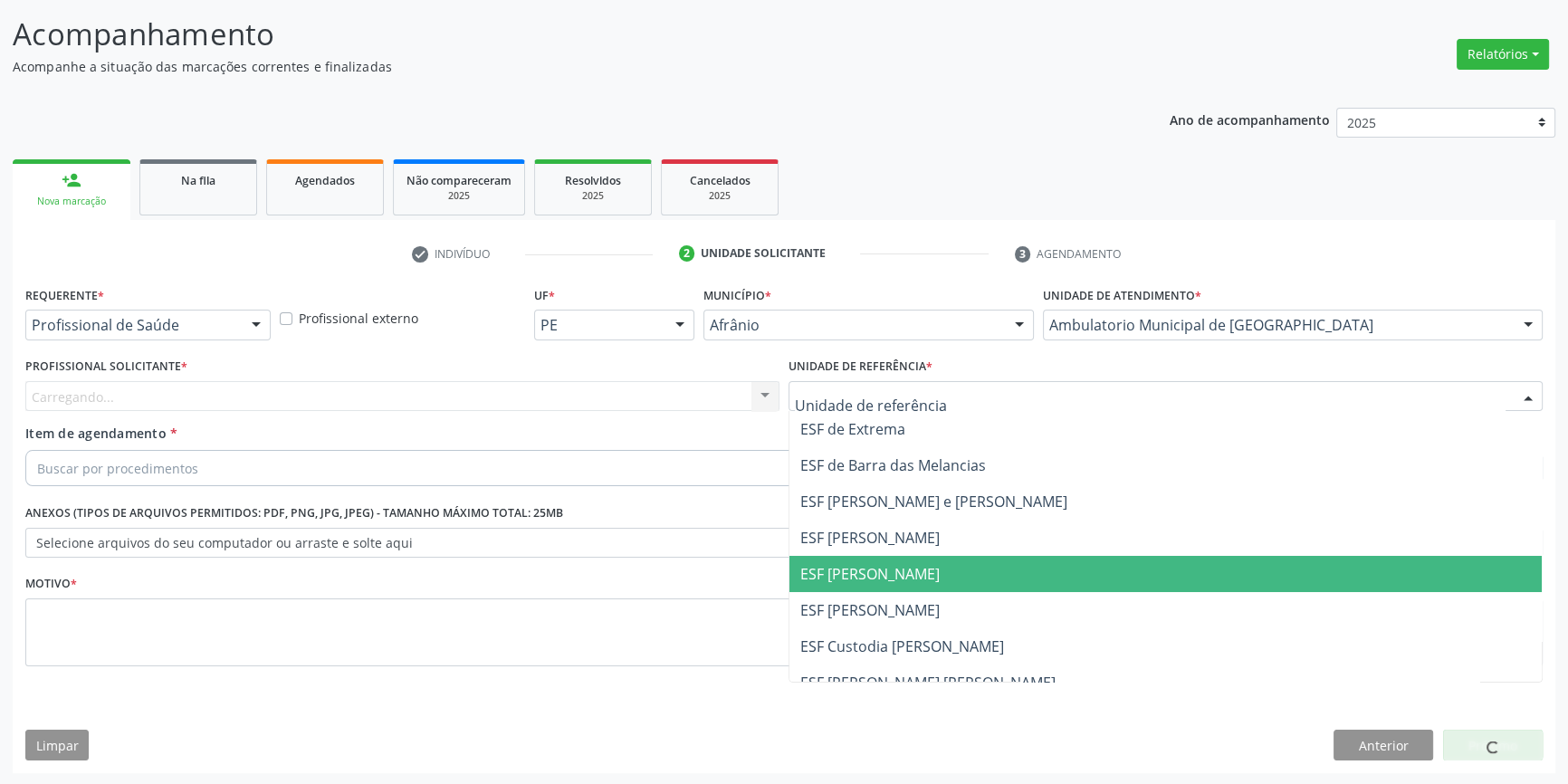
click at [863, 556] on span "ESF [PERSON_NAME]" at bounding box center [1166, 574] width 753 height 36
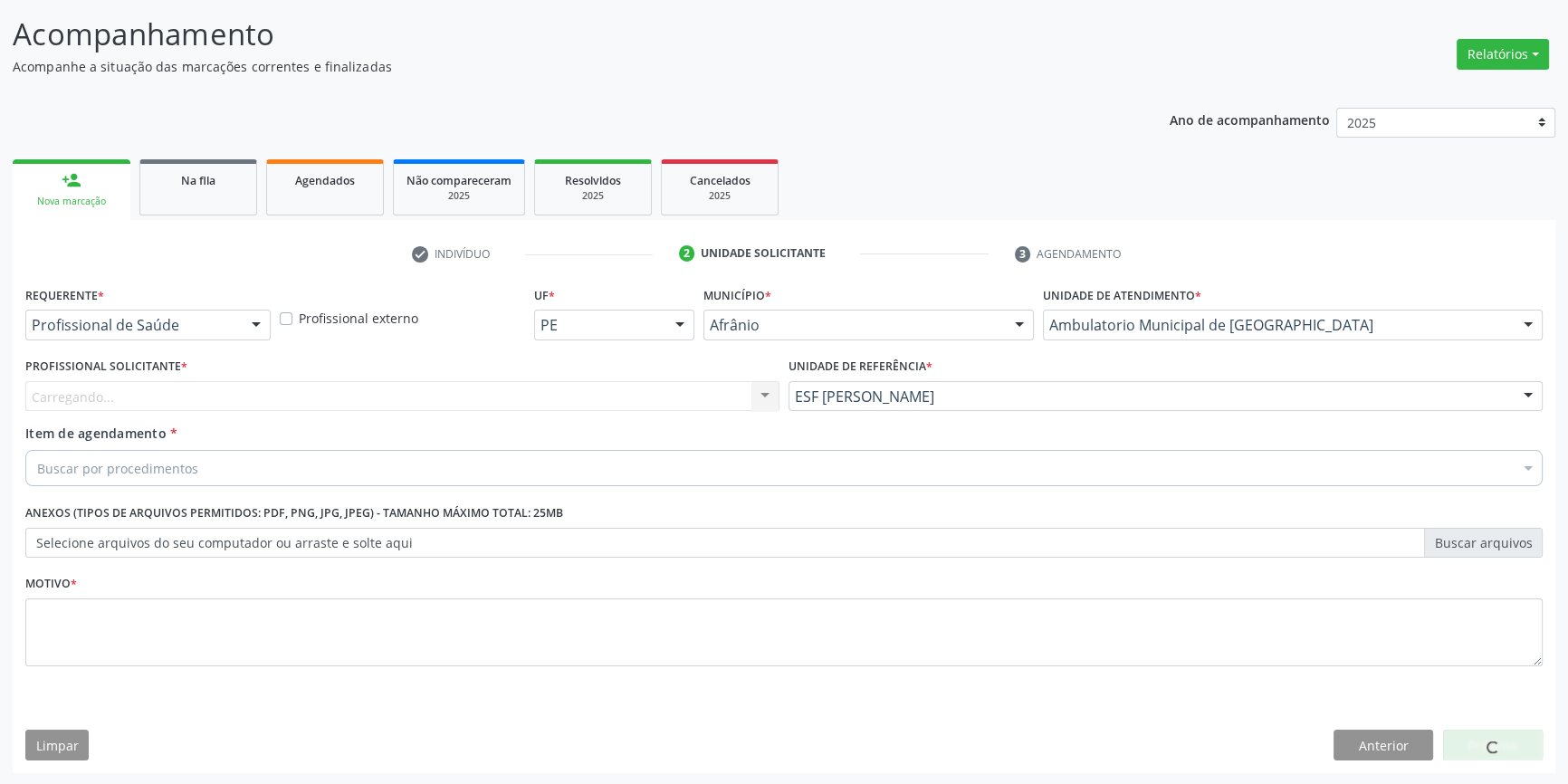
click at [555, 388] on div "Carregando... Nenhum resultado encontrado para: " " Não há nenhuma opção para s…" at bounding box center [402, 397] width 754 height 31
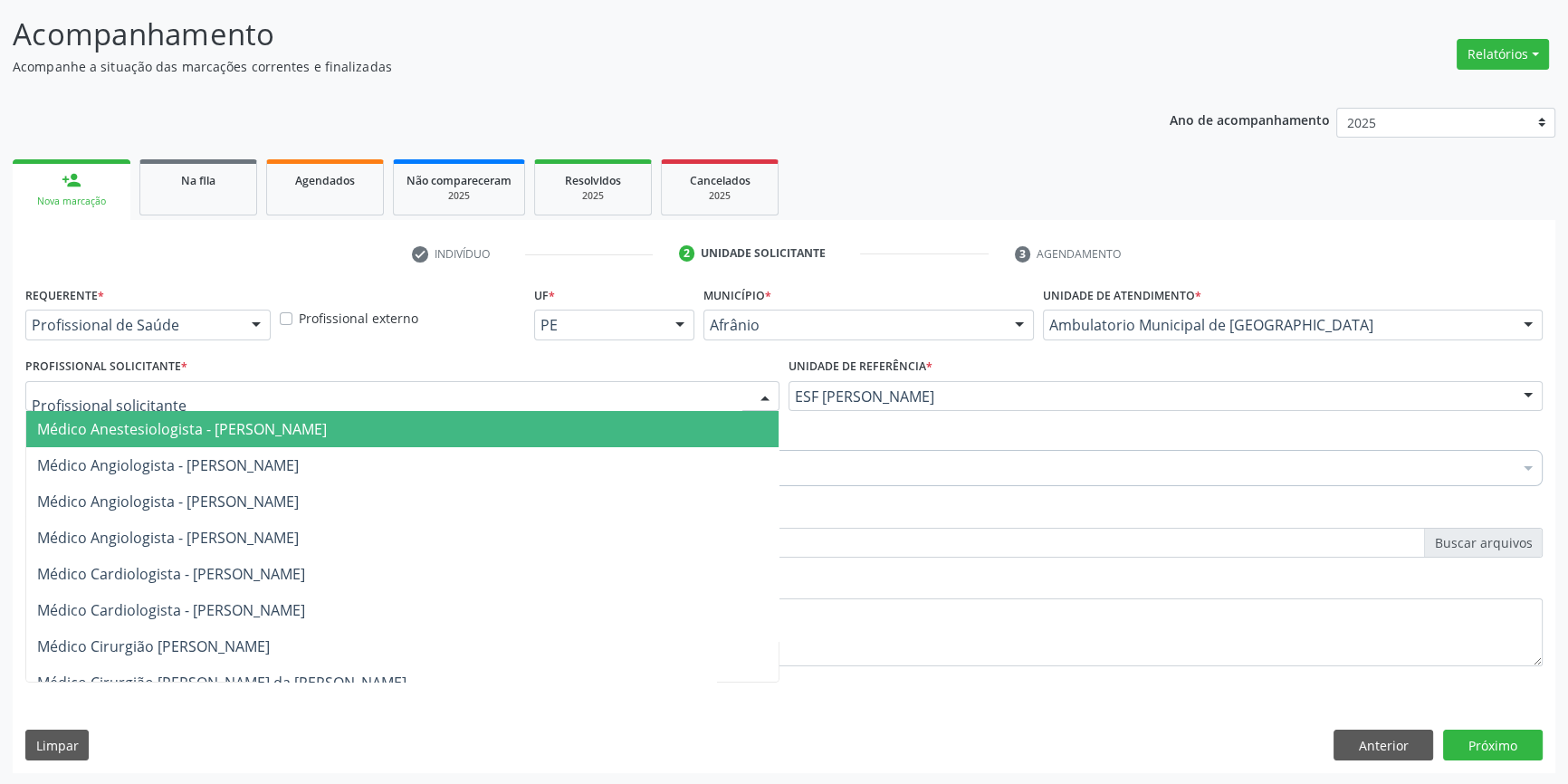
click at [505, 382] on div at bounding box center [402, 397] width 754 height 31
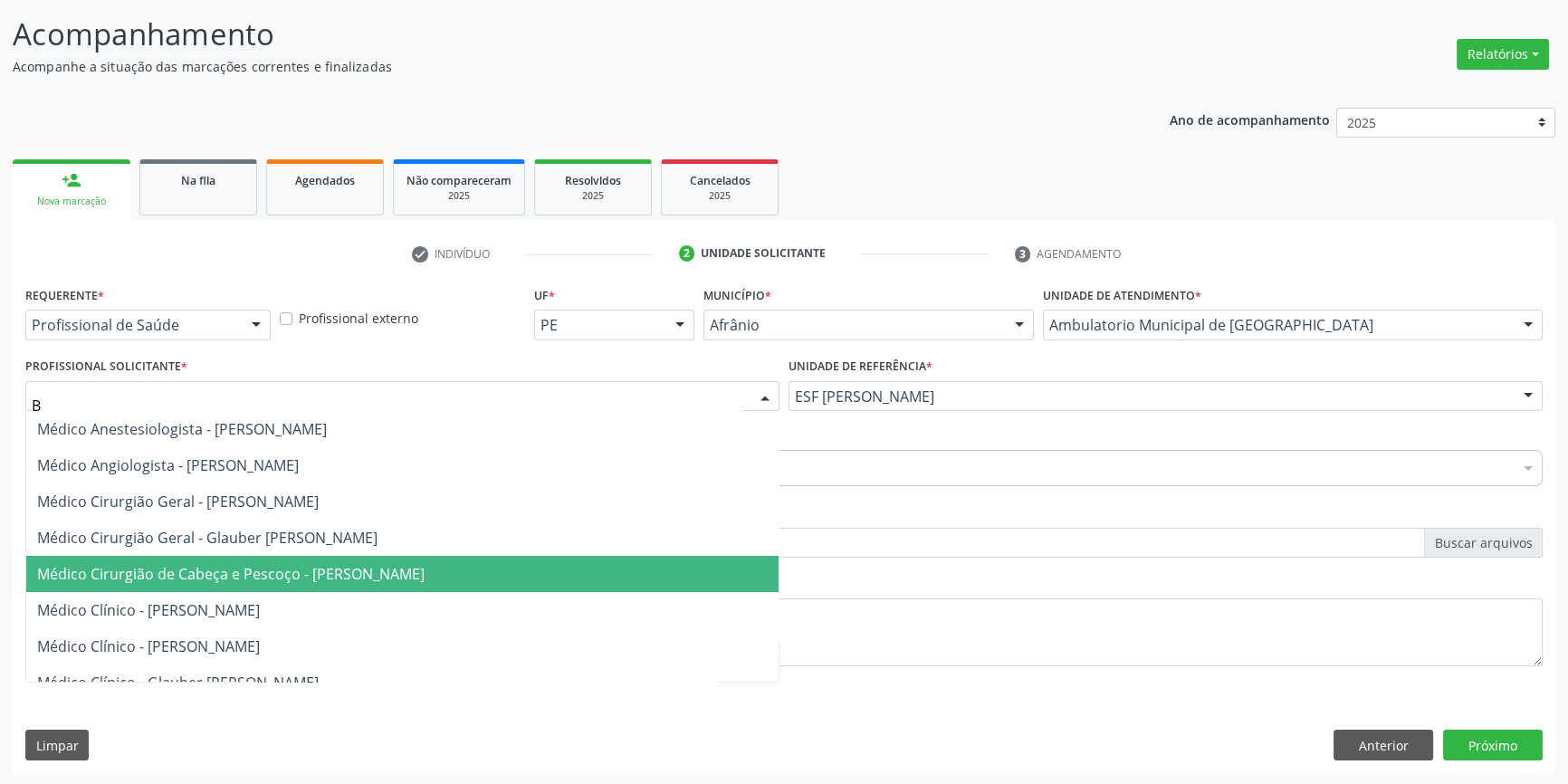
type input "BR"
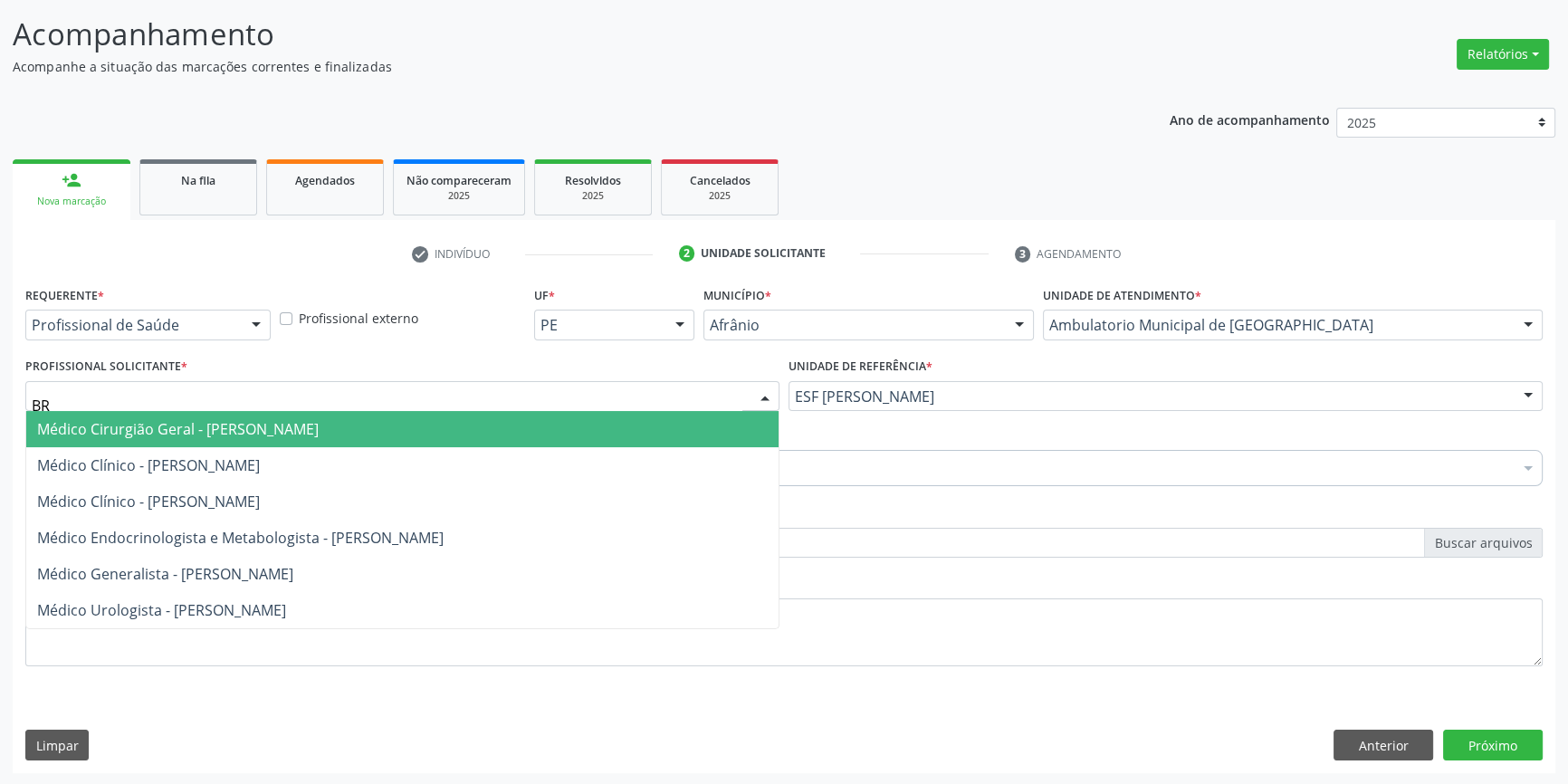
click at [290, 442] on span "Médico Cirurgião Geral - [PERSON_NAME]" at bounding box center [402, 429] width 753 height 36
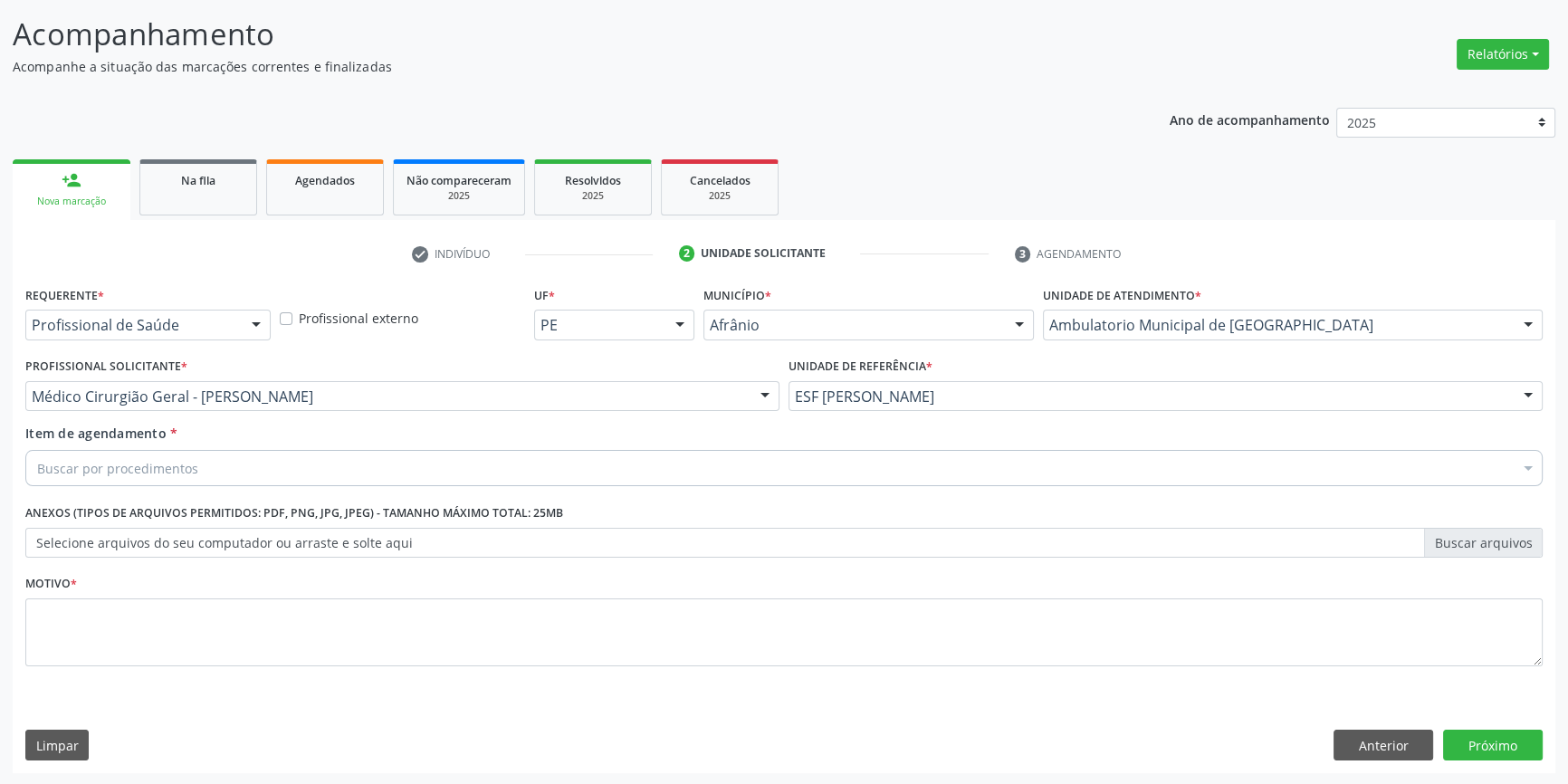
click at [244, 476] on div "Buscar por procedimentos" at bounding box center [784, 468] width 1518 height 36
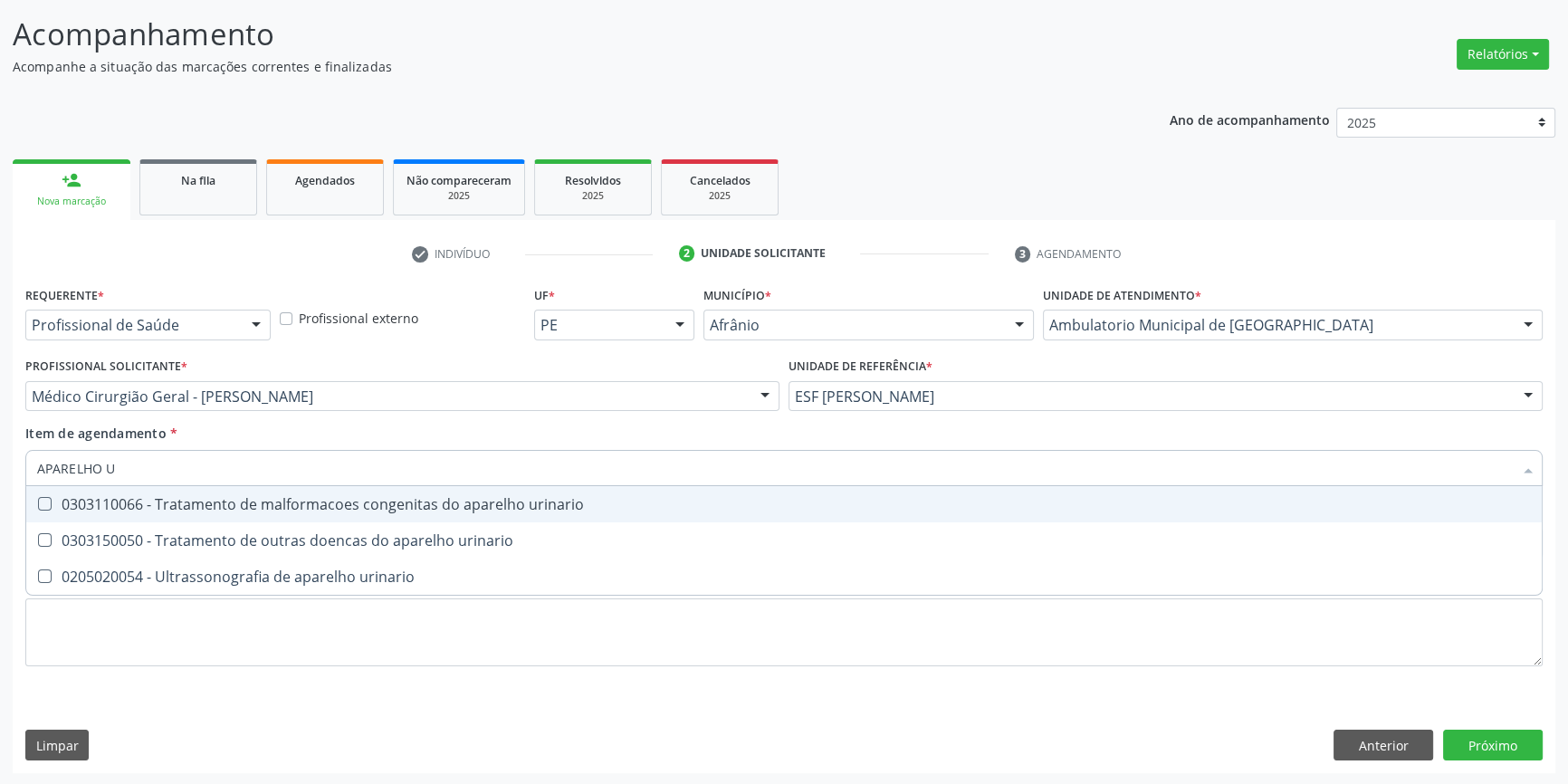
type input "APARELHO UR"
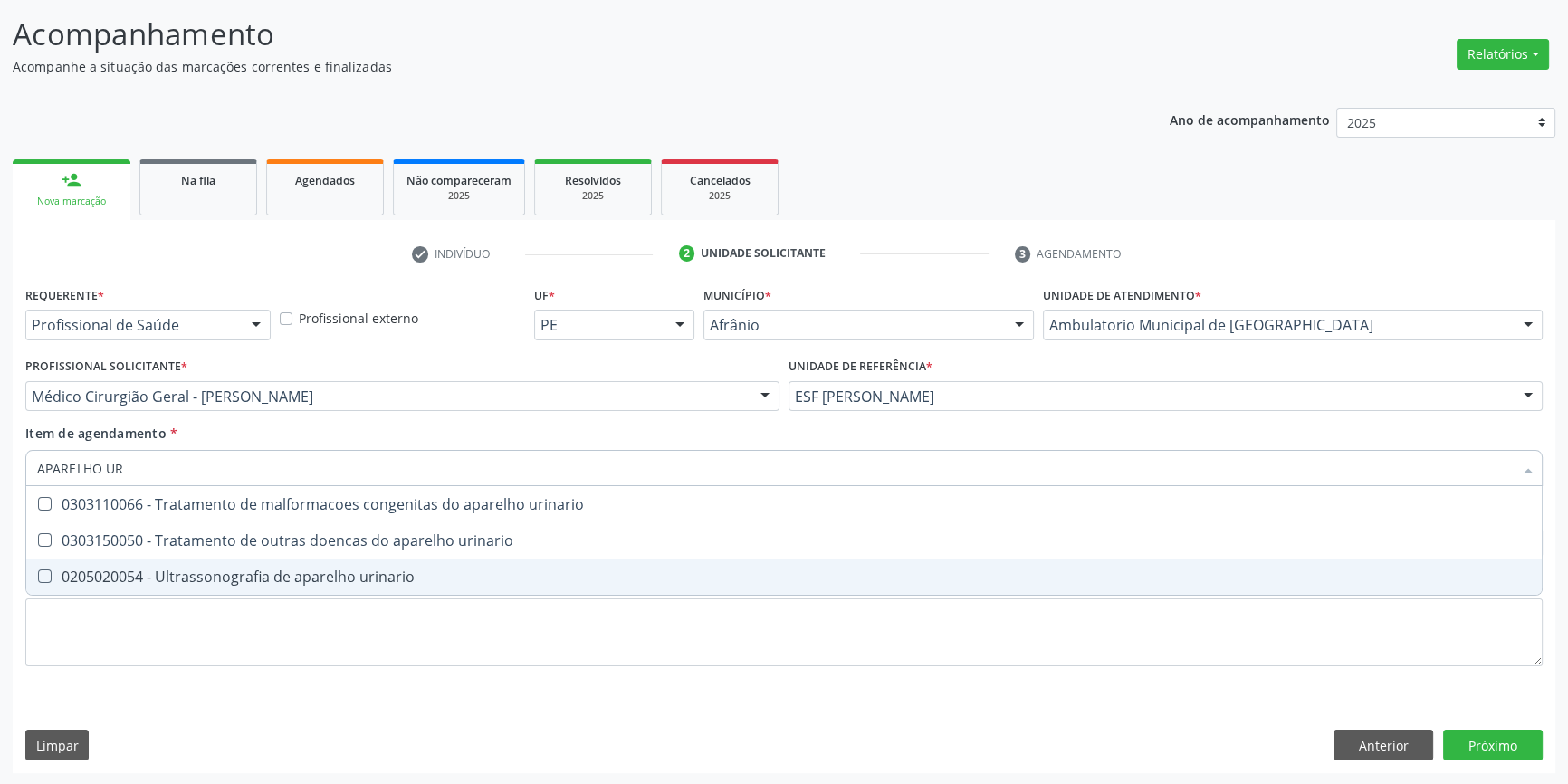
click at [255, 579] on div "0205020054 - Ultrassonografia de aparelho urinario" at bounding box center [784, 576] width 1494 height 15
checkbox urinario "true"
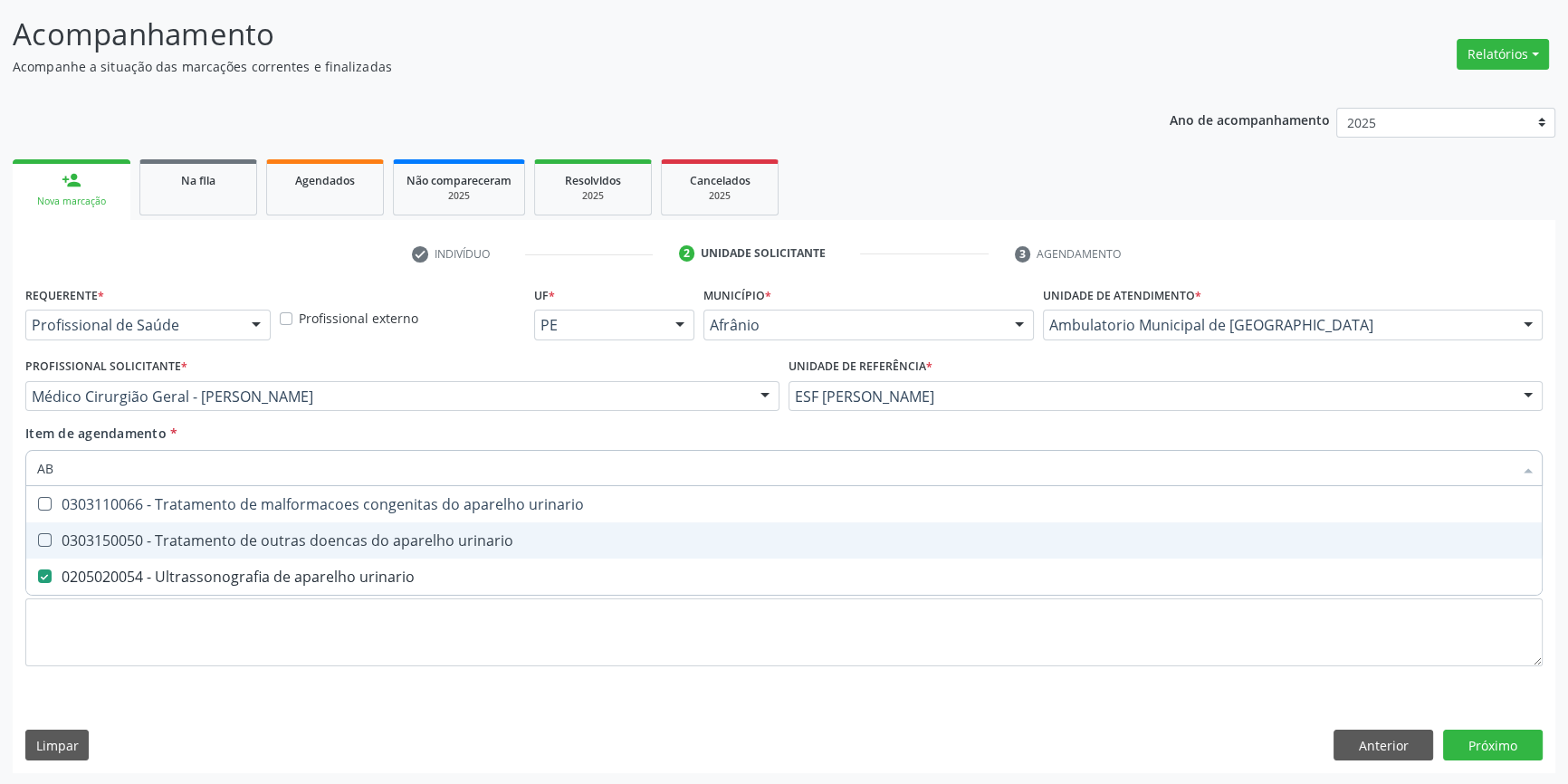
type input "ABD"
checkbox urinario "false"
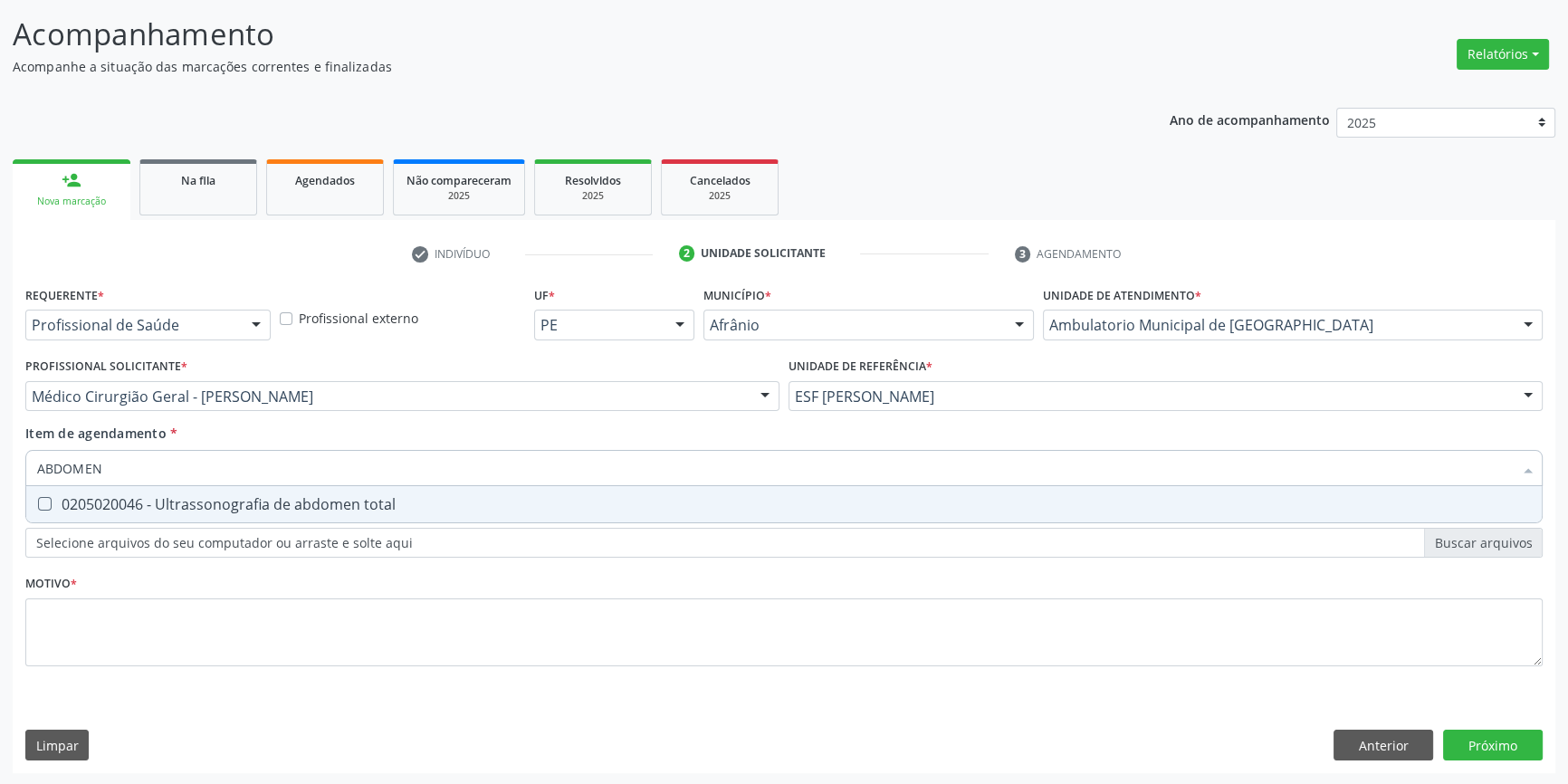
type input "ABDOMEN T"
click at [252, 501] on div "0205020046 - Ultrassonografia de abdomen total" at bounding box center [784, 504] width 1494 height 15
checkbox total "true"
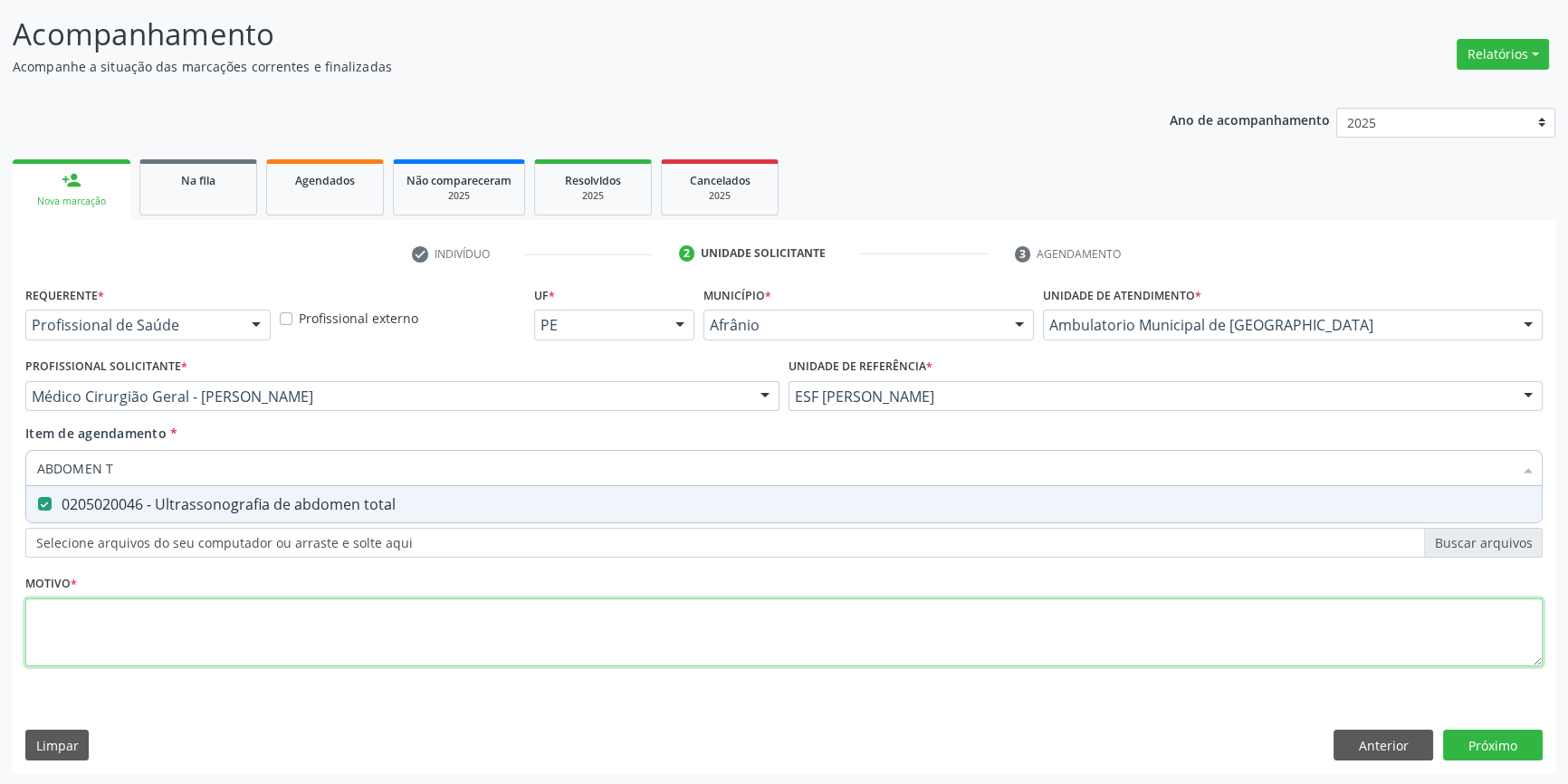
click at [194, 606] on div "Requerente * Profissional de Saúde Profissional de Saúde Paciente Nenhum result…" at bounding box center [784, 487] width 1518 height 410
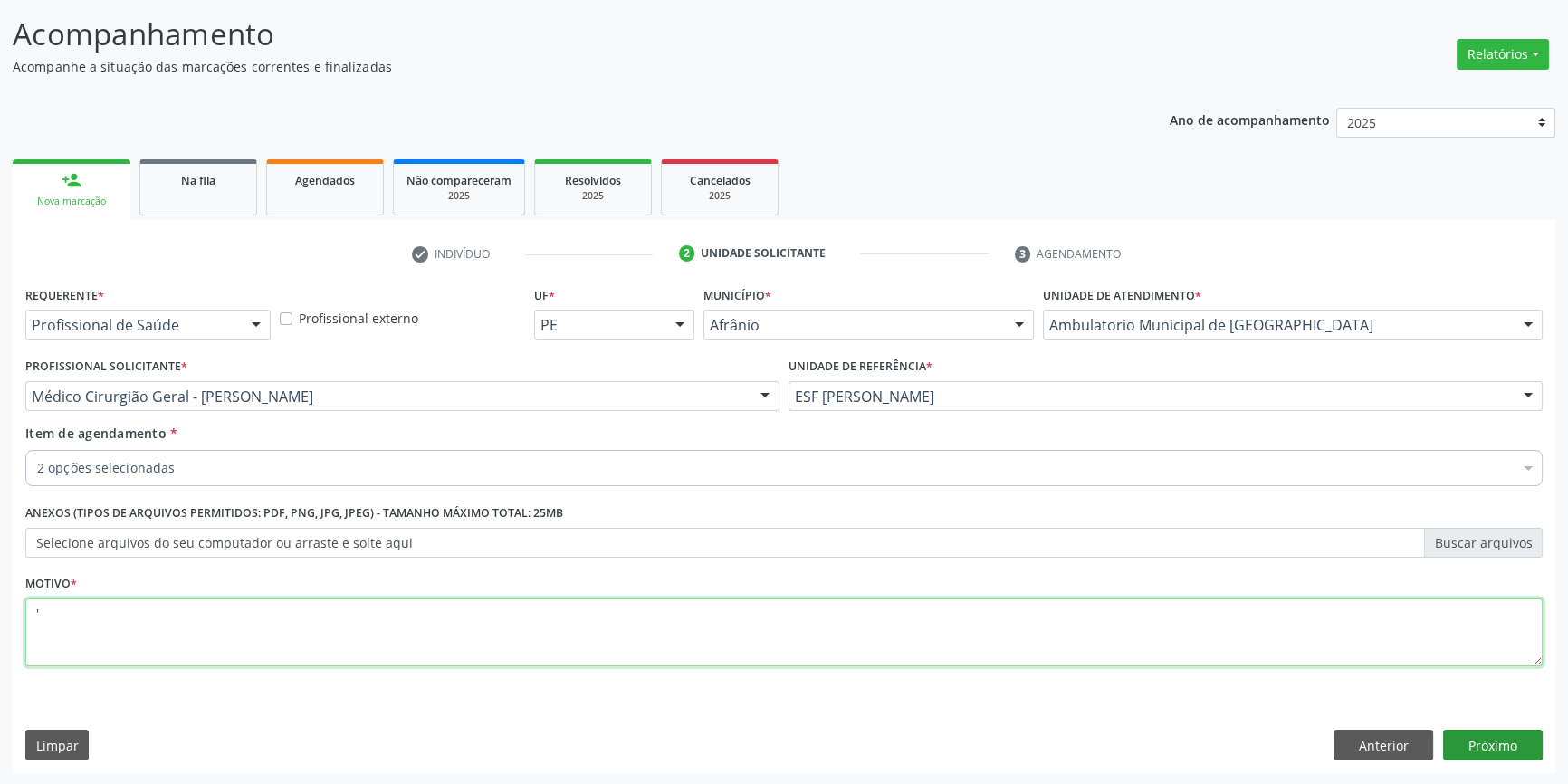
type textarea "'"
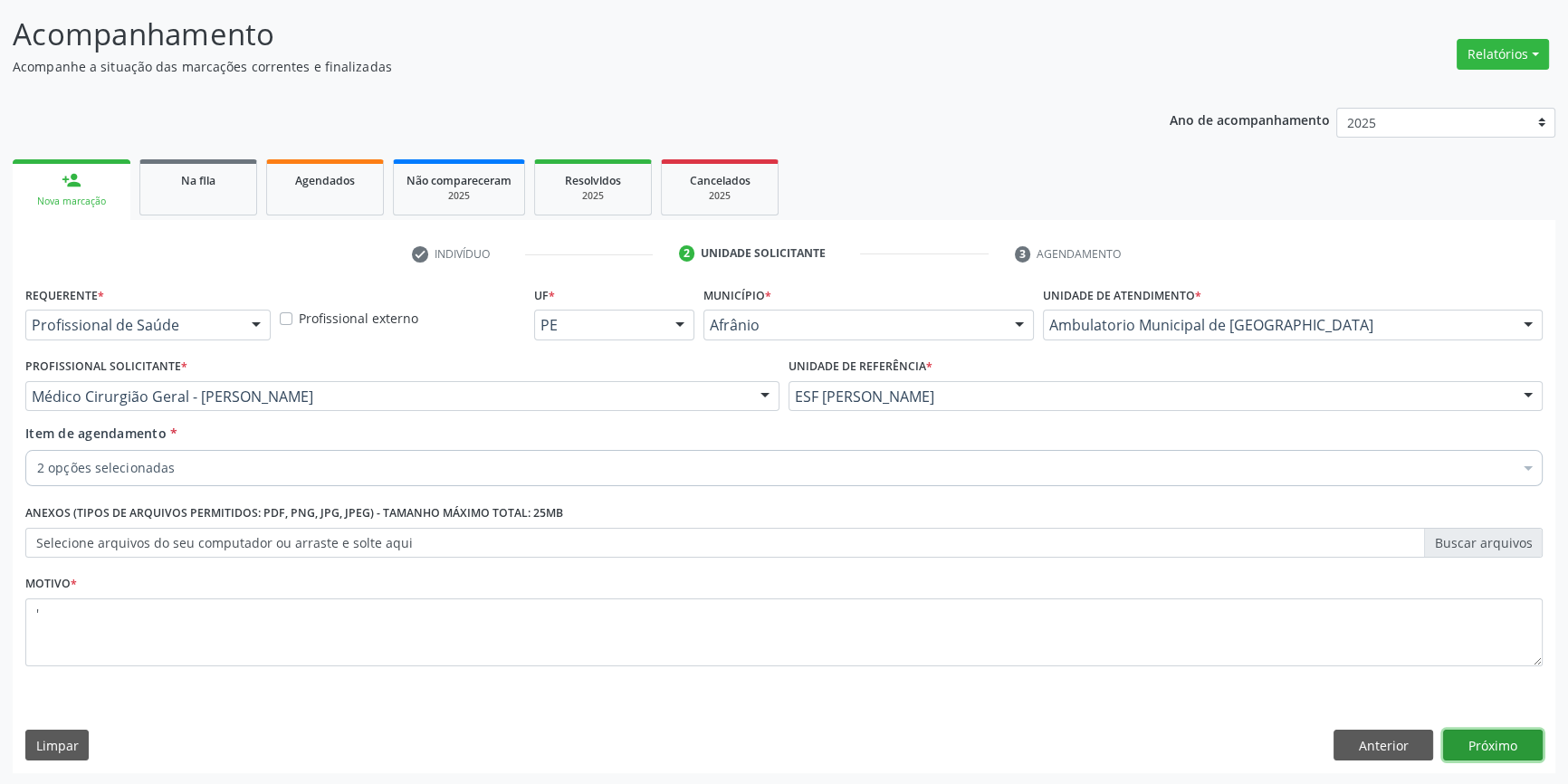
click at [1462, 740] on button "Próximo" at bounding box center [1492, 745] width 99 height 31
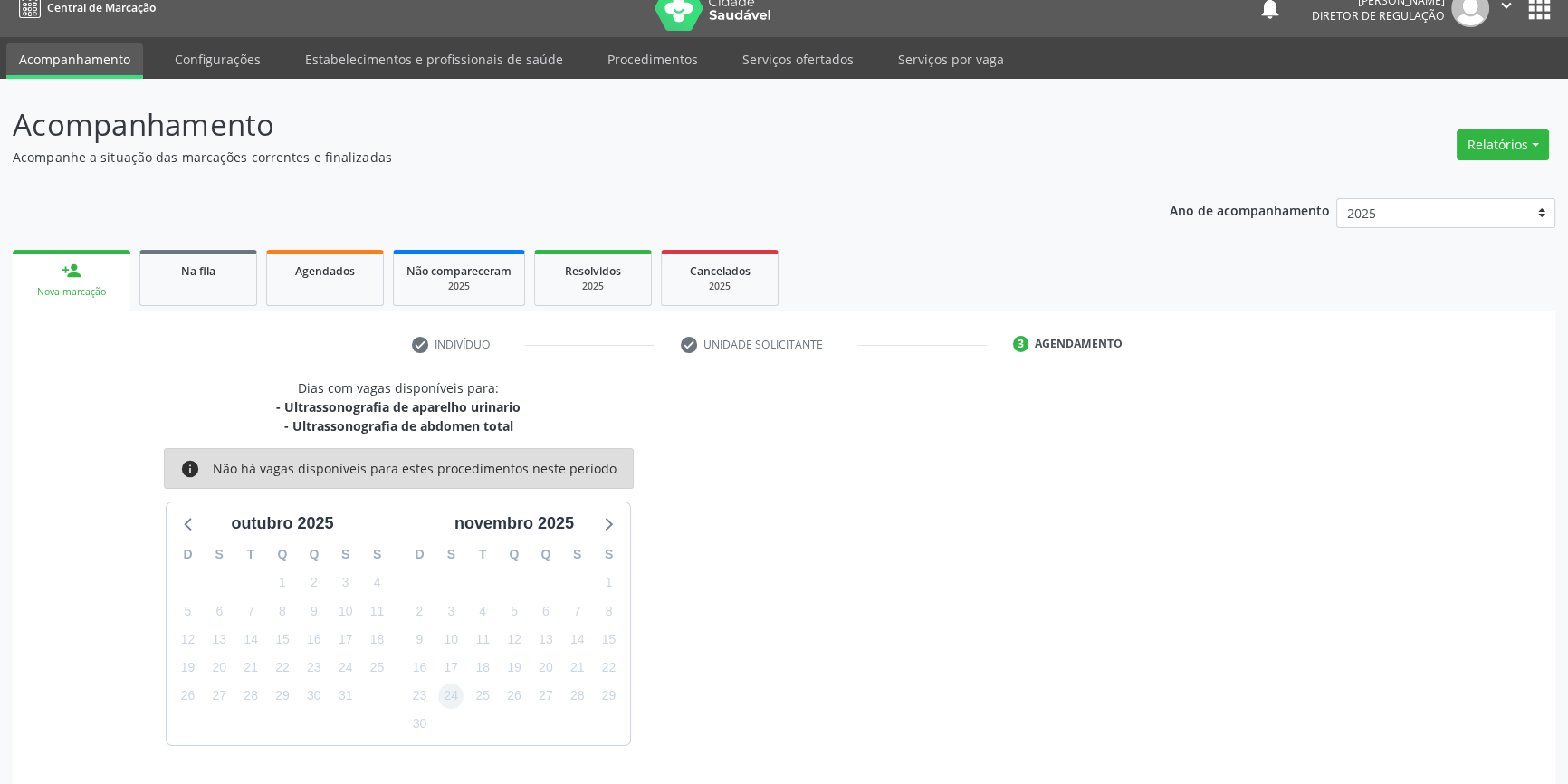
scroll to position [74, 0]
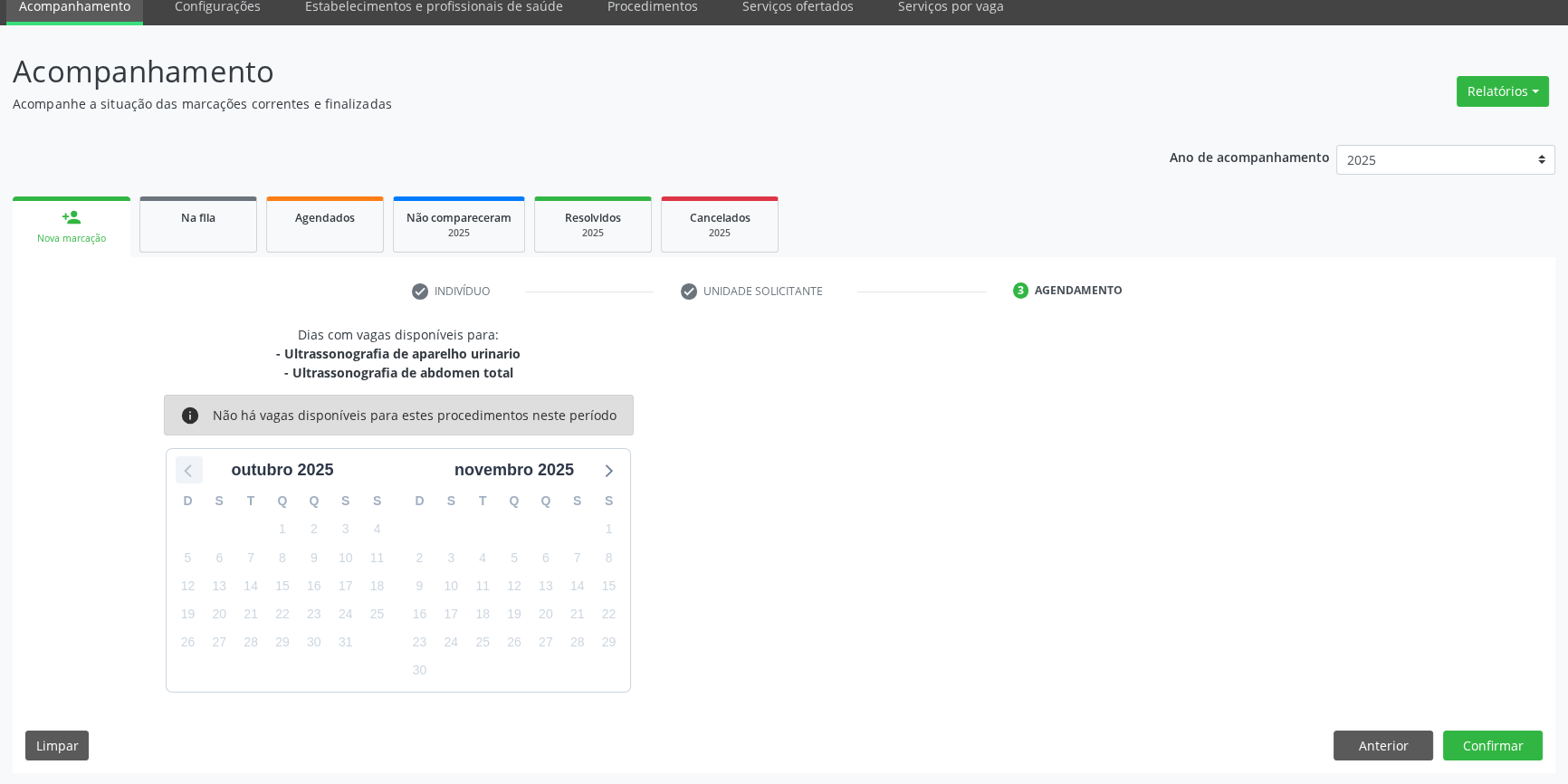
click at [189, 467] on icon at bounding box center [190, 469] width 24 height 24
click at [614, 470] on icon at bounding box center [607, 469] width 24 height 24
click at [1384, 737] on button "Anterior" at bounding box center [1383, 746] width 99 height 31
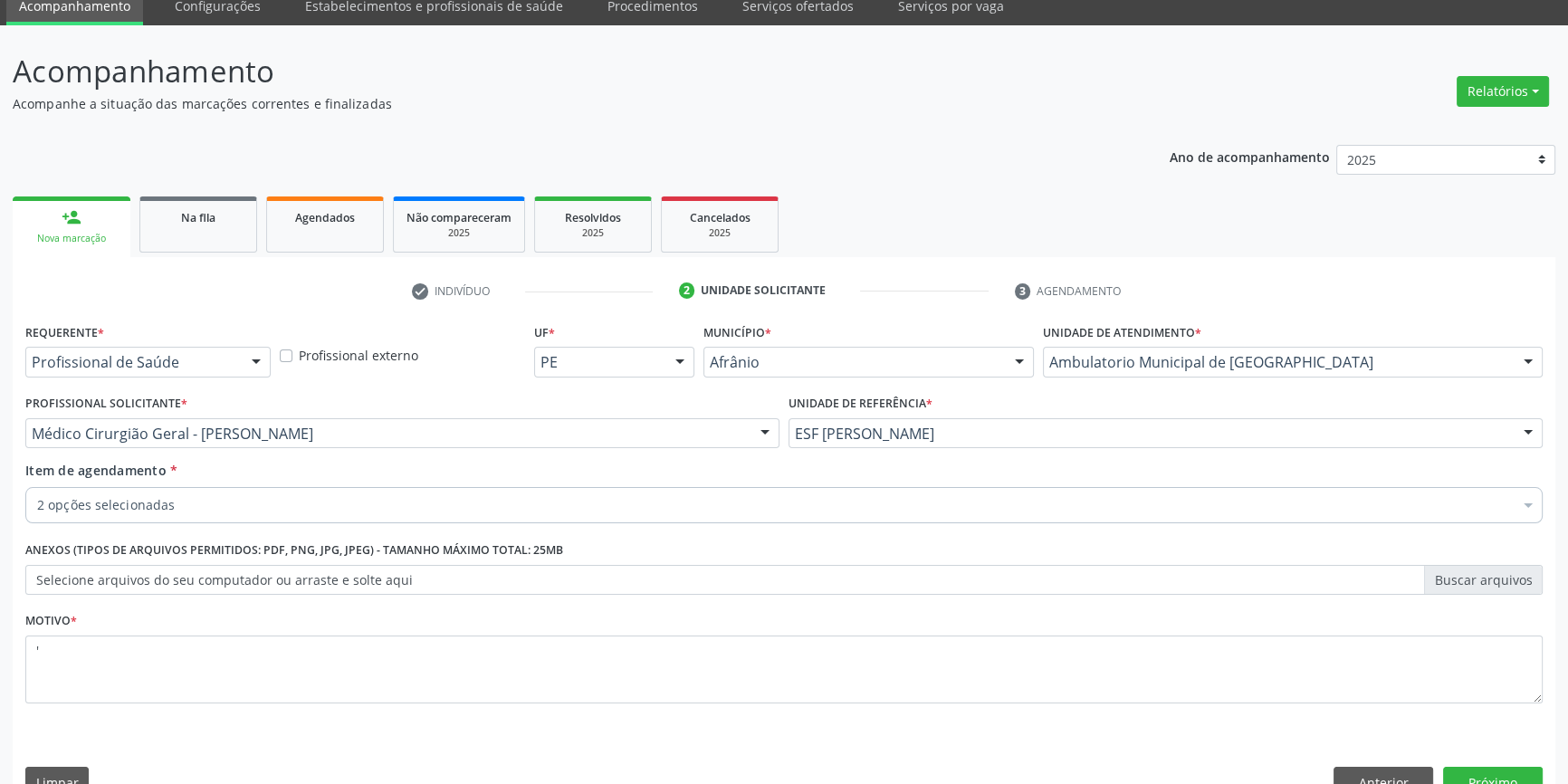
click at [290, 523] on div "Item de agendamento * 2 opções selecionadas Desfazer seleção Selecionados 02050…" at bounding box center [784, 495] width 1527 height 69
click at [270, 490] on div "2 opções selecionadas" at bounding box center [784, 505] width 1518 height 36
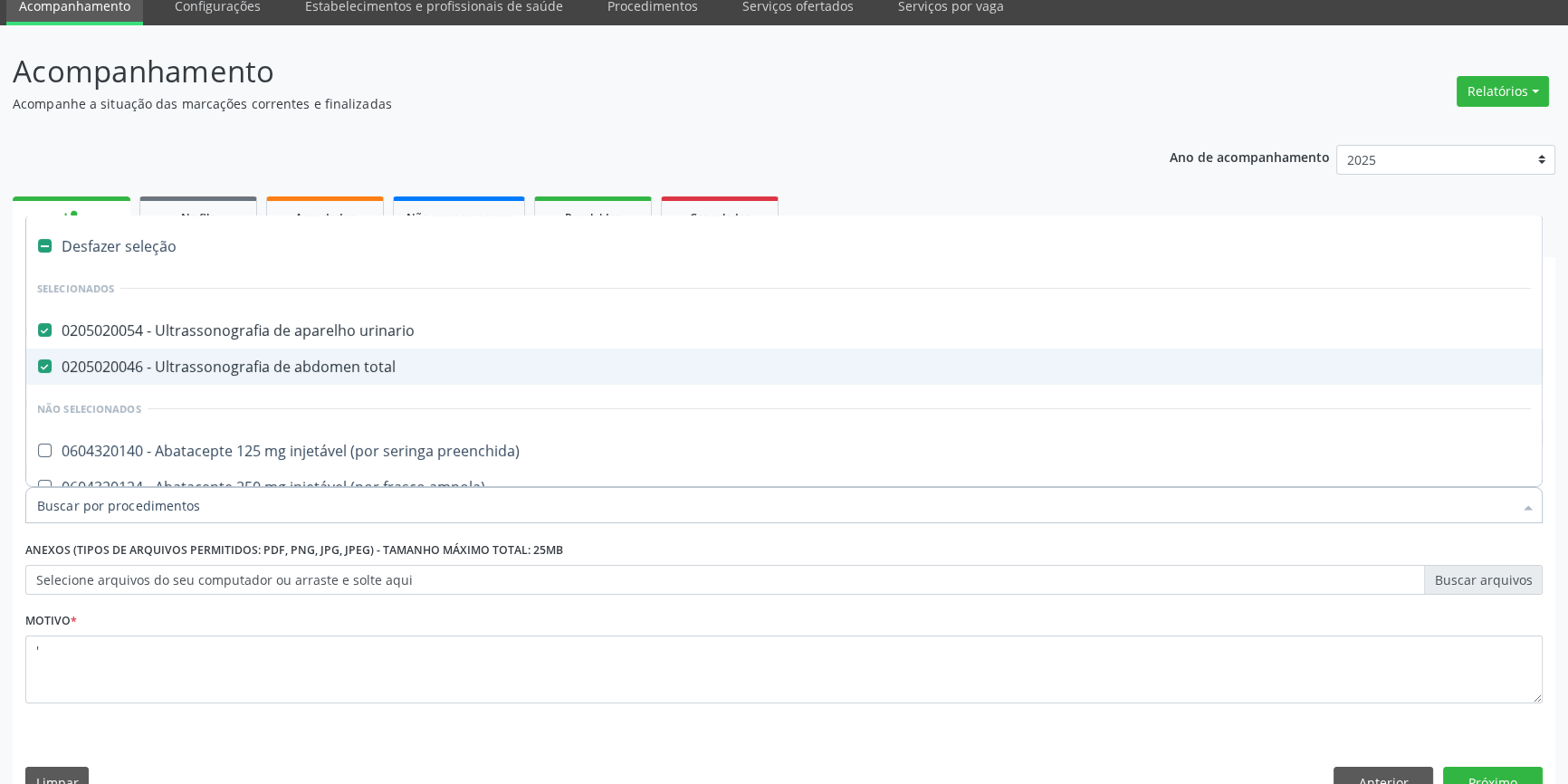
click at [248, 366] on div "0205020046 - Ultrassonografia de abdomen total" at bounding box center [784, 366] width 1494 height 15
click at [248, 359] on div "0205020046 - Ultrassonografia de abdomen total" at bounding box center [784, 366] width 1494 height 15
checkbox total "true"
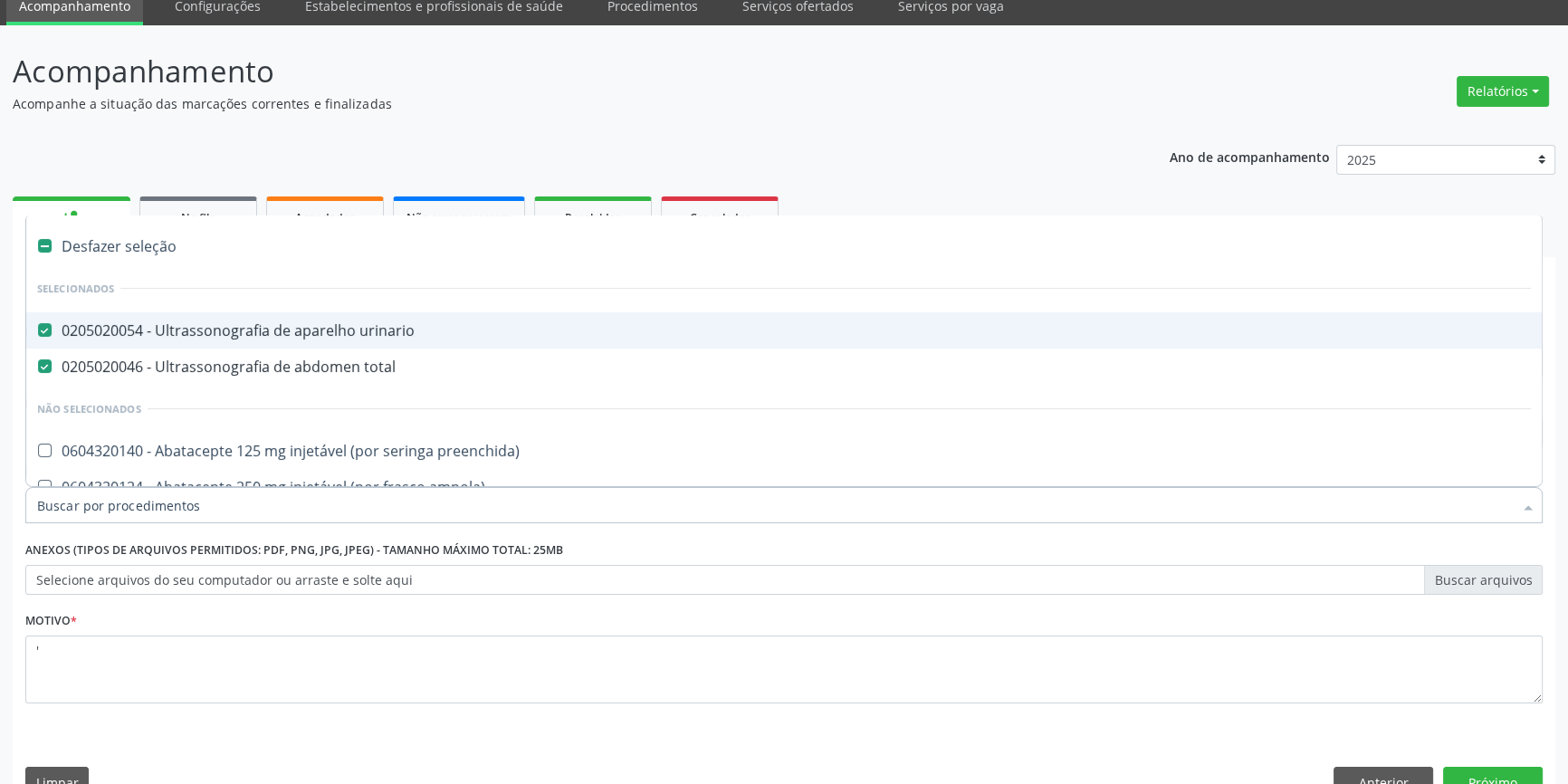
click at [274, 323] on div "0205020054 - Ultrassonografia de aparelho urinario" at bounding box center [784, 330] width 1494 height 15
click at [250, 328] on div "0205020054 - Ultrassonografia de aparelho urinario" at bounding box center [784, 330] width 1494 height 15
checkbox urinario "true"
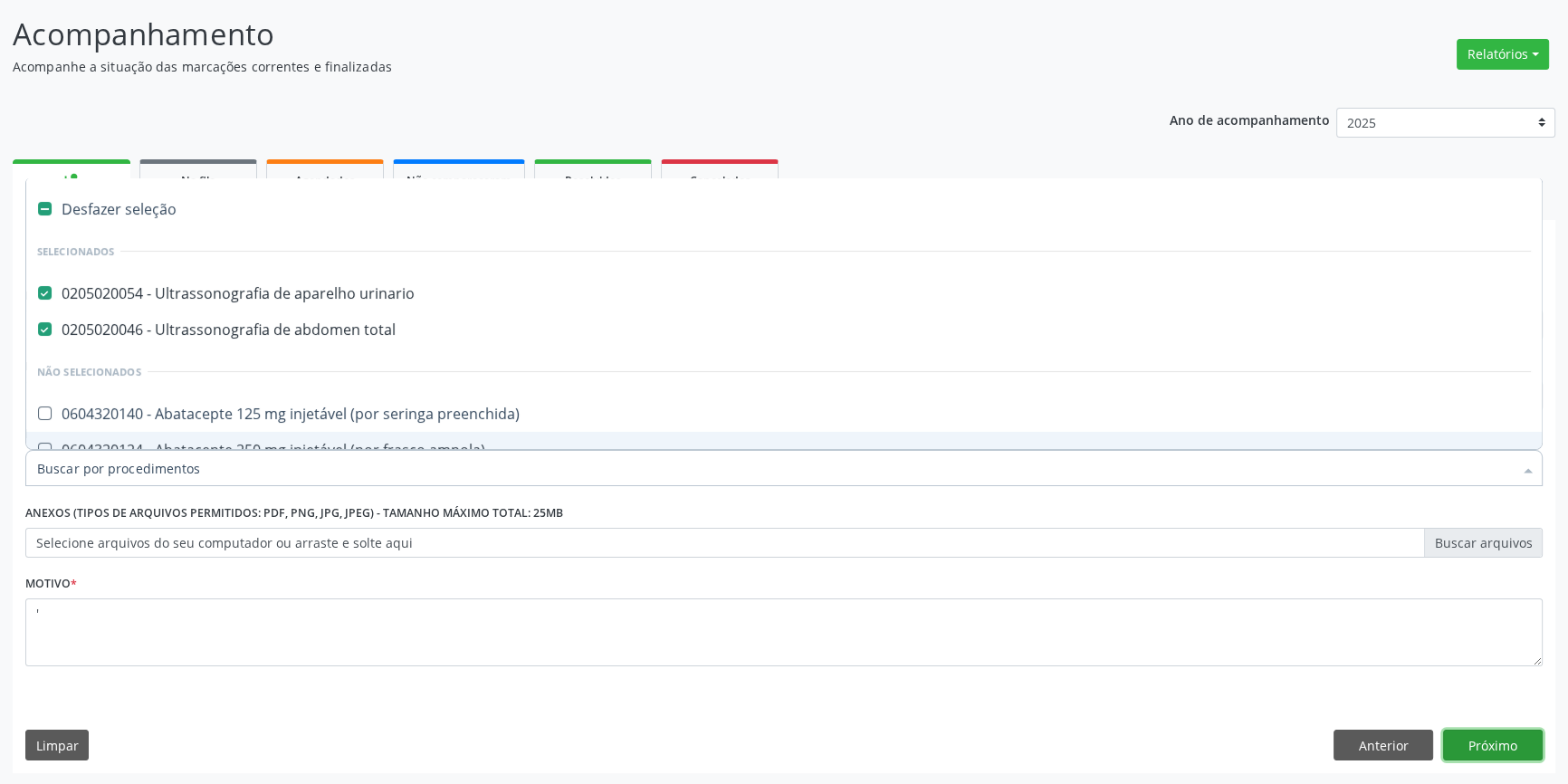
click at [1451, 735] on button "Próximo" at bounding box center [1492, 745] width 99 height 31
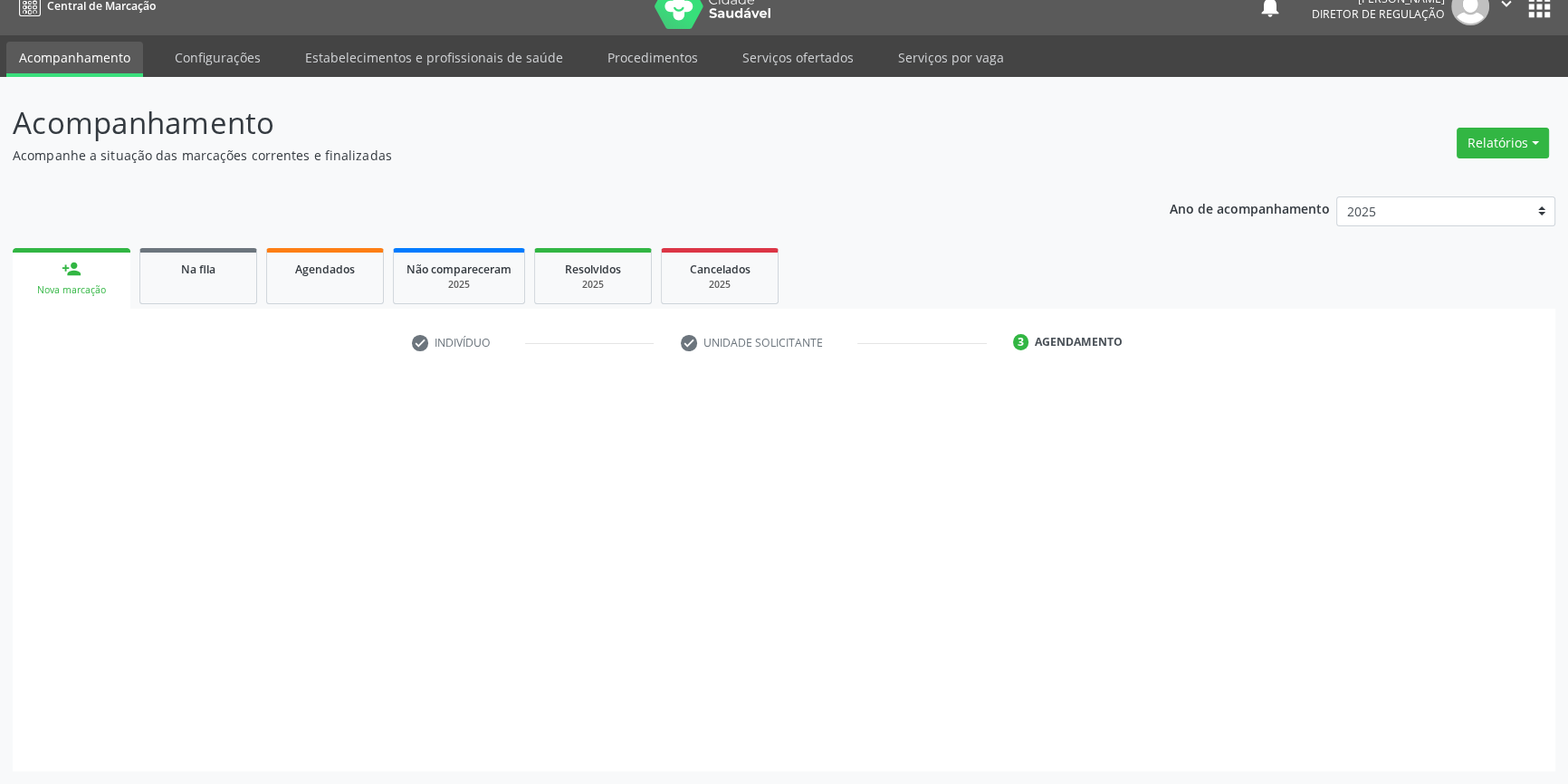
scroll to position [21, 0]
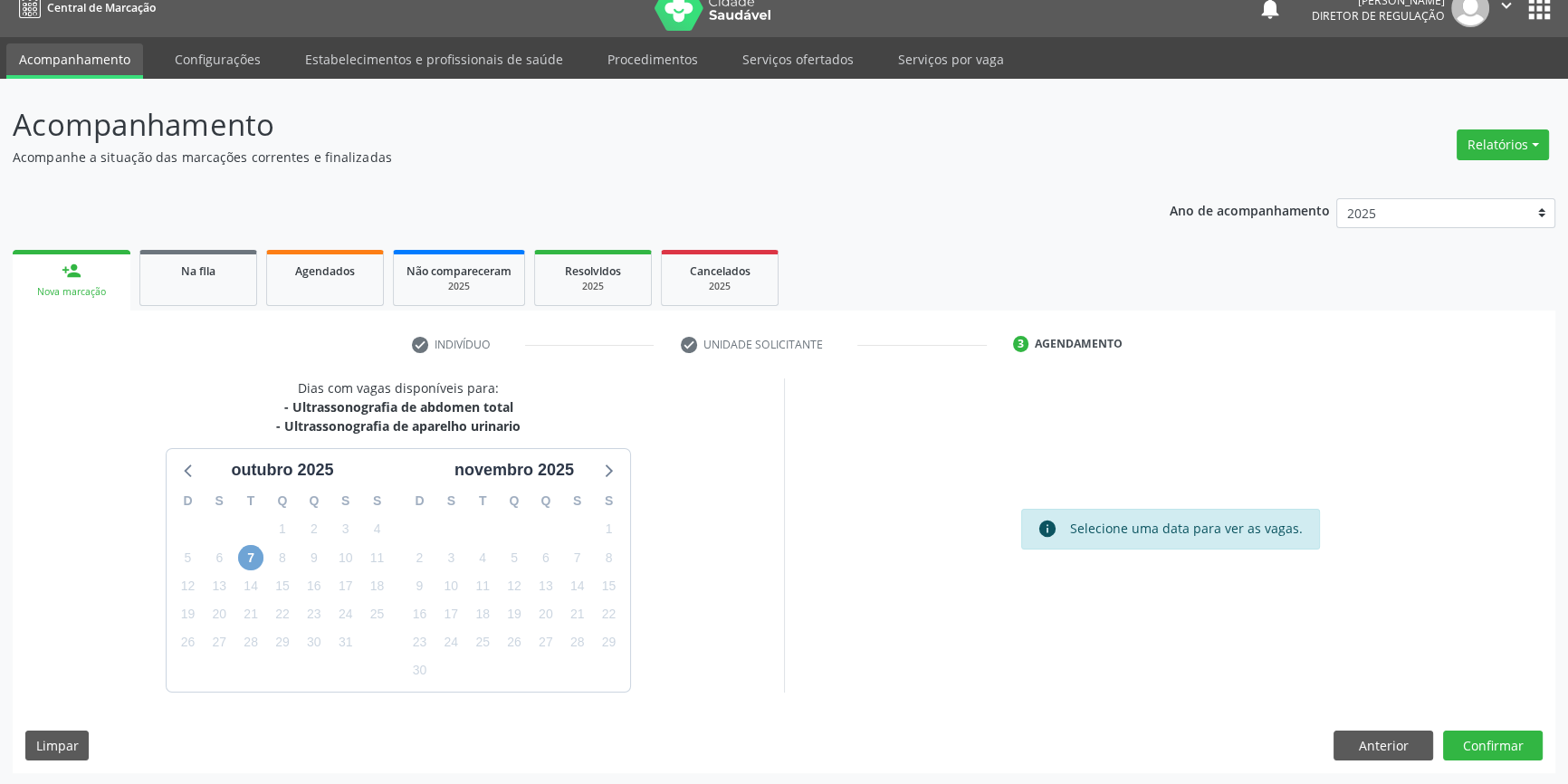
click at [247, 554] on span "7" at bounding box center [251, 558] width 26 height 26
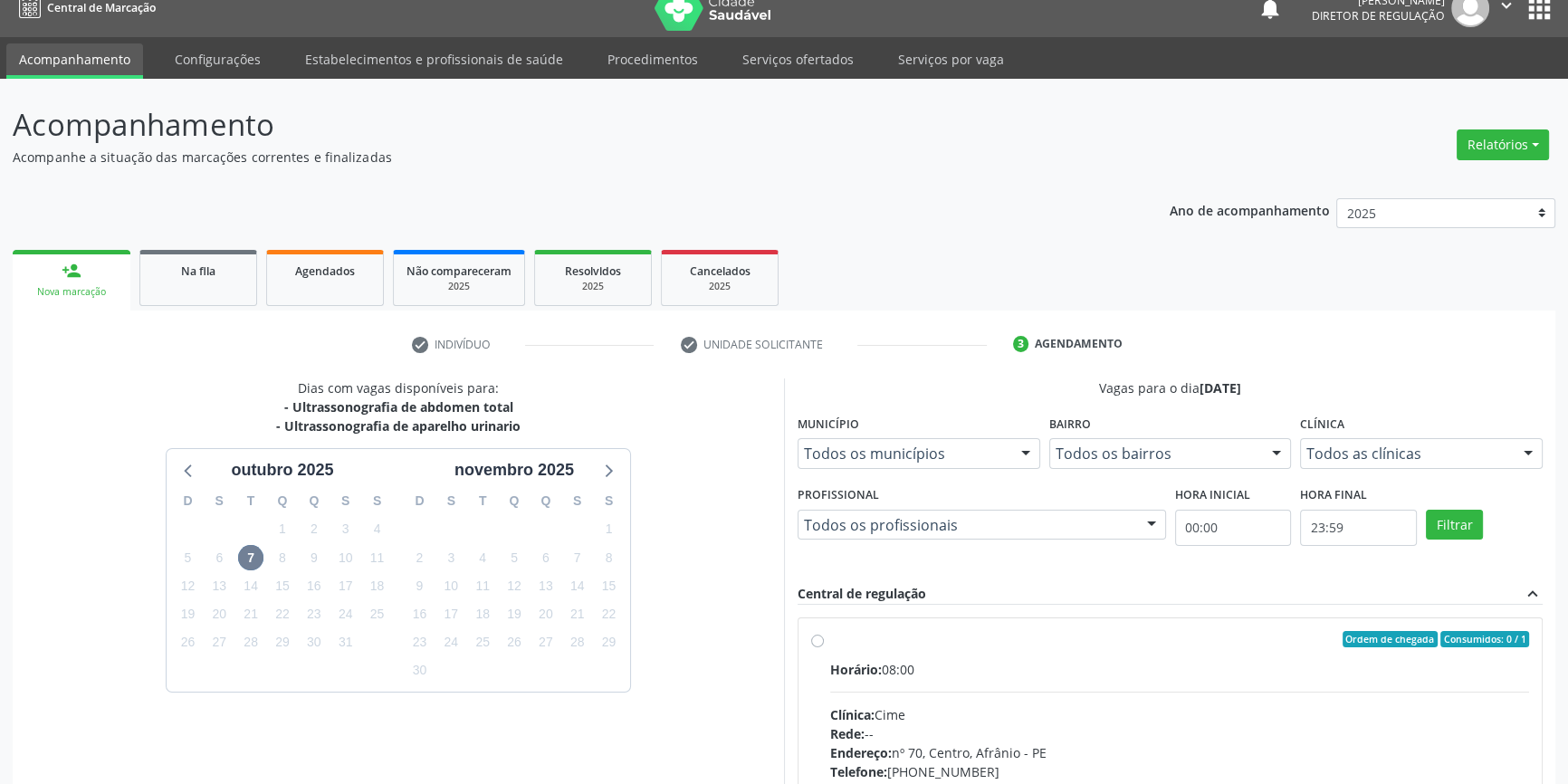
click at [830, 643] on label "Ordem de chegada Consumidos: 0 / 1 Horário: 08:00 Clínica: Cime Rede: -- Endere…" at bounding box center [1179, 769] width 699 height 278
click at [818, 643] on input "Ordem de chegada Consumidos: 0 / 1 Horário: 08:00 Clínica: Cime Rede: -- Endere…" at bounding box center [817, 639] width 13 height 16
radio input "true"
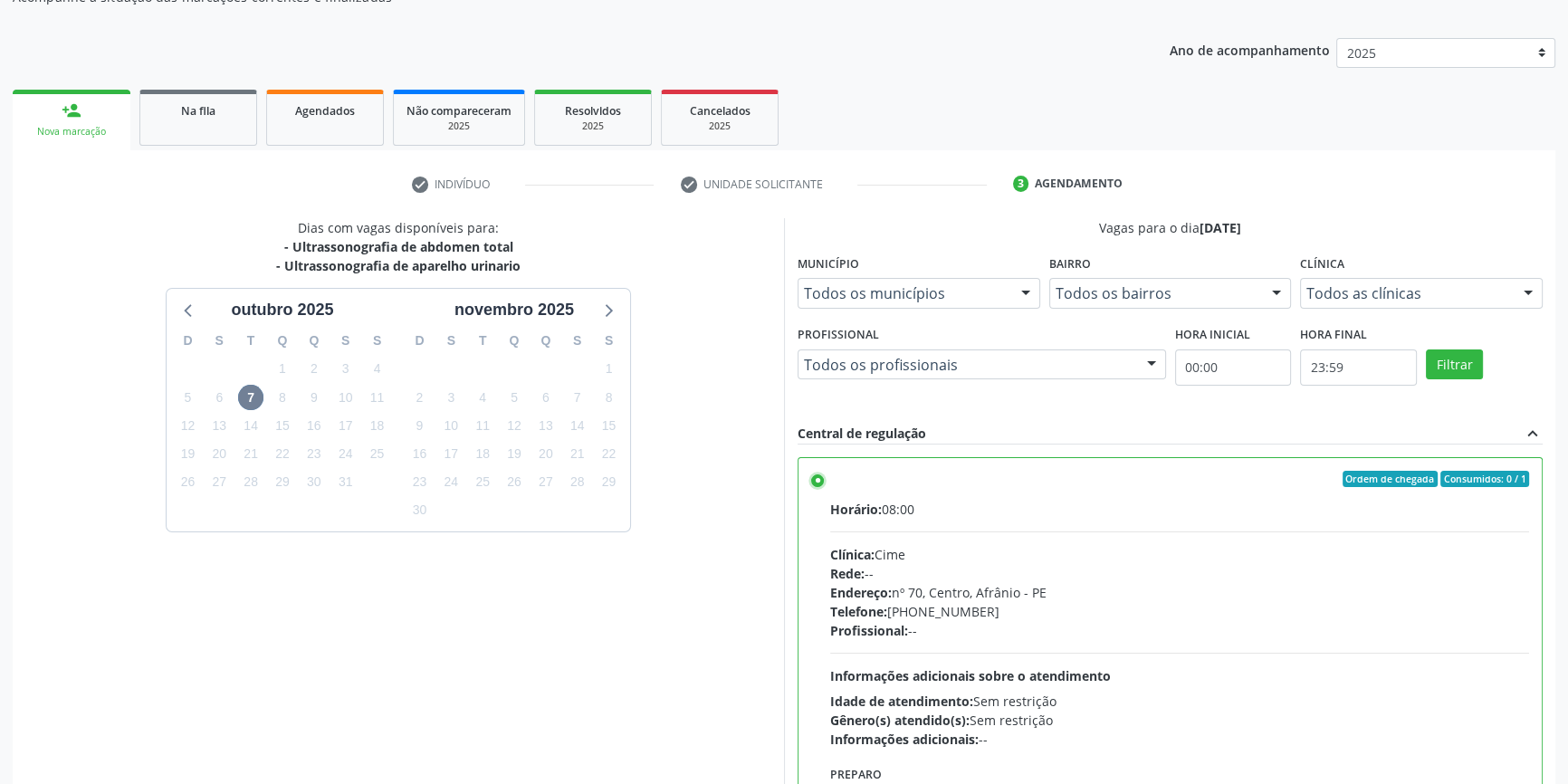
scroll to position [296, 0]
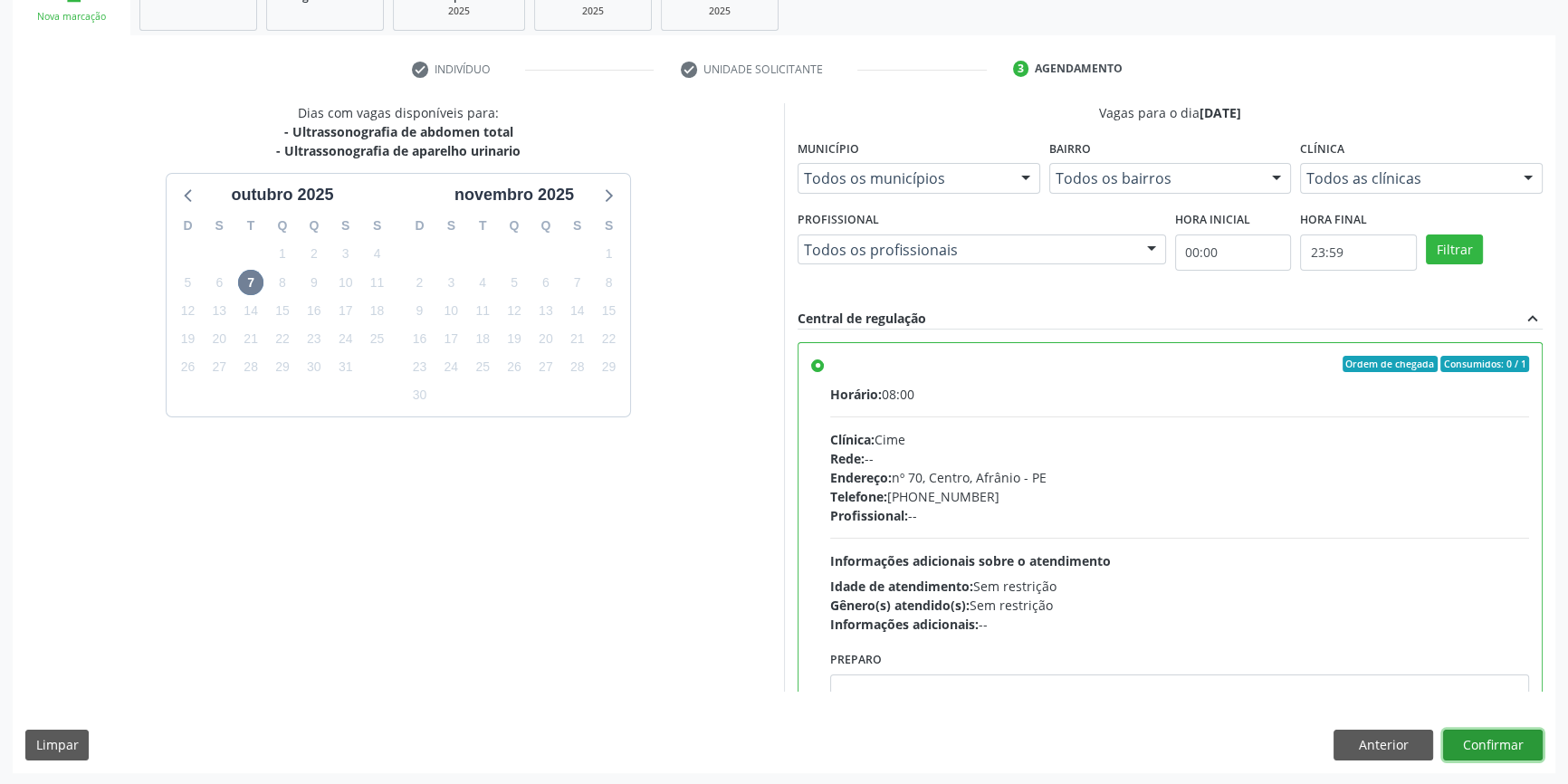
click at [1492, 738] on button "Confirmar" at bounding box center [1492, 745] width 99 height 31
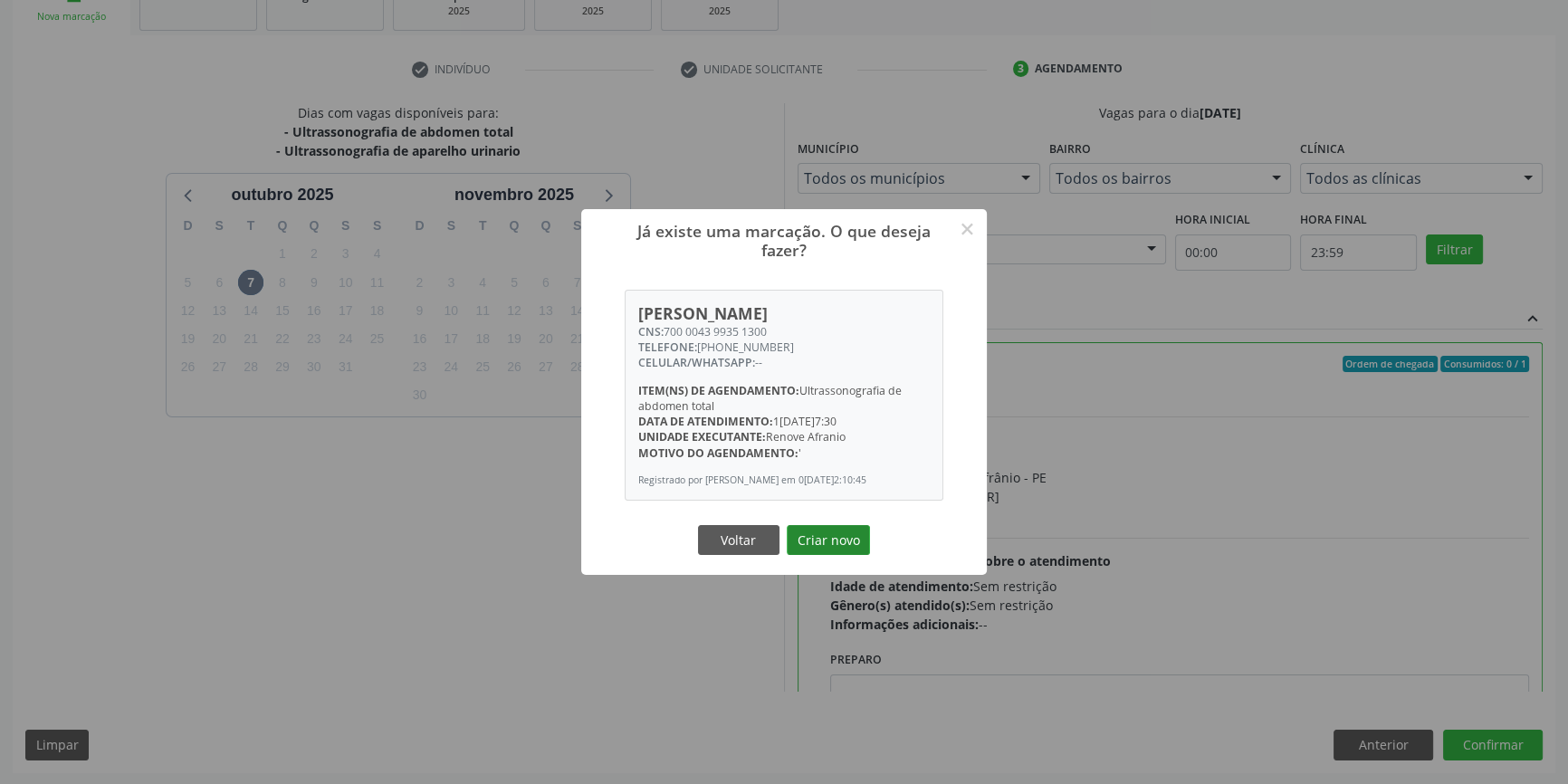
click at [838, 539] on button "Criar novo" at bounding box center [828, 541] width 83 height 31
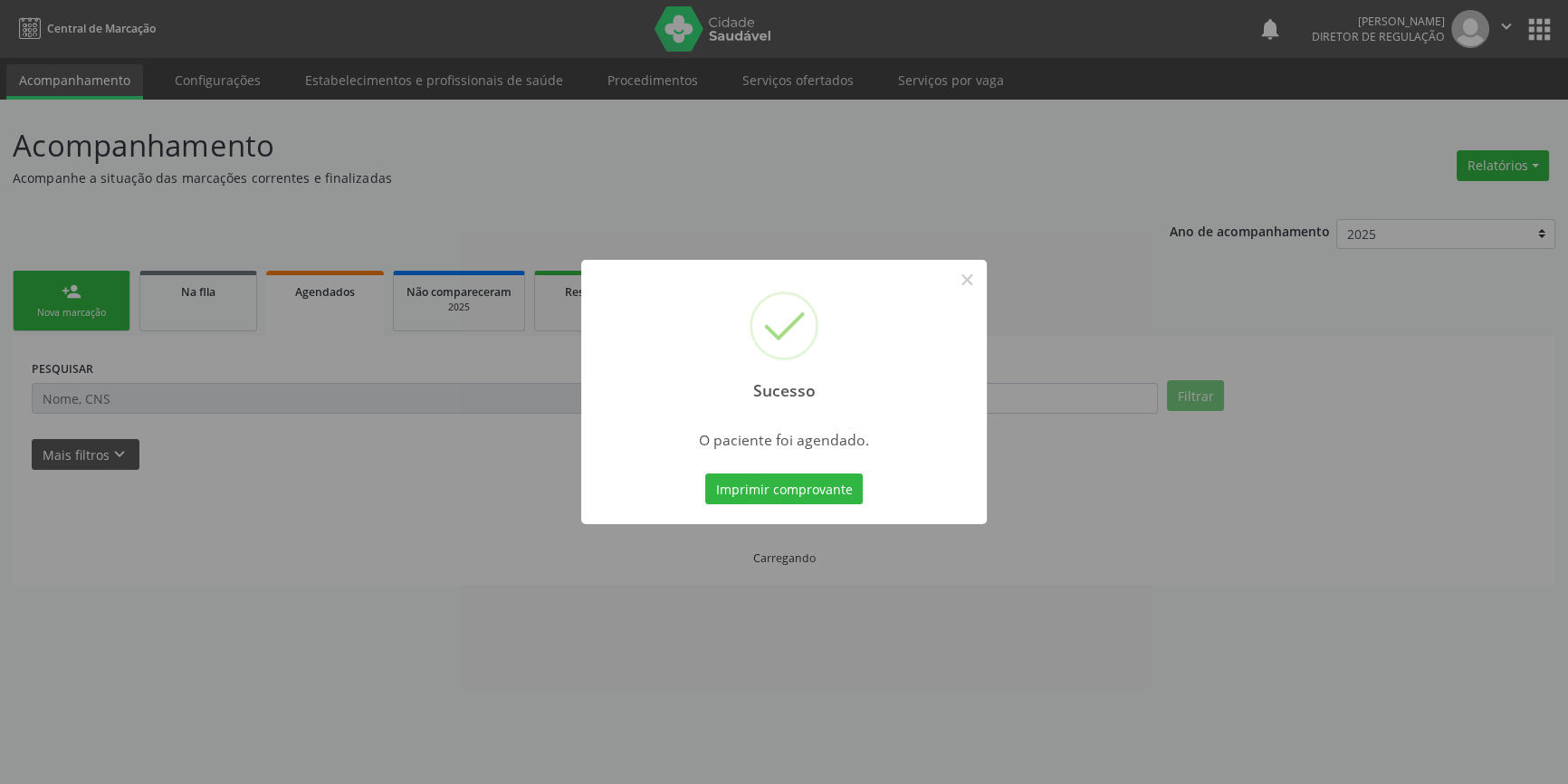
scroll to position [0, 0]
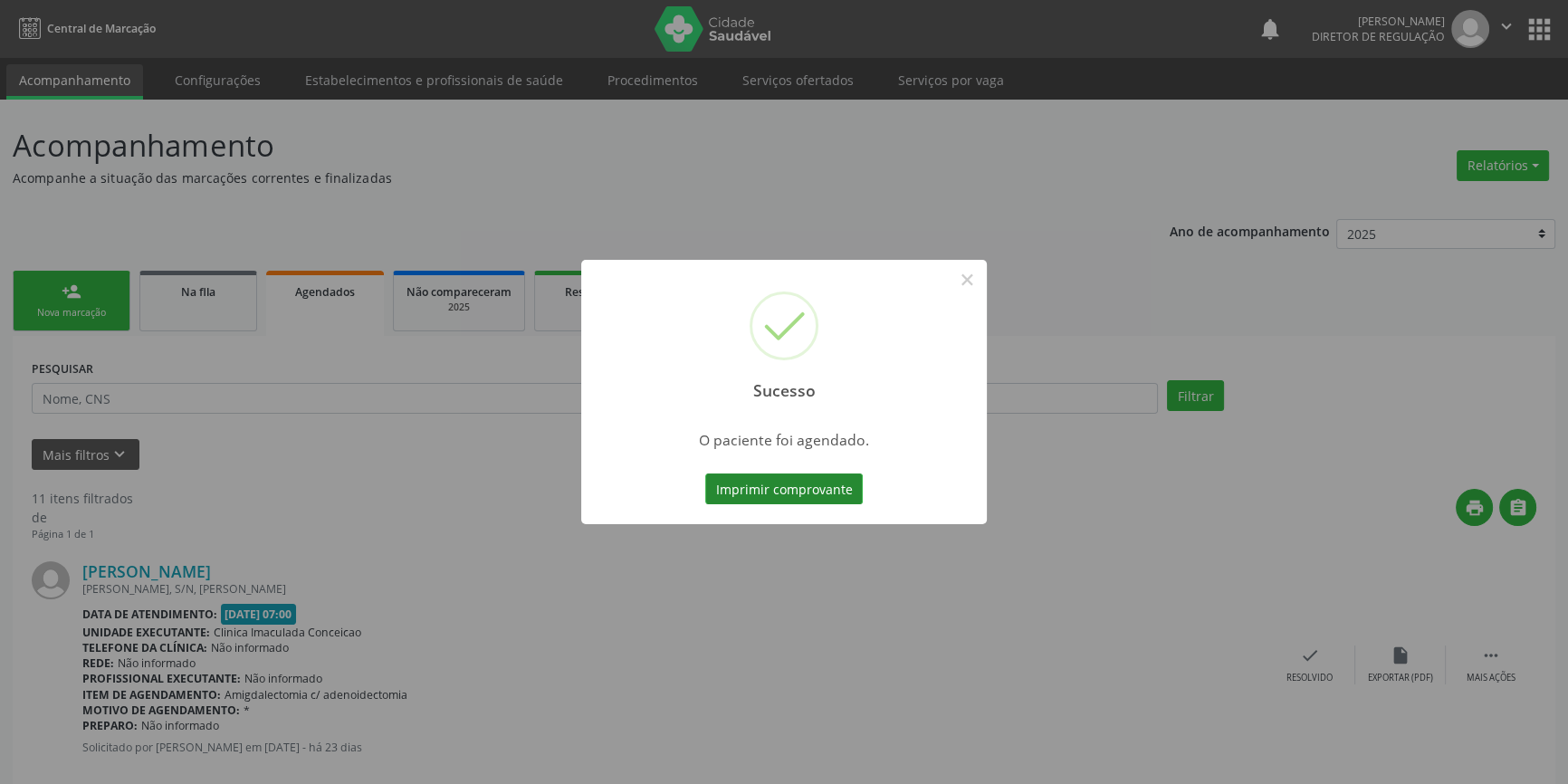
click at [794, 489] on button "Imprimir comprovante" at bounding box center [784, 489] width 158 height 31
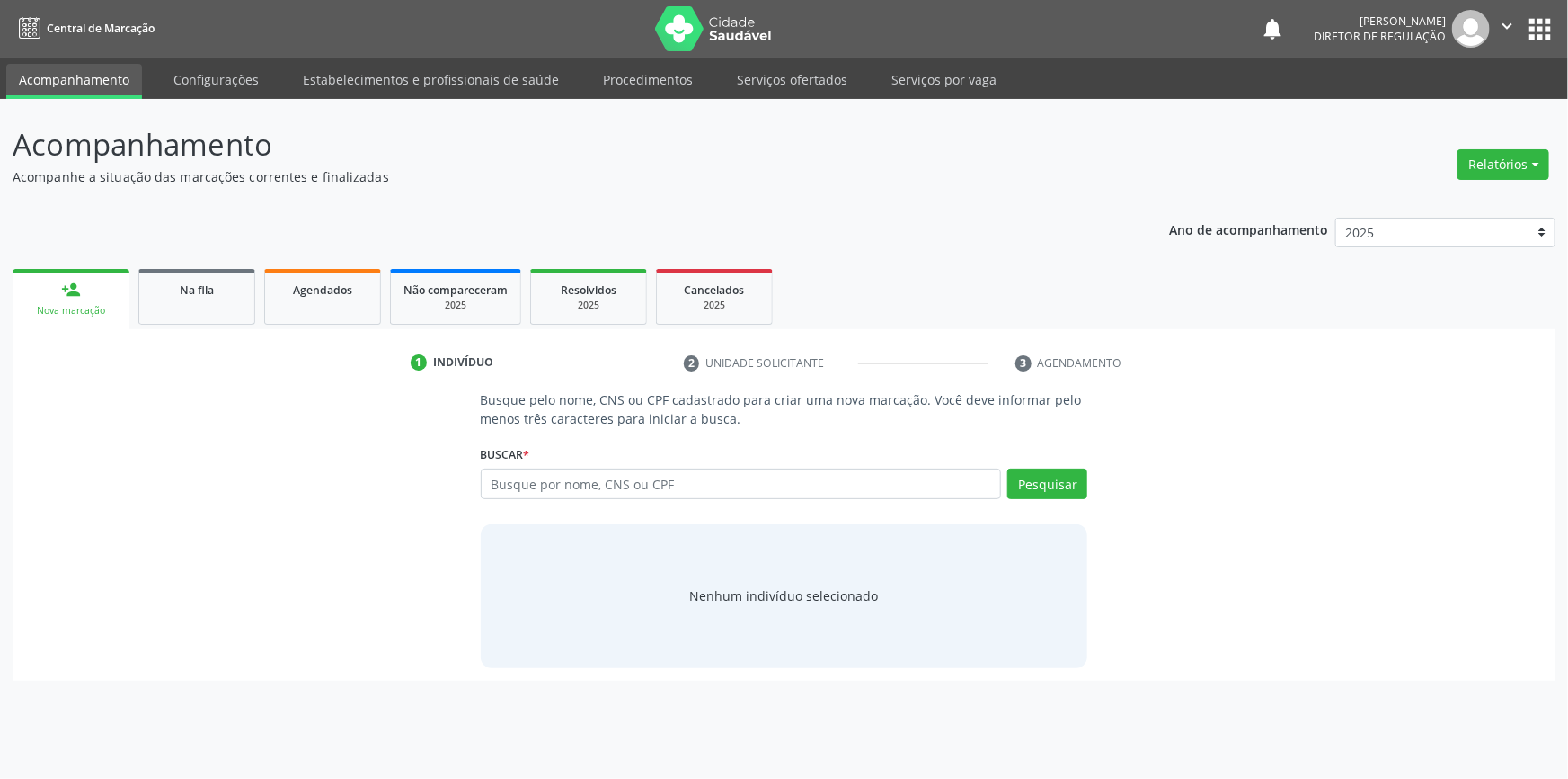
click at [751, 72] on link "Serviços ofertados" at bounding box center [792, 79] width 136 height 32
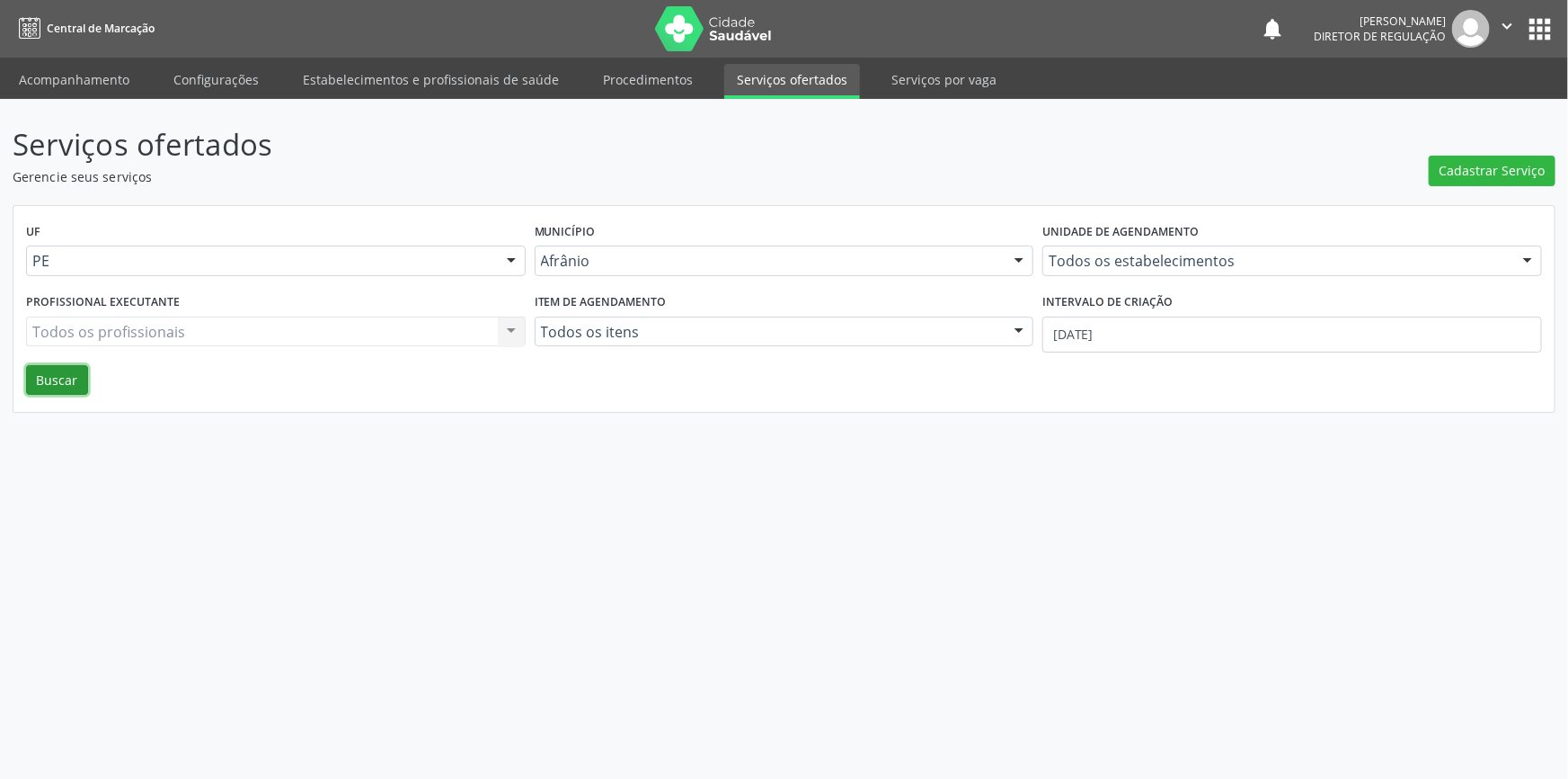
click at [42, 380] on button "Buscar" at bounding box center [57, 380] width 62 height 31
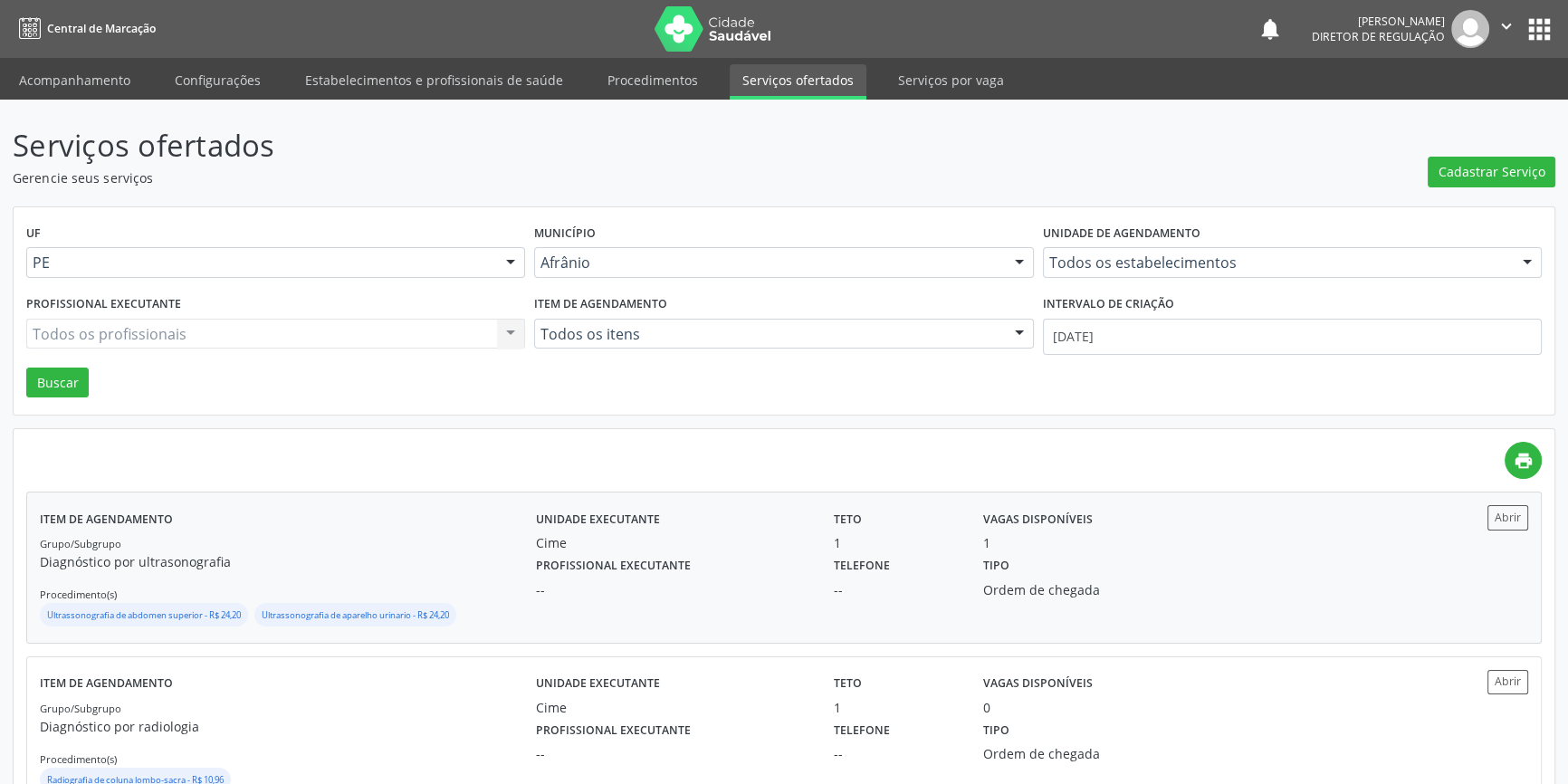
click at [397, 543] on div "Grupo/Subgrupo Diagnóstico por ultrasonografia Procedimento(s) Ultrassonografia…" at bounding box center [288, 582] width 496 height 97
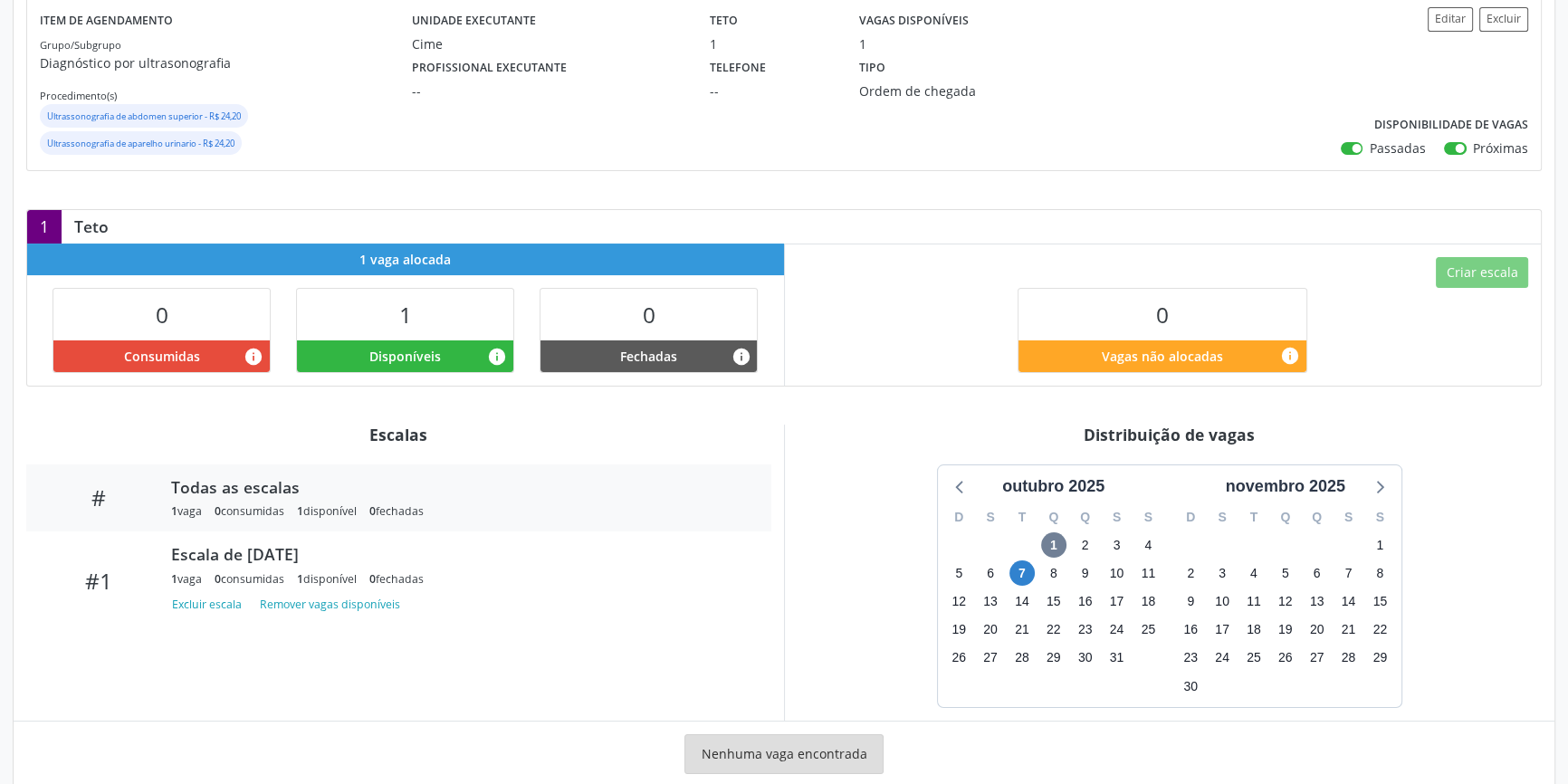
scroll to position [246, 0]
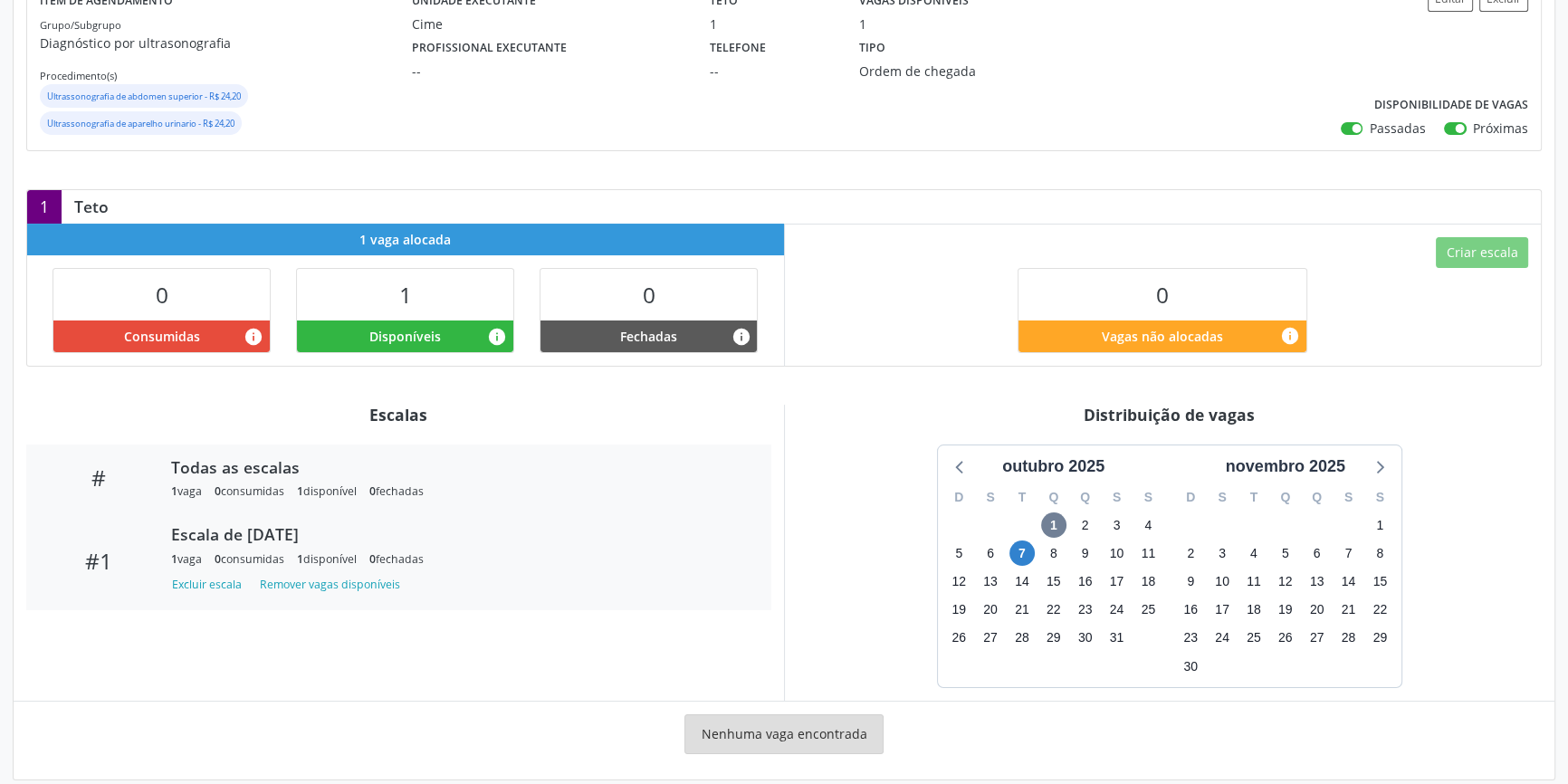
click at [416, 565] on div "Escala de 07/10/2025 1 vaga 0 consumidas 1 disponível 0 fechadas Excluir escala…" at bounding box center [458, 561] width 599 height 73
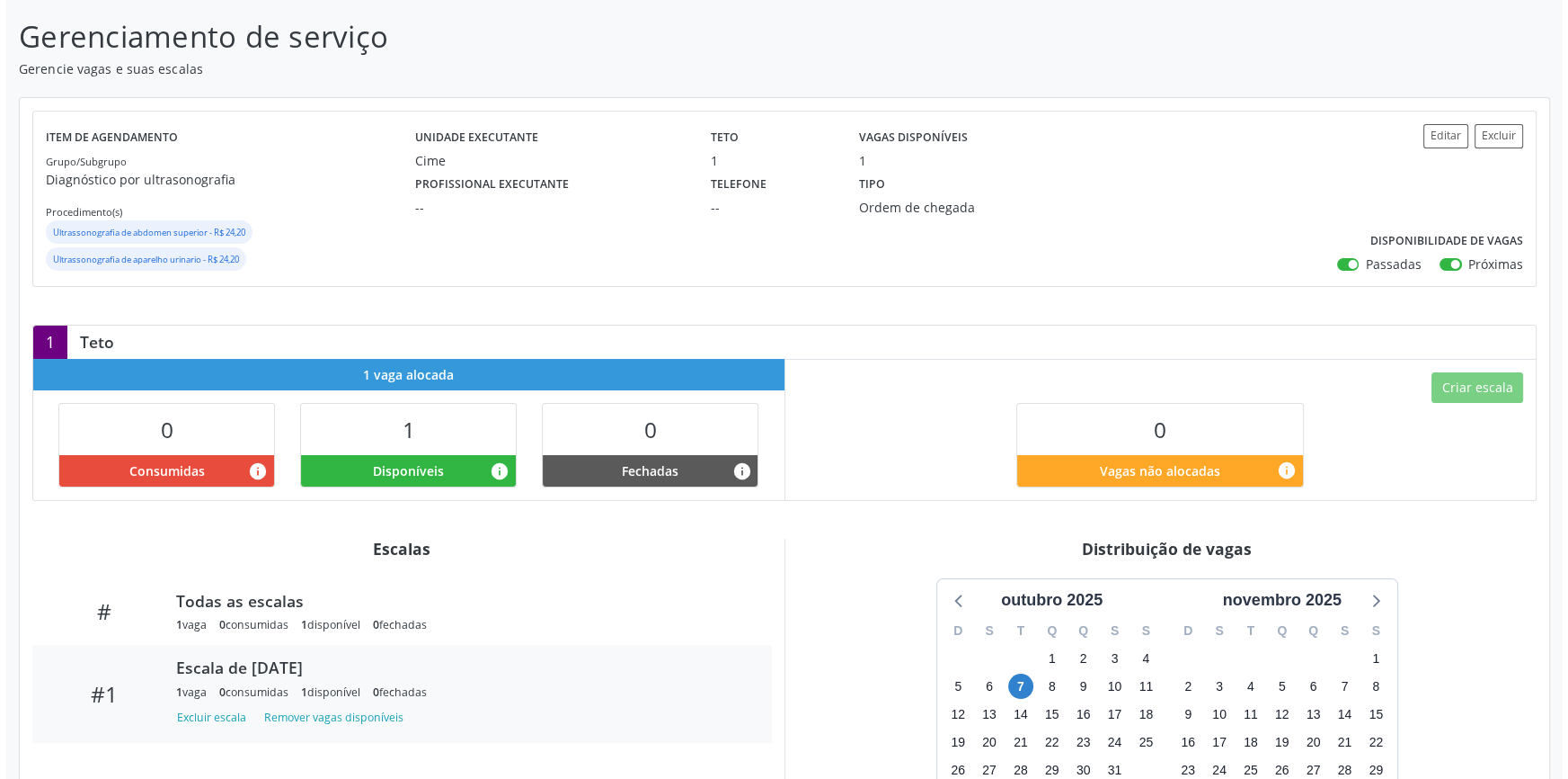
scroll to position [0, 0]
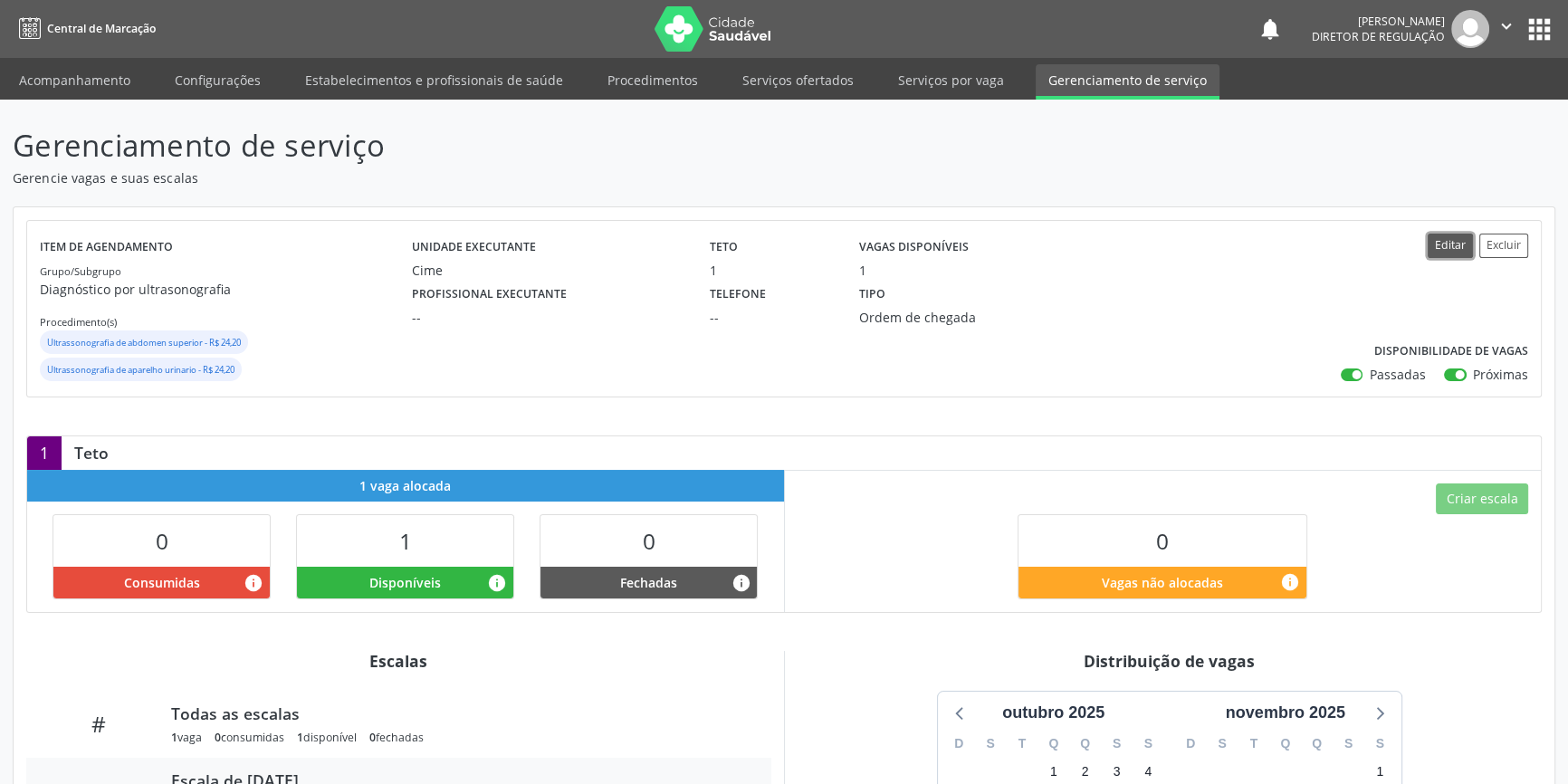
click at [1453, 249] on button "Editar" at bounding box center [1451, 245] width 46 height 25
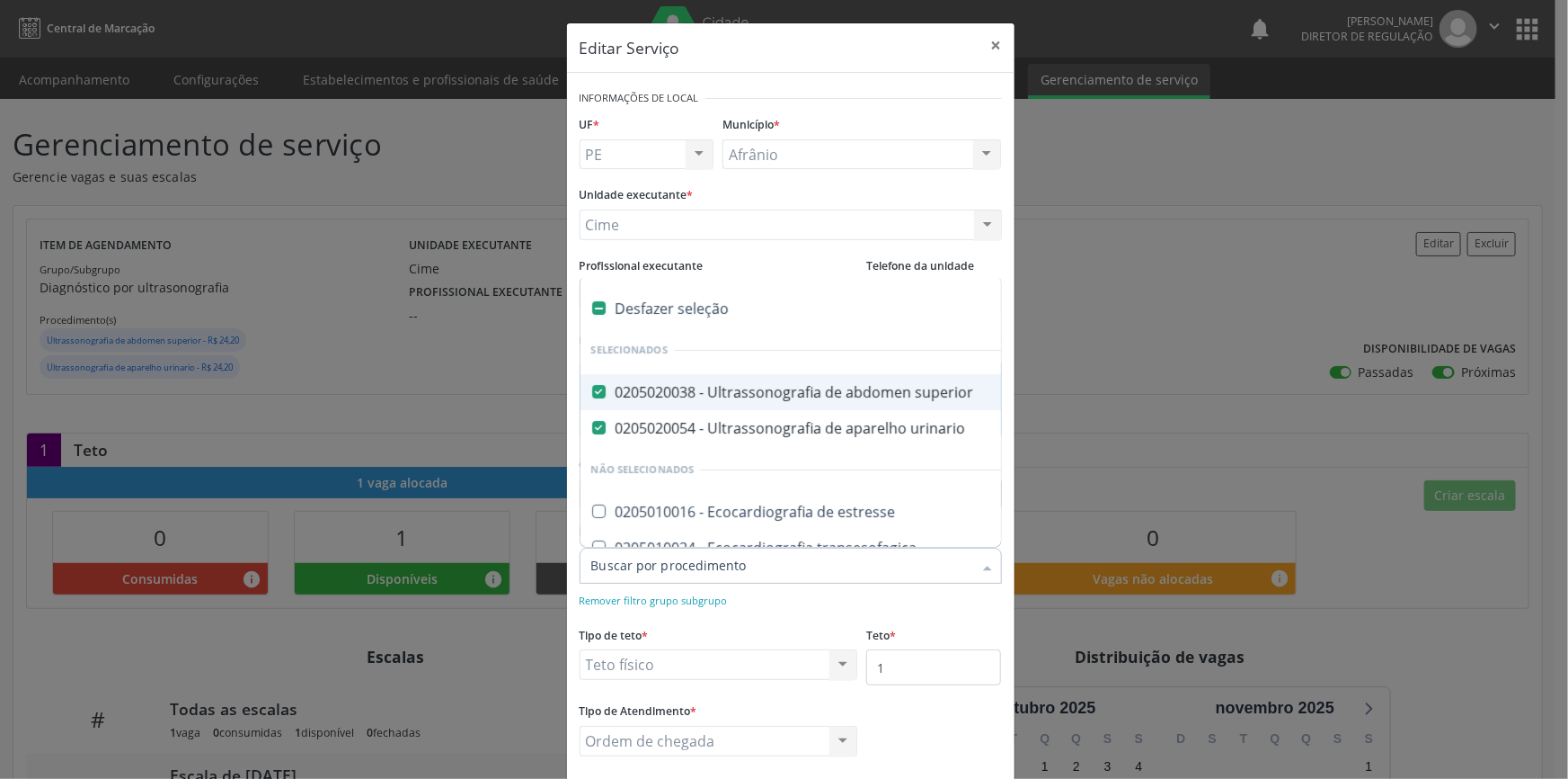
click at [822, 398] on div "0205020038 - Ultrassonografia de abdomen superior" at bounding box center [966, 392] width 751 height 14
checkbox superior "false"
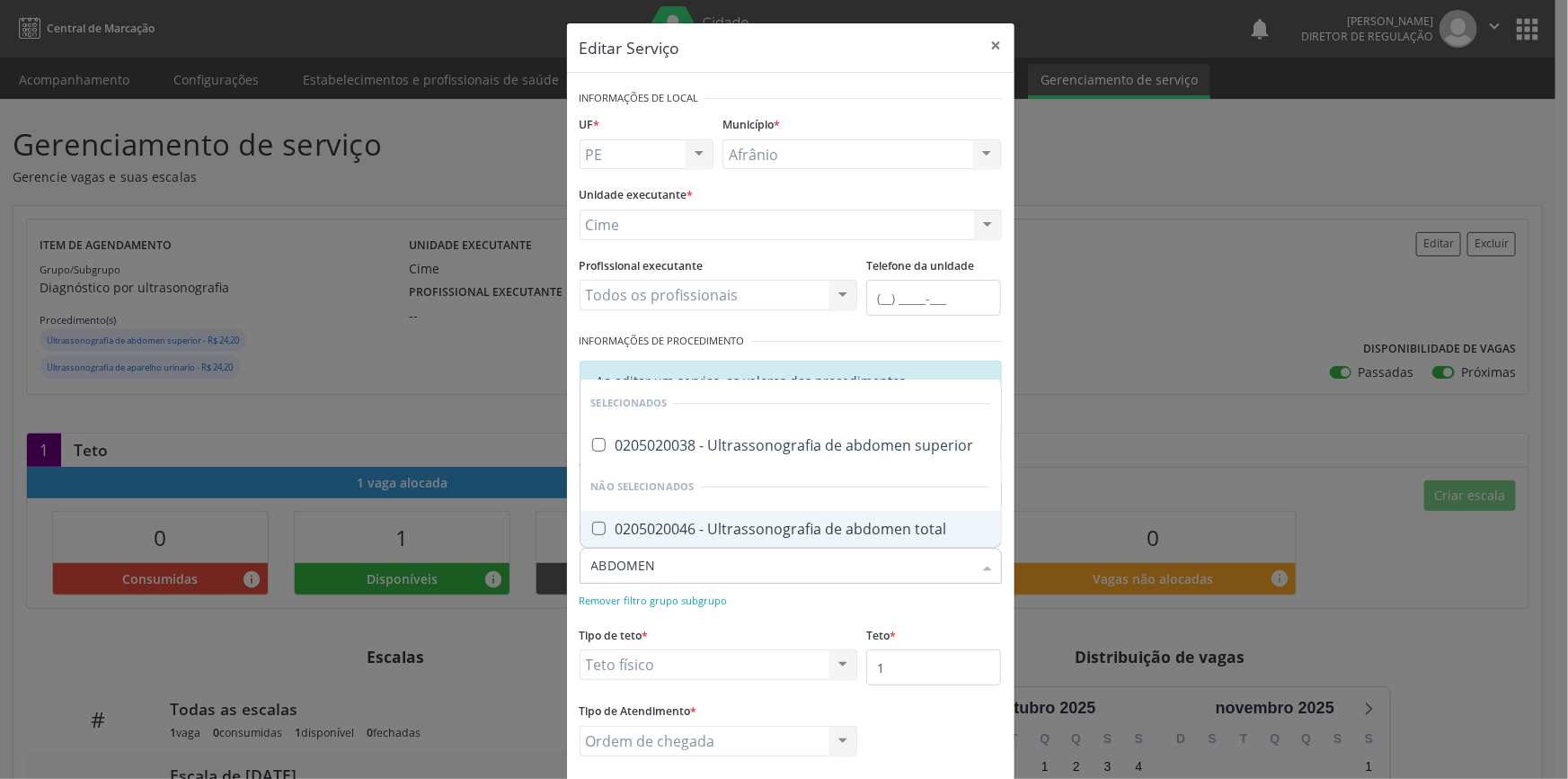
type input "ABDOMEN T"
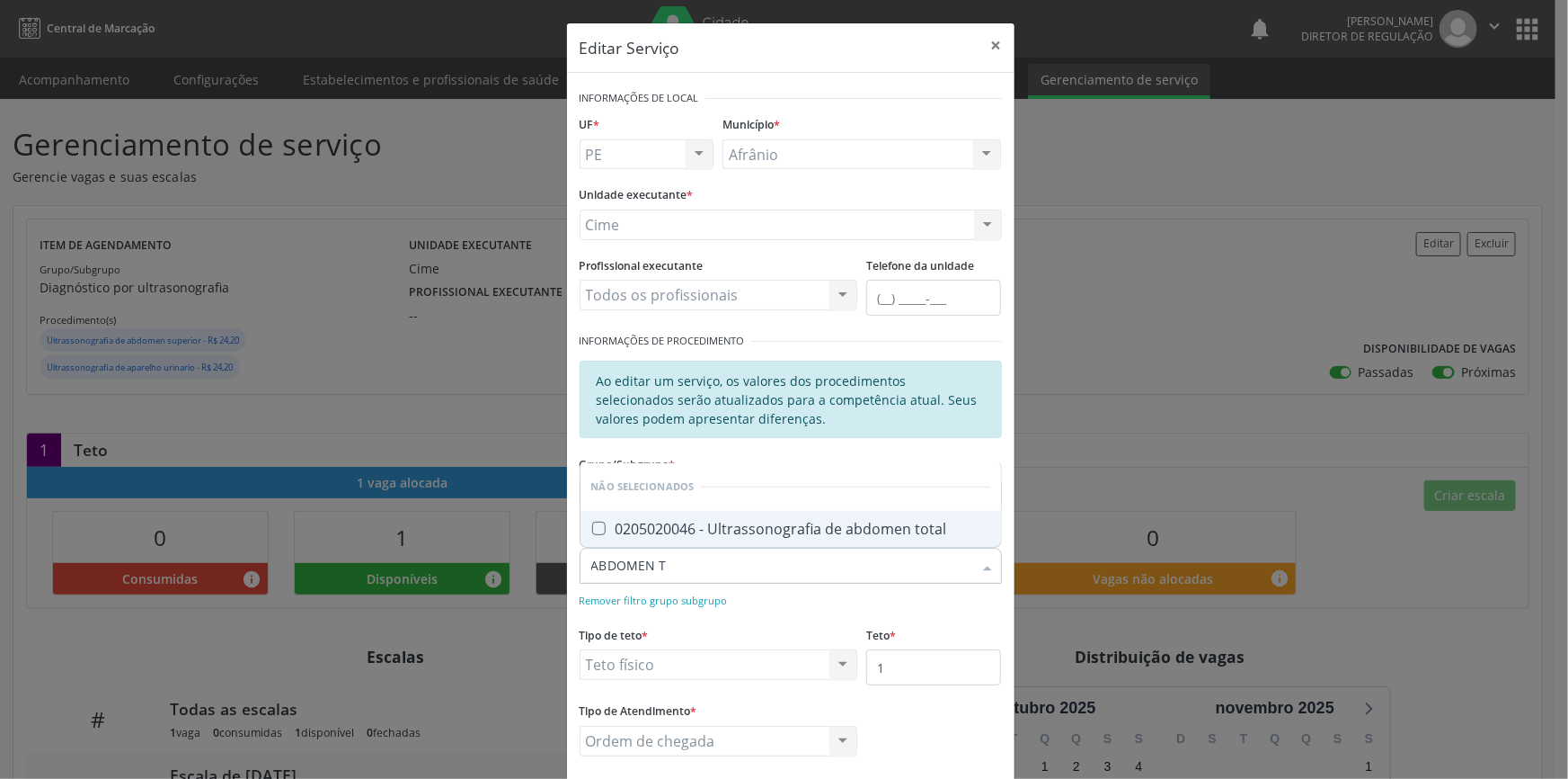
click at [738, 524] on div "0205020046 - Ultrassonografia de abdomen total" at bounding box center [790, 529] width 399 height 14
checkbox total "true"
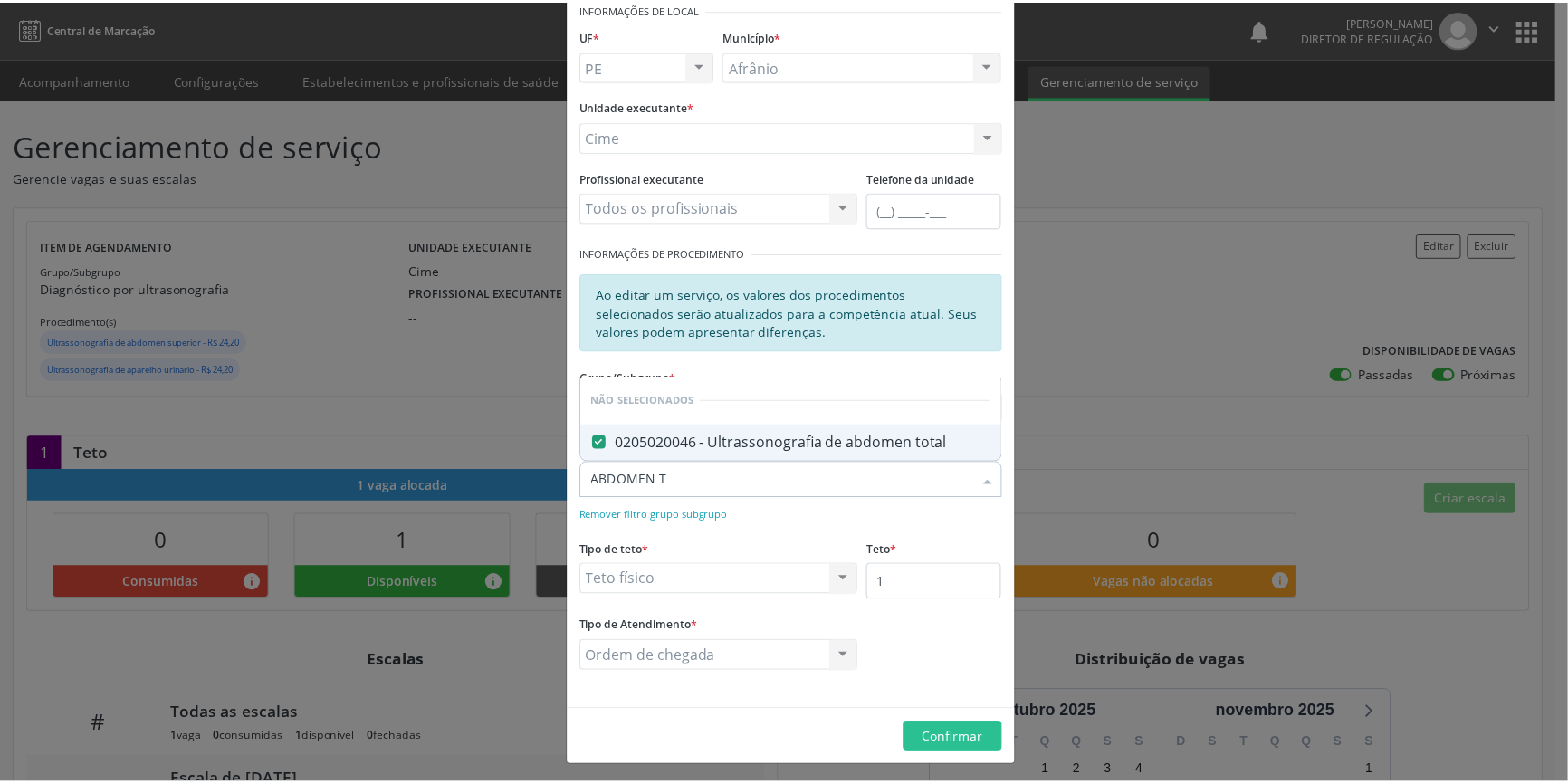
scroll to position [92, 0]
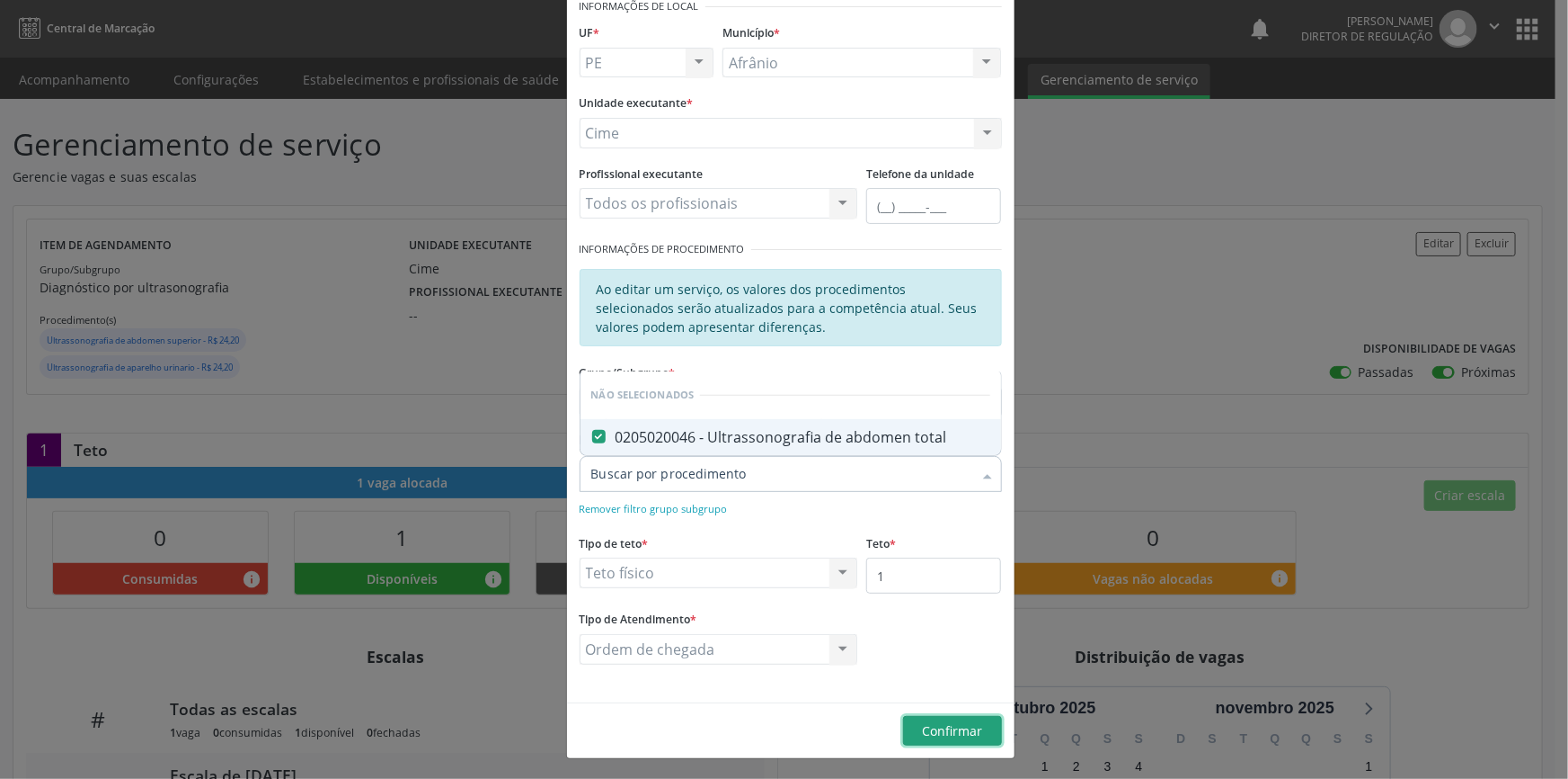
click at [941, 726] on span "Confirmar" at bounding box center [952, 730] width 61 height 17
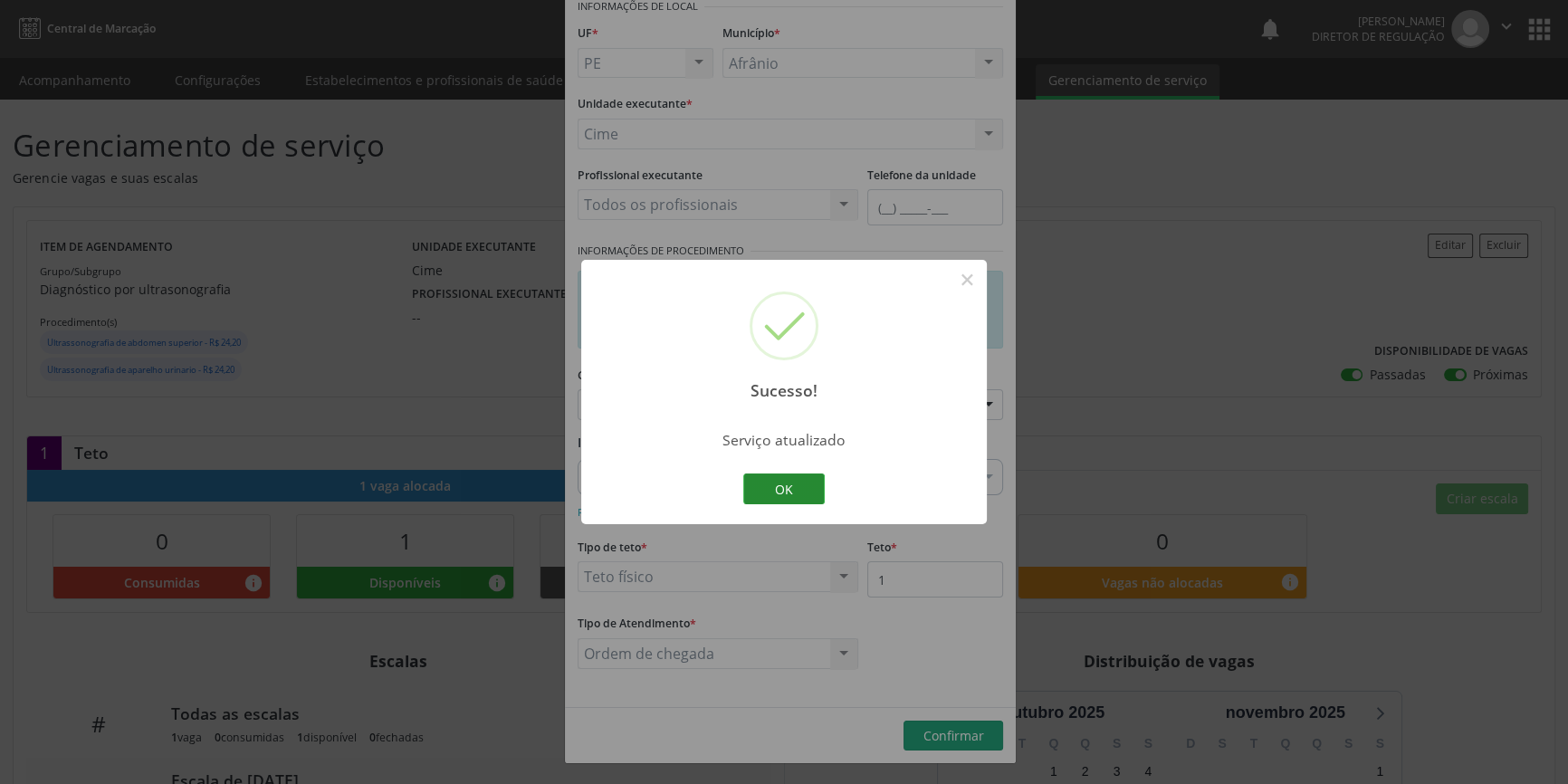
click at [796, 500] on button "OK" at bounding box center [784, 489] width 81 height 31
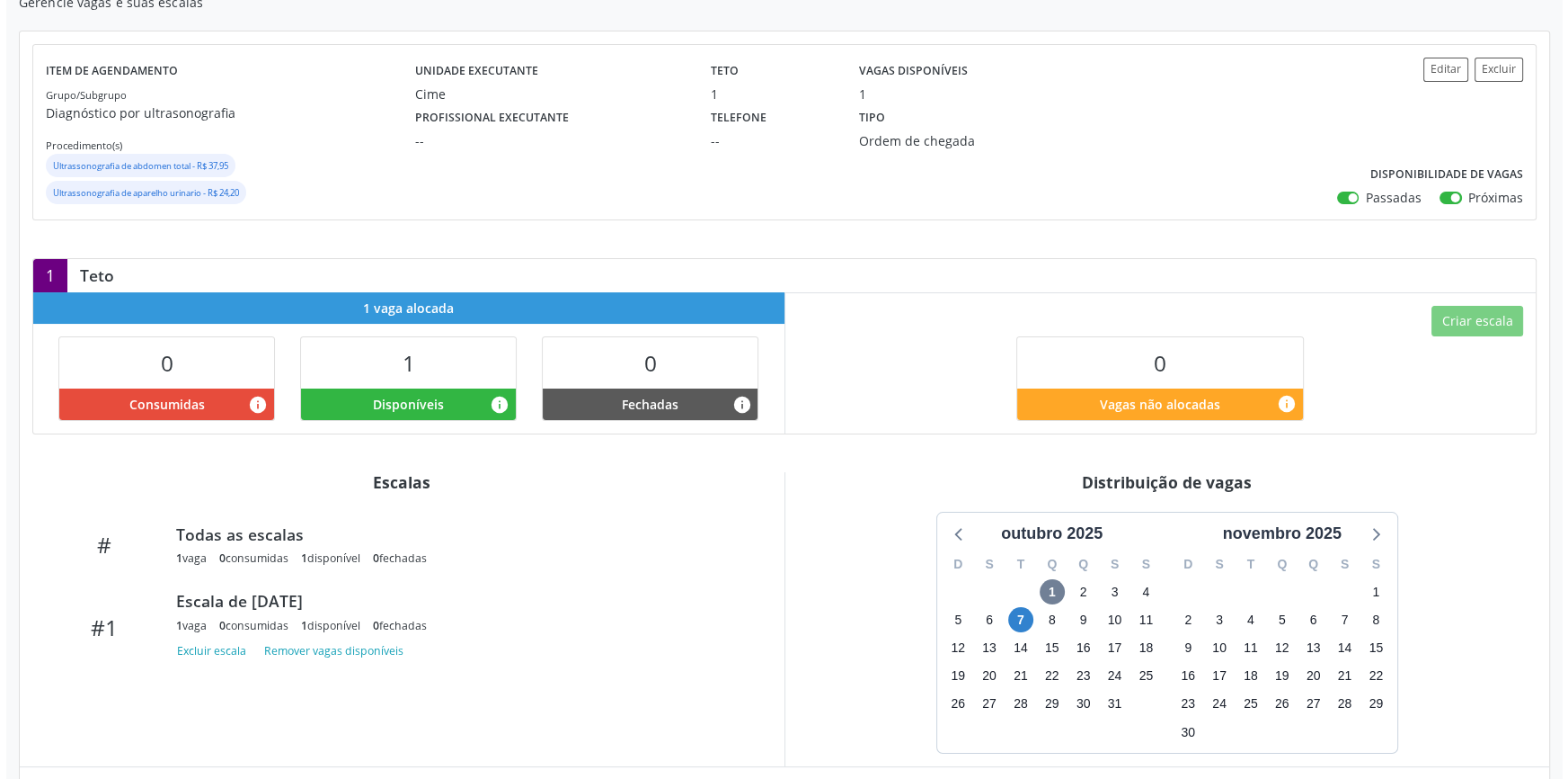
scroll to position [100, 0]
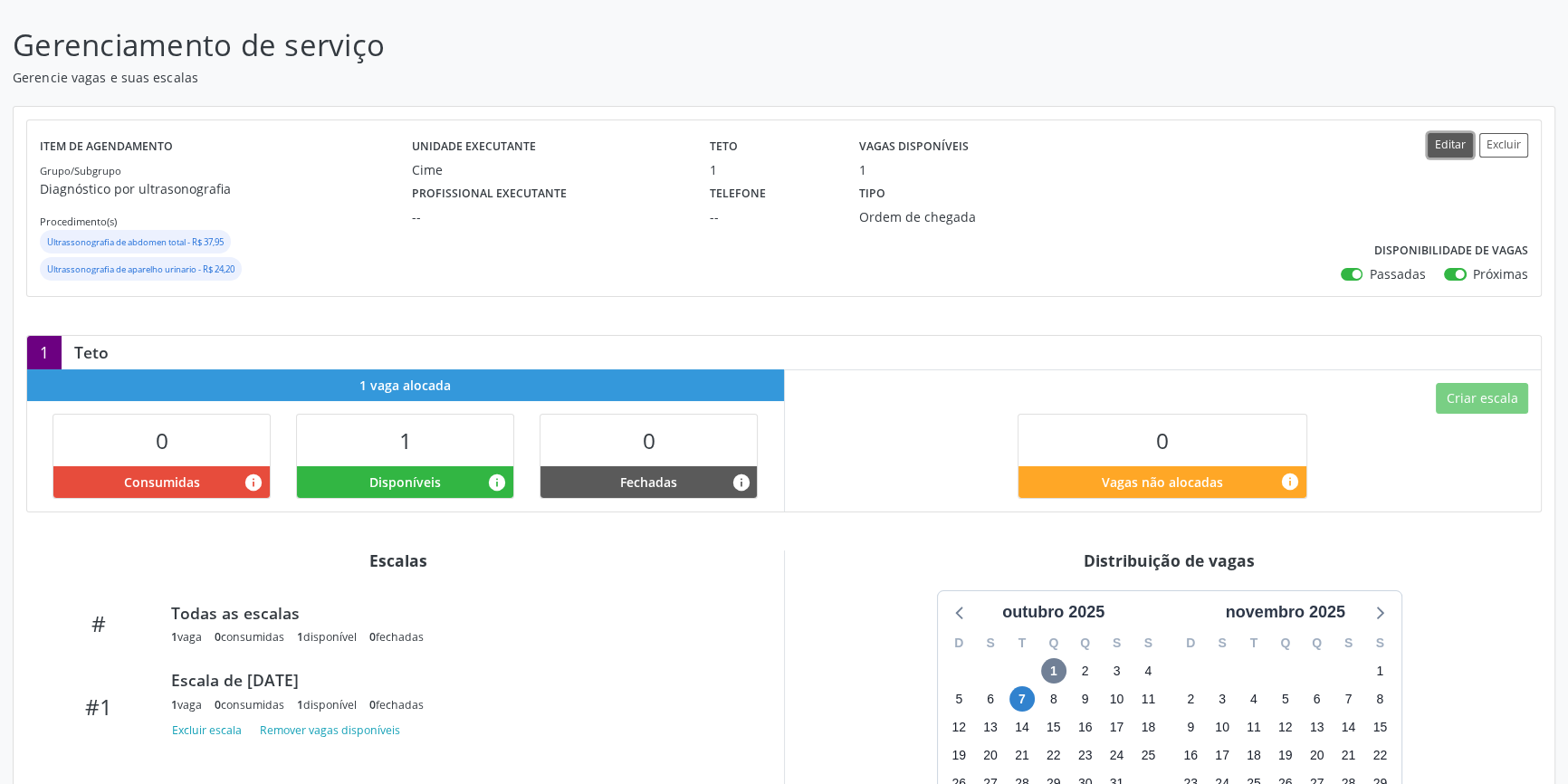
click at [1444, 144] on button "Editar" at bounding box center [1451, 145] width 46 height 25
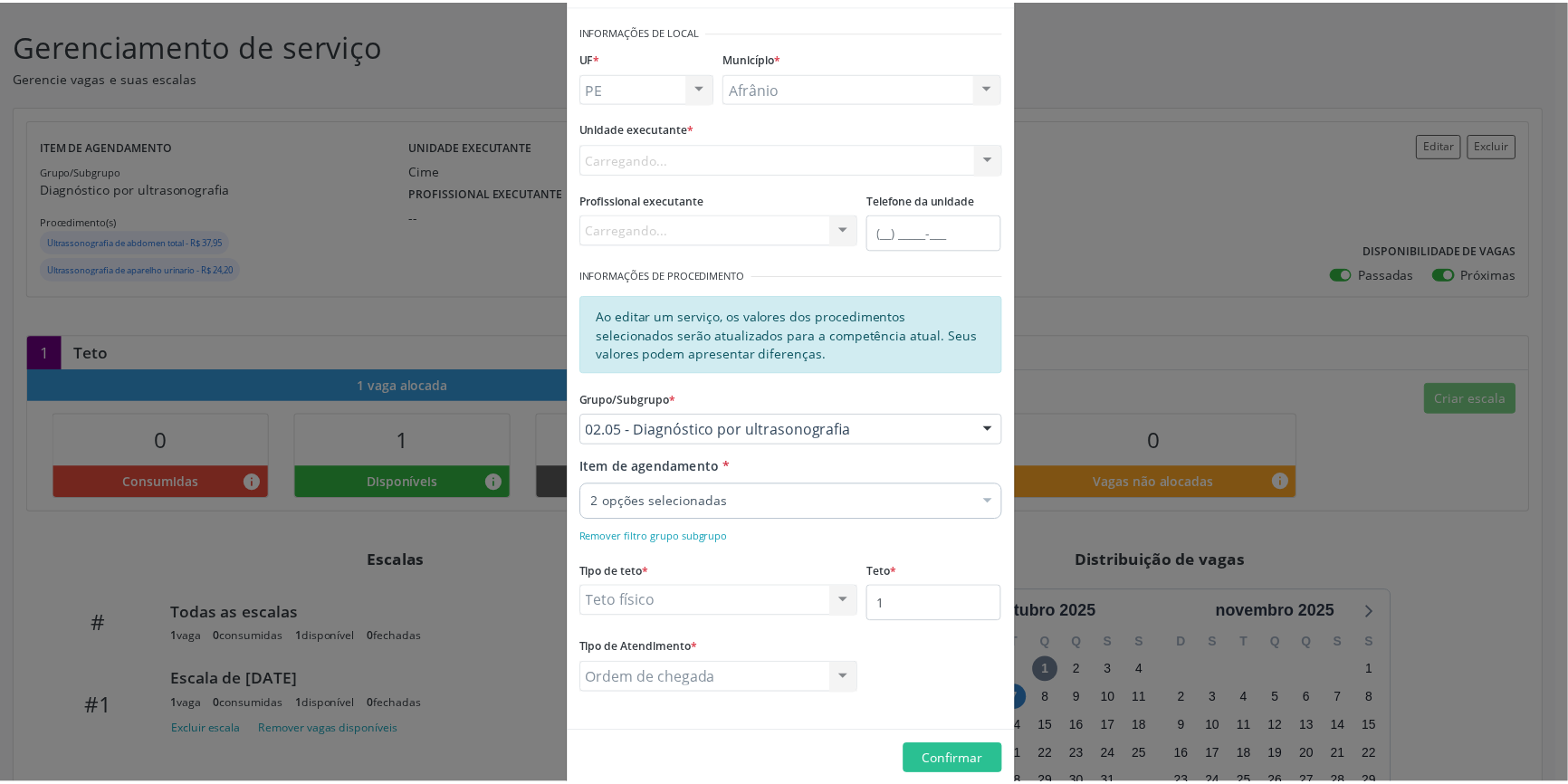
scroll to position [92, 0]
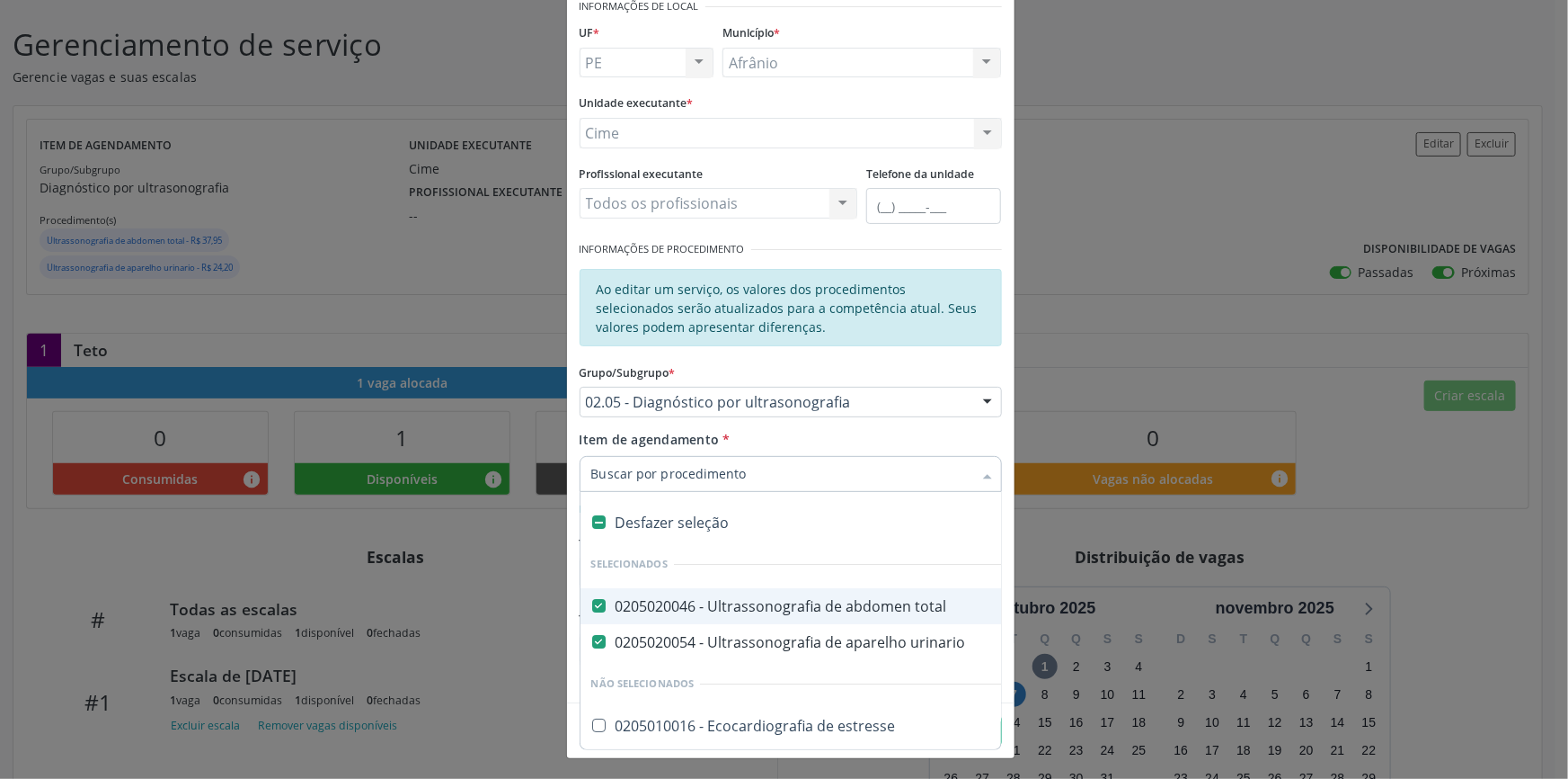
click at [1233, 382] on div "Editar Serviço × Informações de Local UF * PE BA PE Nenhum resultado encontrado…" at bounding box center [784, 390] width 1568 height 779
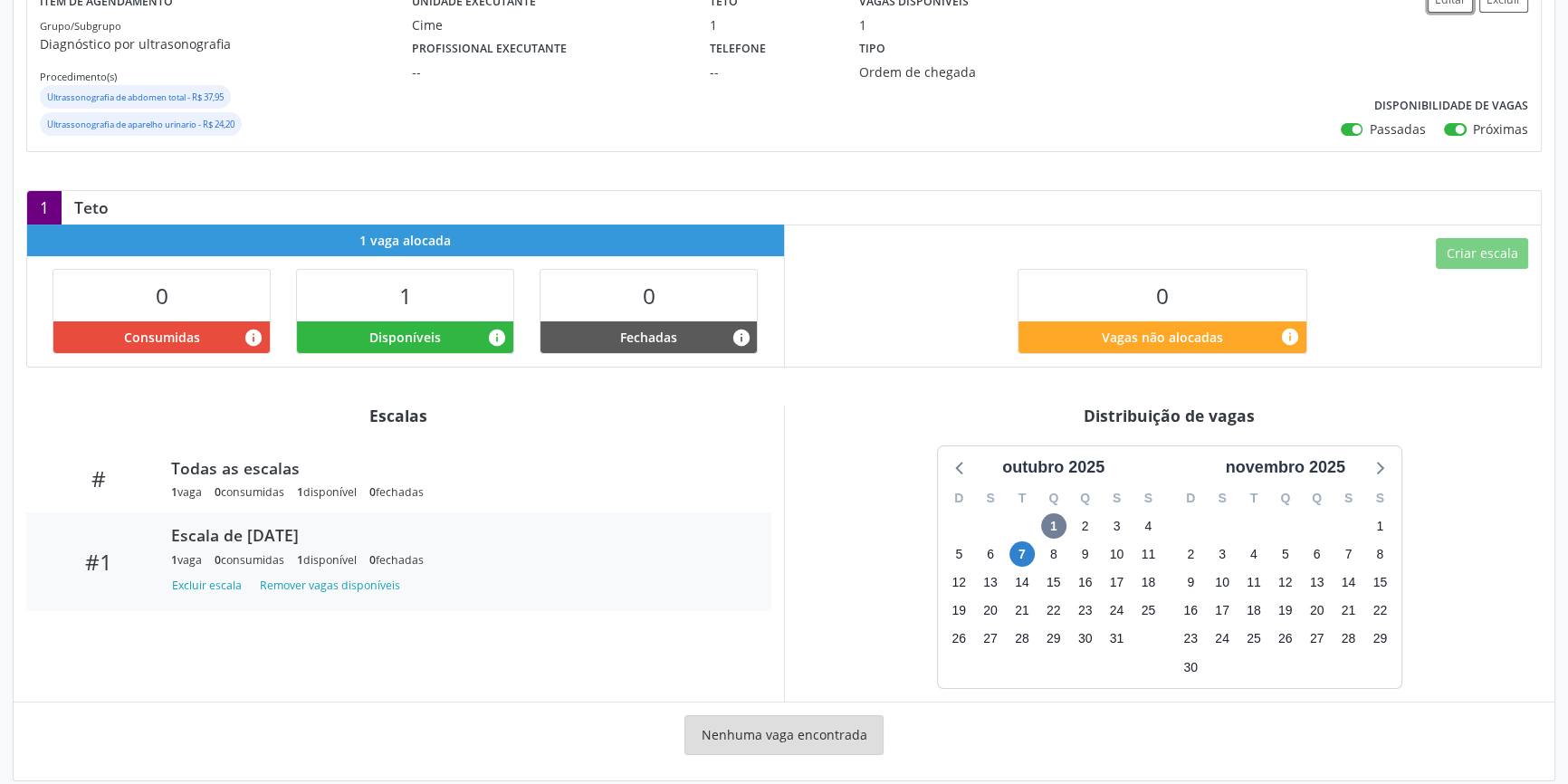
scroll to position [265, 0]
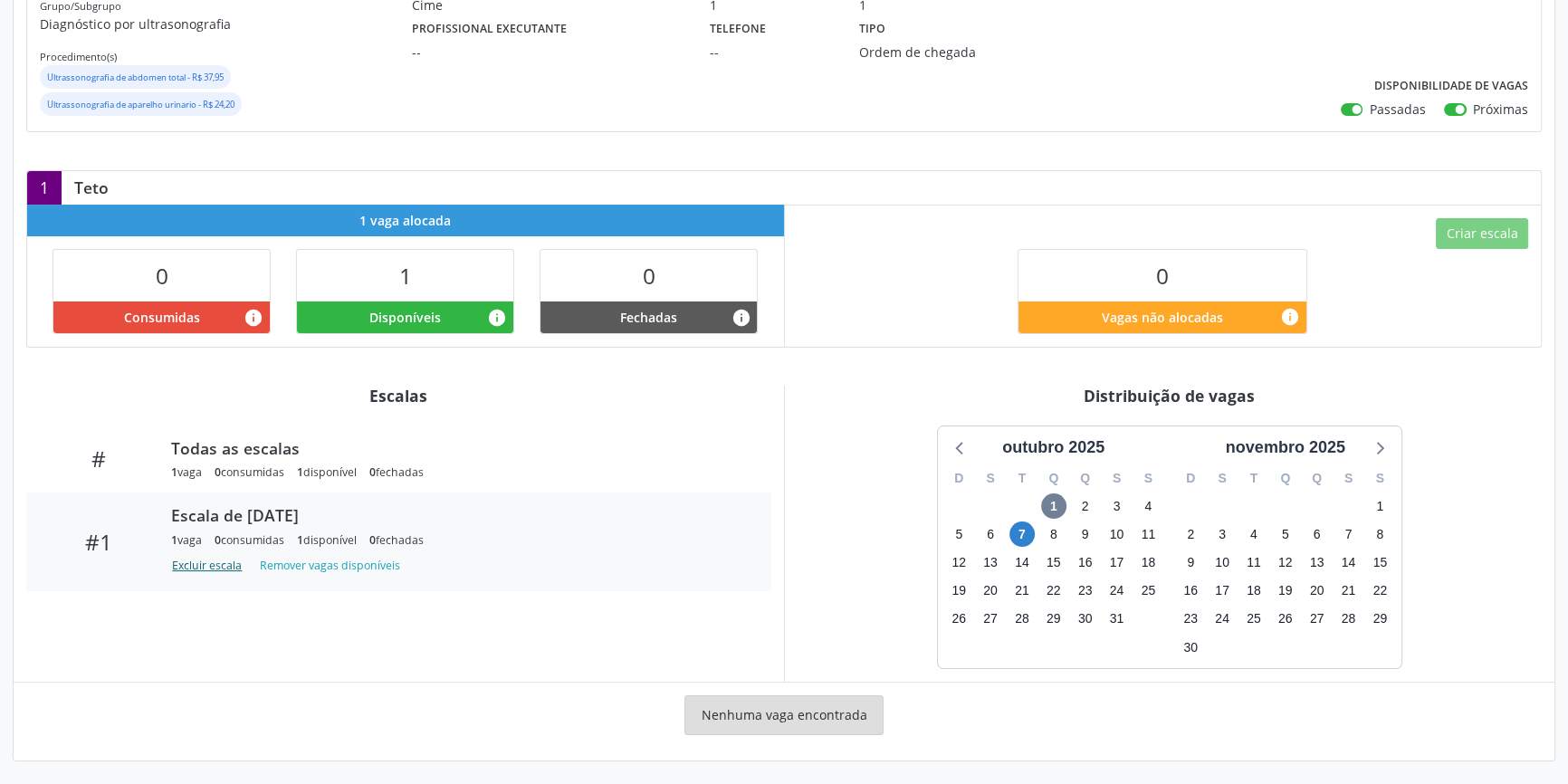
click at [190, 561] on button "Excluir escala" at bounding box center [210, 566] width 78 height 25
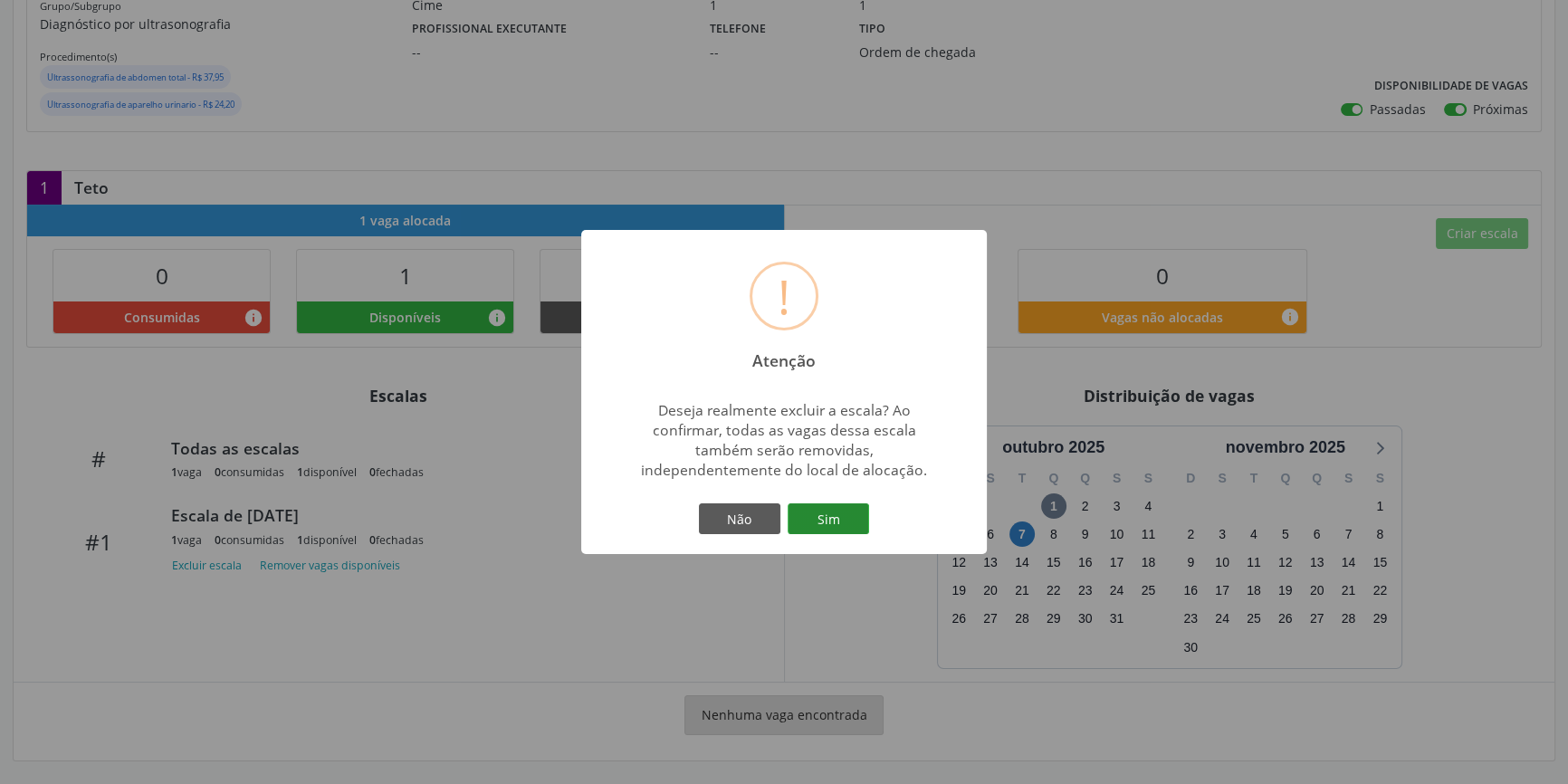
click at [824, 503] on button "Sim" at bounding box center [828, 519] width 81 height 31
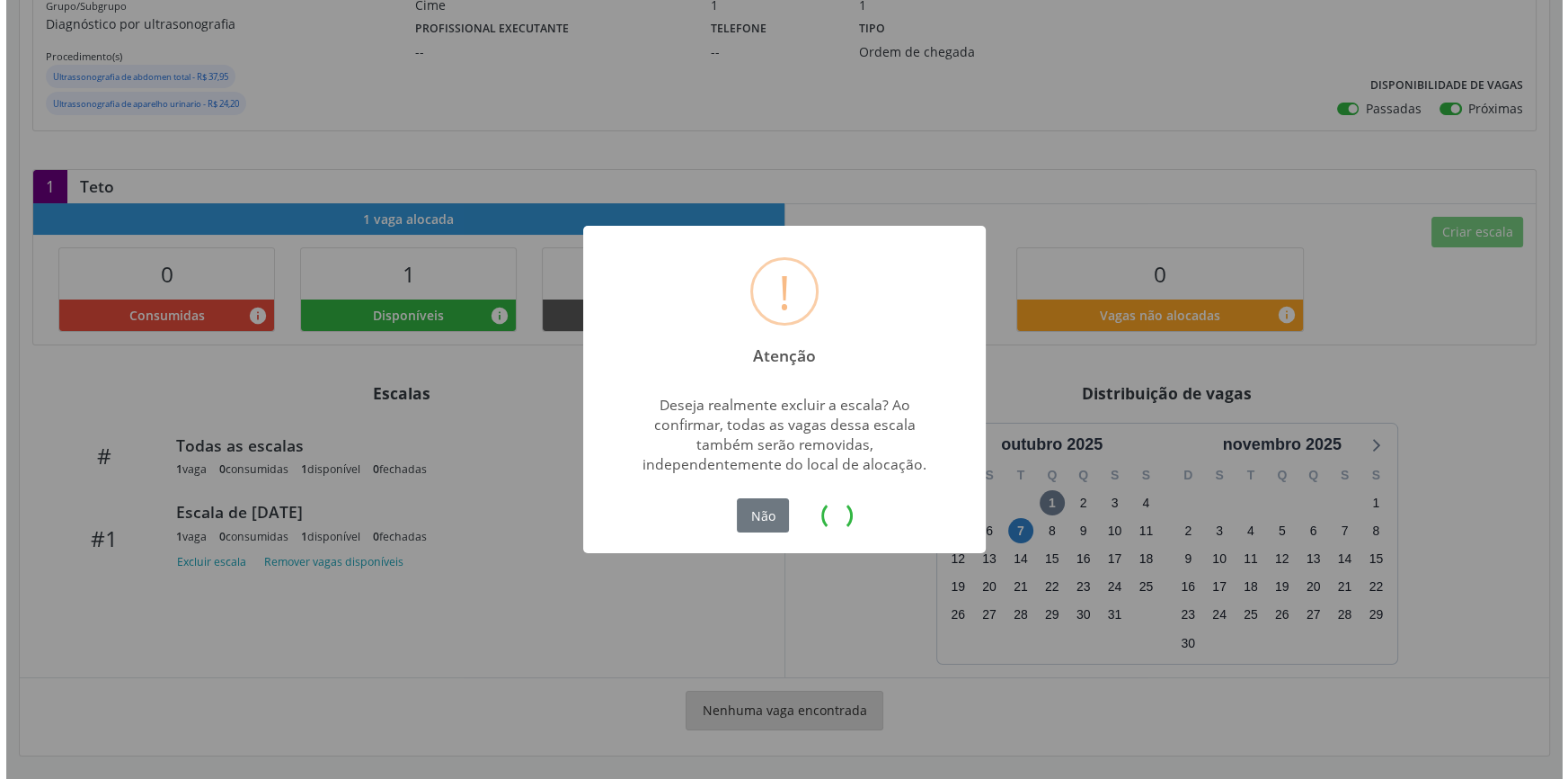
scroll to position [0, 0]
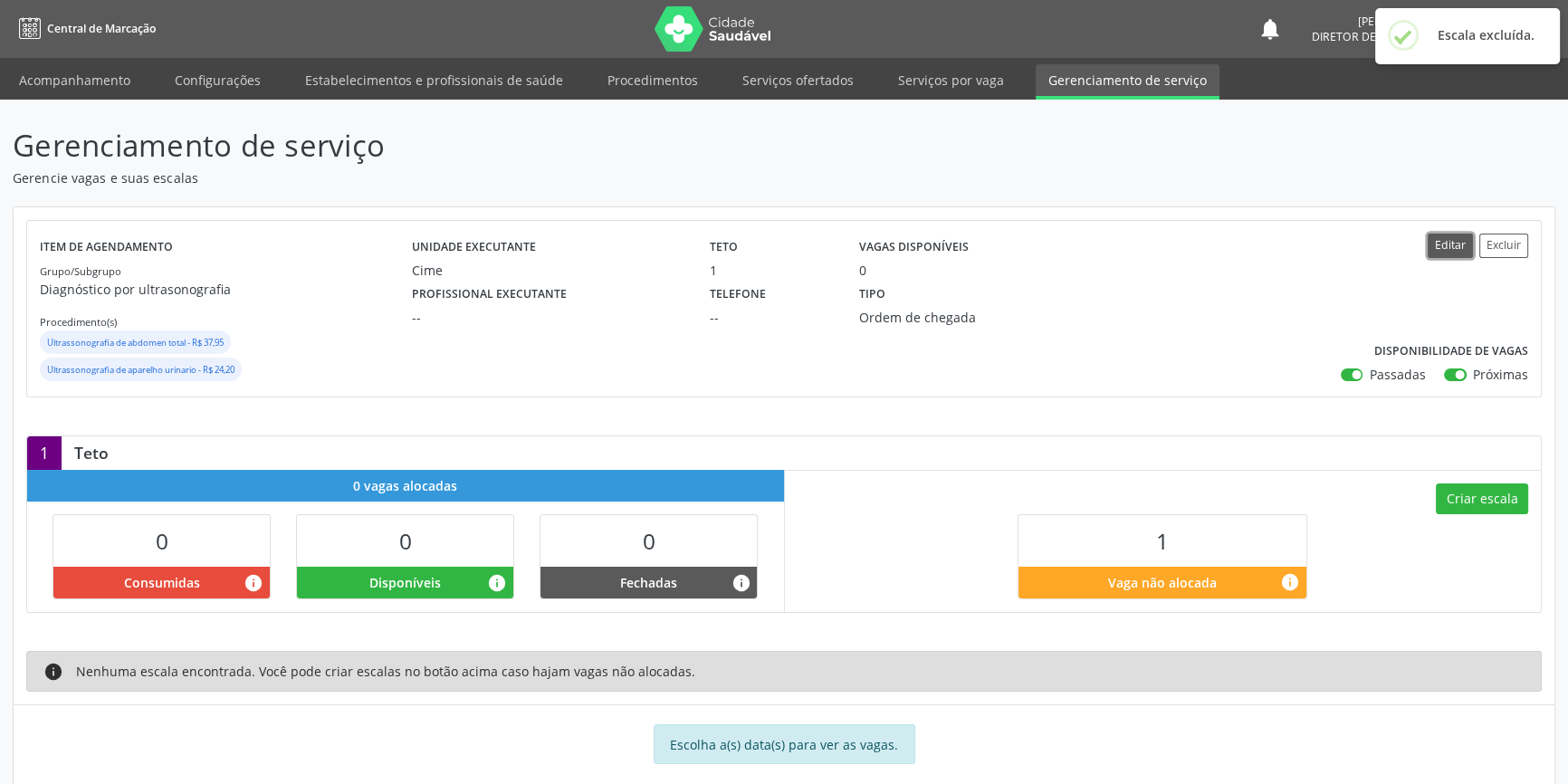
click at [1442, 239] on button "Editar" at bounding box center [1451, 245] width 46 height 25
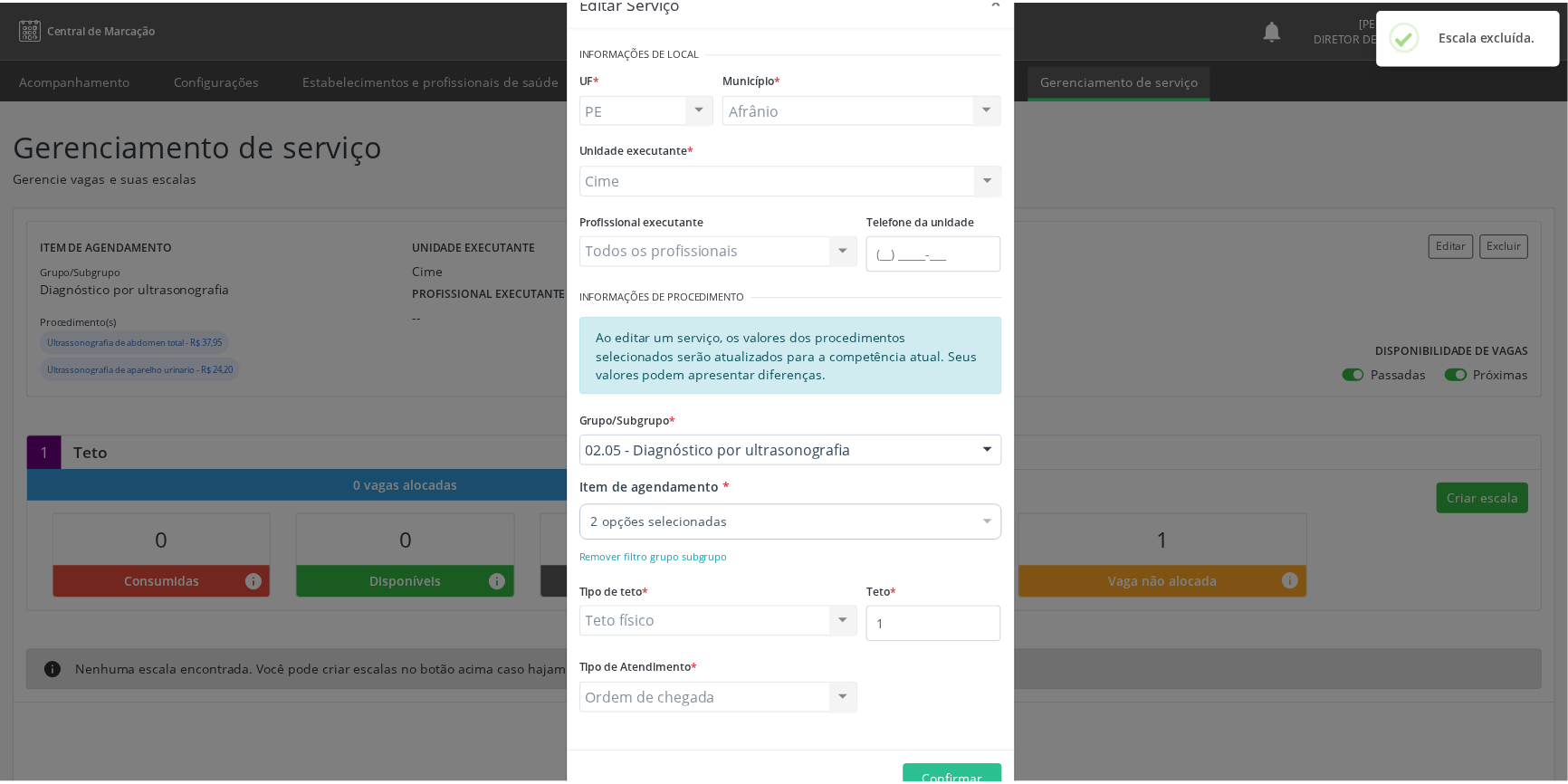
scroll to position [92, 0]
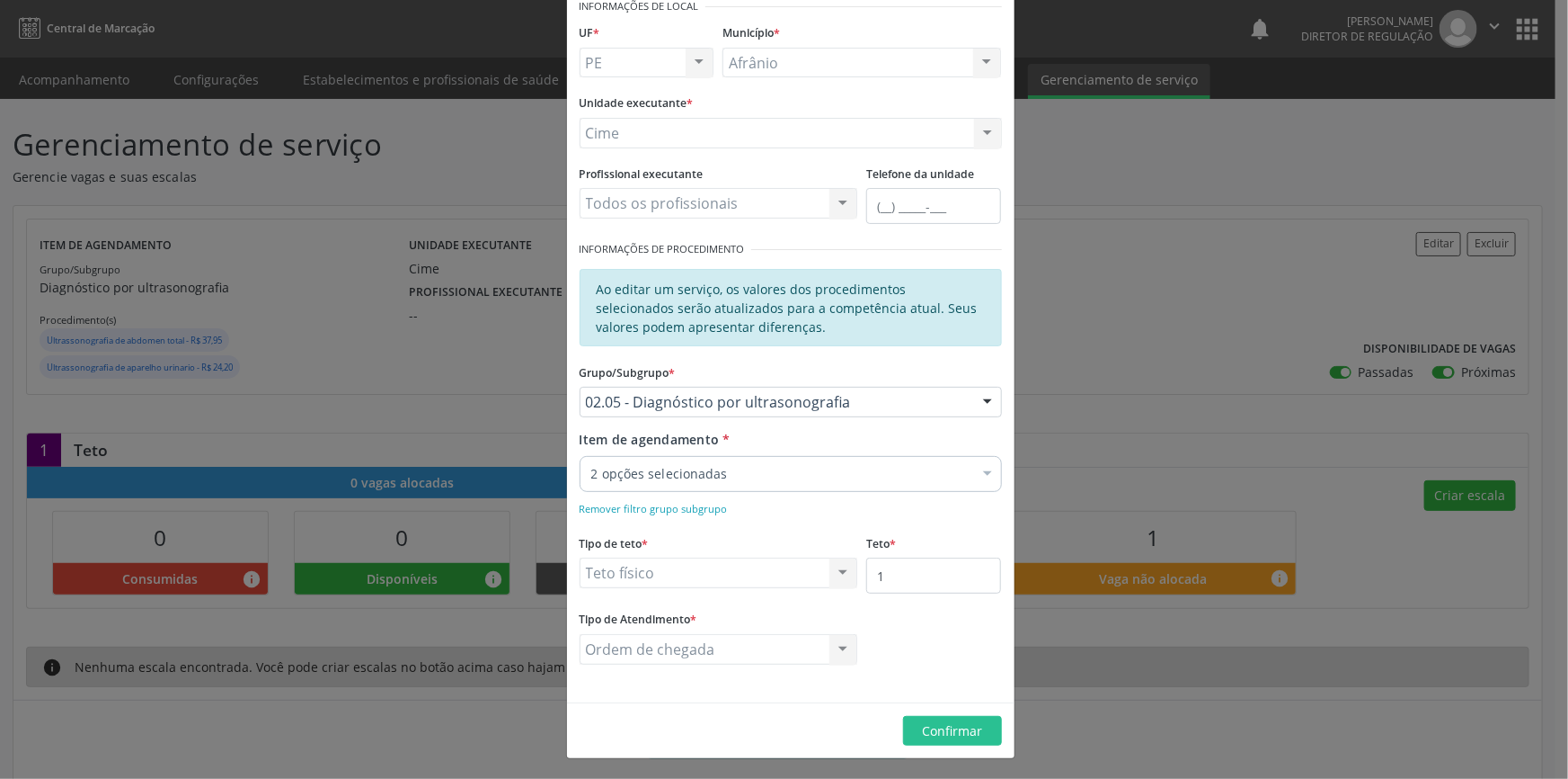
click at [1174, 363] on div "Editar Serviço × Informações de Local UF * PE BA PE Nenhum resultado encontrado…" at bounding box center [784, 390] width 1568 height 779
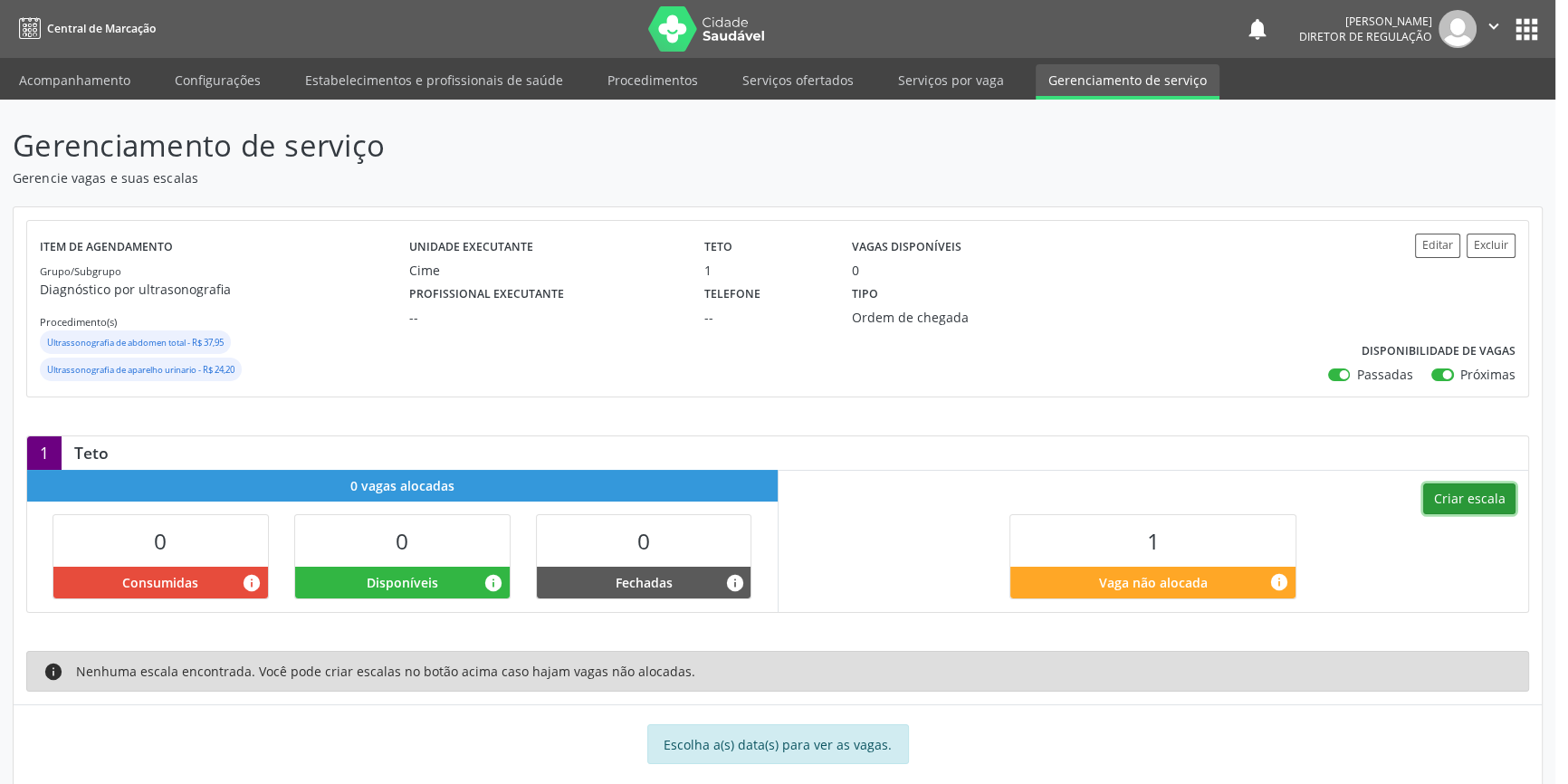
click at [1460, 490] on button "Criar escala" at bounding box center [1469, 499] width 92 height 31
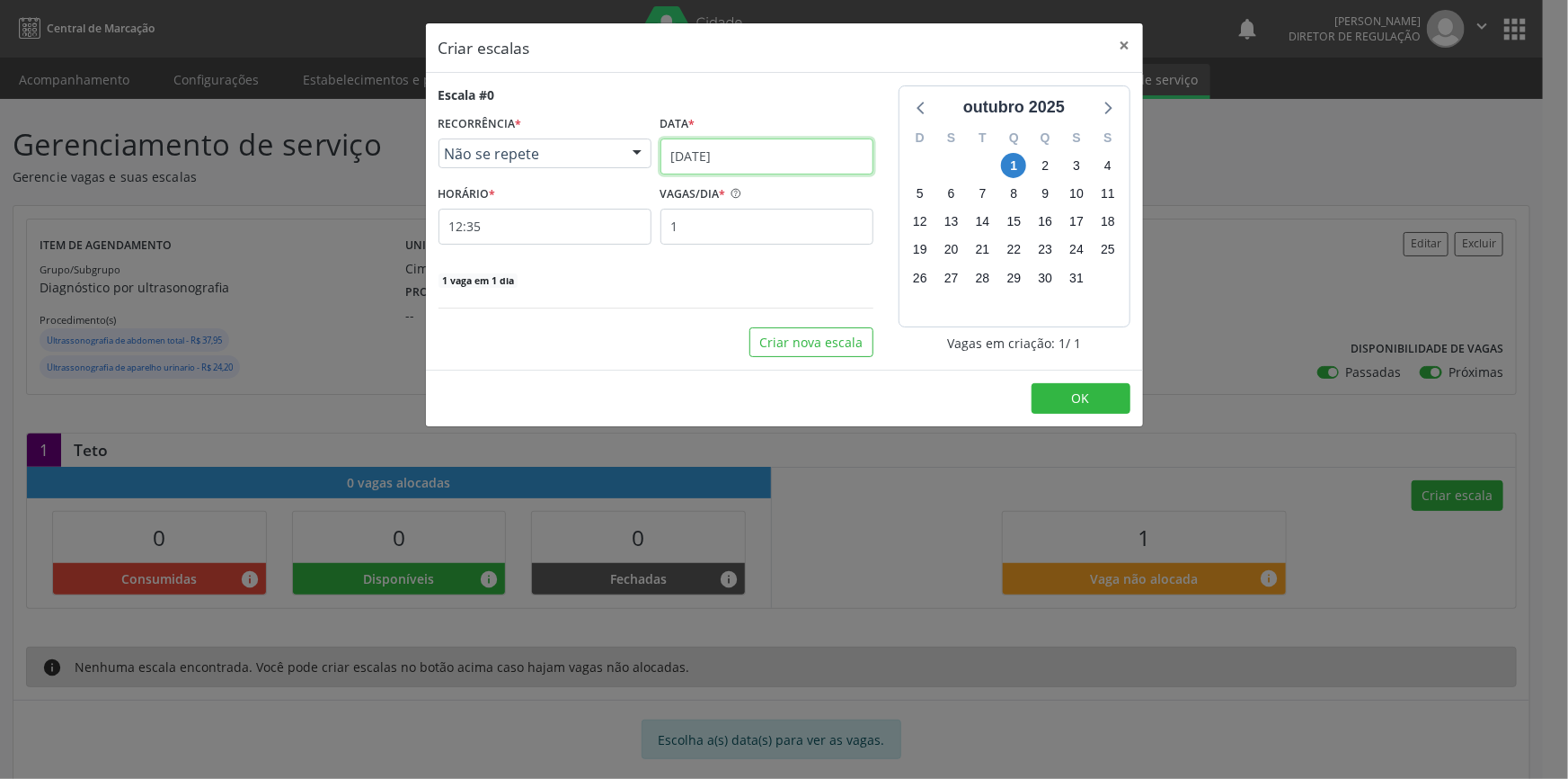
click at [765, 147] on input "0[DATE]" at bounding box center [767, 157] width 213 height 36
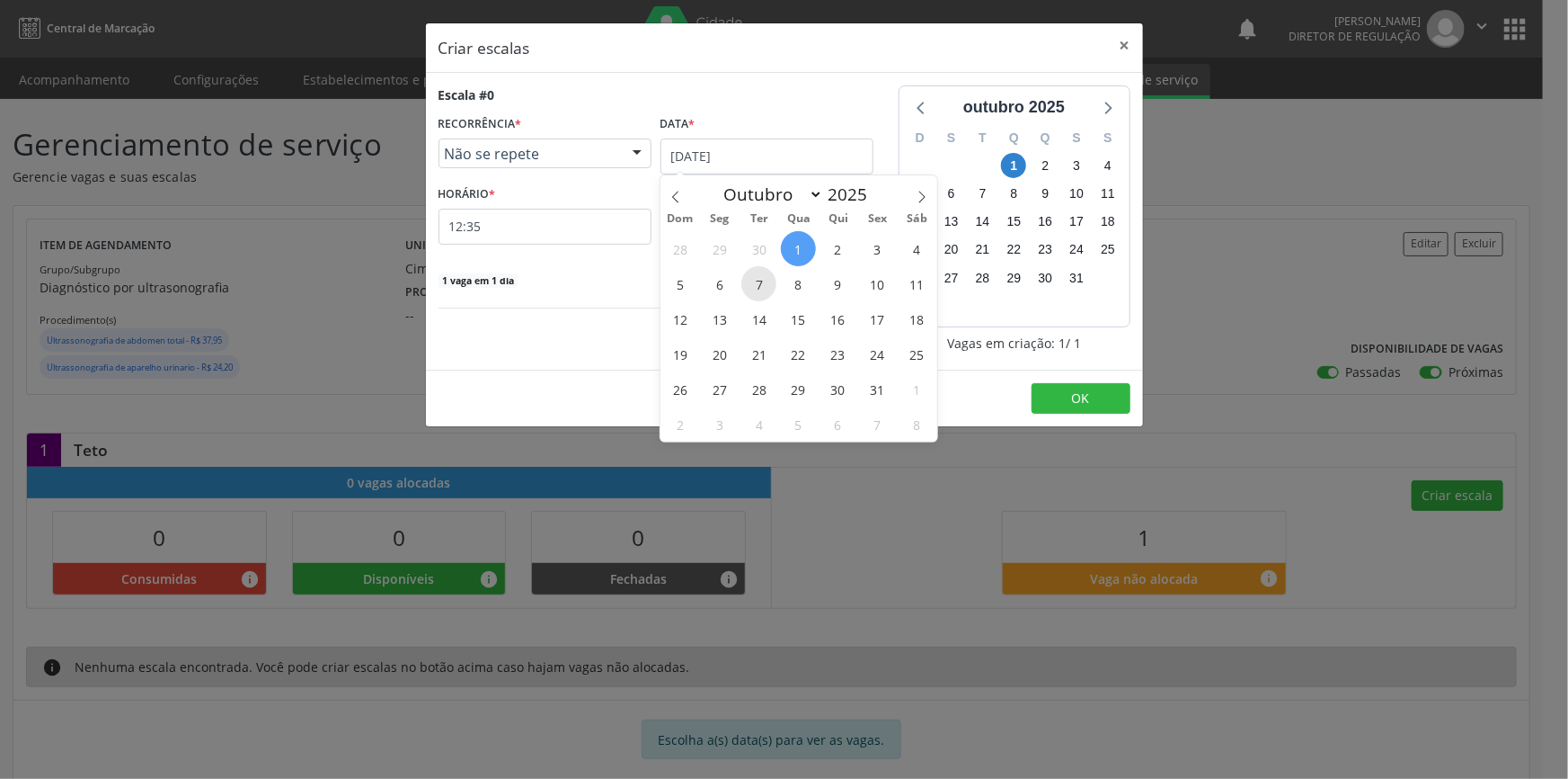
click at [764, 291] on span "7" at bounding box center [759, 284] width 35 height 35
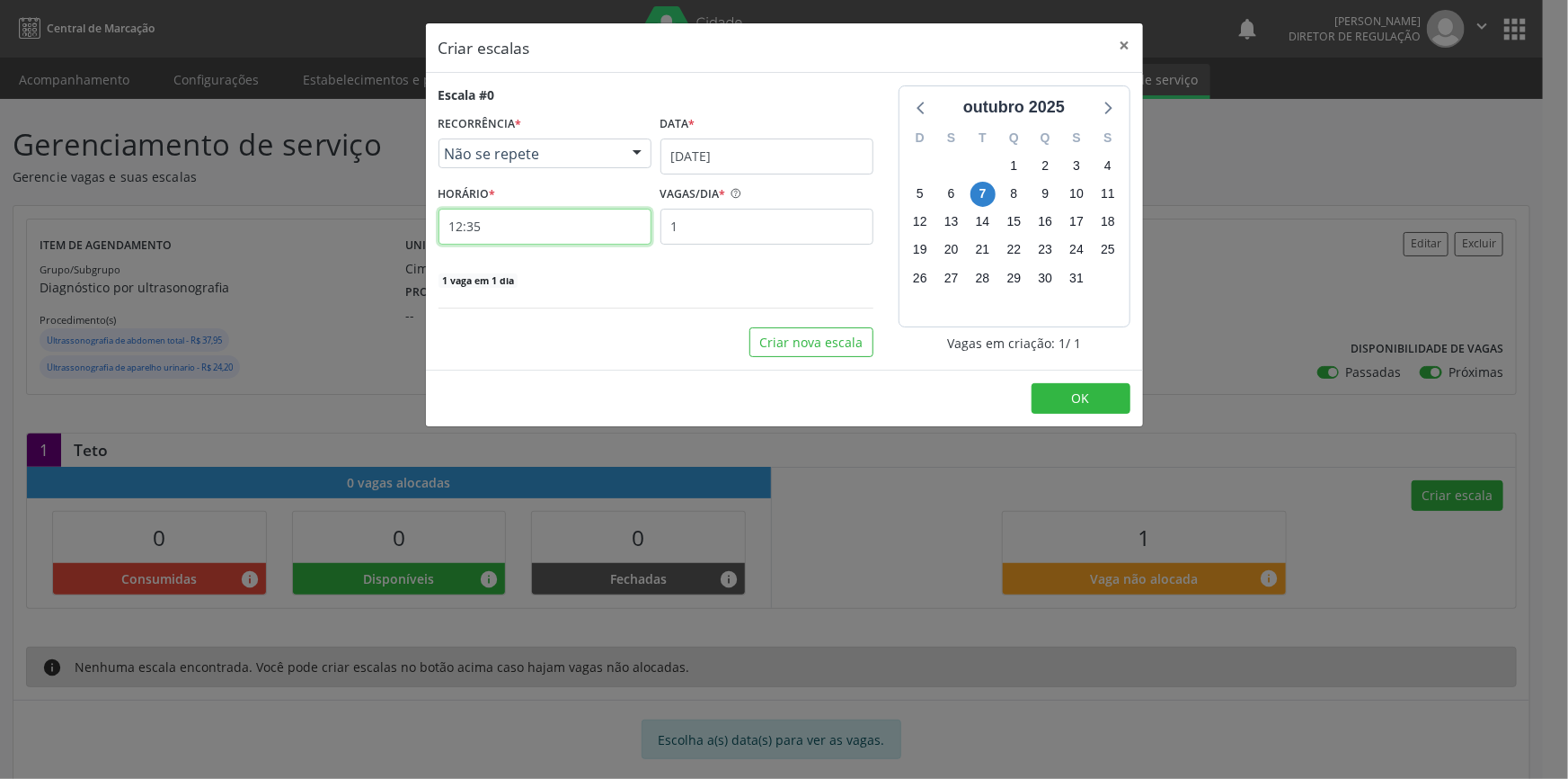
click at [609, 236] on input "12:35" at bounding box center [544, 226] width 213 height 36
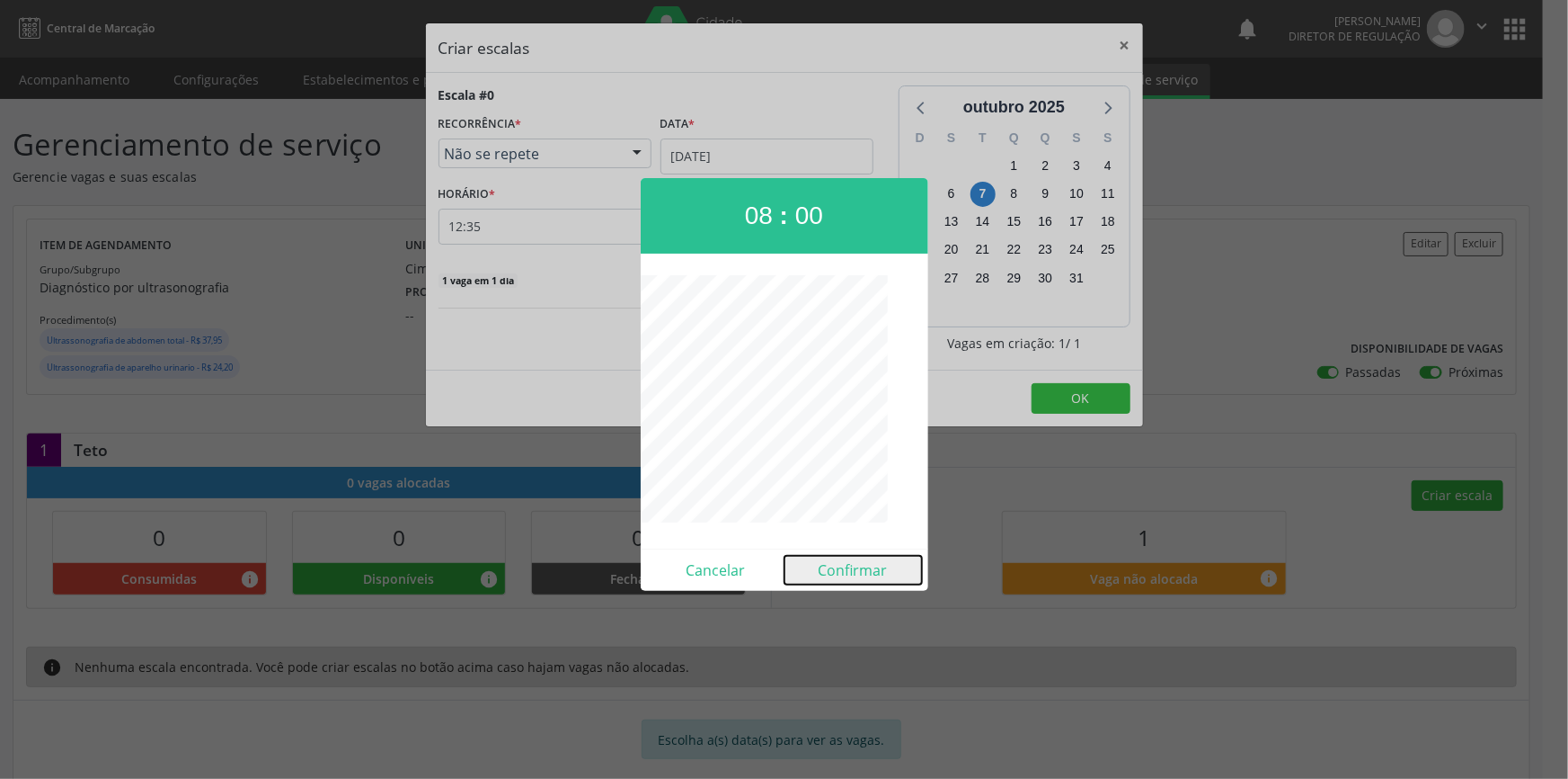
click at [867, 582] on button "Confirmar" at bounding box center [854, 571] width 138 height 29
type input "08:00"
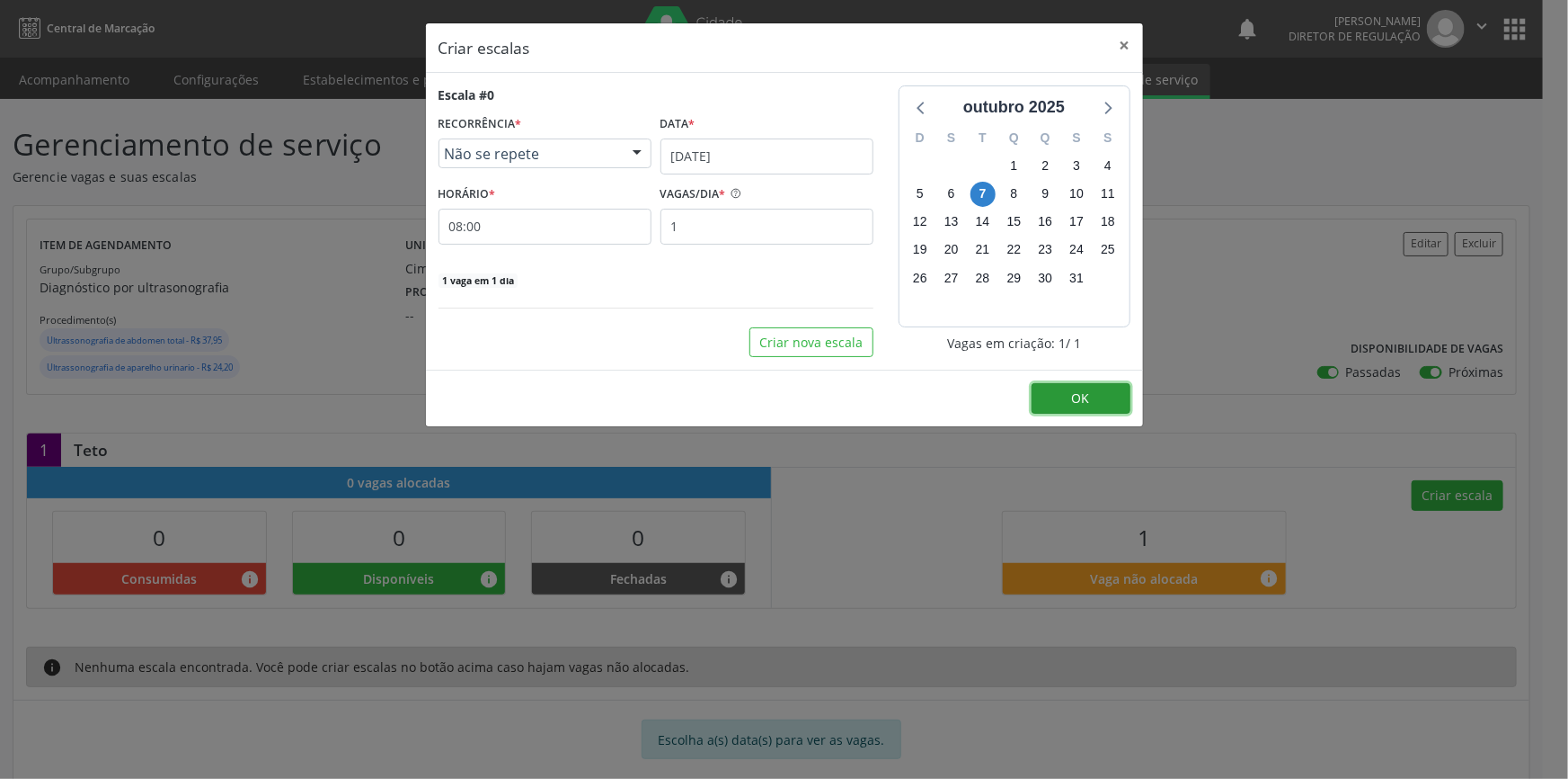
click at [1066, 411] on button "OK" at bounding box center [1081, 399] width 99 height 31
